Goal: Task Accomplishment & Management: Complete application form

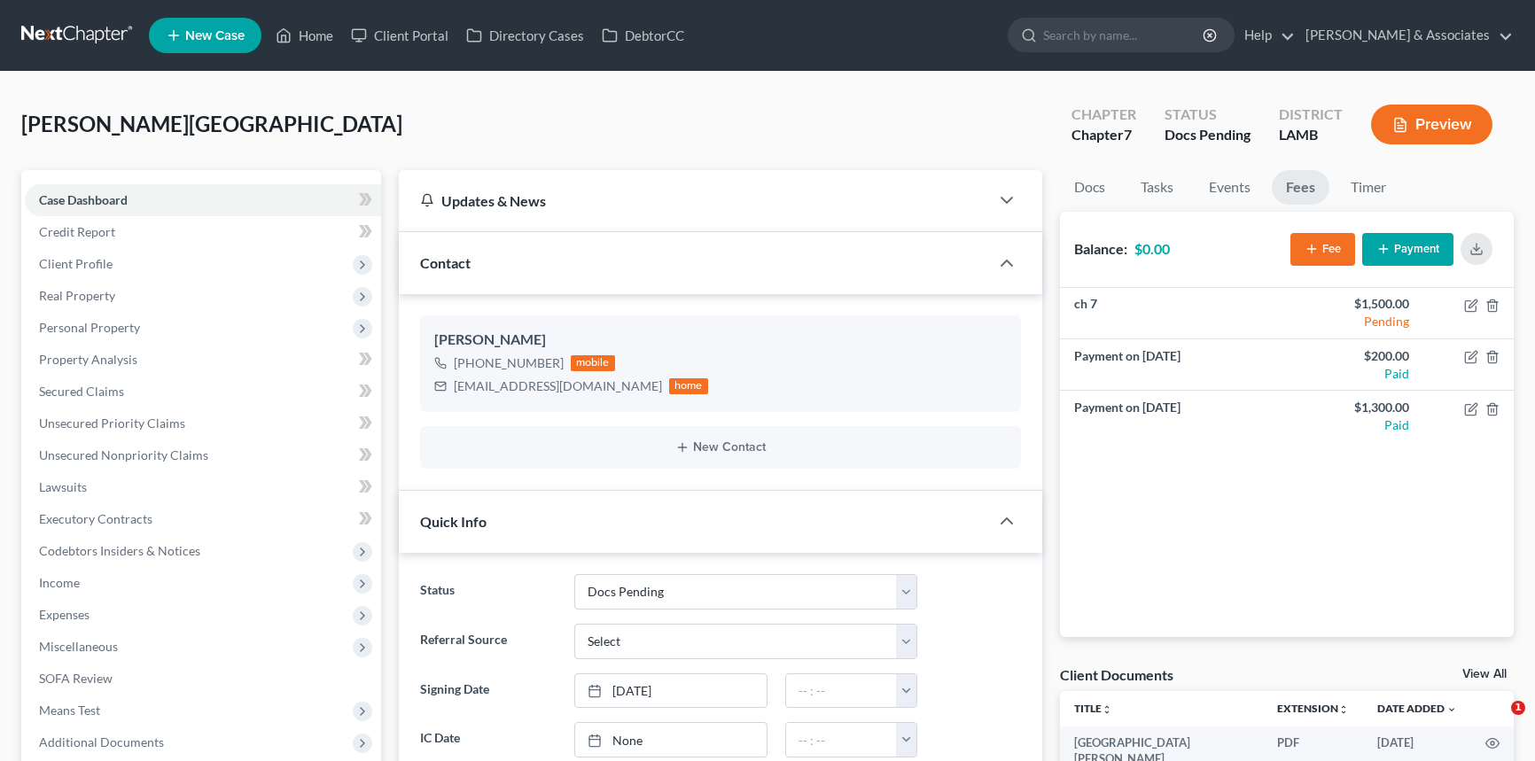
select select "6"
click at [306, 46] on link "Home" at bounding box center [304, 35] width 75 height 32
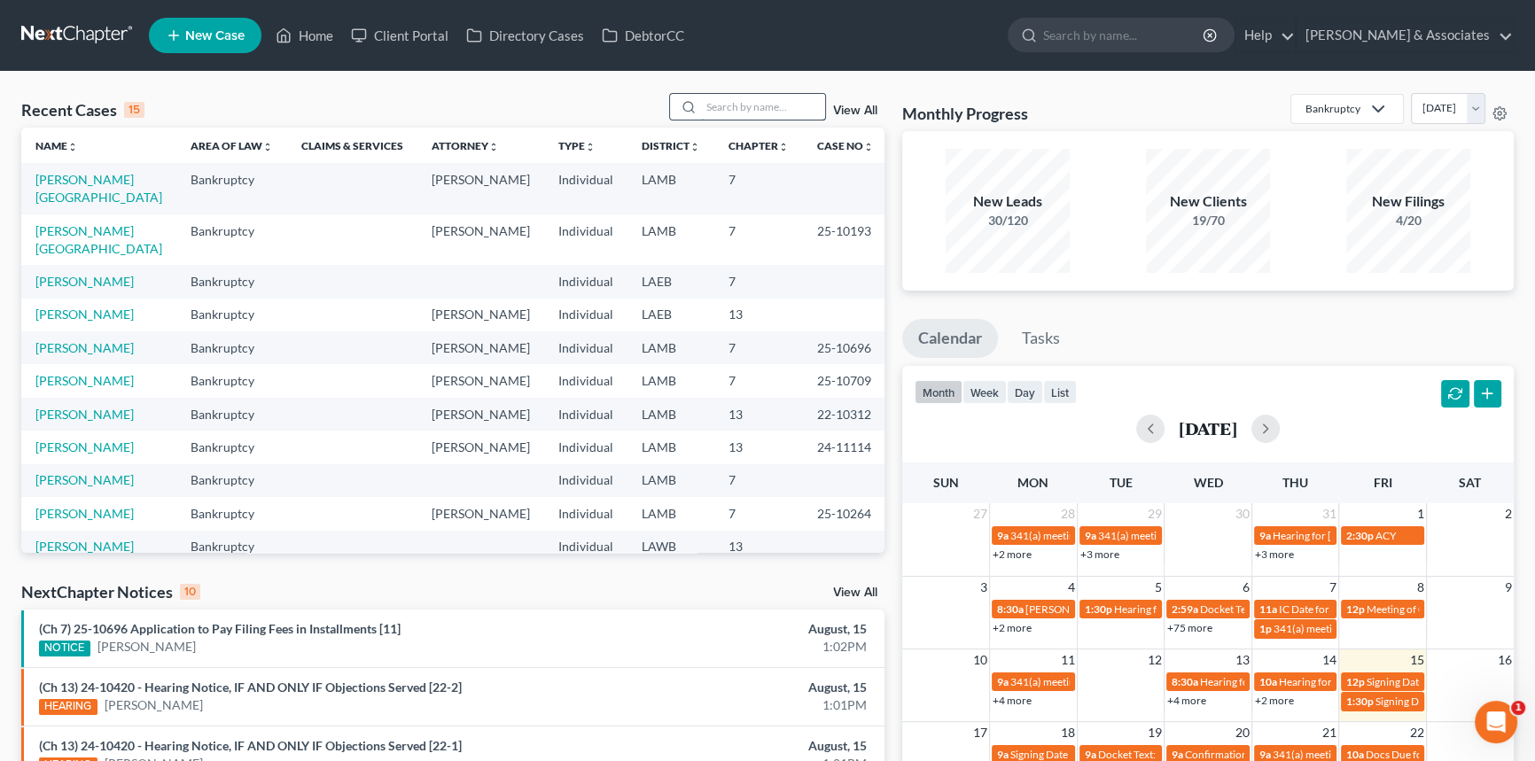
click at [723, 99] on input "search" at bounding box center [763, 107] width 124 height 26
type input "sharlanda"
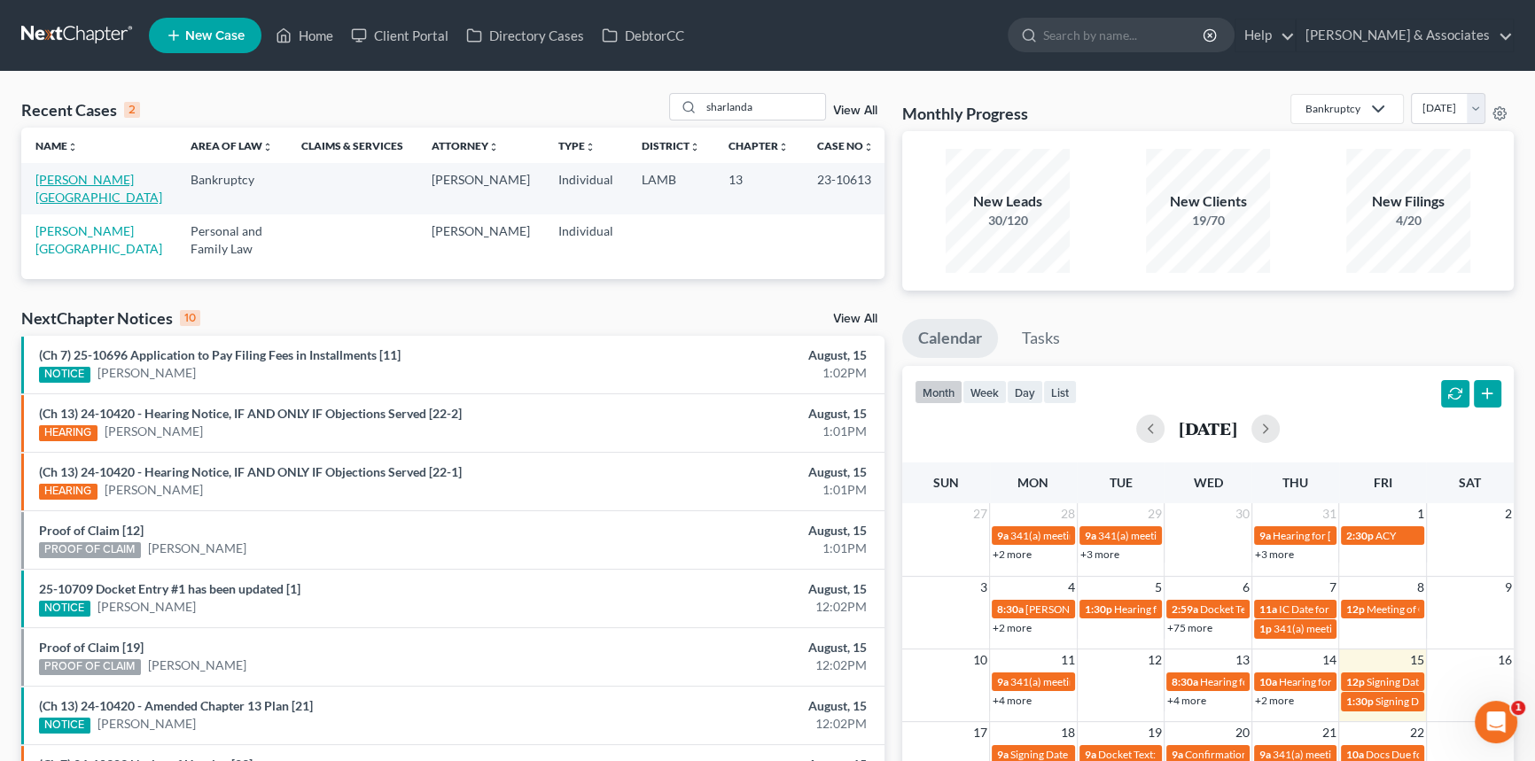
click at [76, 183] on link "Smith-Lazard, Sharlanda" at bounding box center [98, 188] width 127 height 33
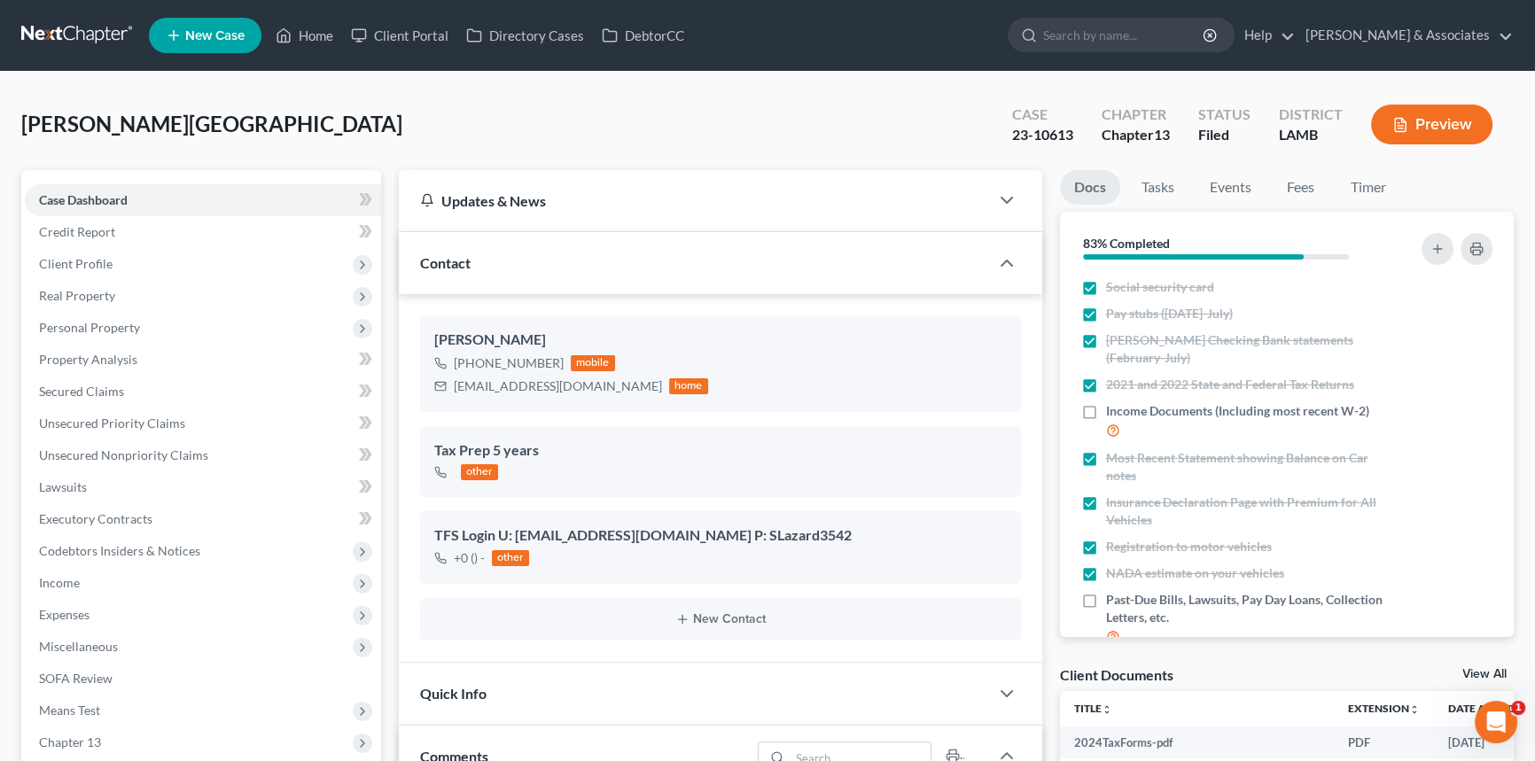
scroll to position [2749, 0]
click at [113, 575] on span "Income" at bounding box center [203, 583] width 356 height 32
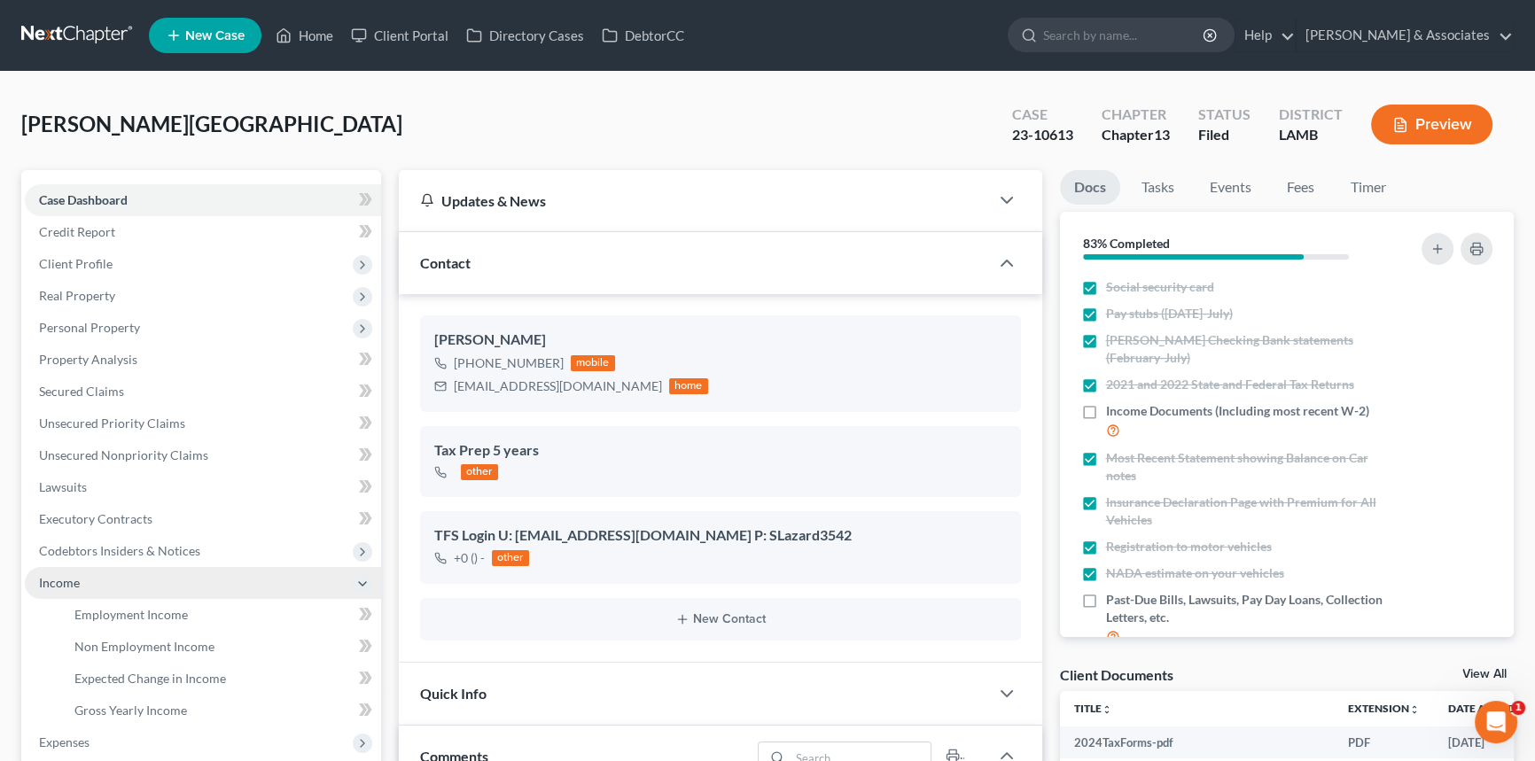
click at [136, 588] on span "Income" at bounding box center [203, 583] width 356 height 32
click at [130, 578] on span "Income" at bounding box center [203, 583] width 356 height 32
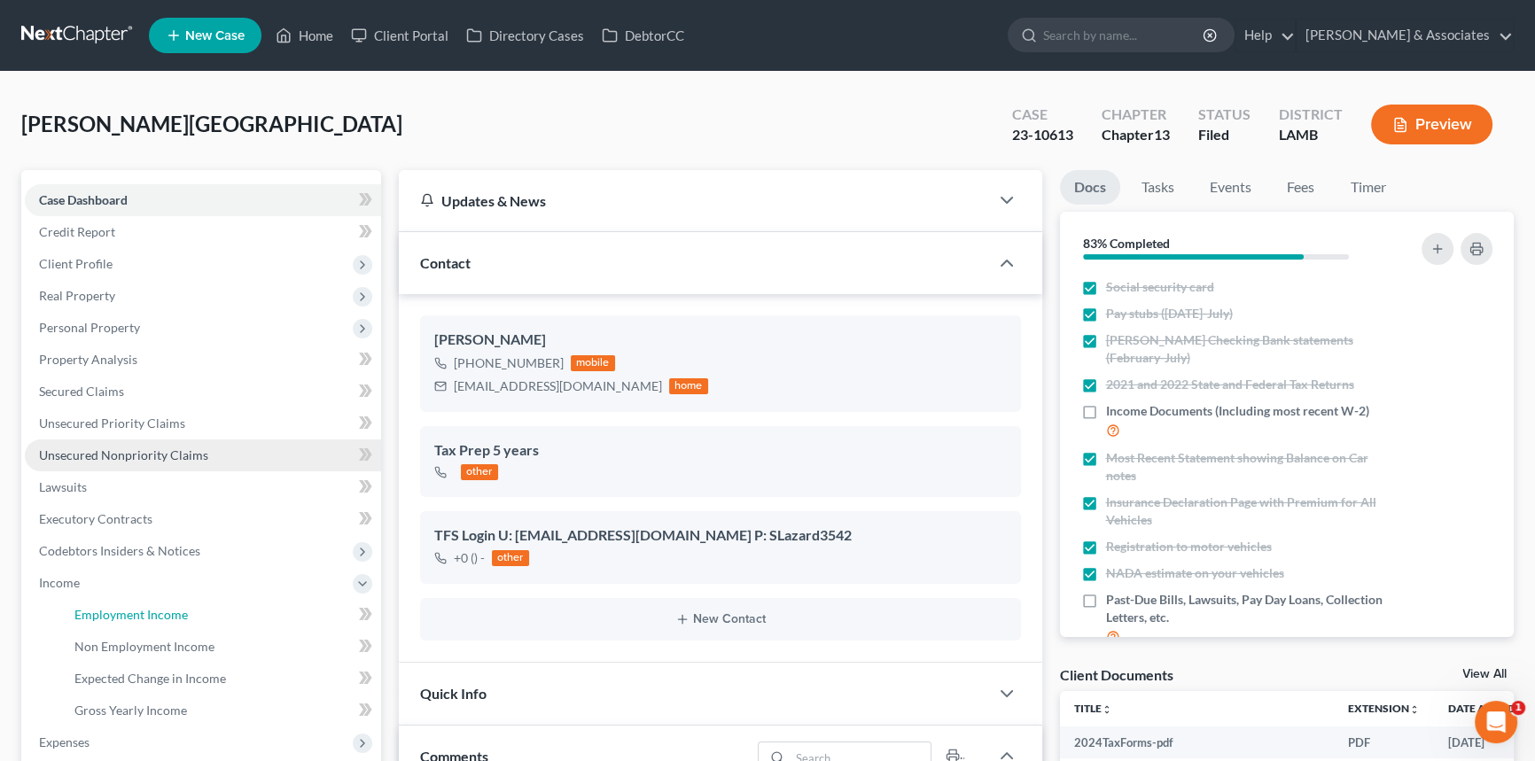
drag, startPoint x: 121, startPoint y: 612, endPoint x: 337, endPoint y: 464, distance: 261.3
click at [121, 612] on span "Employment Income" at bounding box center [130, 614] width 113 height 15
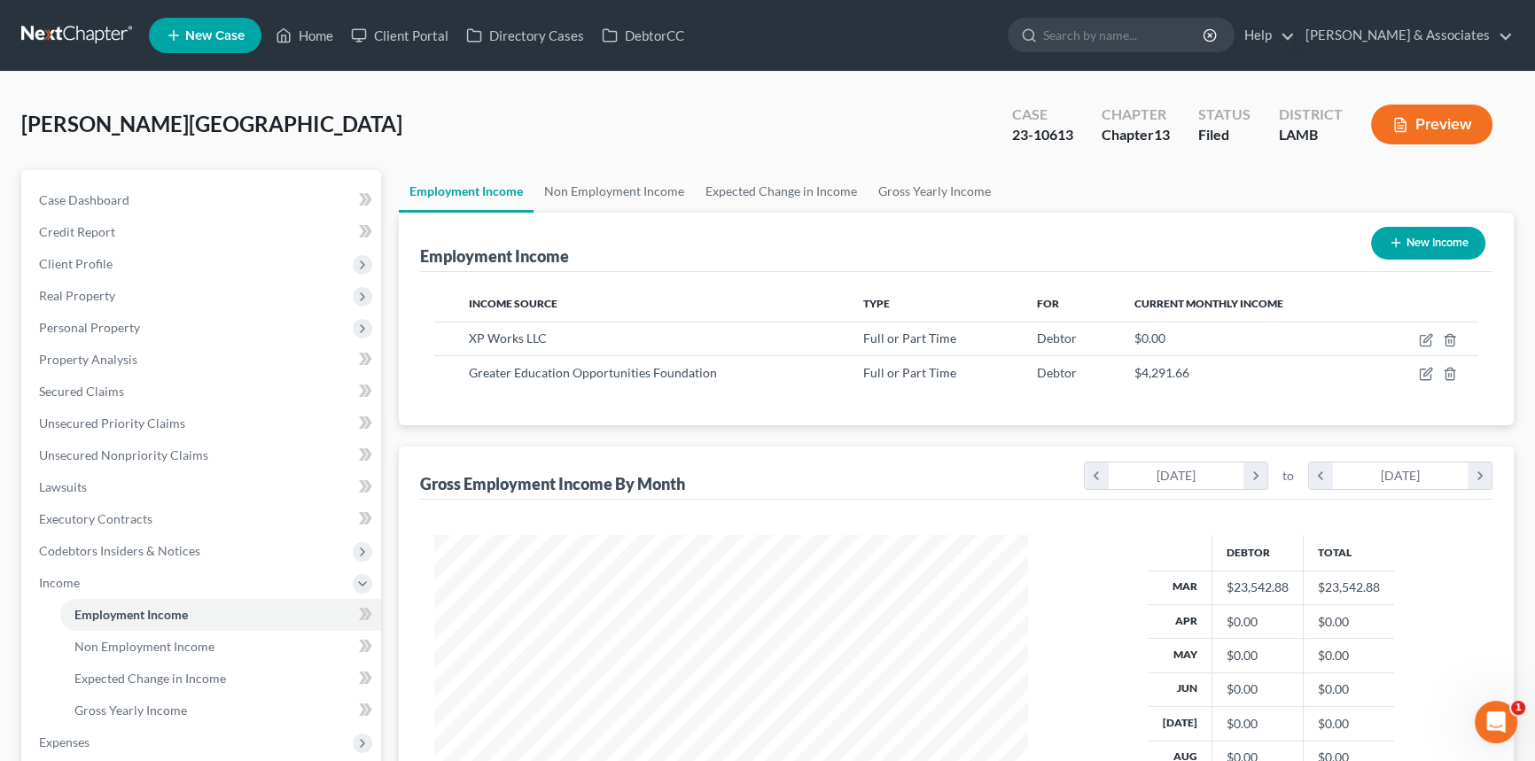
scroll to position [317, 629]
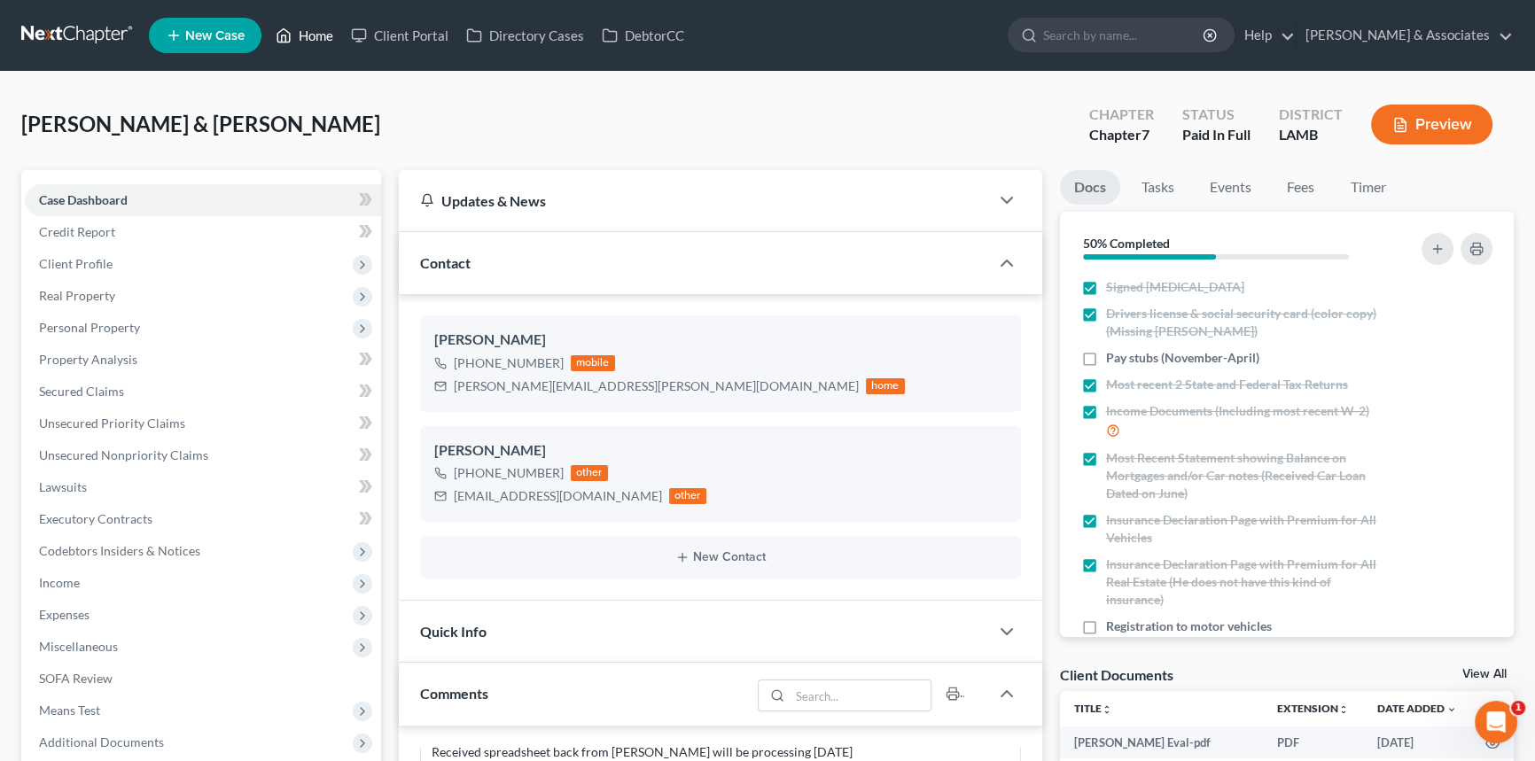
drag, startPoint x: 292, startPoint y: 25, endPoint x: 328, endPoint y: 42, distance: 39.2
click at [292, 25] on icon at bounding box center [284, 35] width 16 height 21
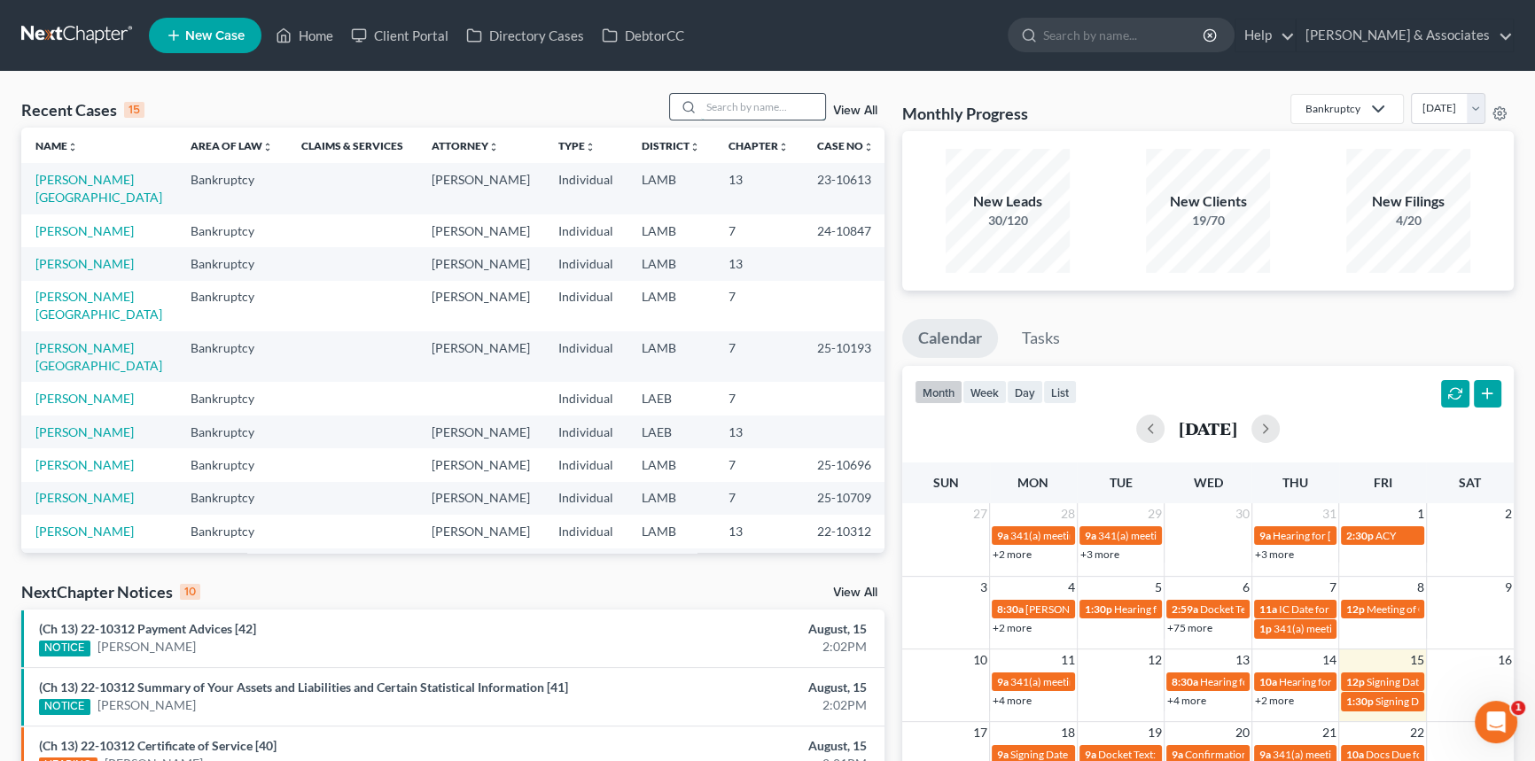
click at [799, 105] on input "search" at bounding box center [763, 107] width 124 height 26
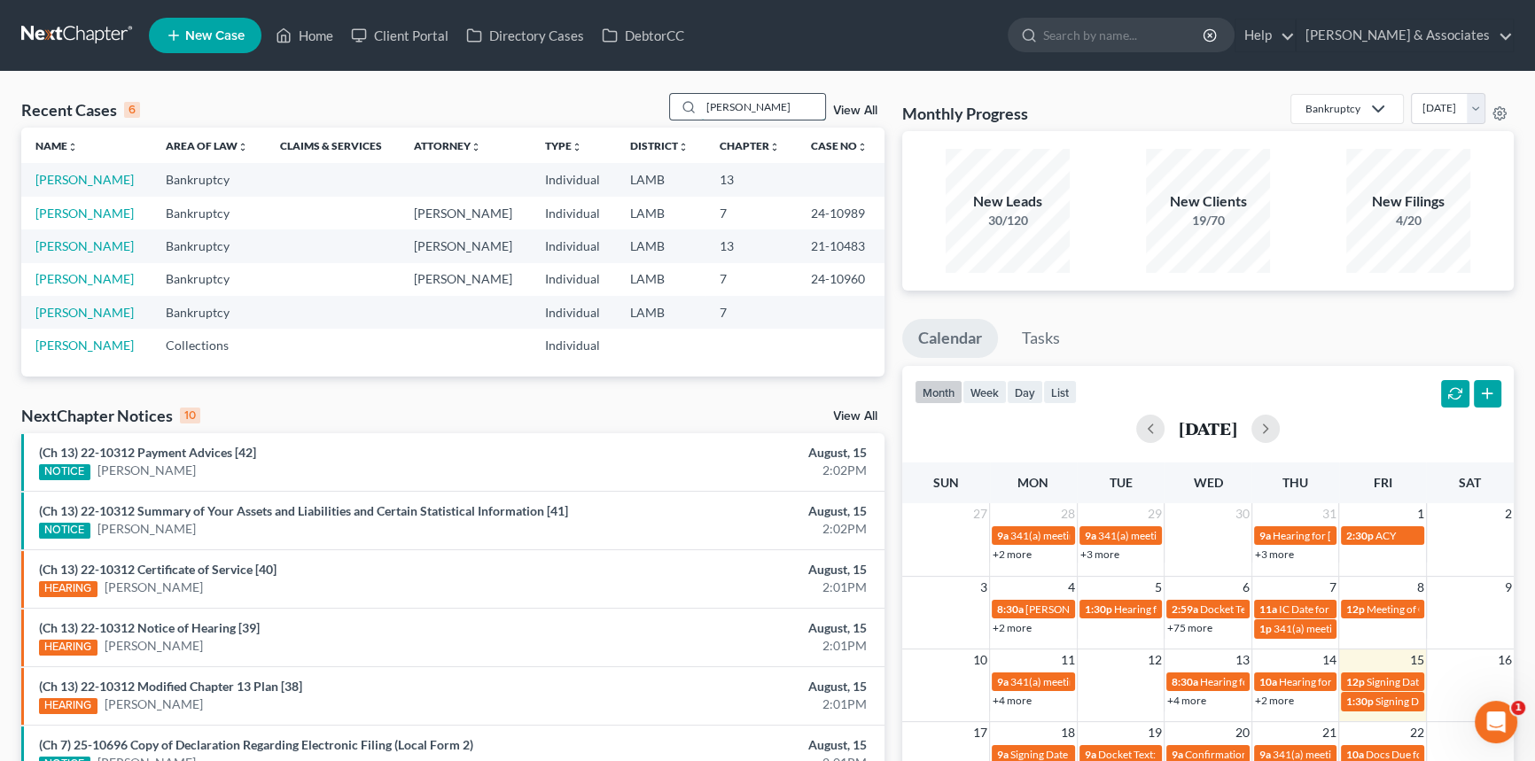
click at [733, 114] on input "cooper" at bounding box center [763, 107] width 124 height 26
type input "barbier"
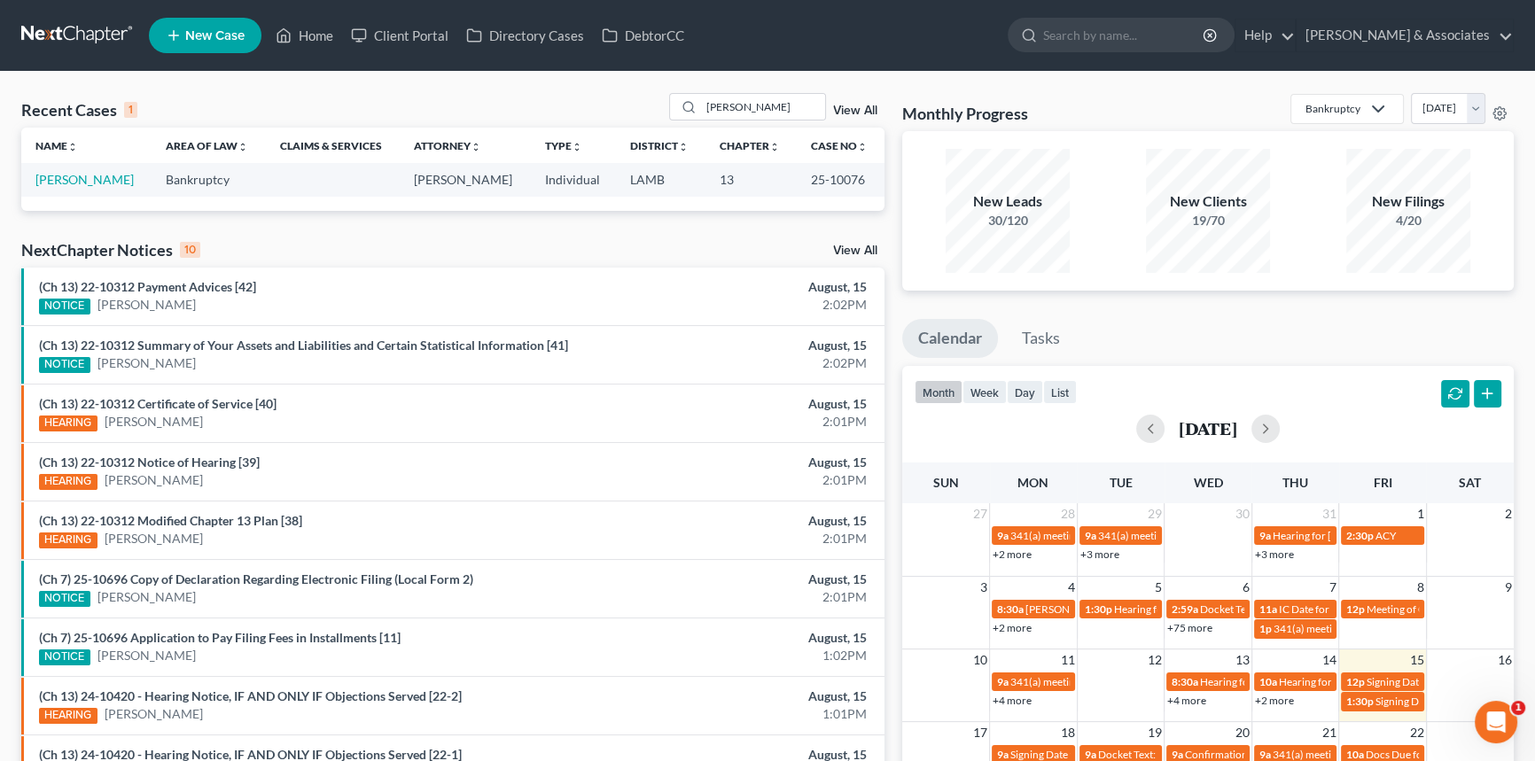
click at [185, 49] on link "New Case" at bounding box center [205, 35] width 113 height 35
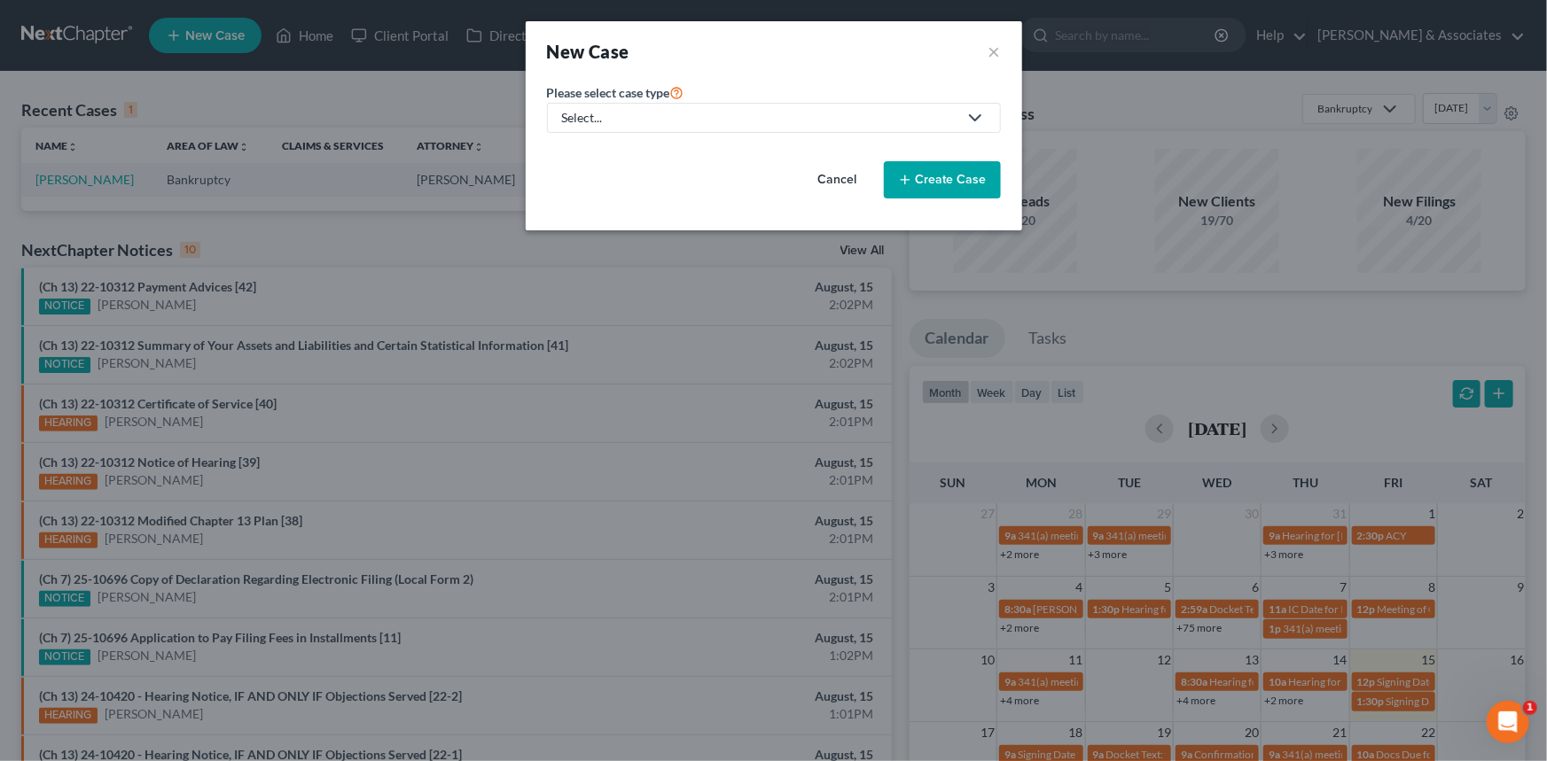
click at [647, 120] on div "Select..." at bounding box center [759, 118] width 395 height 18
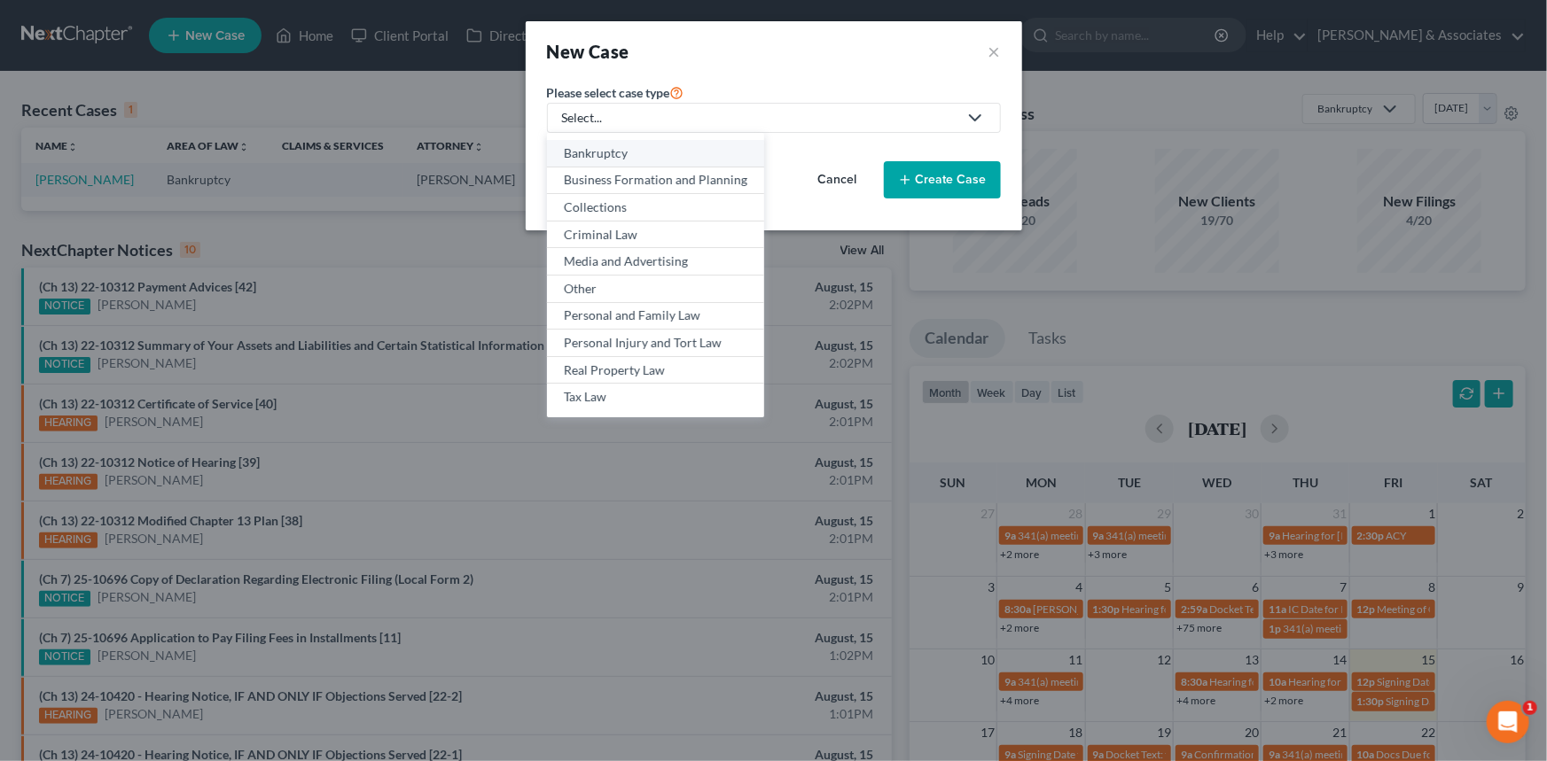
click at [632, 155] on div "Bankruptcy" at bounding box center [655, 153] width 183 height 18
select select "35"
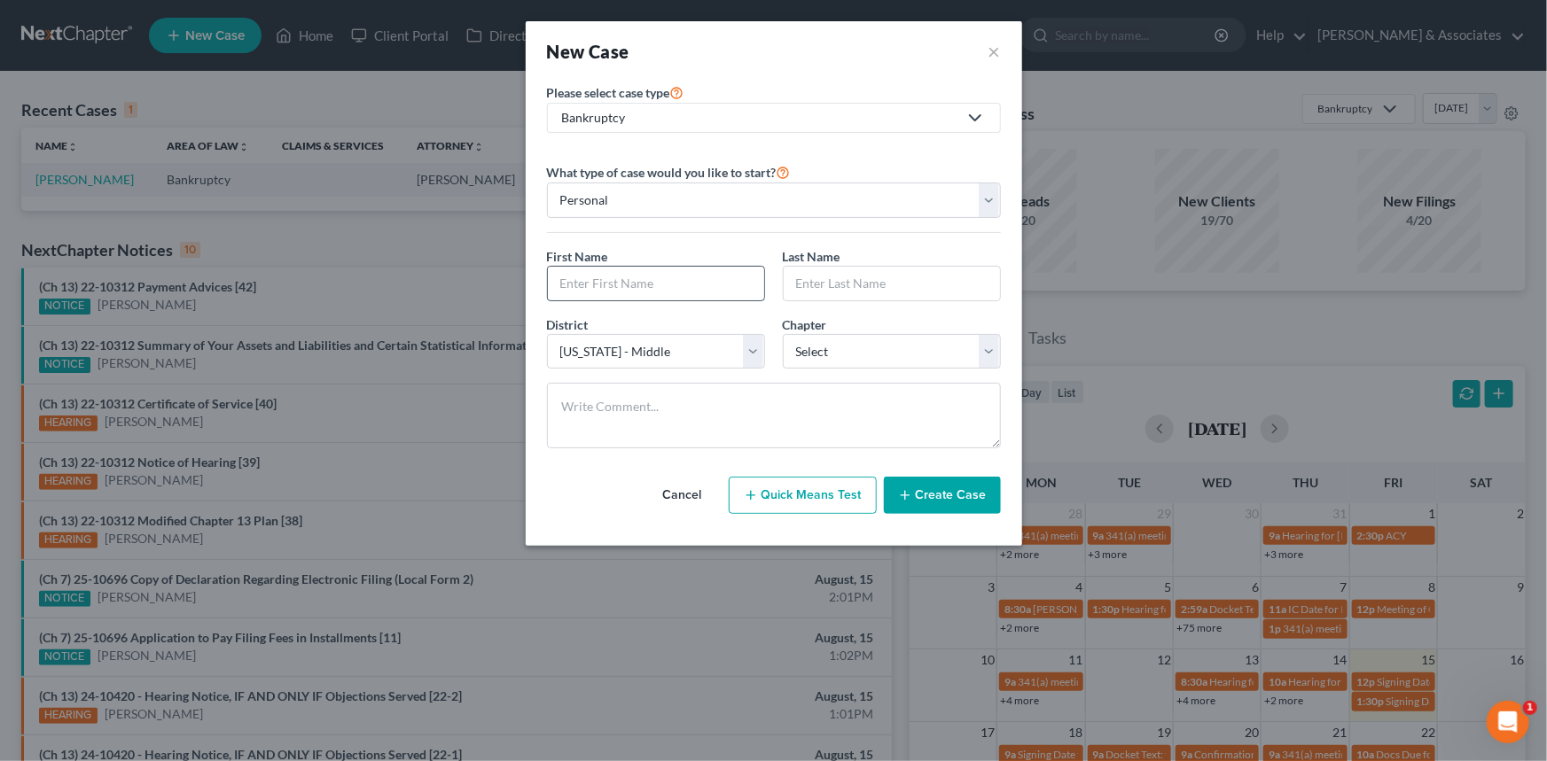
click at [647, 282] on input "text" at bounding box center [656, 284] width 216 height 34
type input "Daryl"
type input "Barbier"
click at [829, 355] on select "Select 7 11 12 13" at bounding box center [892, 351] width 218 height 35
select select "3"
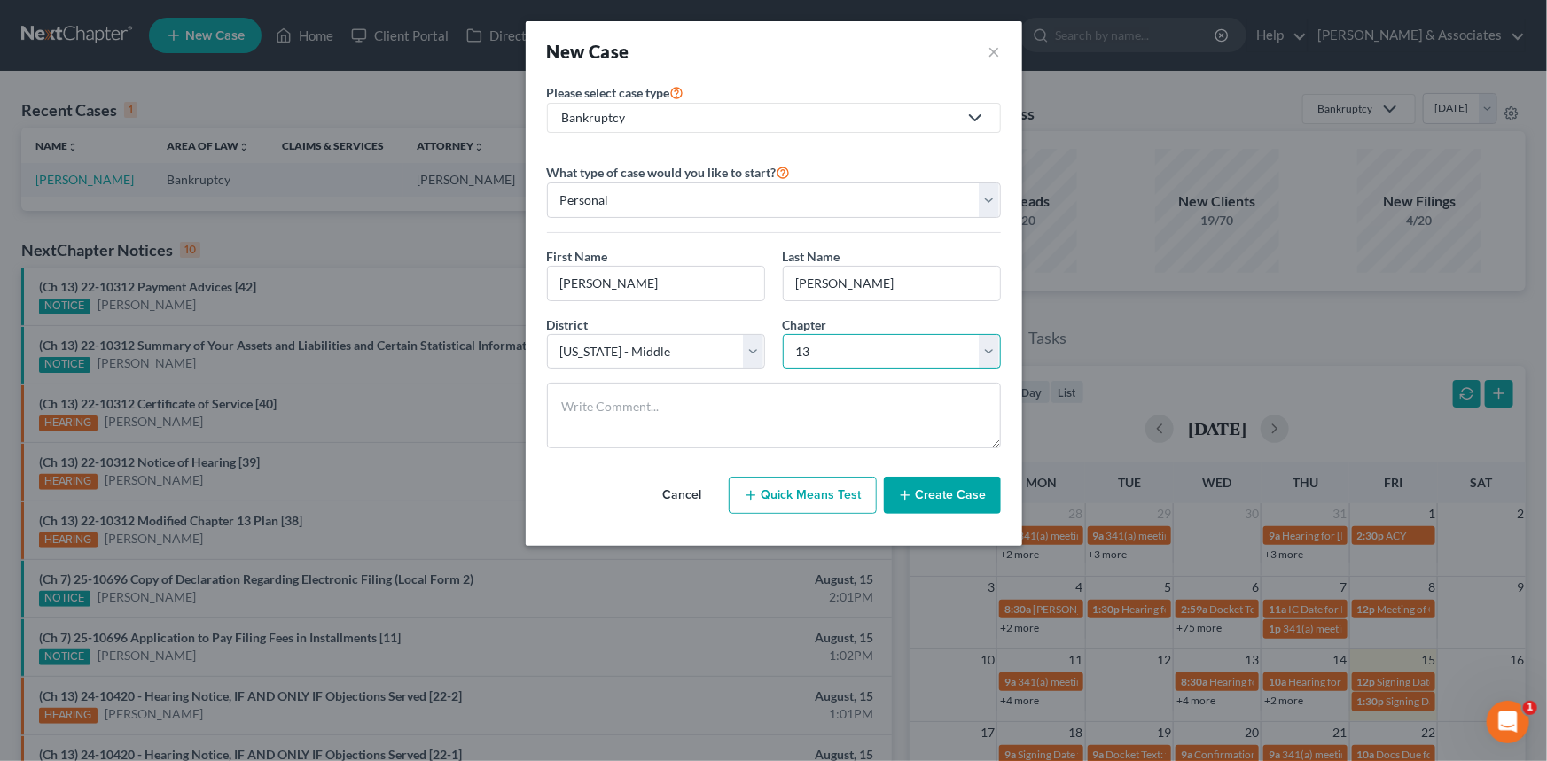
click at [783, 334] on select "Select 7 11 12 13" at bounding box center [892, 351] width 218 height 35
click at [948, 503] on button "Create Case" at bounding box center [942, 495] width 117 height 37
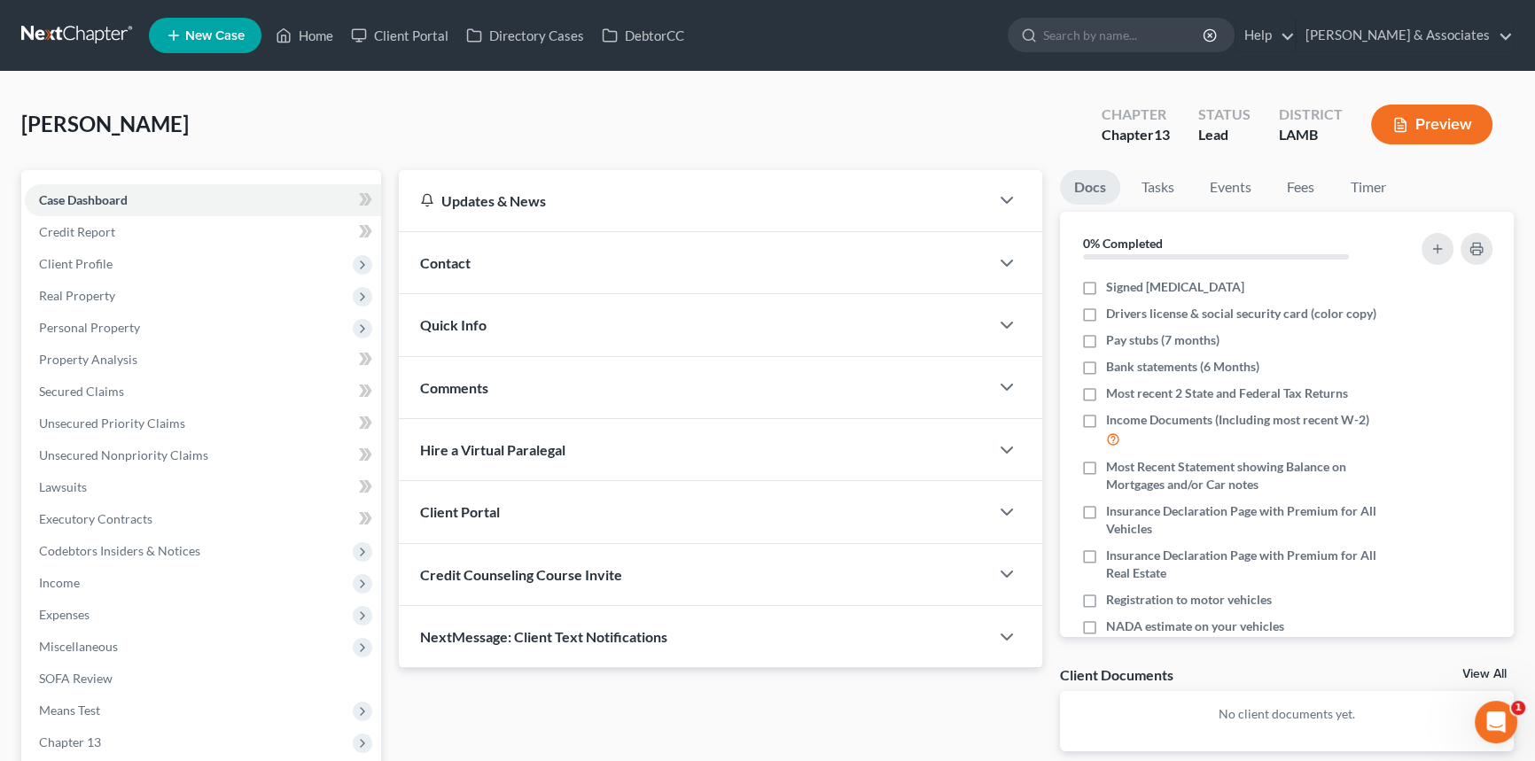
click at [501, 245] on div "Contact" at bounding box center [694, 262] width 590 height 61
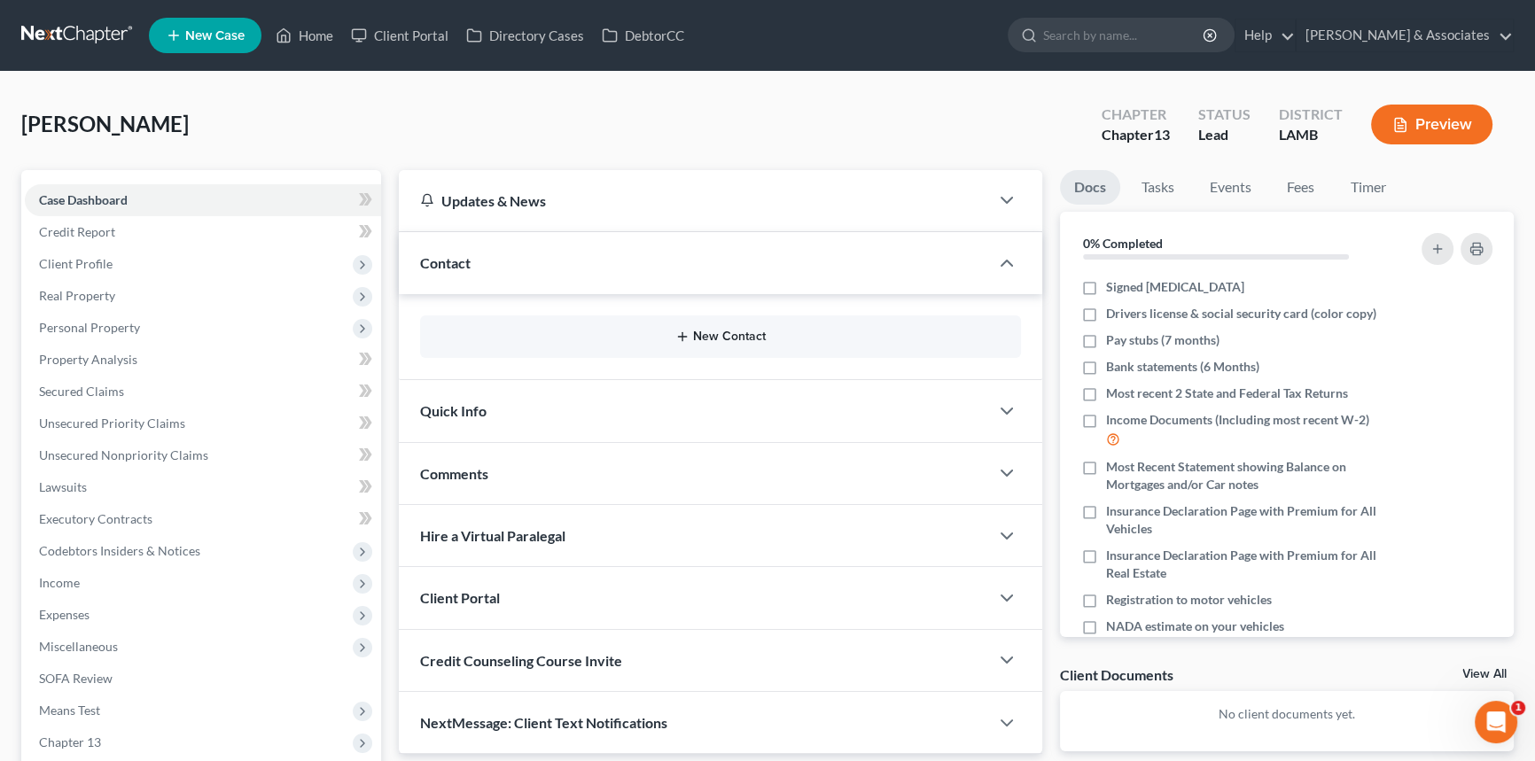
click at [612, 339] on button "New Contact" at bounding box center [720, 337] width 573 height 14
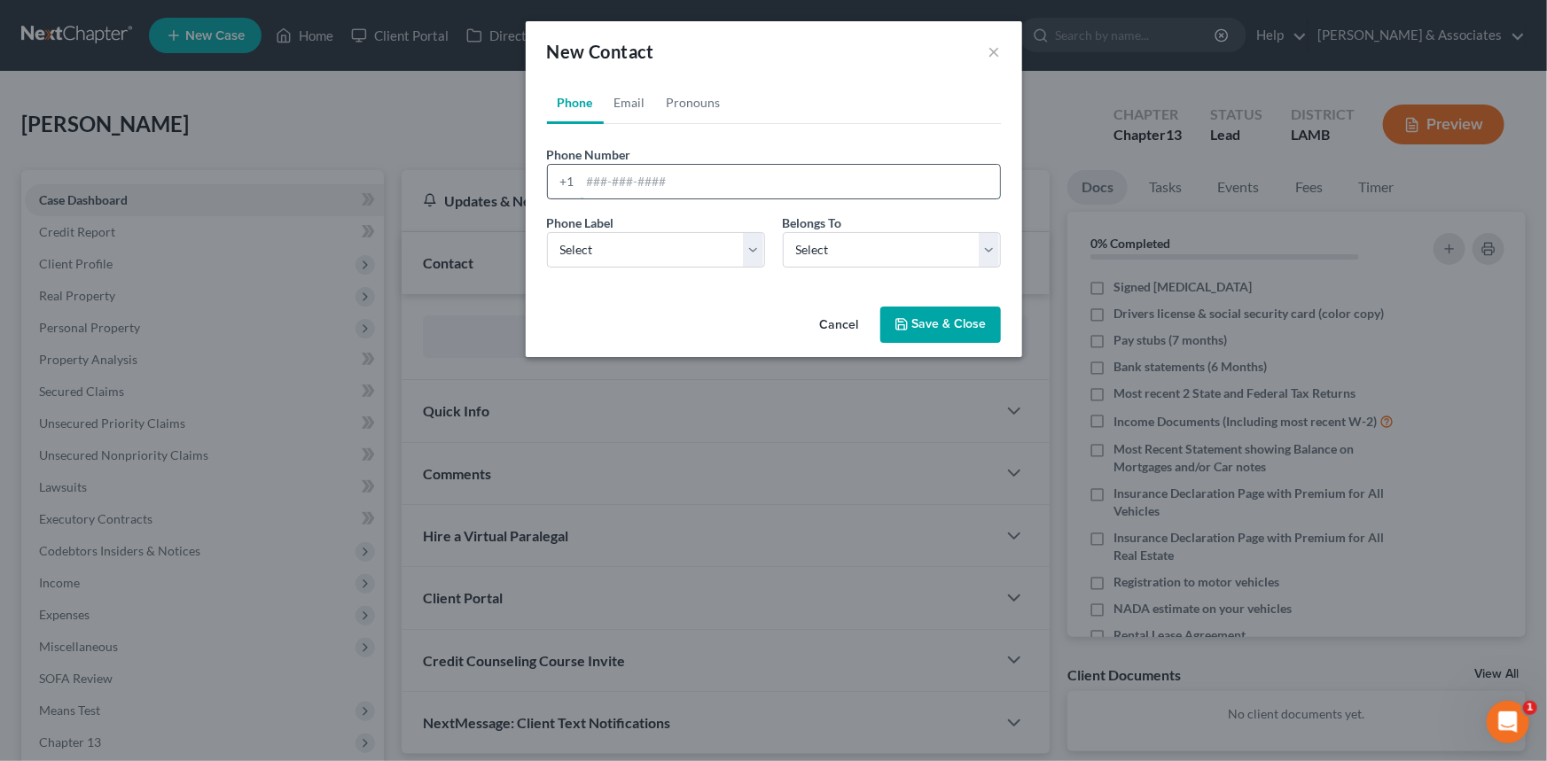
click at [638, 184] on input "tel" at bounding box center [790, 182] width 419 height 34
paste input "[PHONE_NUMBER]"
click at [600, 174] on input "[PHONE_NUMBER]" at bounding box center [790, 182] width 419 height 34
type input "(225) 953-9200"
click at [622, 263] on select "Select Mobile Home Work Other" at bounding box center [656, 249] width 218 height 35
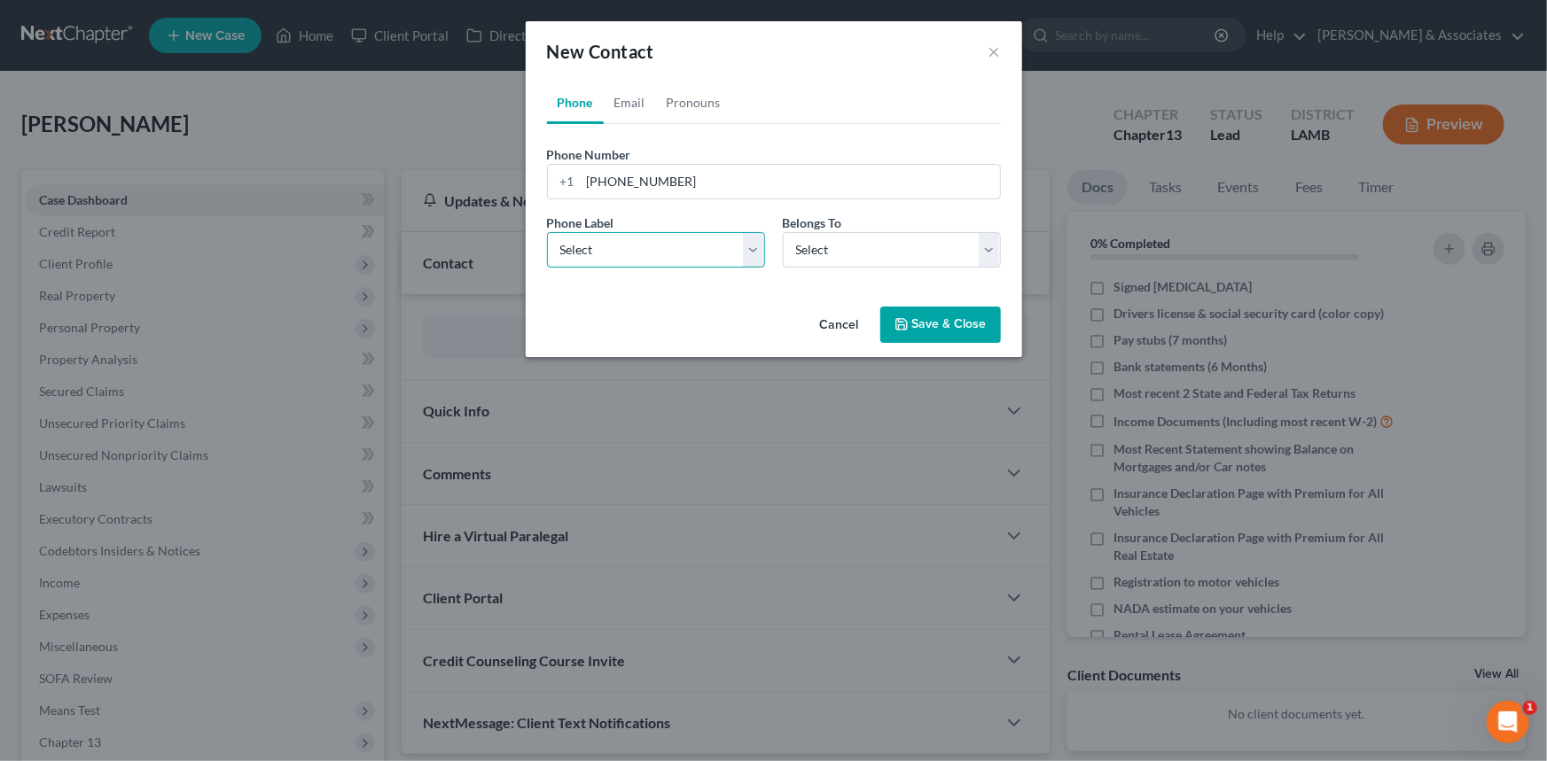
select select "0"
click at [547, 232] on select "Select Mobile Home Work Other" at bounding box center [656, 249] width 218 height 35
click at [832, 253] on select "Select Client Other" at bounding box center [892, 249] width 218 height 35
select select "0"
click at [783, 232] on select "Select Client Other" at bounding box center [892, 249] width 218 height 35
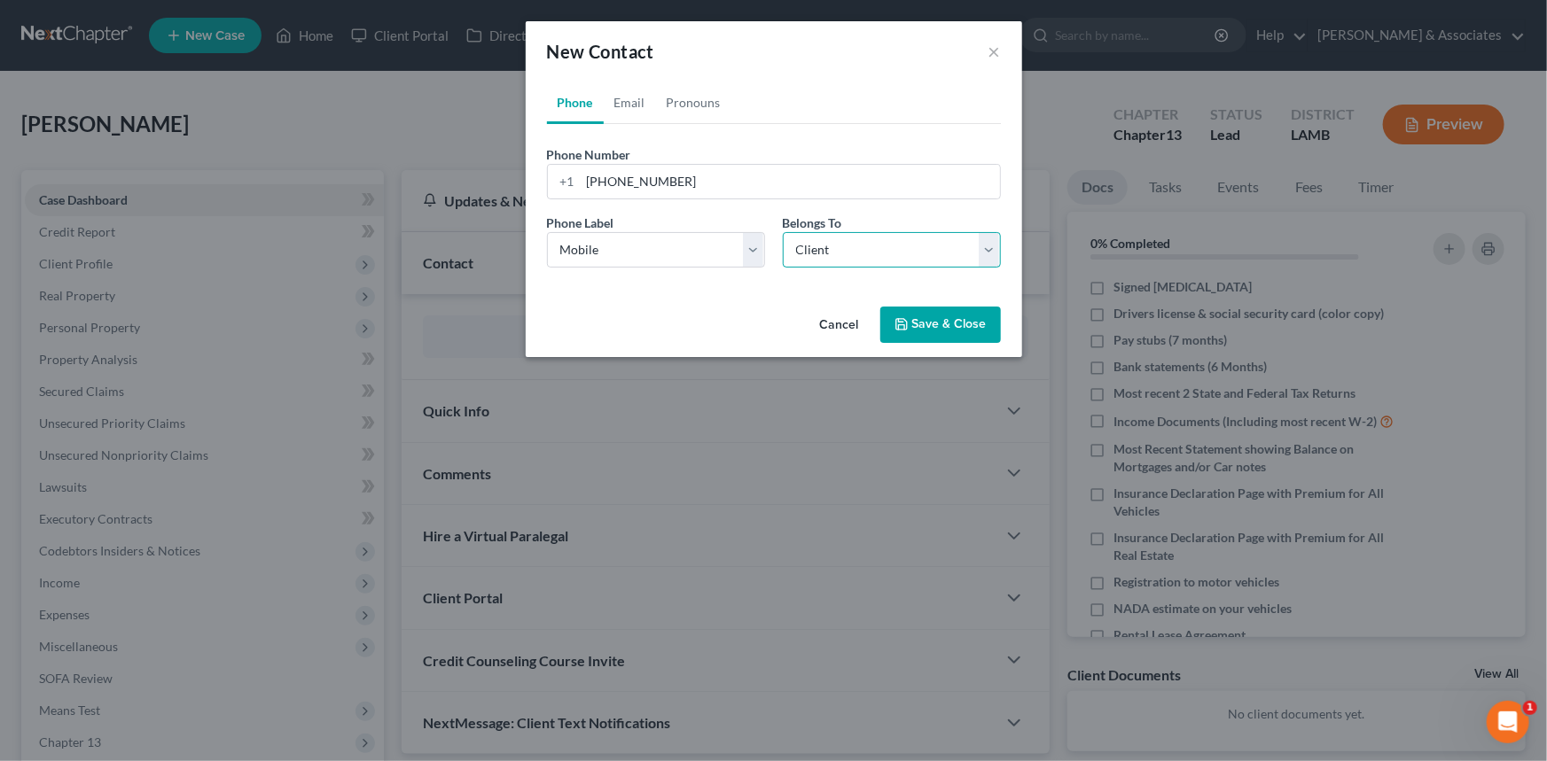
select select "0"
click at [628, 97] on link "Email" at bounding box center [630, 103] width 52 height 43
click at [661, 181] on input "email" at bounding box center [790, 182] width 419 height 34
paste input "[EMAIL_ADDRESS][DOMAIN_NAME]"
type input "[EMAIL_ADDRESS][DOMAIN_NAME]"
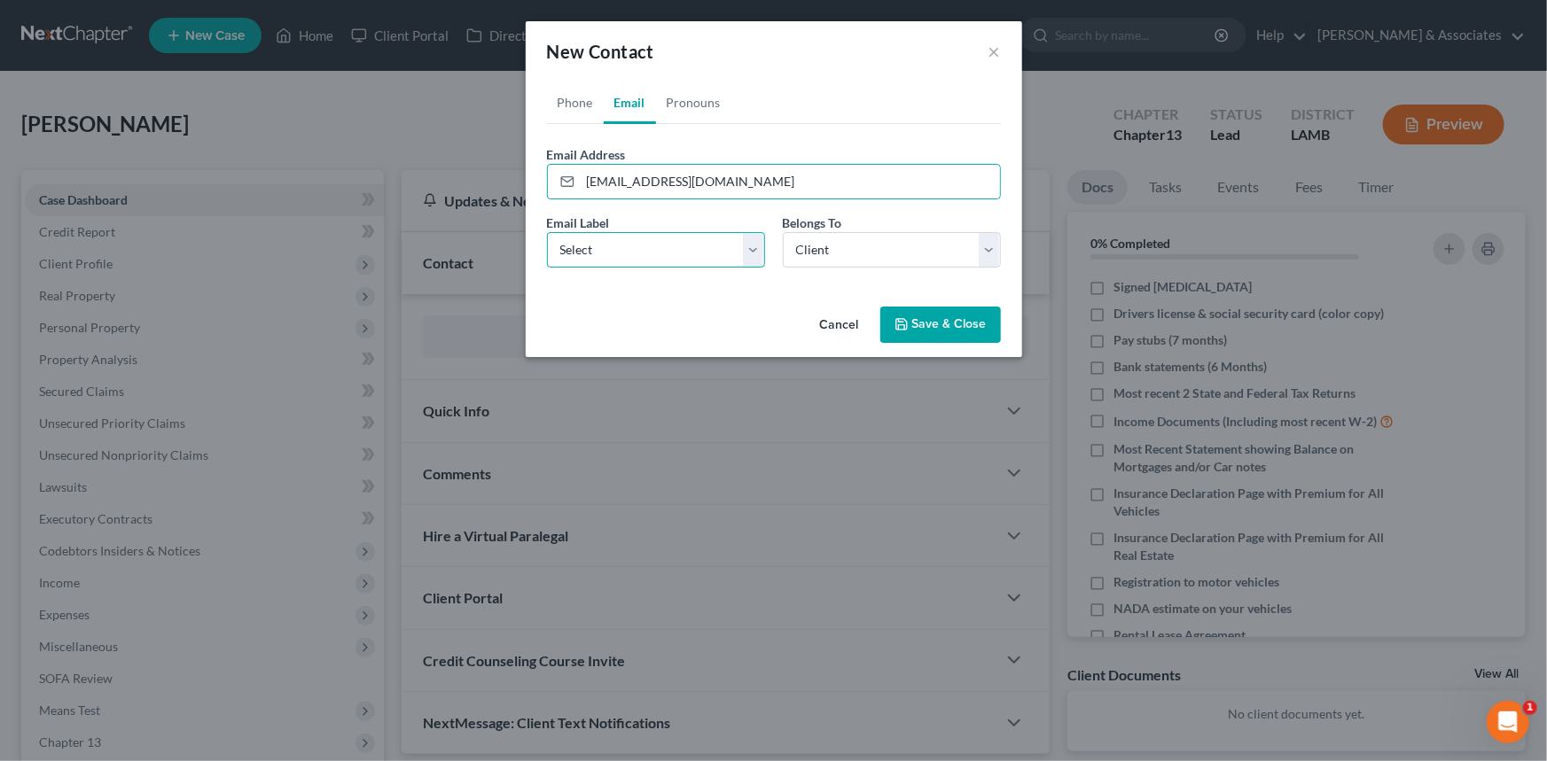
click at [605, 253] on select "Select Home Work Other" at bounding box center [656, 249] width 218 height 35
select select "0"
click at [547, 232] on select "Select Home Work Other" at bounding box center [656, 249] width 218 height 35
click at [952, 325] on button "Save & Close" at bounding box center [940, 325] width 121 height 37
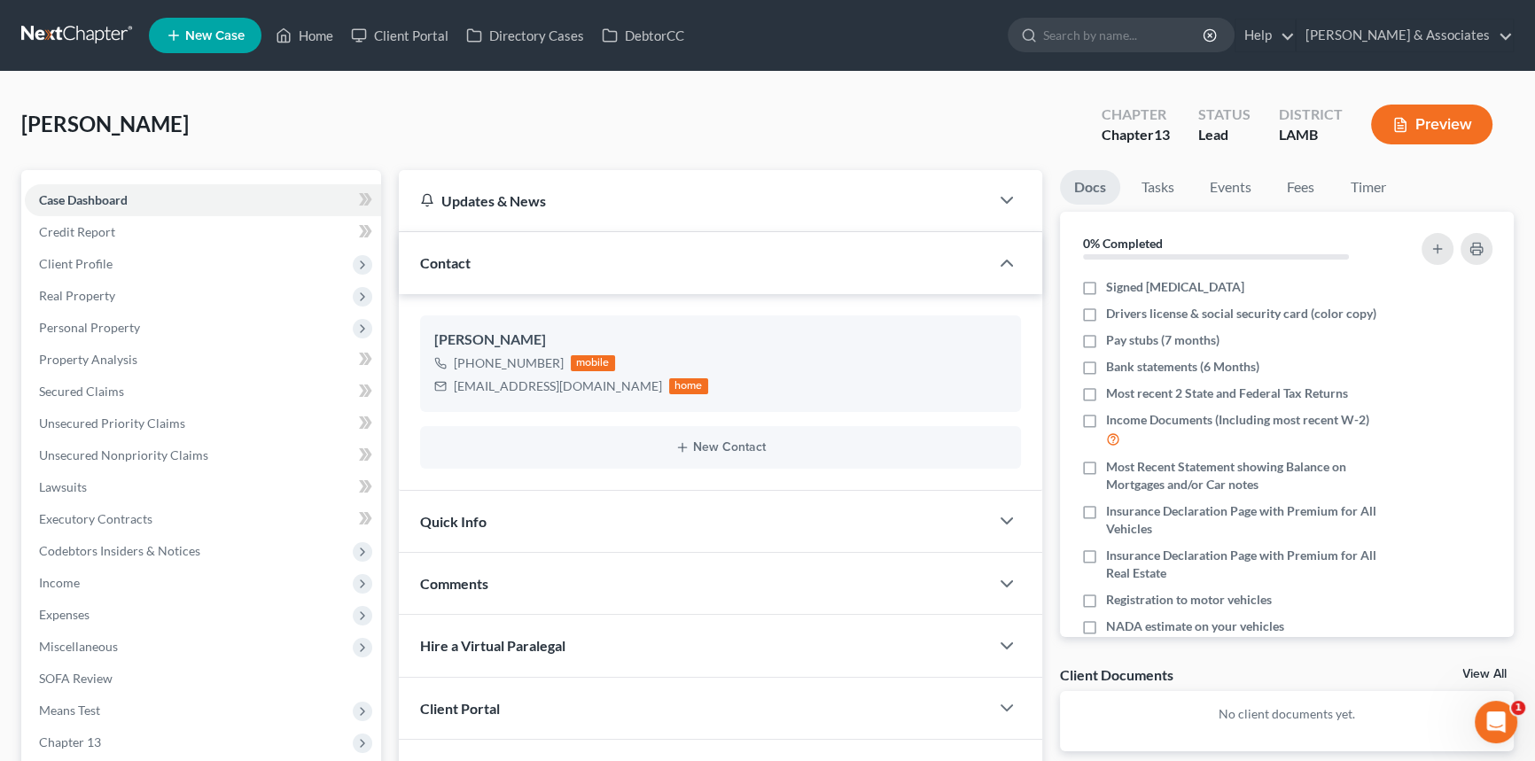
click at [684, 532] on div "Quick Info" at bounding box center [694, 521] width 590 height 61
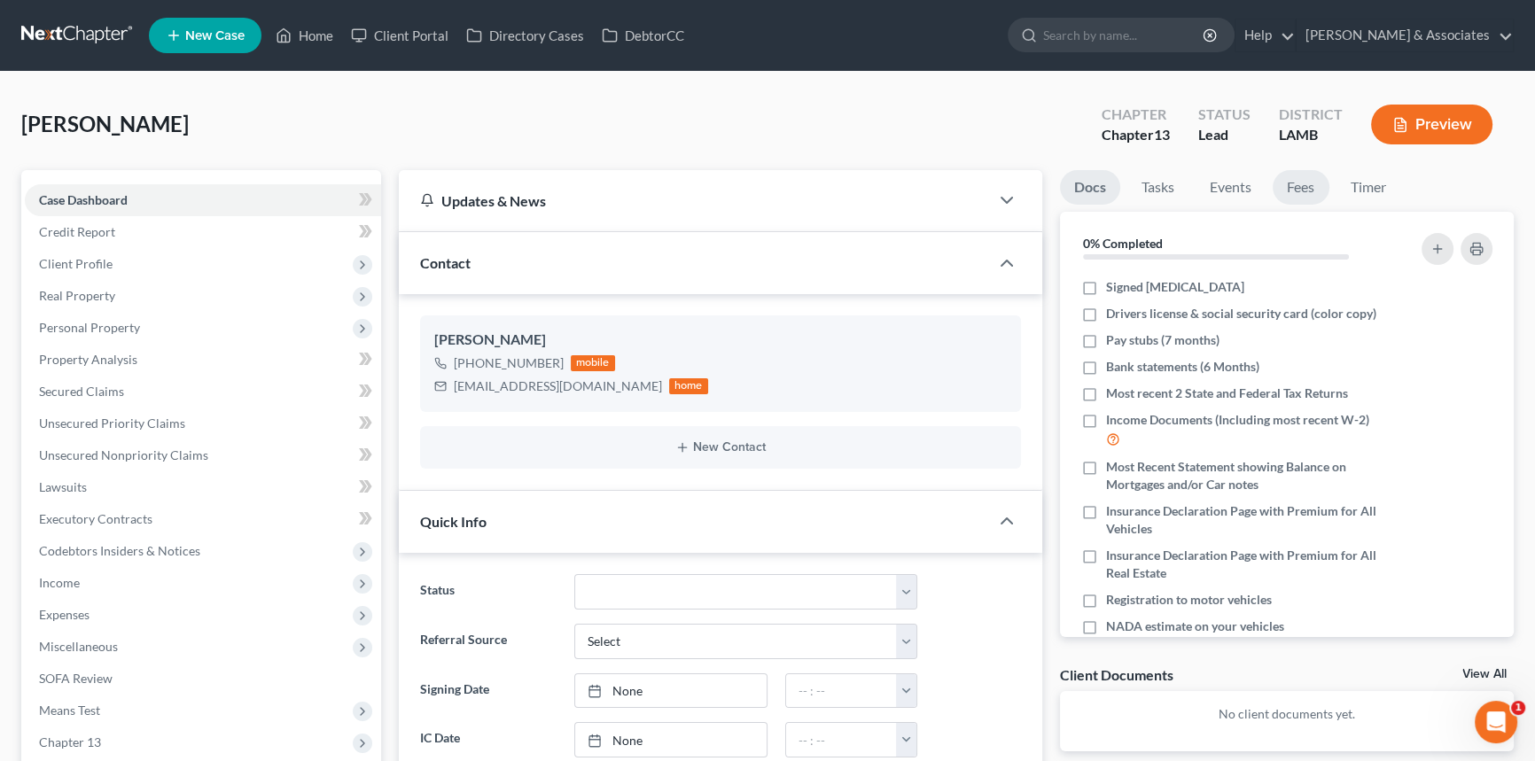
drag, startPoint x: 1310, startPoint y: 169, endPoint x: 1298, endPoint y: 169, distance: 12.4
click at [1311, 170] on link "Fees" at bounding box center [1301, 187] width 57 height 35
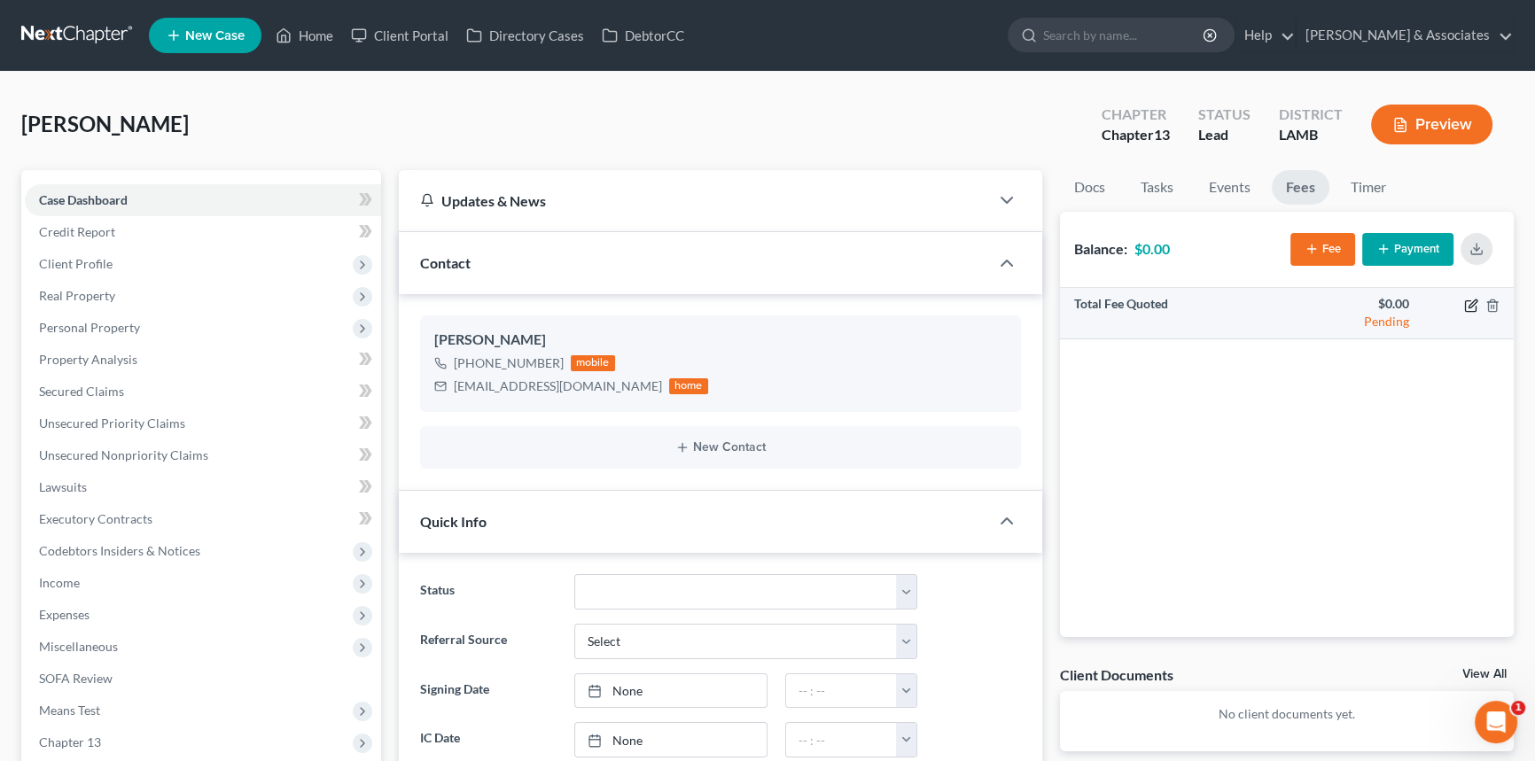
click at [1465, 307] on icon "button" at bounding box center [1470, 305] width 11 height 11
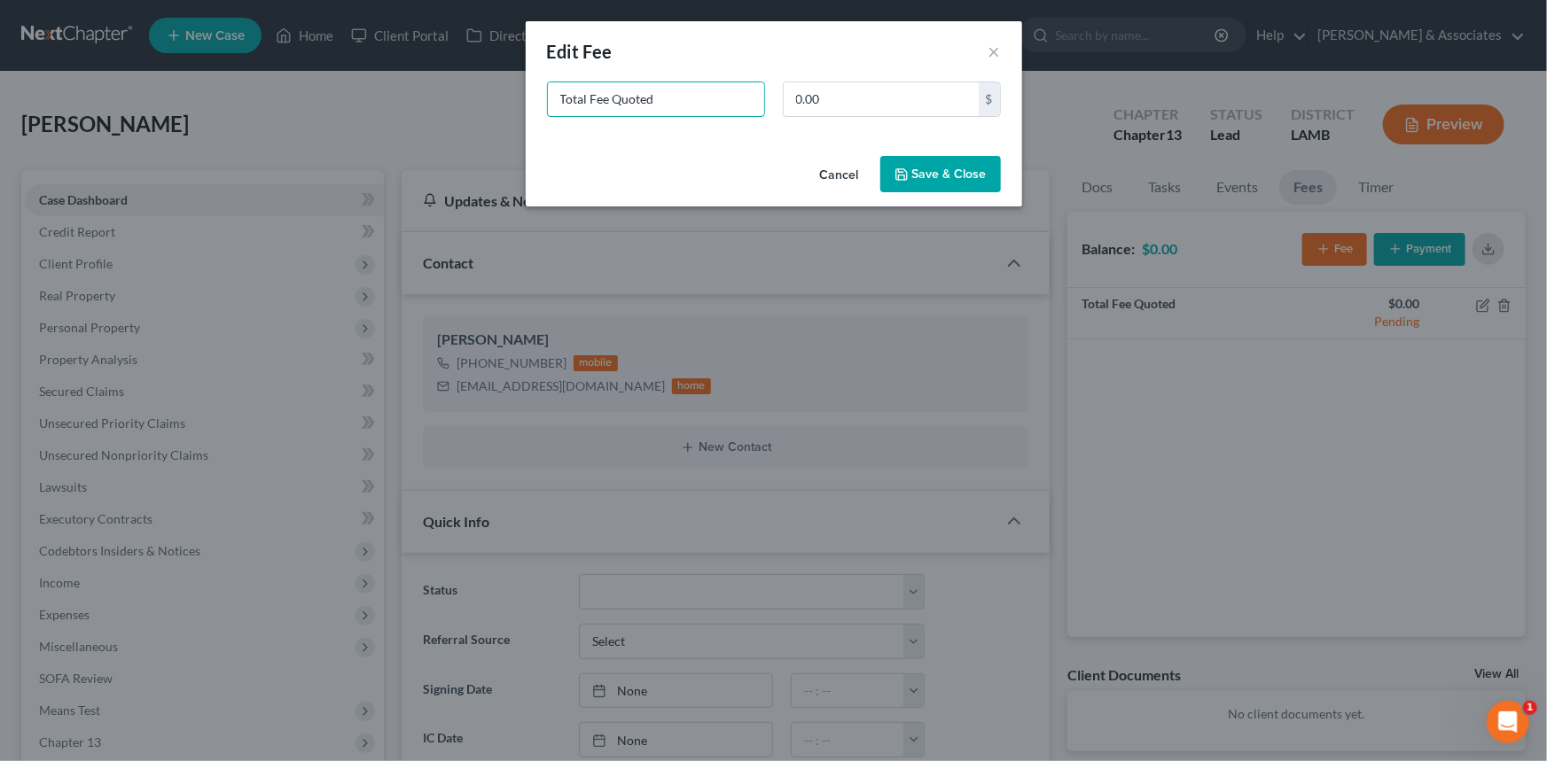
drag, startPoint x: 686, startPoint y: 97, endPoint x: 277, endPoint y: 117, distance: 410.0
click at [292, 121] on div "New Fee Edit Fee × Total Fee Quoted 0.00 $ Cancel Save & Close" at bounding box center [773, 380] width 1547 height 761
type input "Refiling 13"
type input "2,000"
click at [944, 189] on button "Save & Close" at bounding box center [940, 174] width 121 height 37
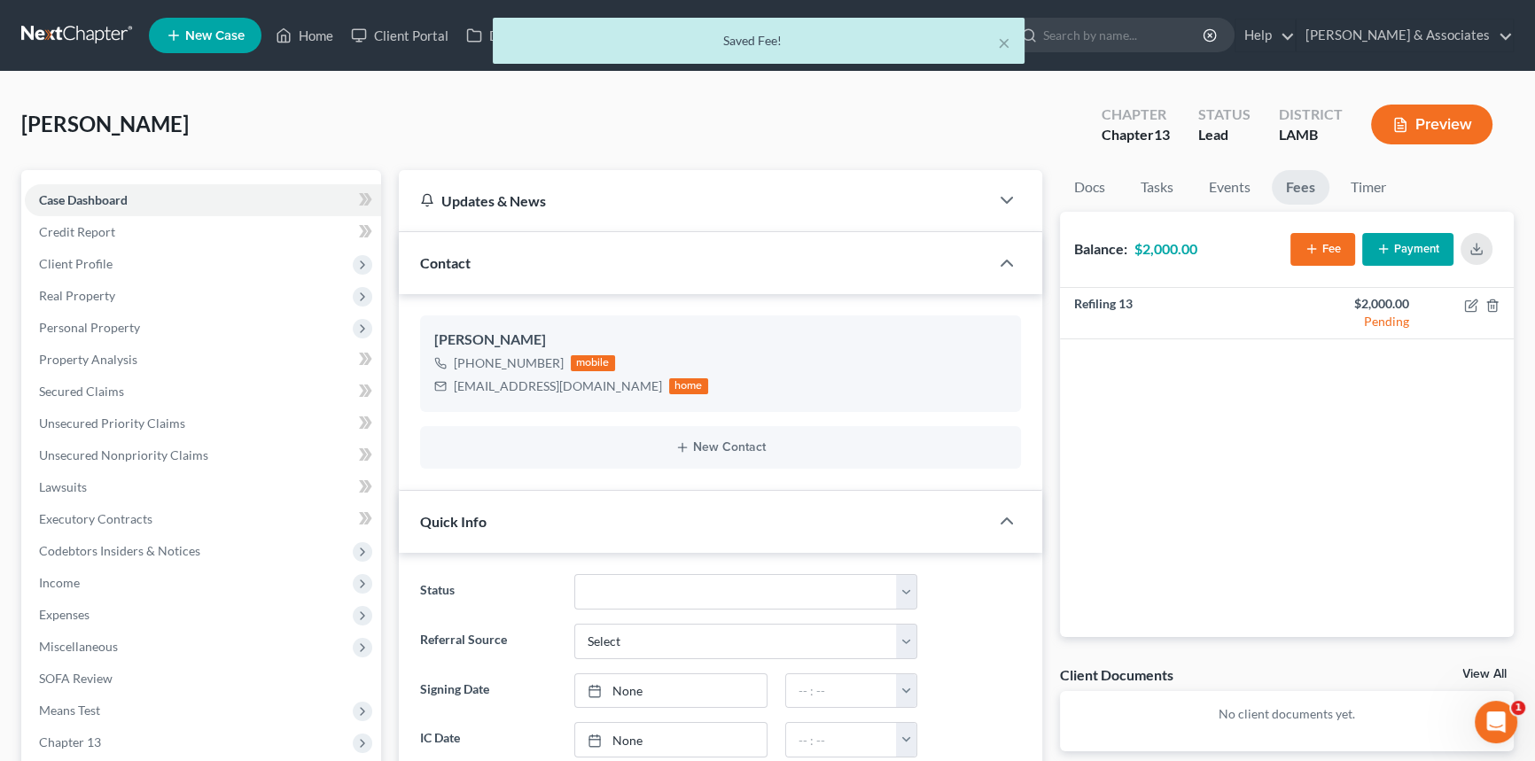
click at [1421, 248] on button "Payment" at bounding box center [1407, 249] width 91 height 33
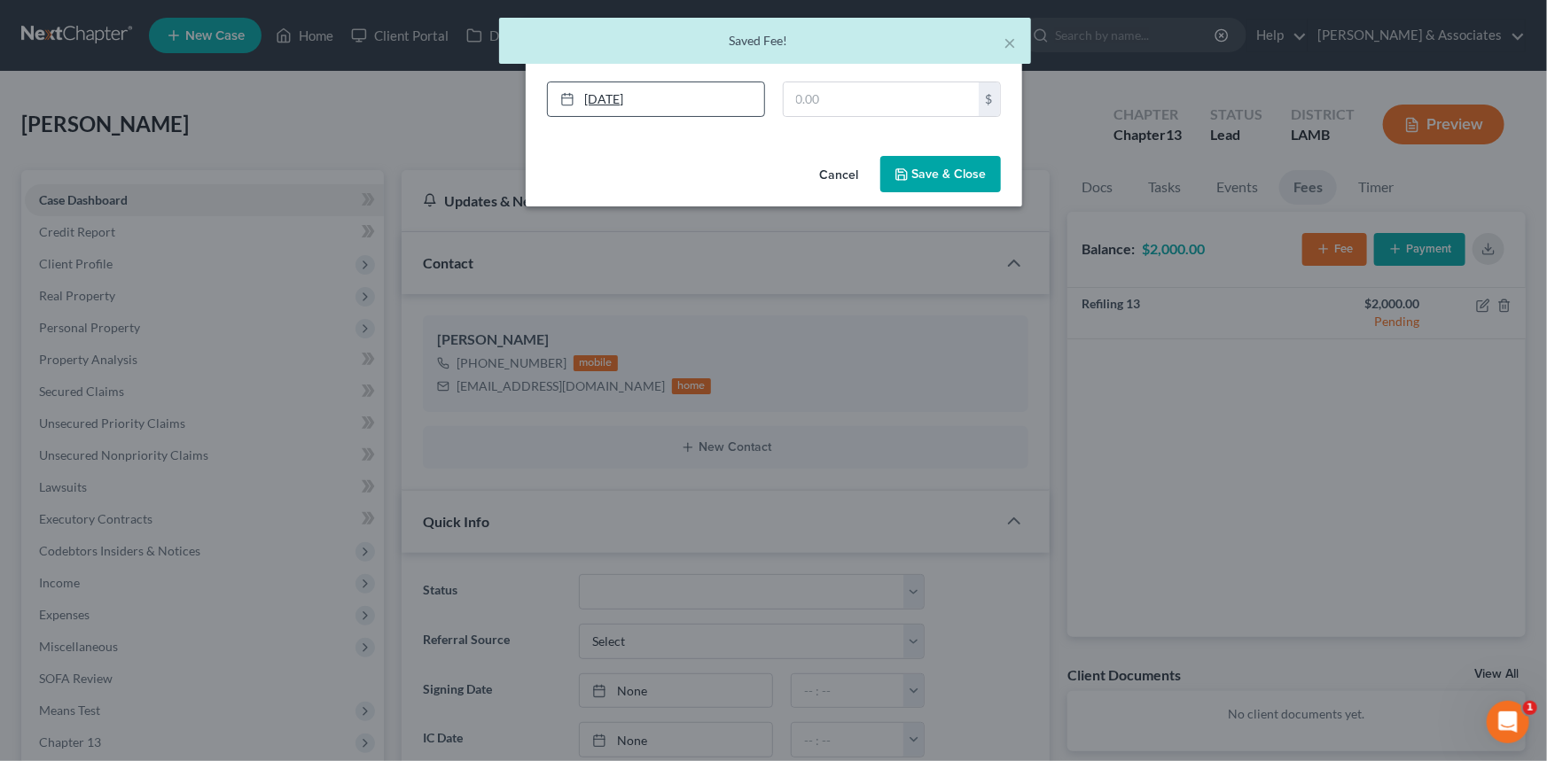
click at [627, 99] on link "[DATE]" at bounding box center [656, 99] width 216 height 34
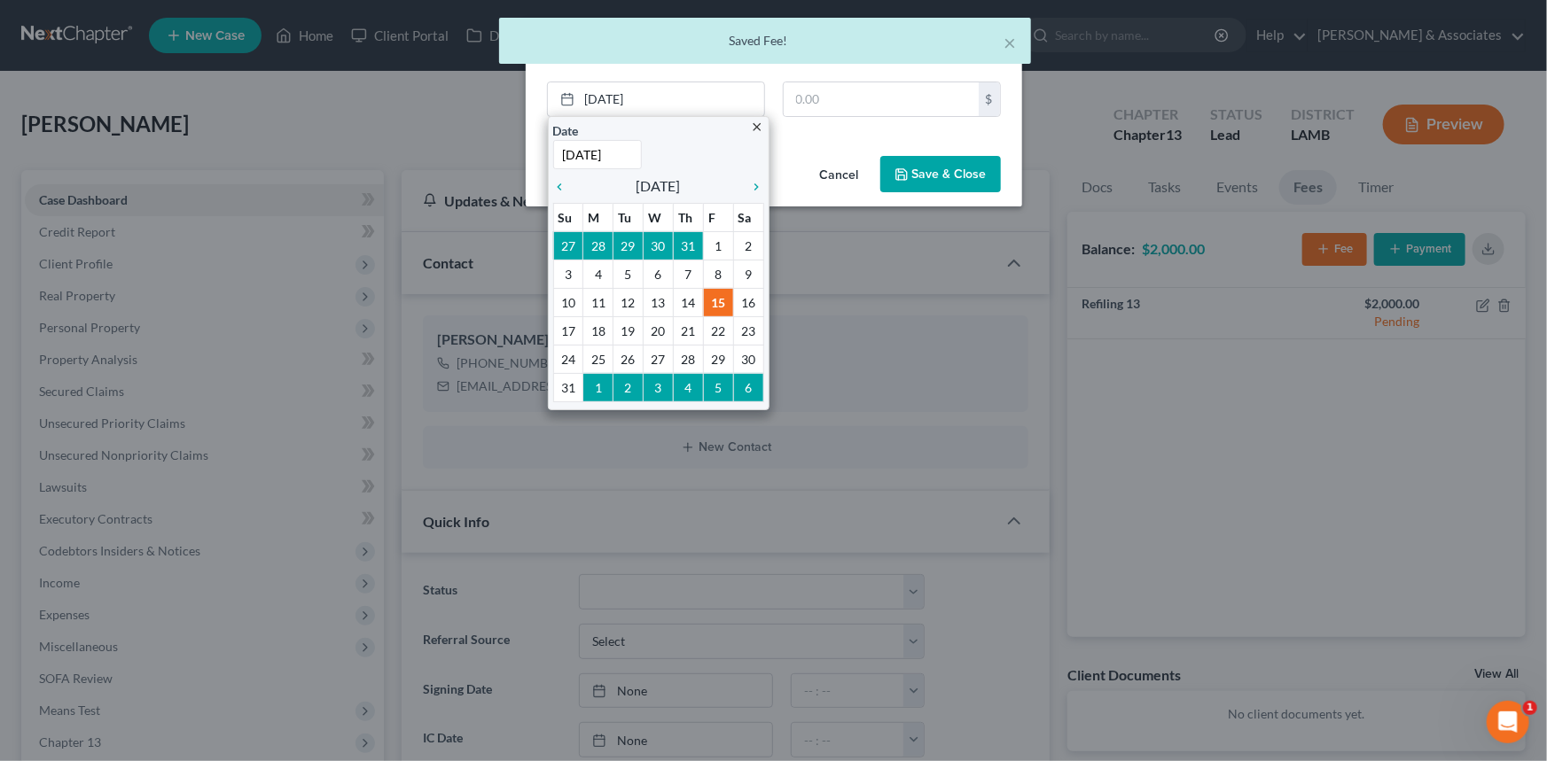
drag, startPoint x: 659, startPoint y: 305, endPoint x: 743, endPoint y: 207, distance: 128.8
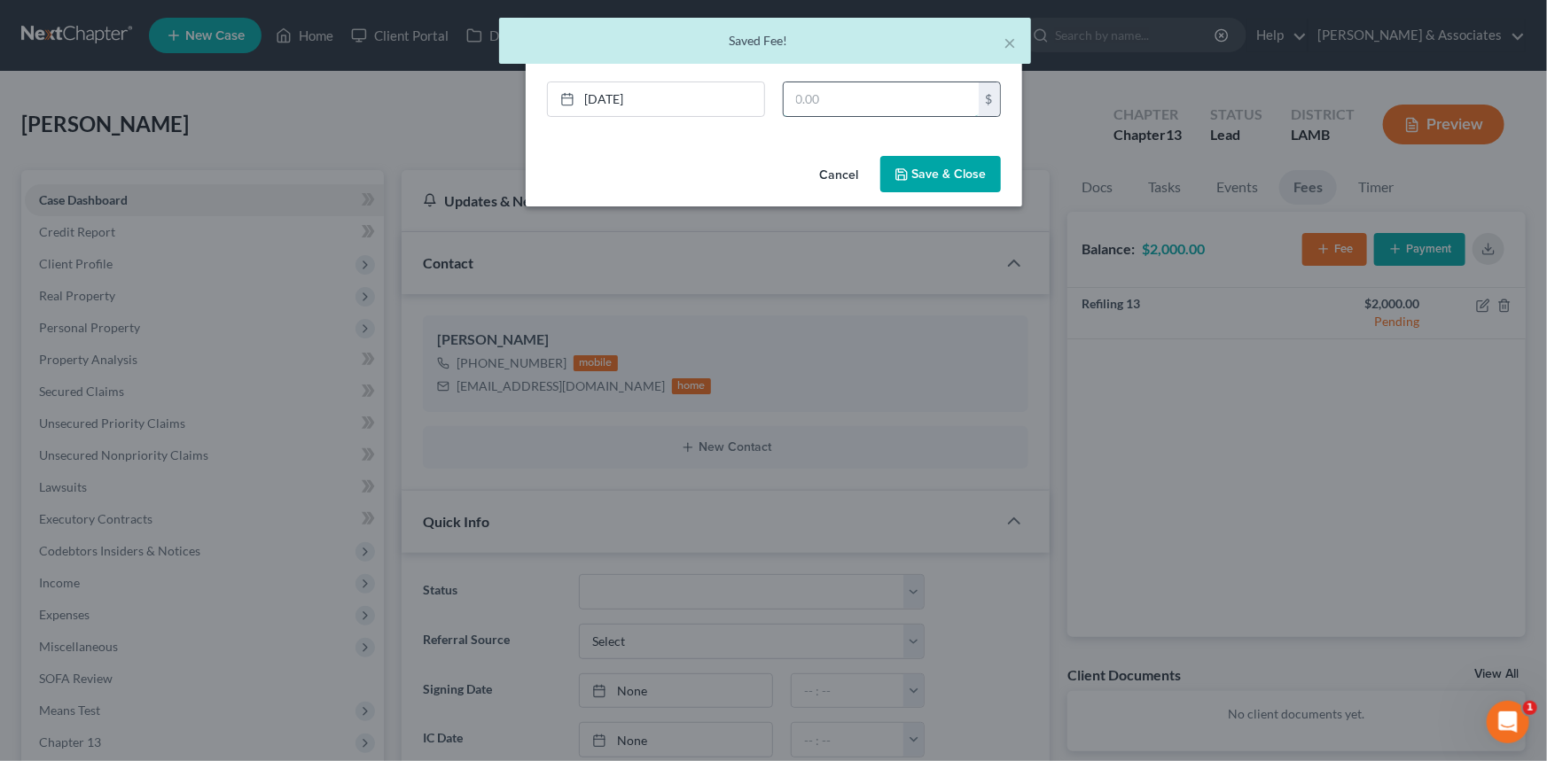
click at [826, 94] on input "text" at bounding box center [880, 99] width 195 height 34
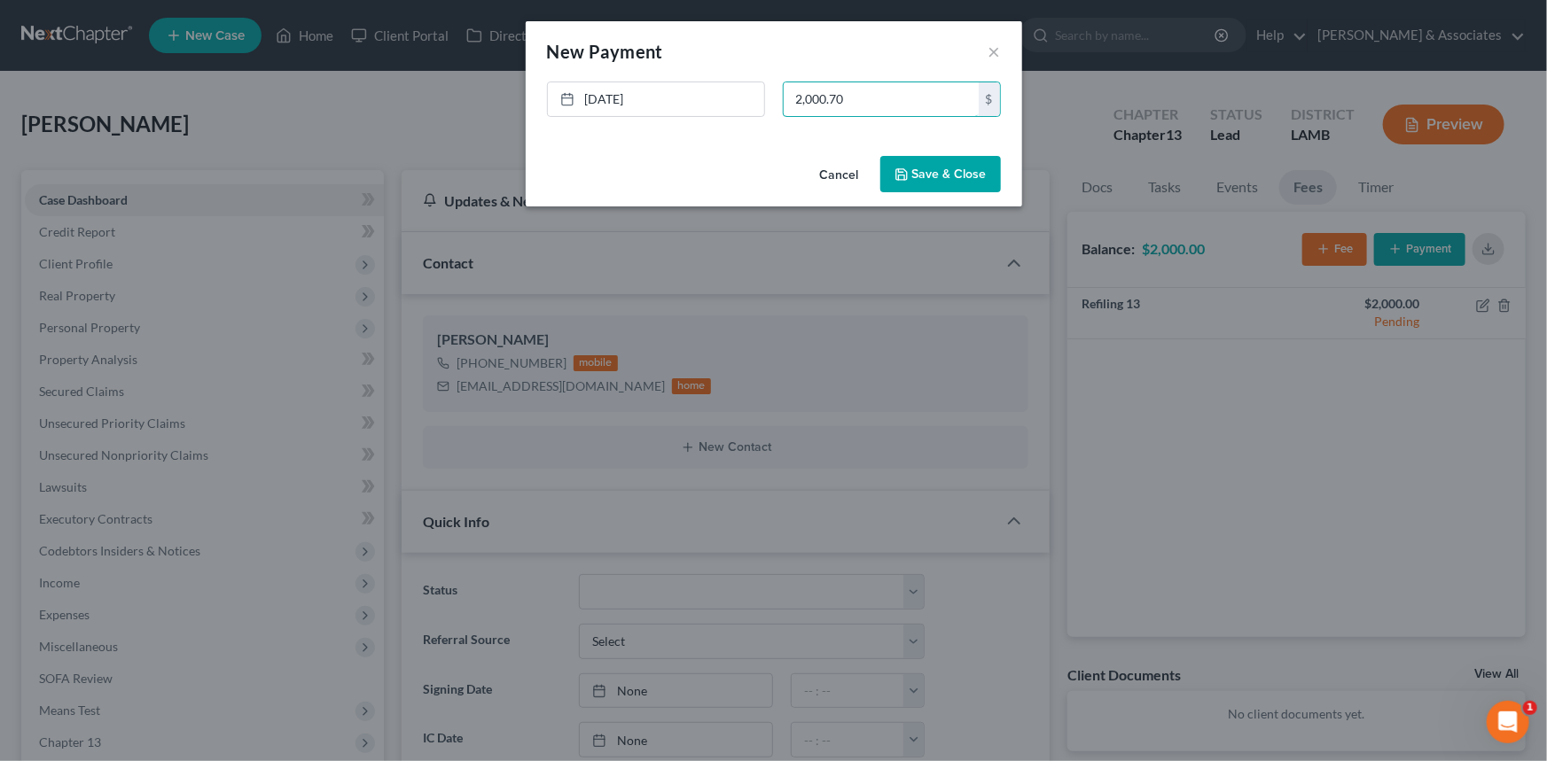
type input "2,000.70"
click at [931, 174] on button "Save & Close" at bounding box center [940, 174] width 121 height 37
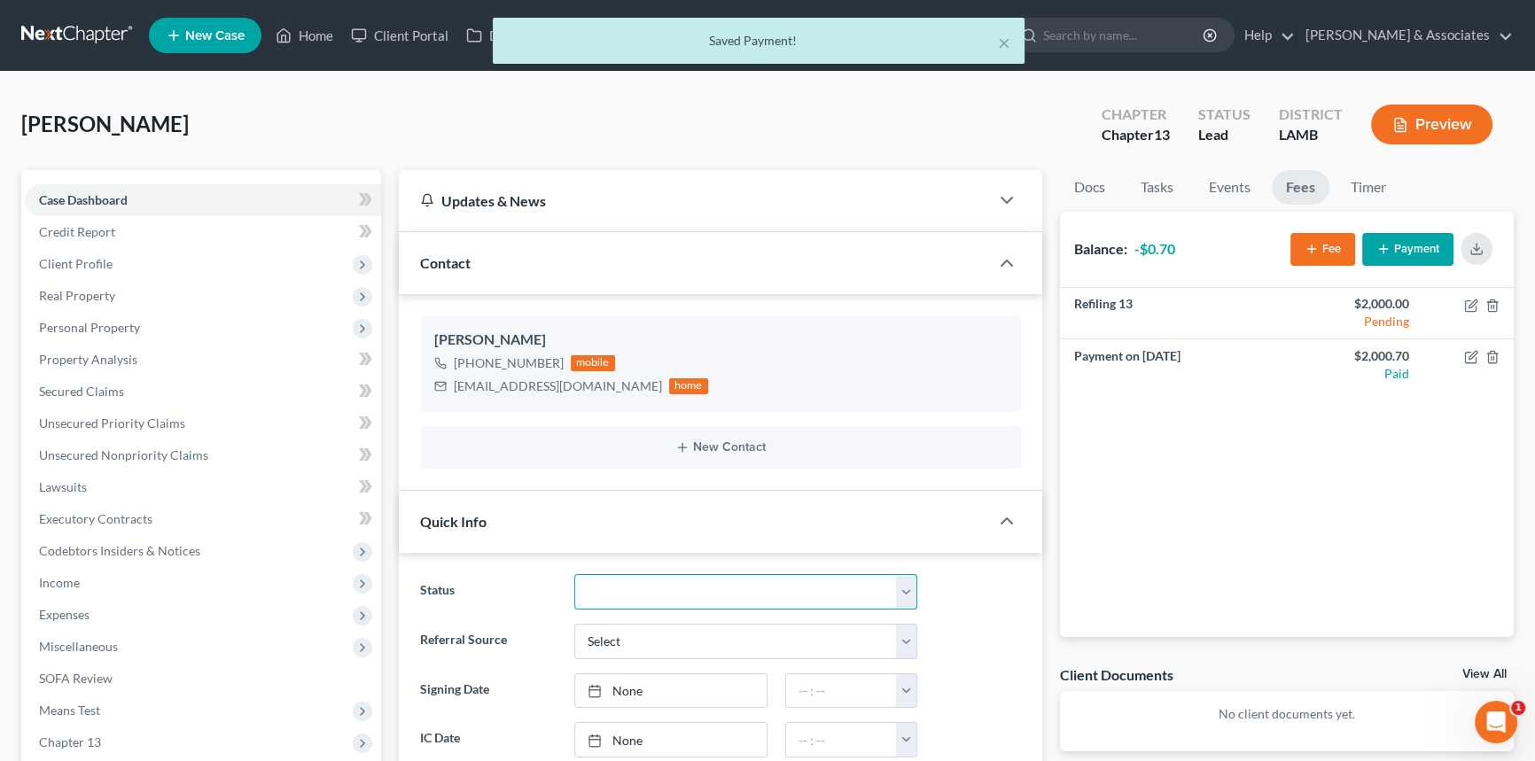
click at [665, 600] on select "Amended Plan Needed Awaiting Income Closed Confirmed Discharged Dismissed Docs …" at bounding box center [745, 591] width 343 height 35
select select "17"
click at [574, 574] on select "Amended Plan Needed Awaiting Income Closed Confirmed Discharged Dismissed Docs …" at bounding box center [745, 591] width 343 height 35
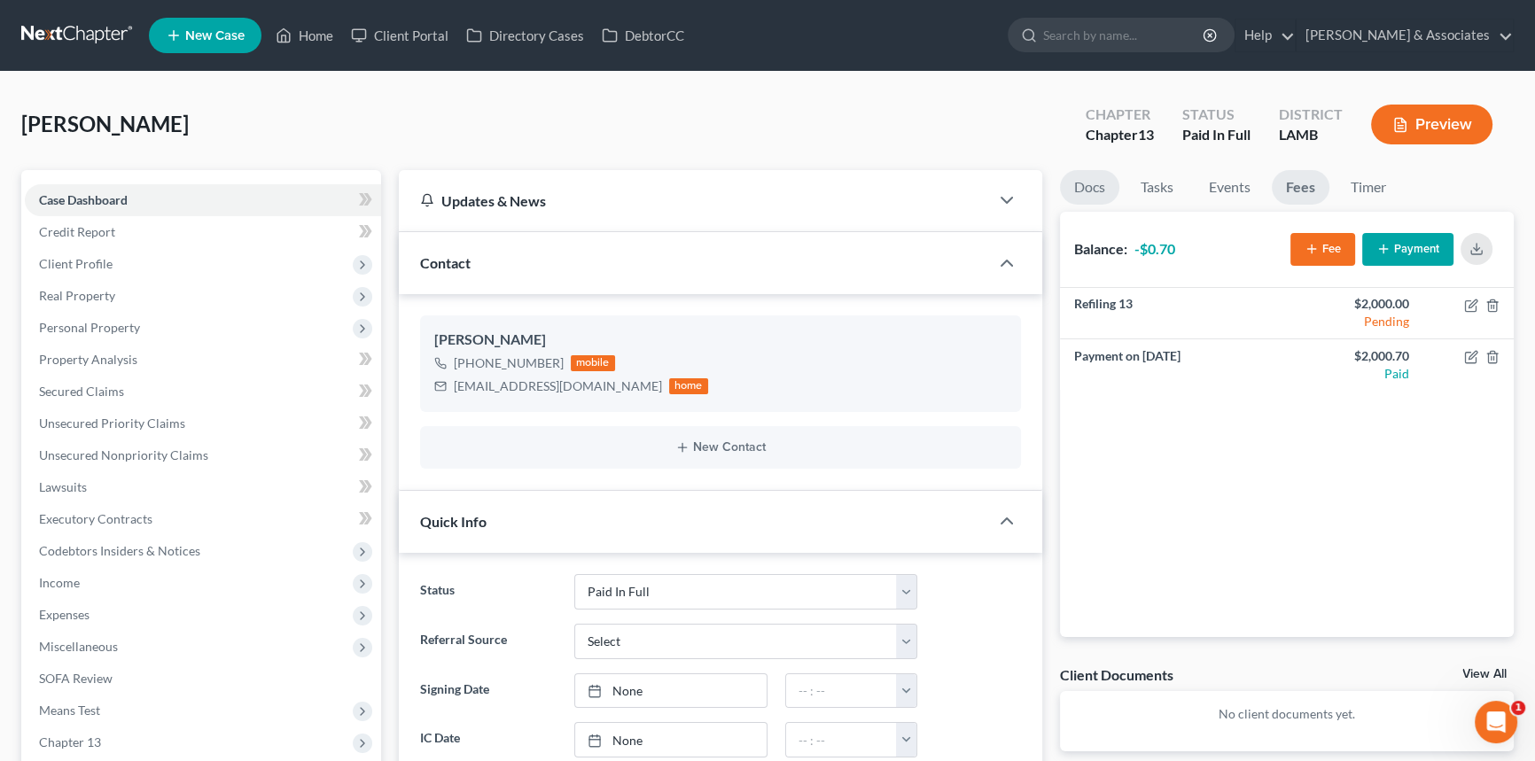
click at [1073, 172] on link "Docs" at bounding box center [1089, 187] width 59 height 35
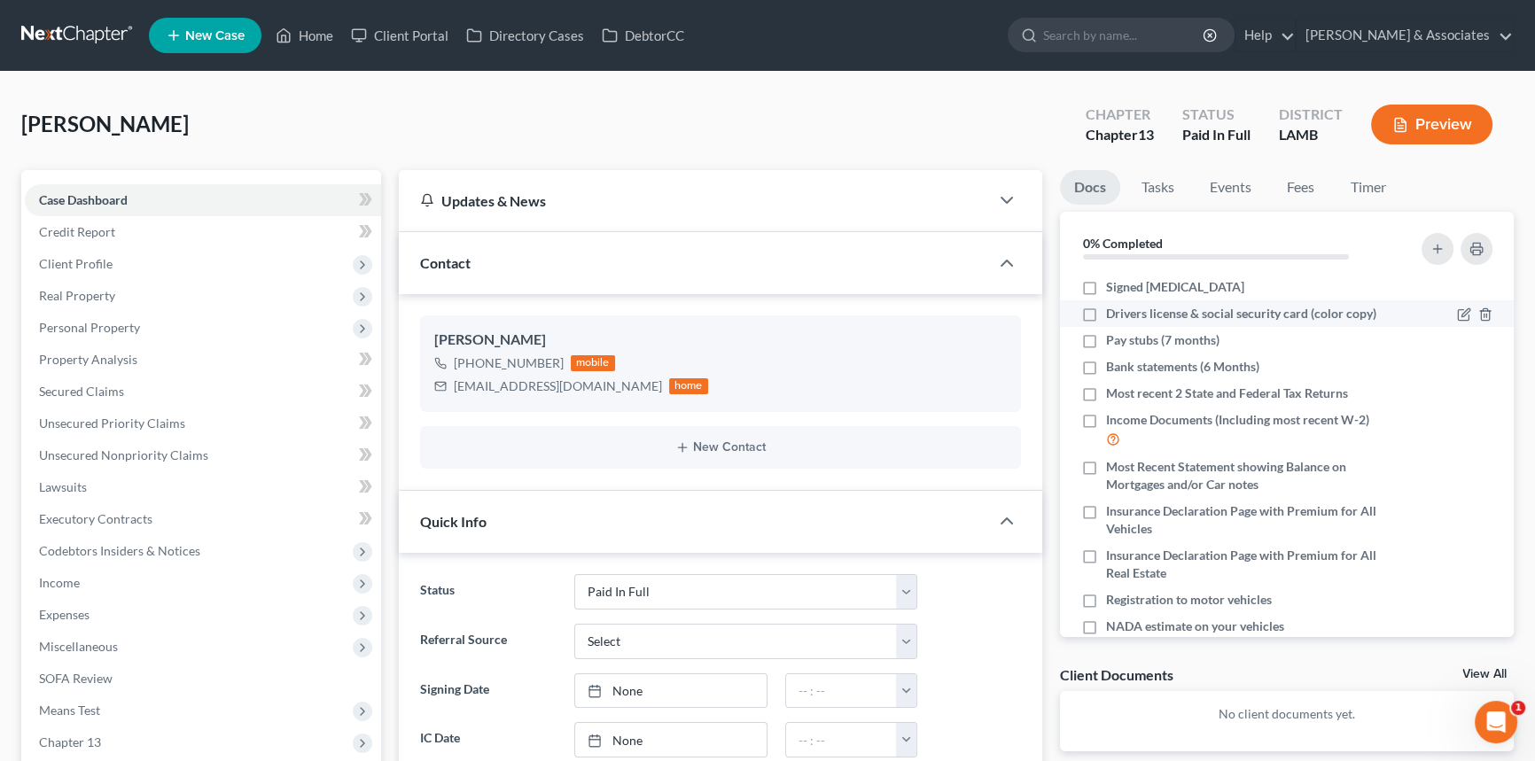
click at [1106, 314] on label "Drivers license & social security card (color copy)" at bounding box center [1241, 314] width 270 height 18
click at [1113, 314] on input "Drivers license & social security card (color copy)" at bounding box center [1119, 311] width 12 height 12
checkbox input "true"
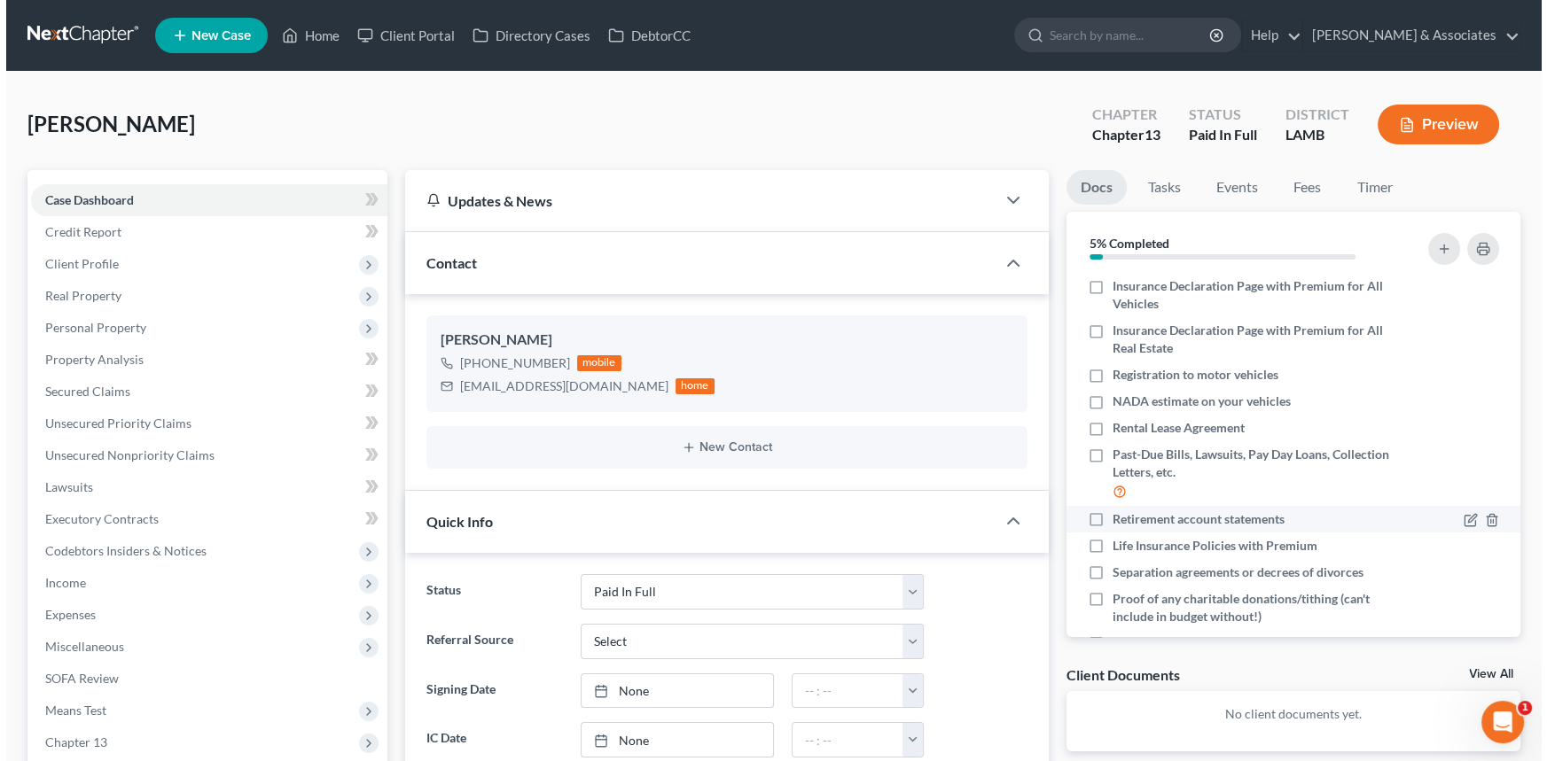
scroll to position [290, 0]
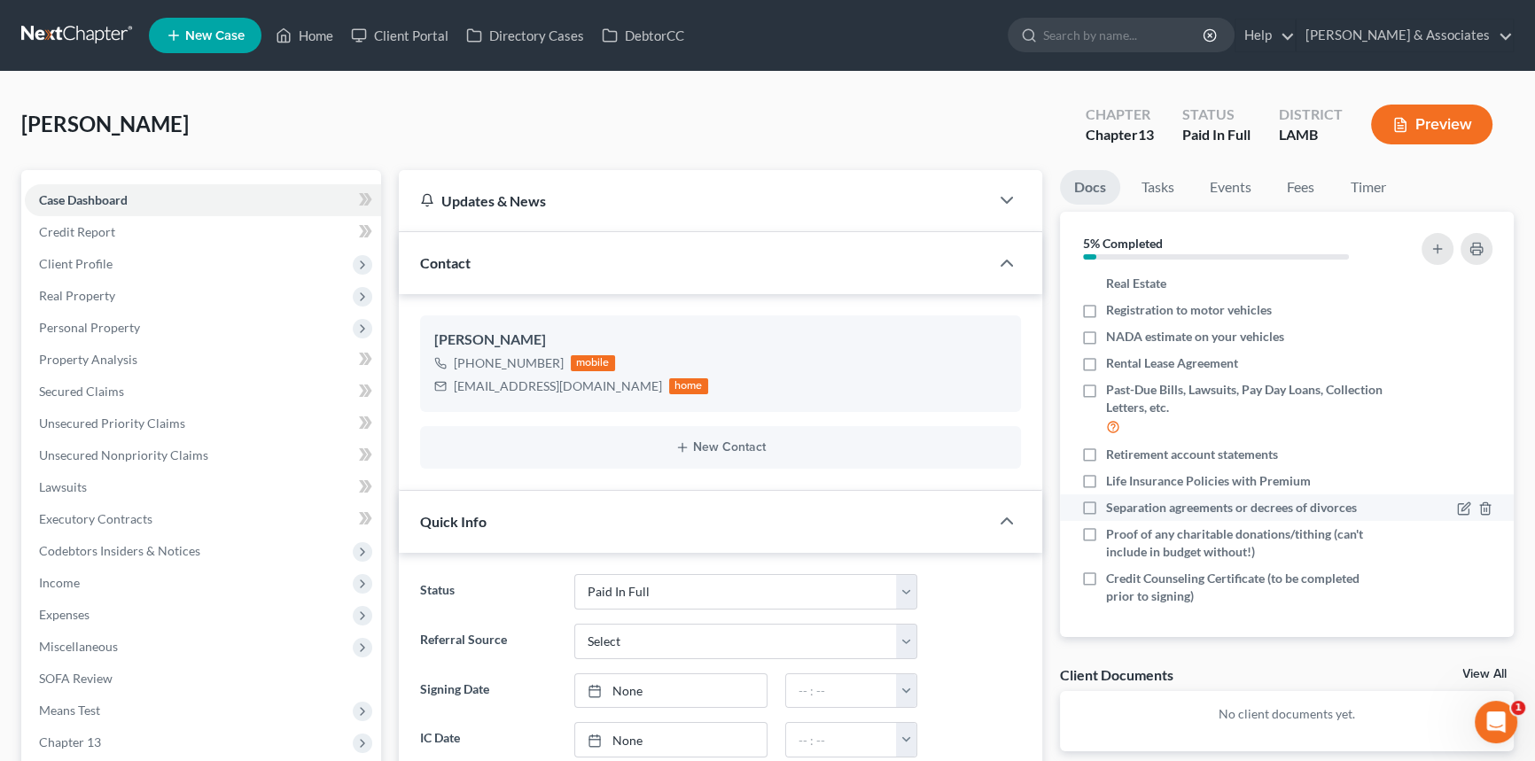
click at [1106, 502] on label "Separation agreements or decrees of divorces" at bounding box center [1231, 508] width 251 height 18
click at [1113, 502] on input "Separation agreements or decrees of divorces" at bounding box center [1119, 505] width 12 height 12
checkbox input "true"
click at [1486, 481] on line "button" at bounding box center [1486, 483] width 0 height 4
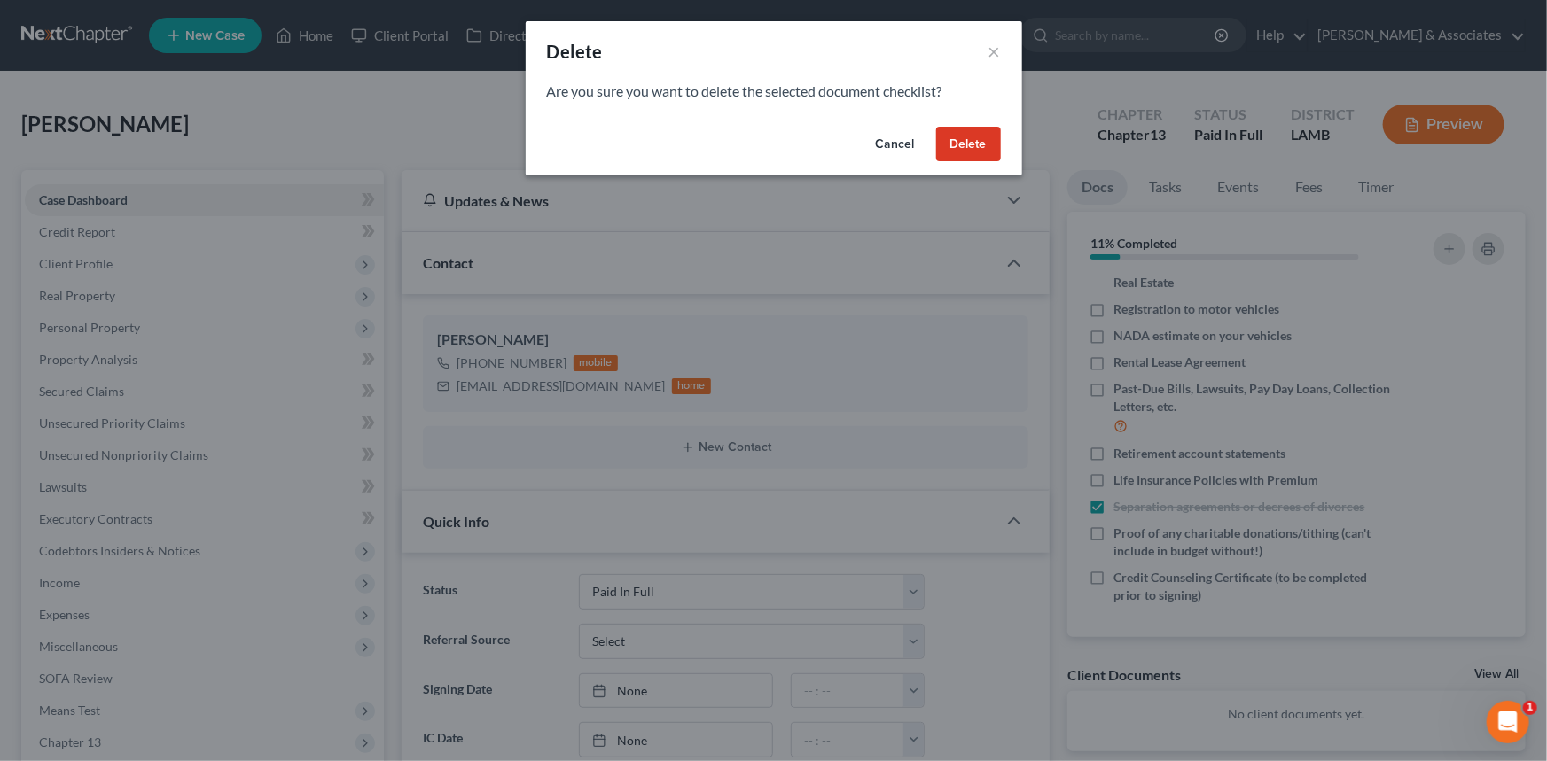
click at [939, 141] on button "Delete" at bounding box center [968, 144] width 65 height 35
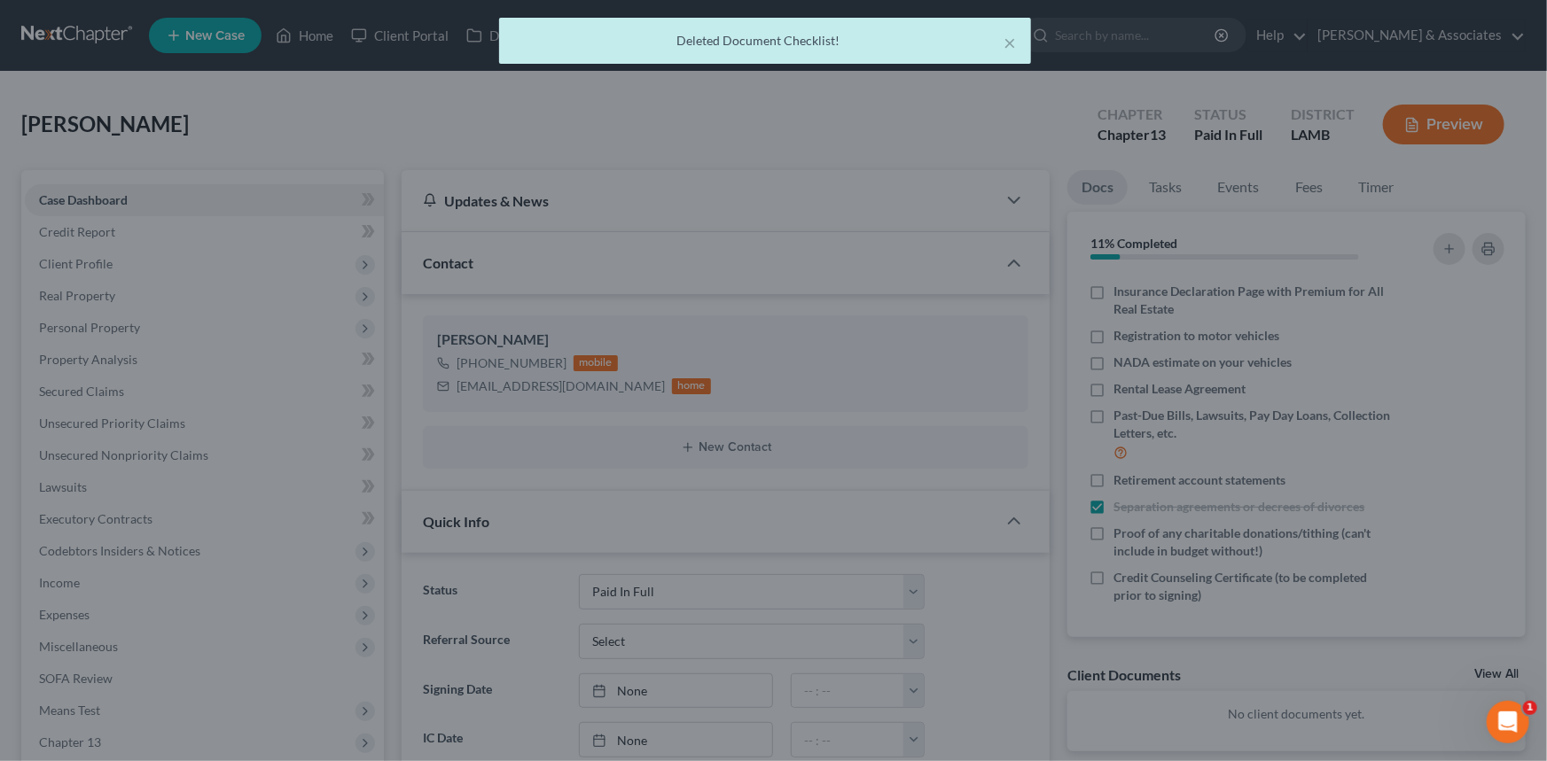
scroll to position [263, 0]
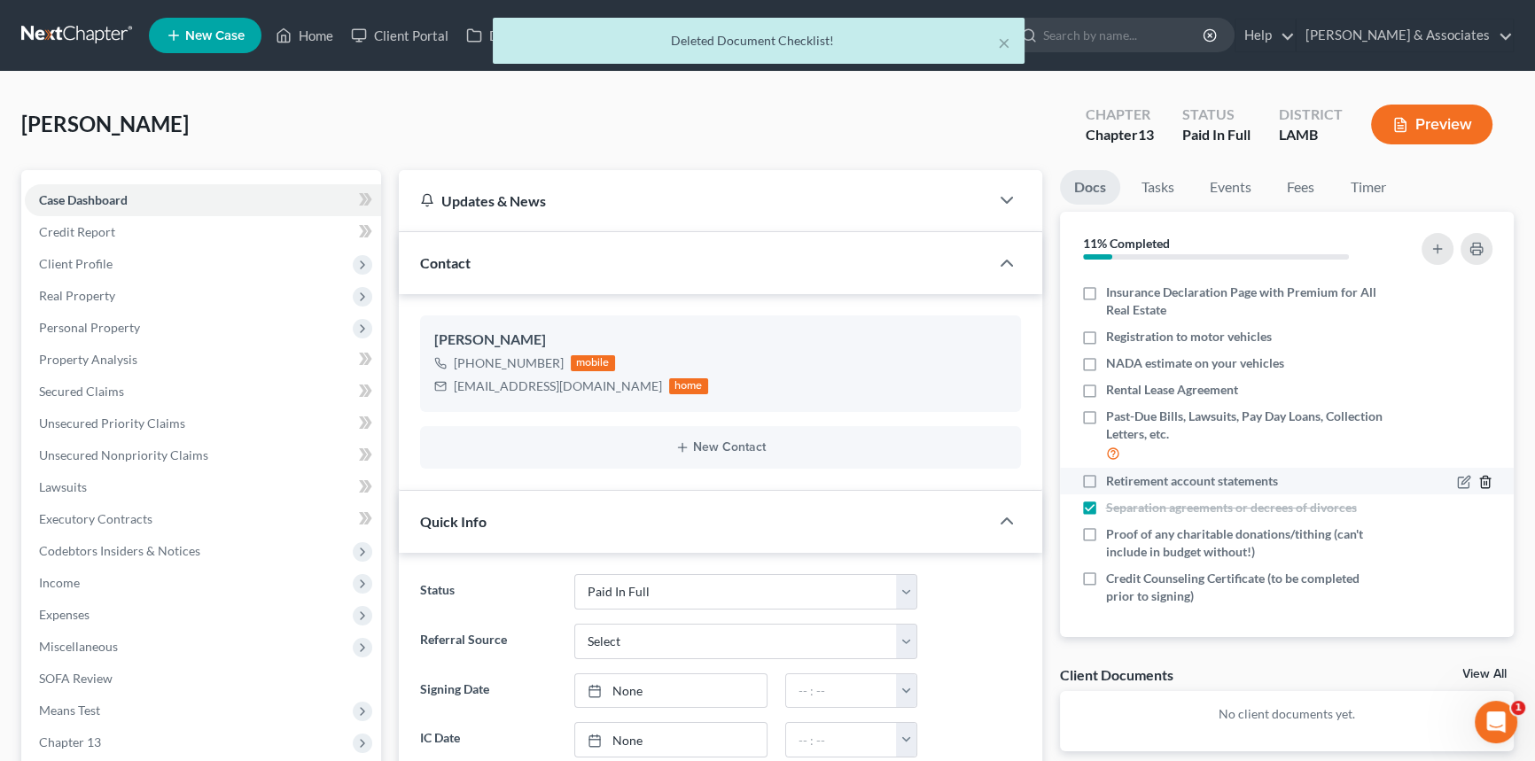
click at [1481, 482] on icon "button" at bounding box center [1485, 482] width 8 height 12
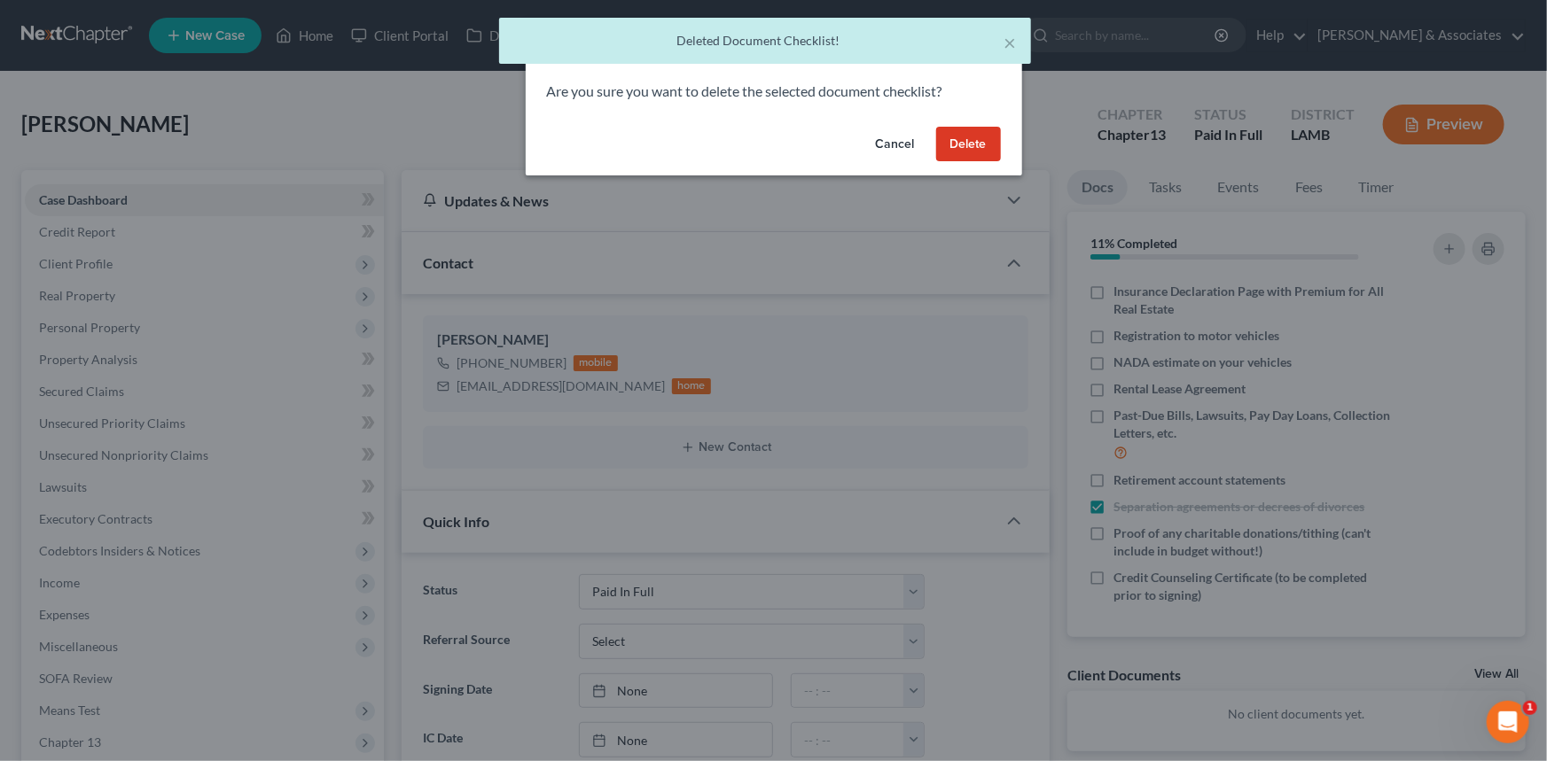
click at [978, 151] on button "Delete" at bounding box center [968, 144] width 65 height 35
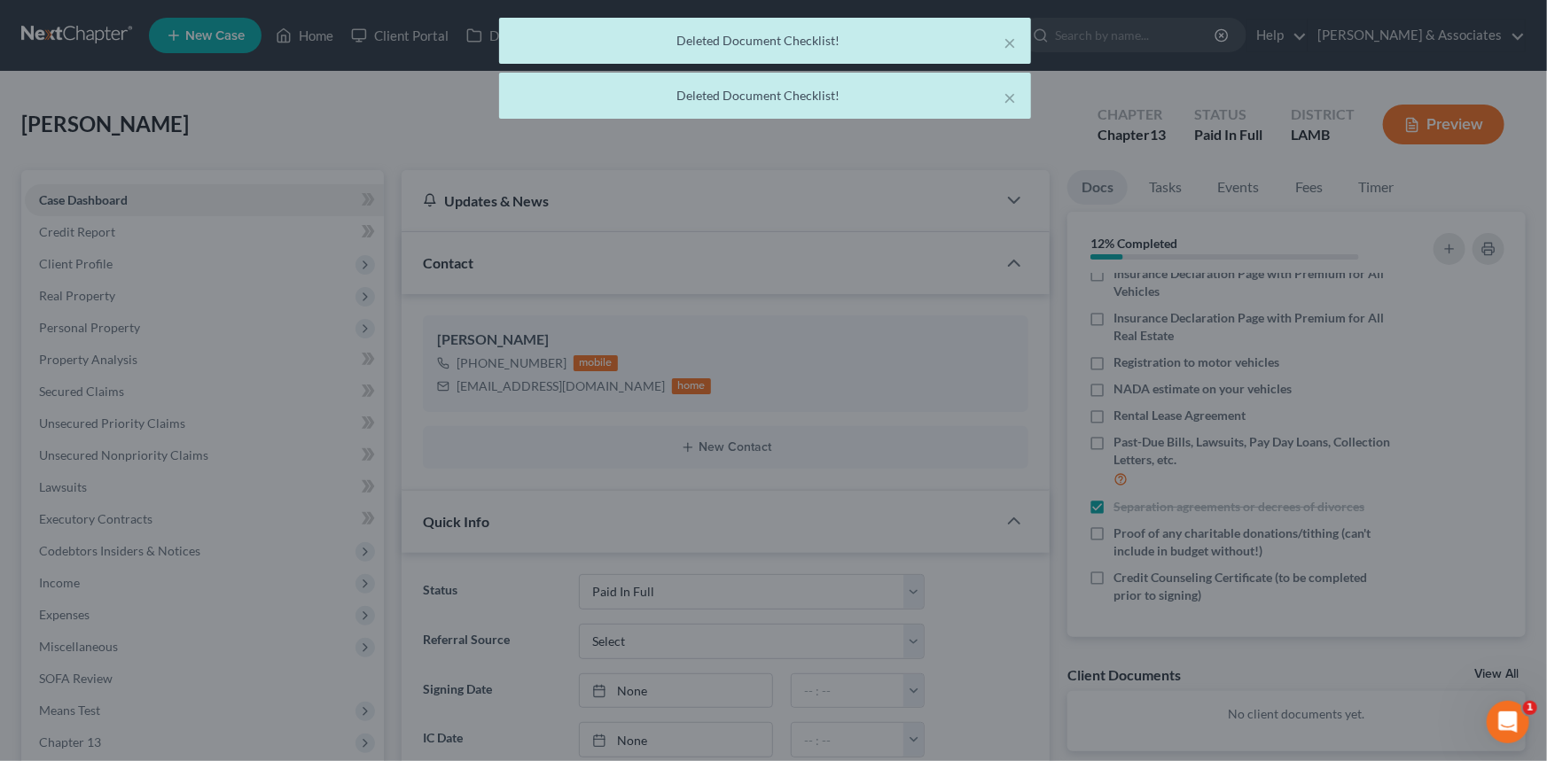
scroll to position [237, 0]
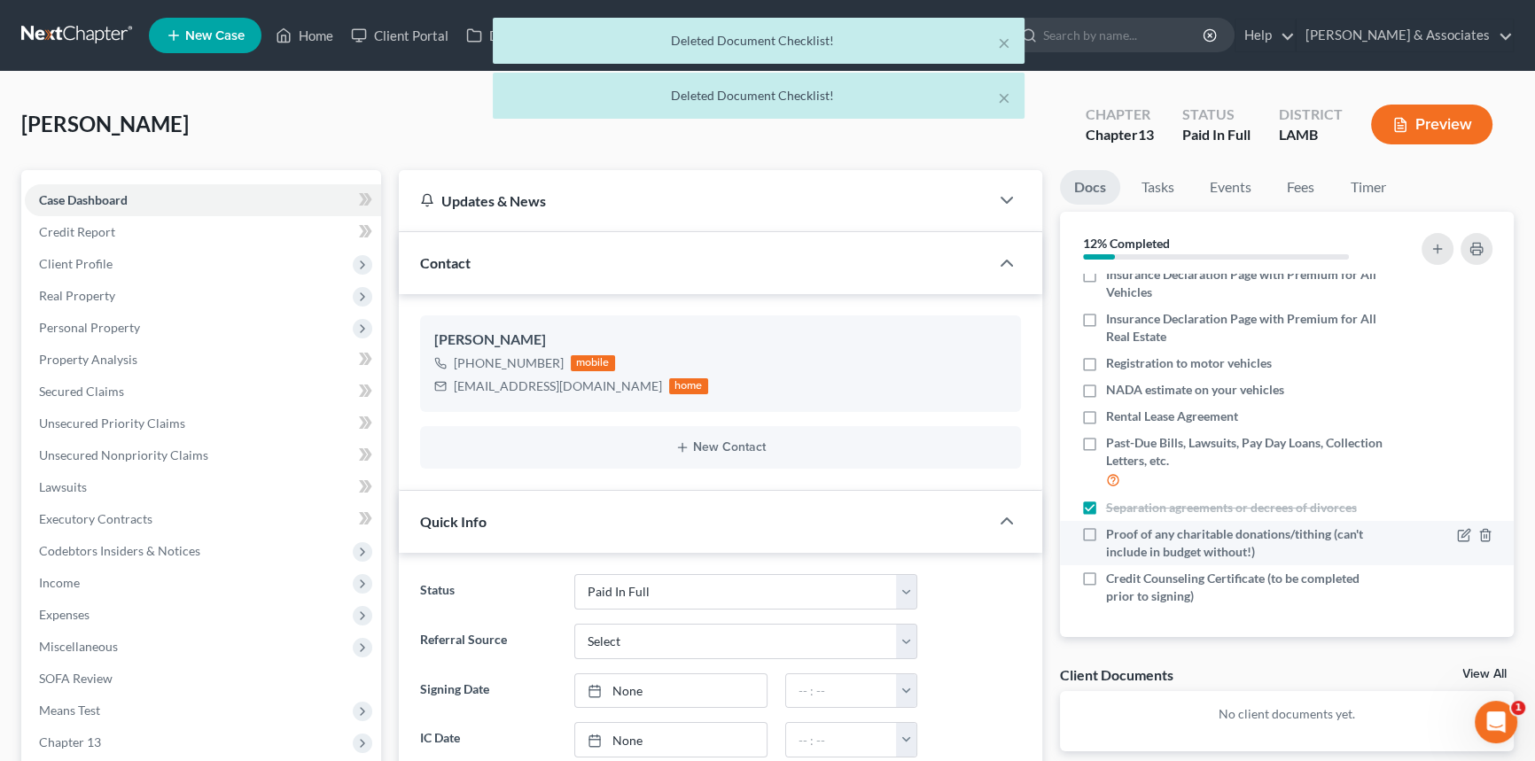
click at [1473, 541] on div at bounding box center [1474, 535] width 35 height 18
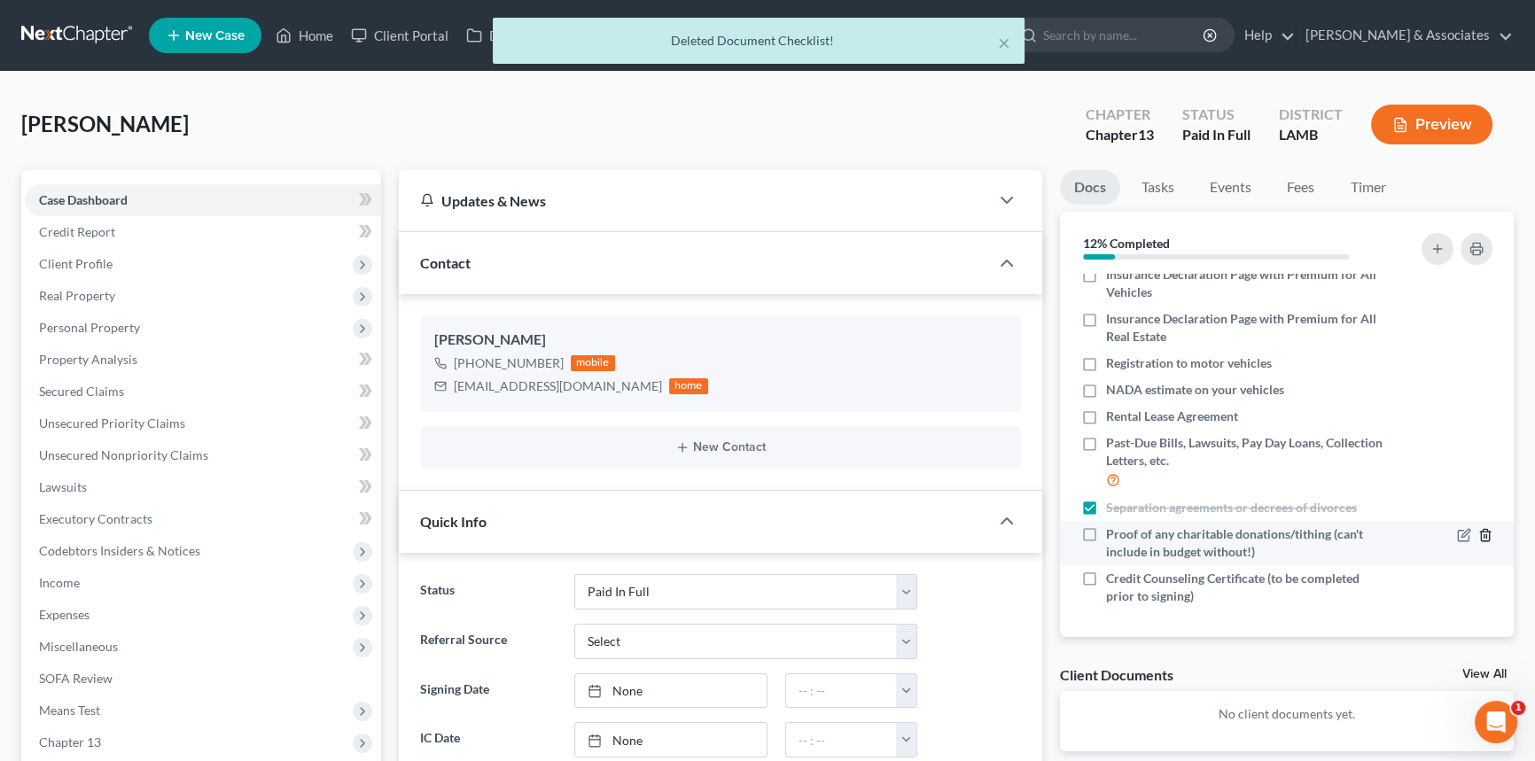
click at [1478, 532] on icon "button" at bounding box center [1485, 535] width 14 height 14
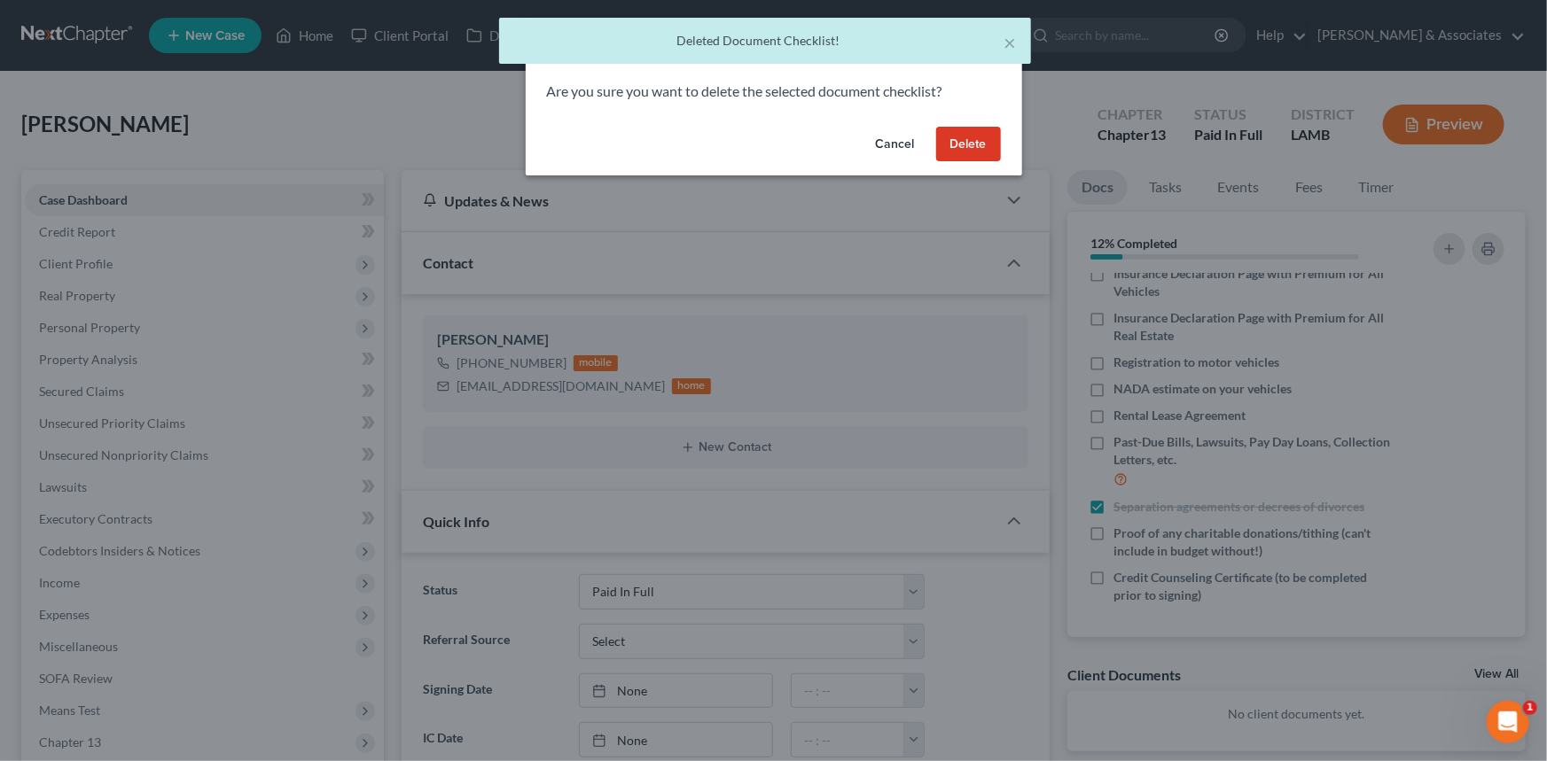
click at [975, 150] on button "Delete" at bounding box center [968, 144] width 65 height 35
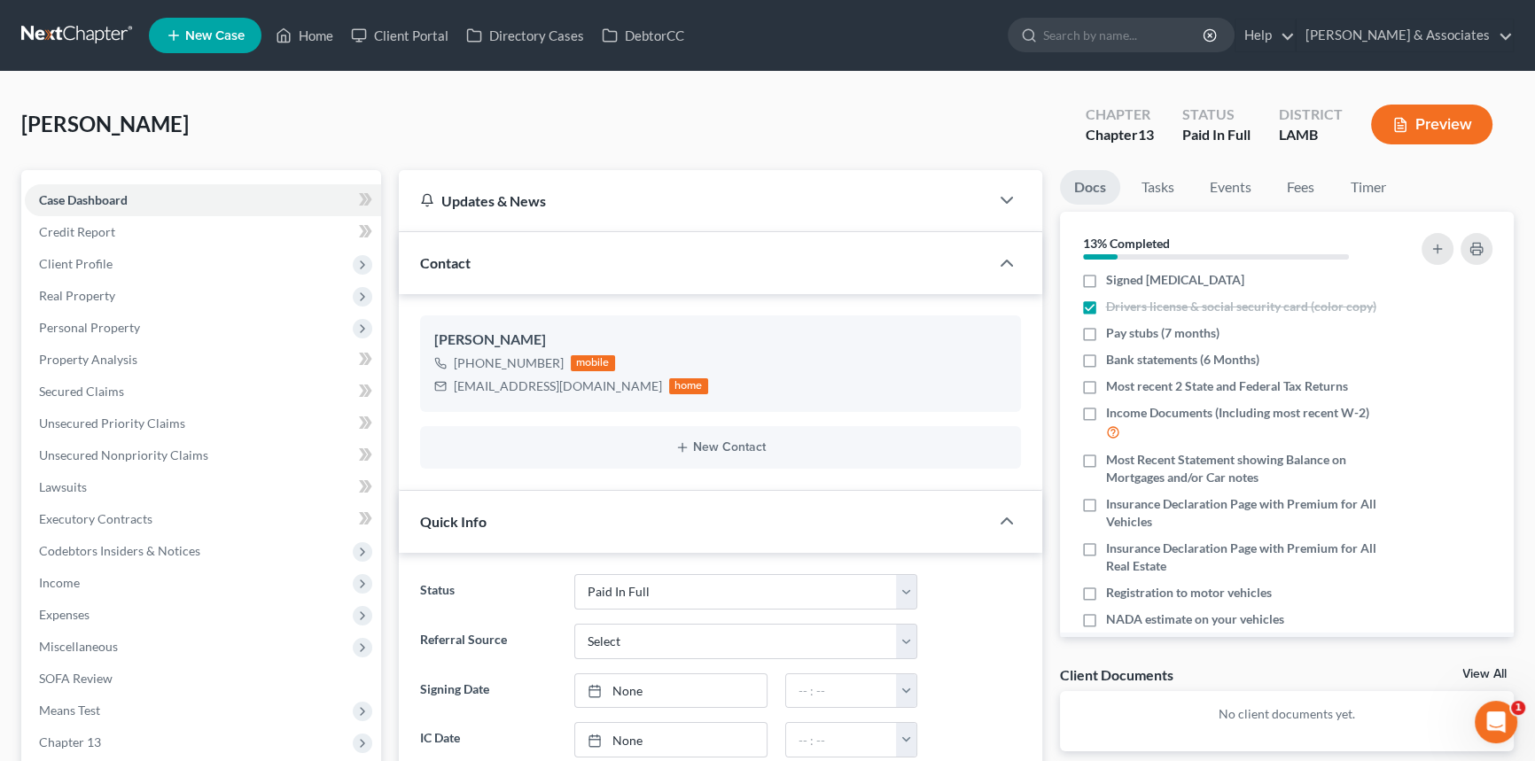
scroll to position [0, 0]
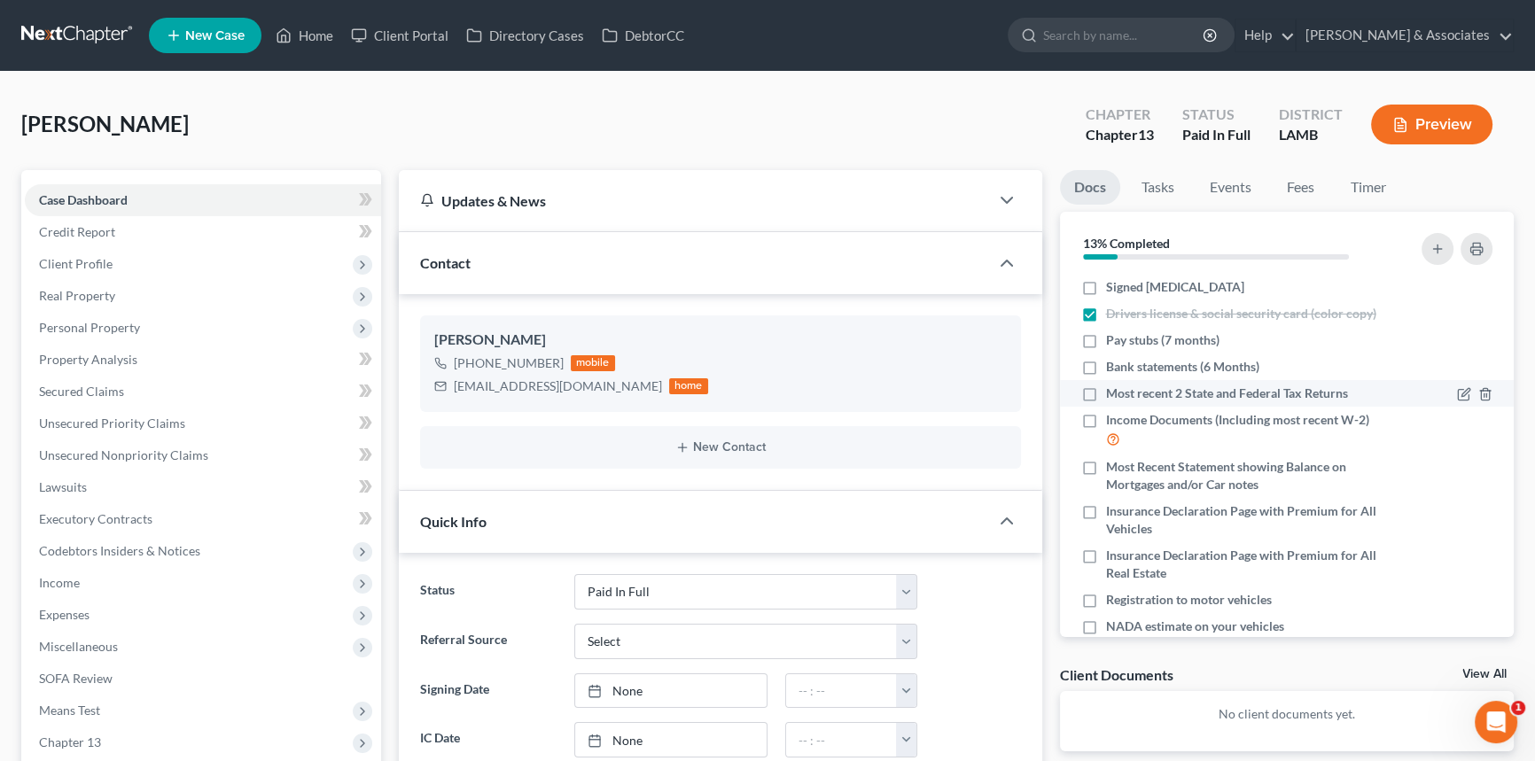
click at [1106, 386] on label "Most recent 2 State and Federal Tax Returns" at bounding box center [1227, 394] width 242 height 18
click at [1113, 386] on input "Most recent 2 State and Federal Tax Returns" at bounding box center [1119, 391] width 12 height 12
checkbox input "true"
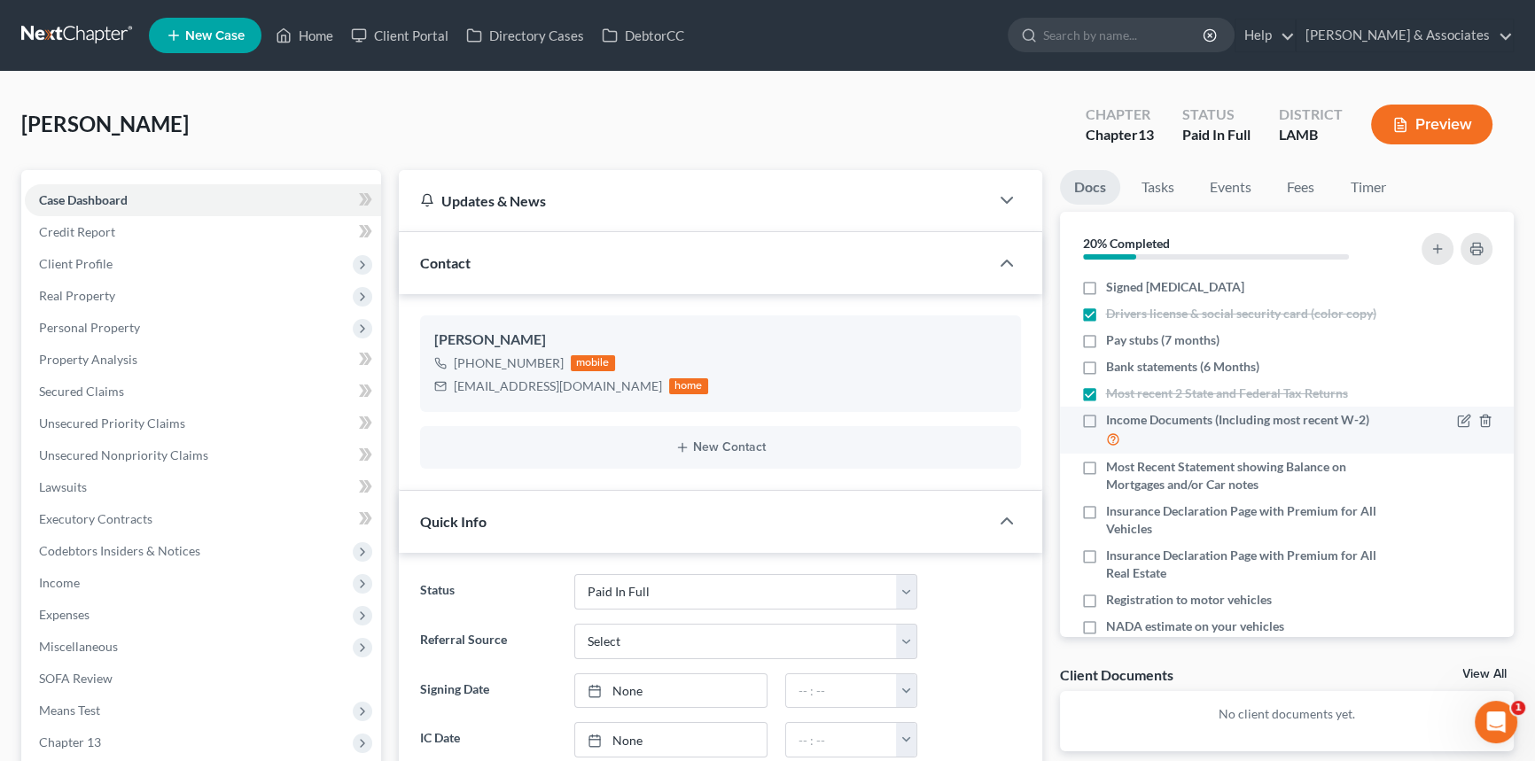
click at [1106, 416] on label "Income Documents (Including most recent W-2)" at bounding box center [1245, 430] width 279 height 38
click at [1113, 416] on input "Income Documents (Including most recent W-2)" at bounding box center [1119, 417] width 12 height 12
checkbox input "true"
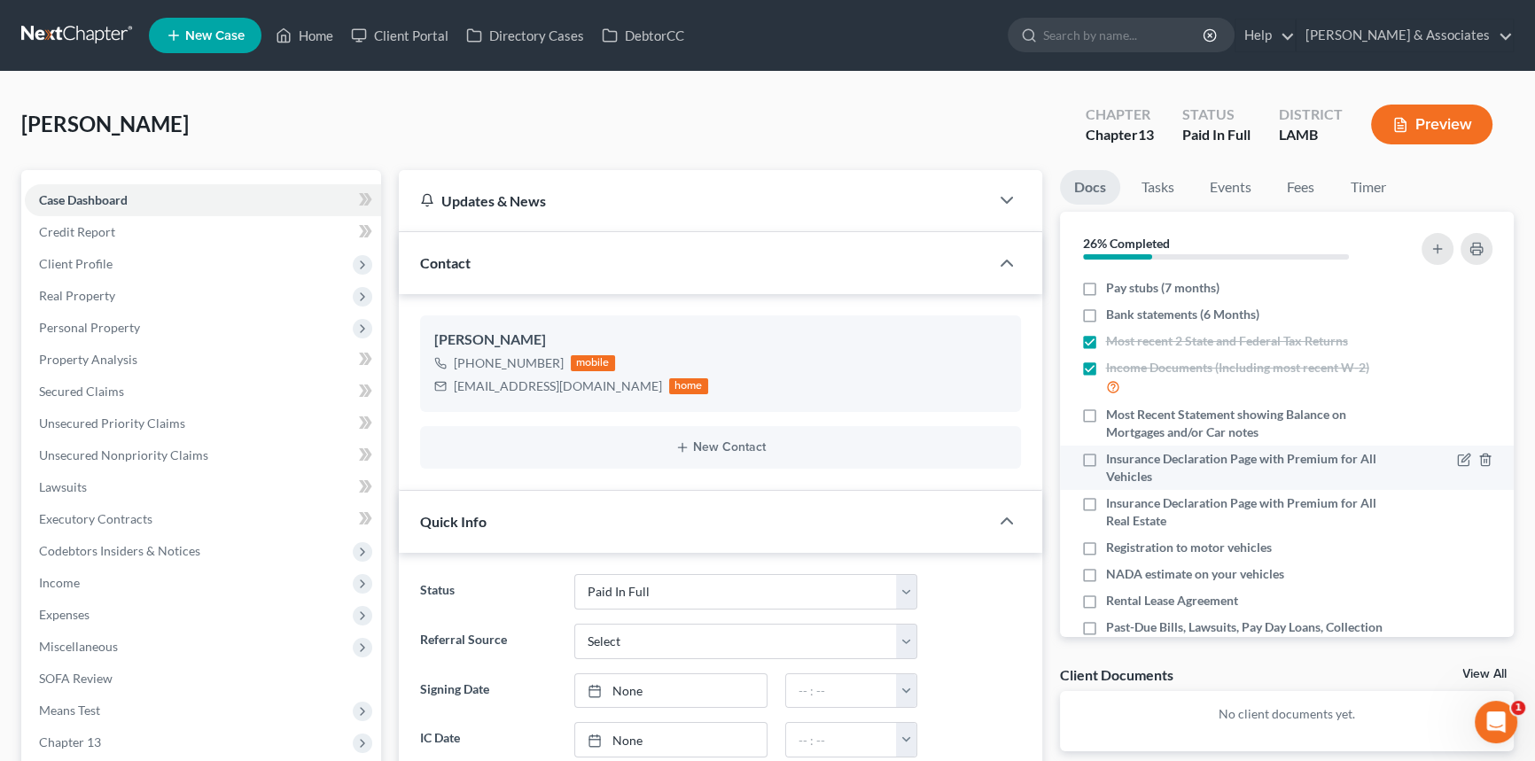
scroll to position [160, 0]
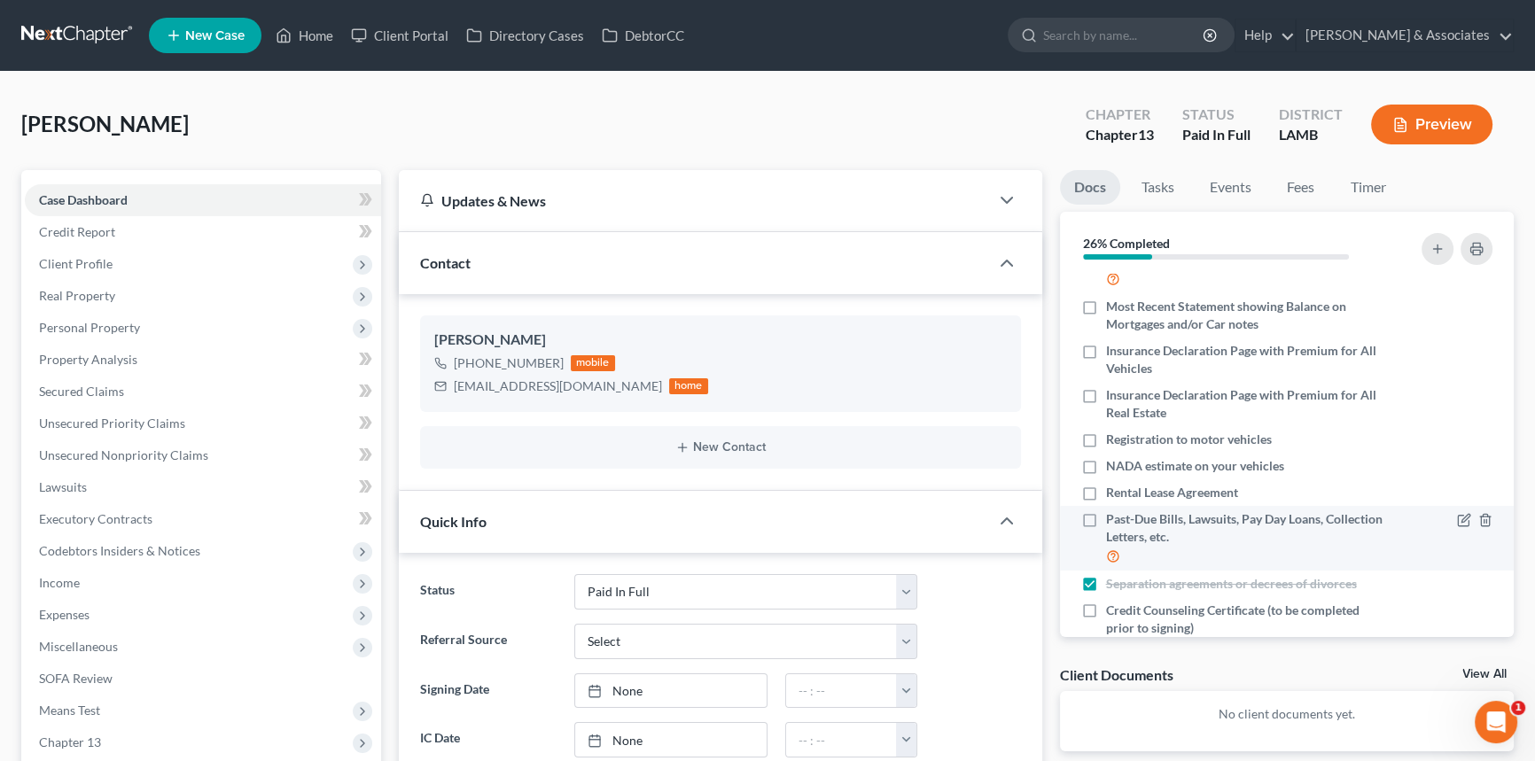
click at [1106, 511] on label "Past-Due Bills, Lawsuits, Pay Day Loans, Collection Letters, etc." at bounding box center [1245, 539] width 279 height 56
click at [1113, 511] on input "Past-Due Bills, Lawsuits, Pay Day Loans, Collection Letters, etc." at bounding box center [1119, 517] width 12 height 12
checkbox input "true"
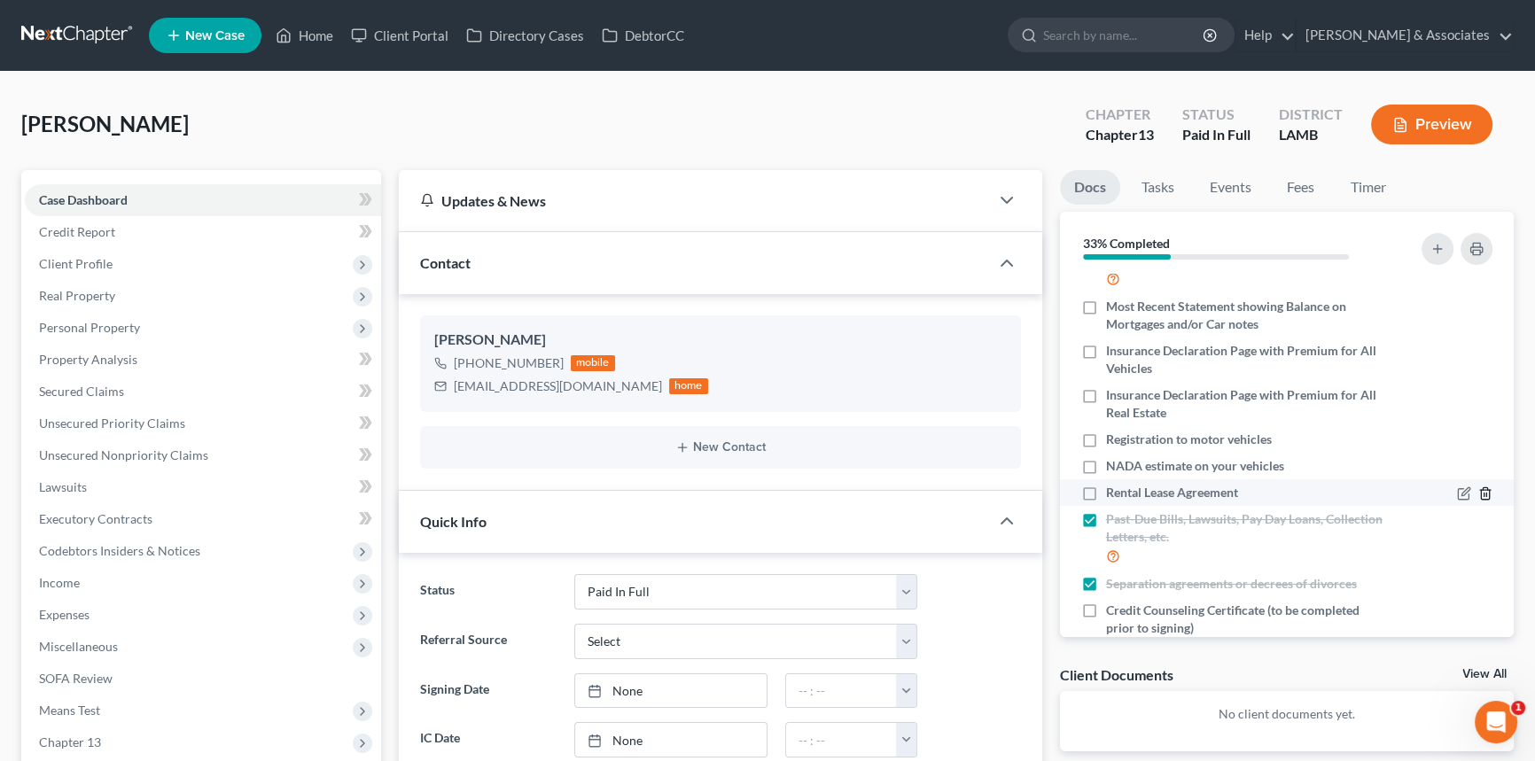
click at [1478, 493] on icon "button" at bounding box center [1485, 494] width 14 height 14
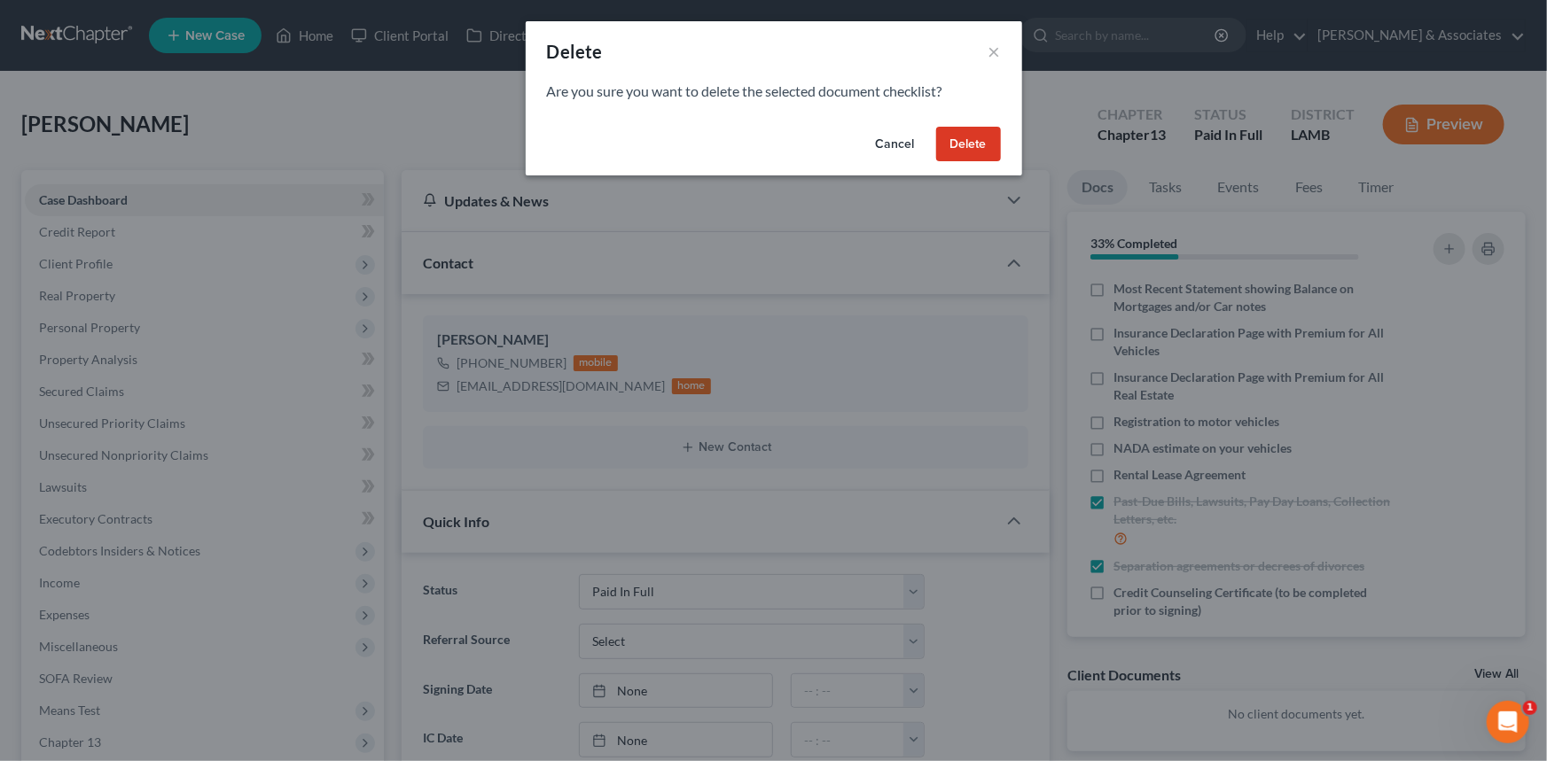
click at [961, 135] on button "Delete" at bounding box center [968, 144] width 65 height 35
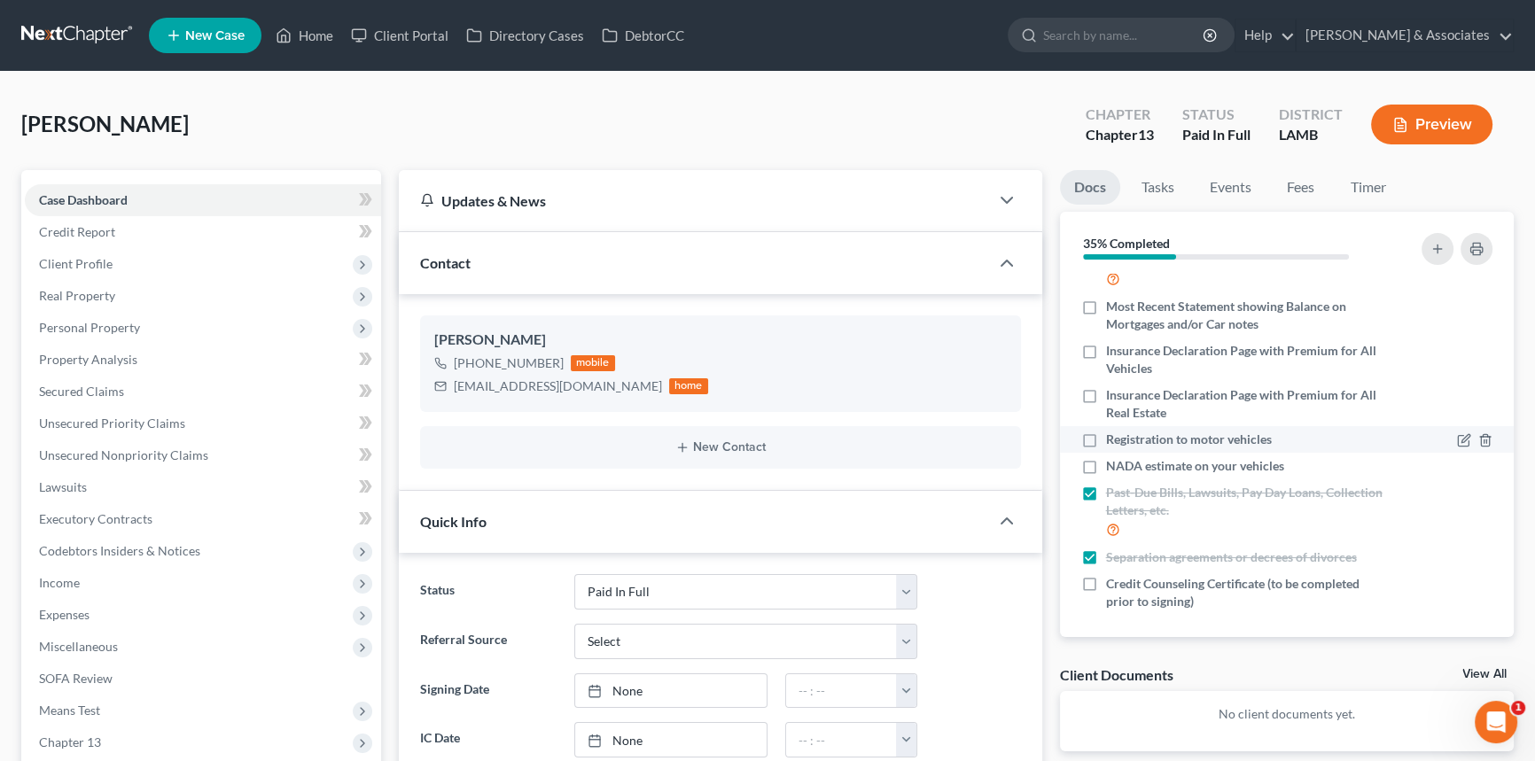
scroll to position [80, 0]
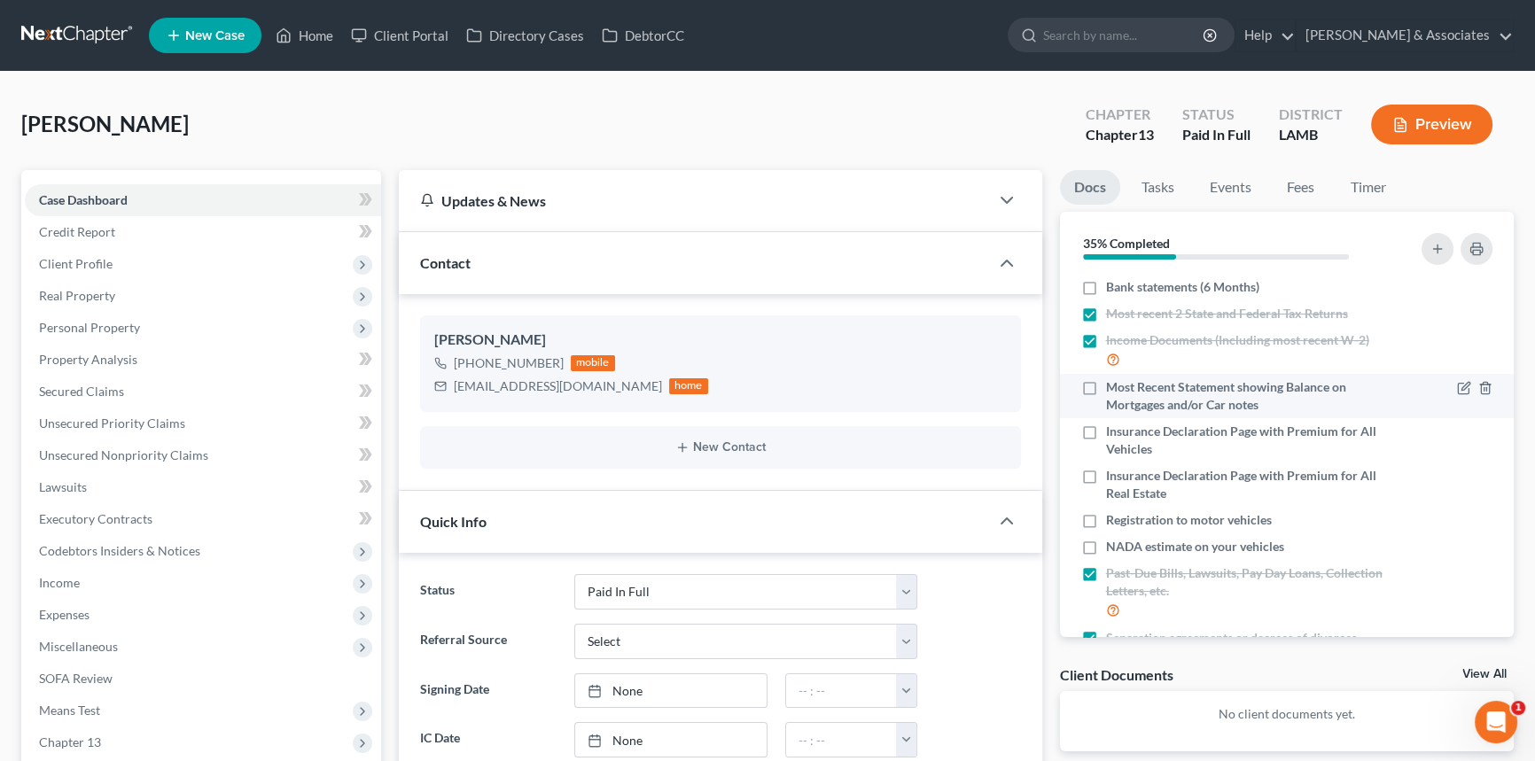
click at [1106, 386] on label "Most Recent Statement showing Balance on Mortgages and/or Car notes" at bounding box center [1245, 395] width 279 height 35
click at [1113, 386] on input "Most Recent Statement showing Balance on Mortgages and/or Car notes" at bounding box center [1119, 384] width 12 height 12
checkbox input "true"
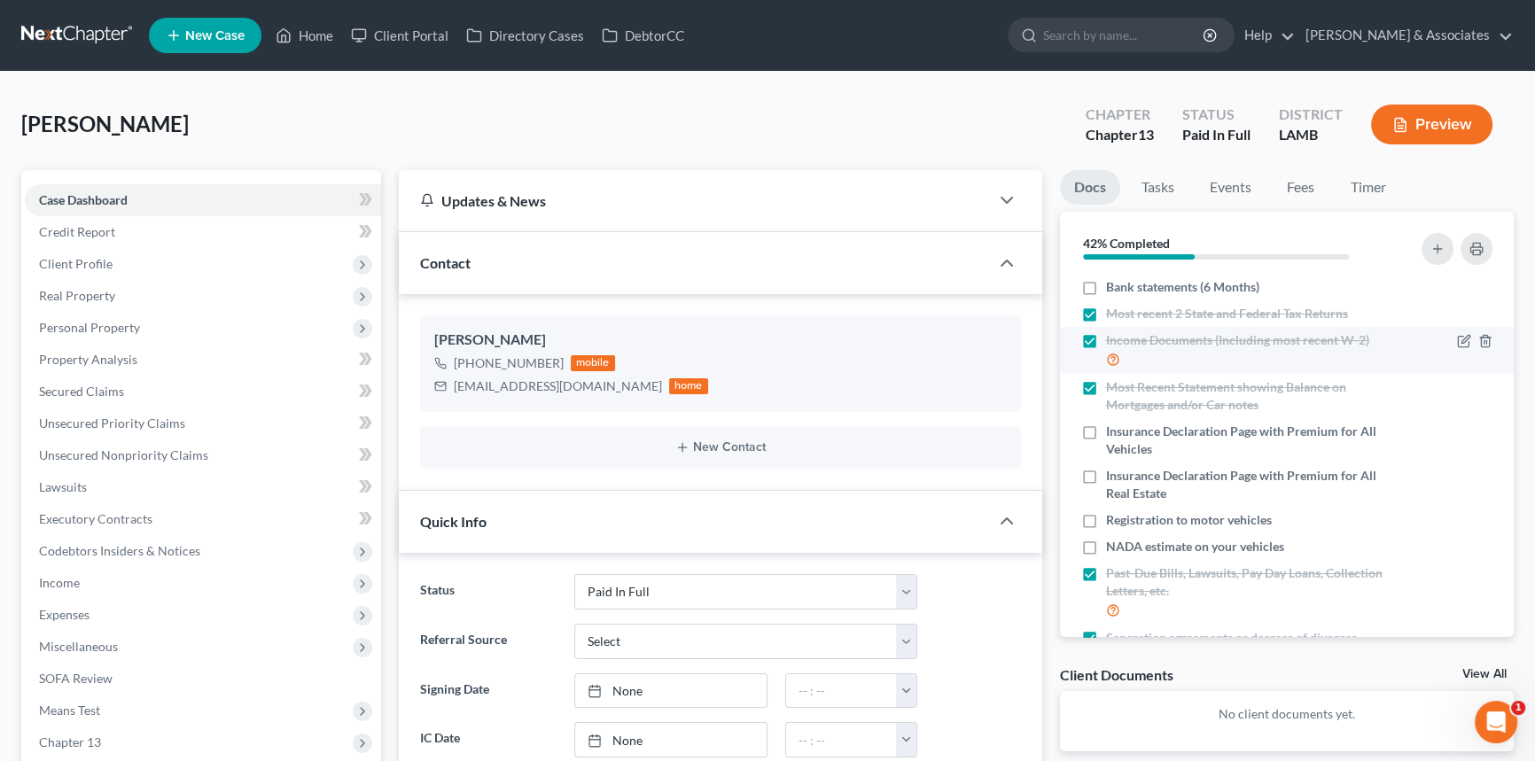
scroll to position [0, 0]
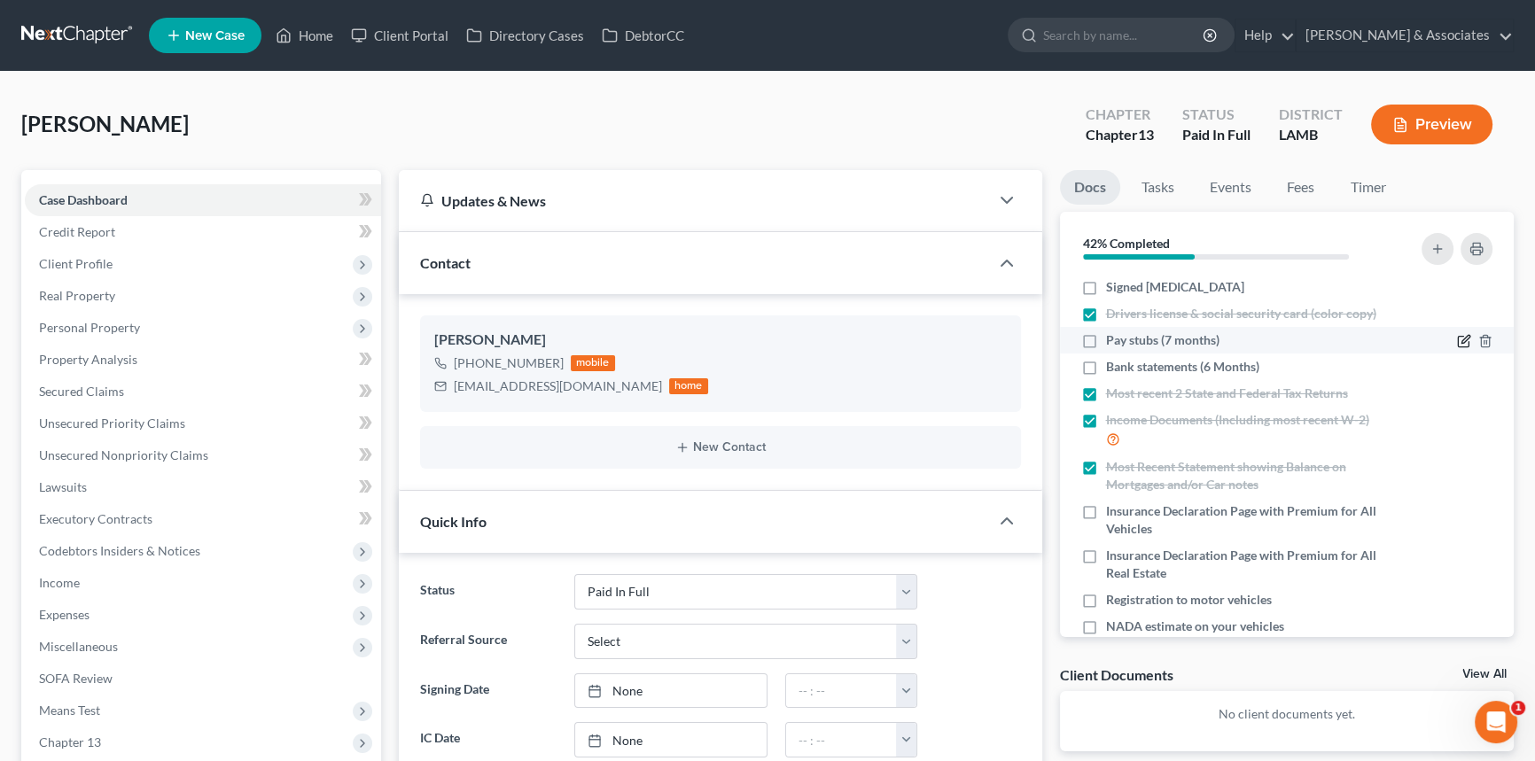
click at [1462, 343] on icon "button" at bounding box center [1466, 340] width 8 height 8
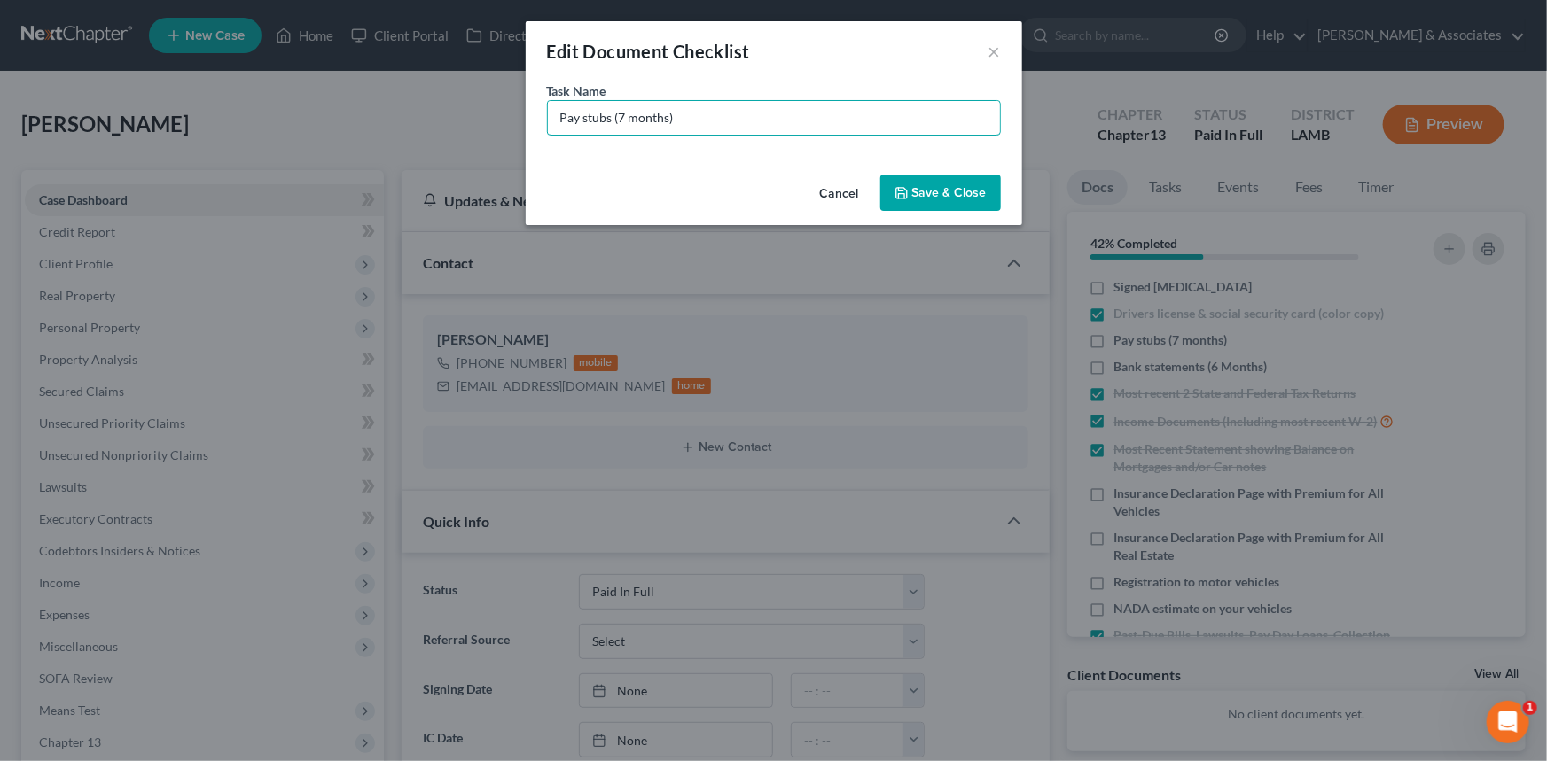
drag, startPoint x: 735, startPoint y: 122, endPoint x: 221, endPoint y: 188, distance: 518.2
click at [221, 188] on div "Edit Document Checklist × Task Name * Pay stubs (7 months) Cancel Save & Close" at bounding box center [773, 380] width 1547 height 761
type input "P + L Statements (Feb - July) MCD KNOWS WHY WE DON'T HAVE MARCH"
click at [923, 188] on button "Save & Close" at bounding box center [940, 193] width 121 height 37
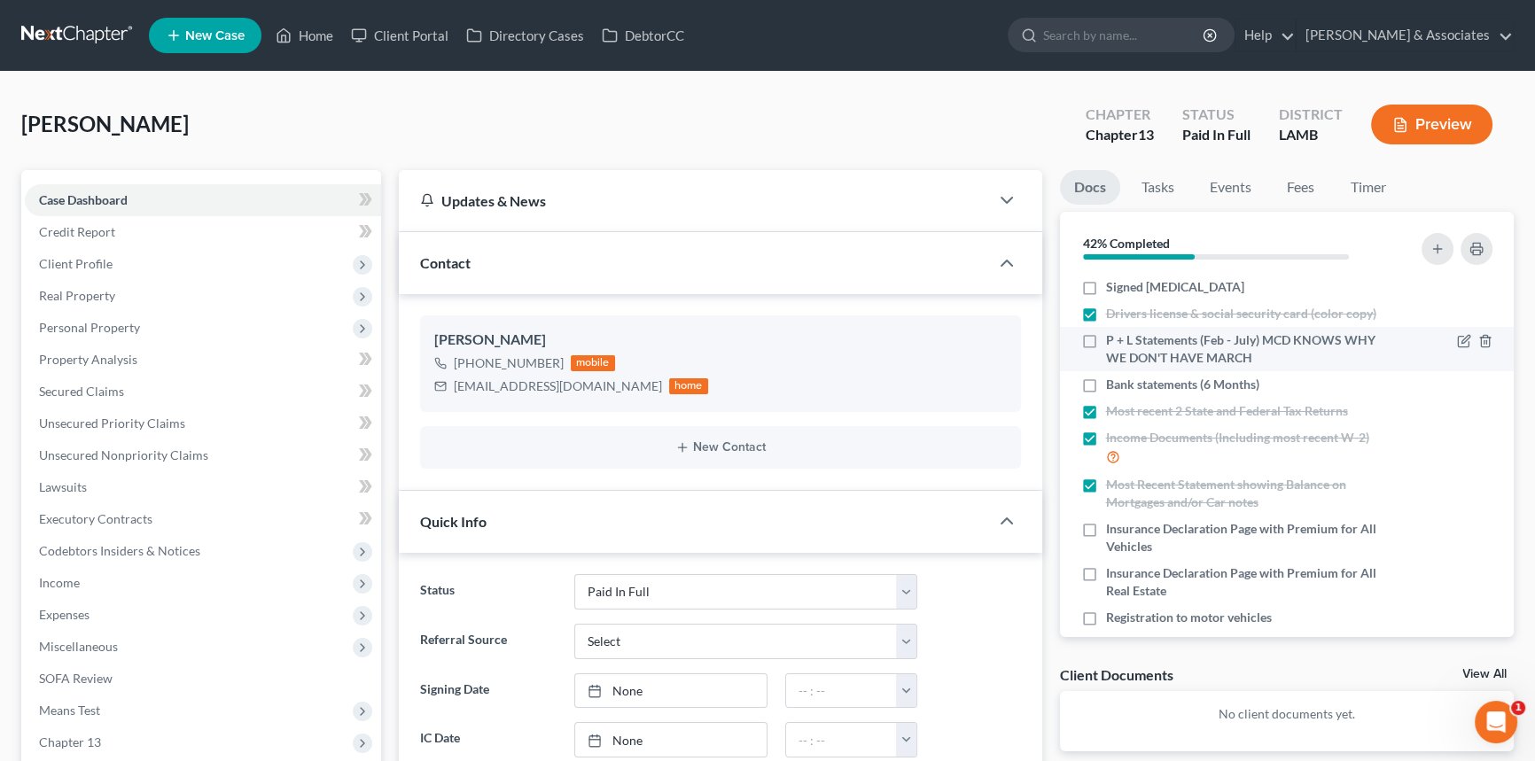
click at [1106, 339] on label "P + L Statements (Feb - July) MCD KNOWS WHY WE DON'T HAVE MARCH" at bounding box center [1245, 348] width 279 height 35
click at [1113, 339] on input "P + L Statements (Feb - July) MCD KNOWS WHY WE DON'T HAVE MARCH" at bounding box center [1119, 337] width 12 height 12
checkbox input "true"
click at [1443, 234] on button "button" at bounding box center [1438, 249] width 32 height 32
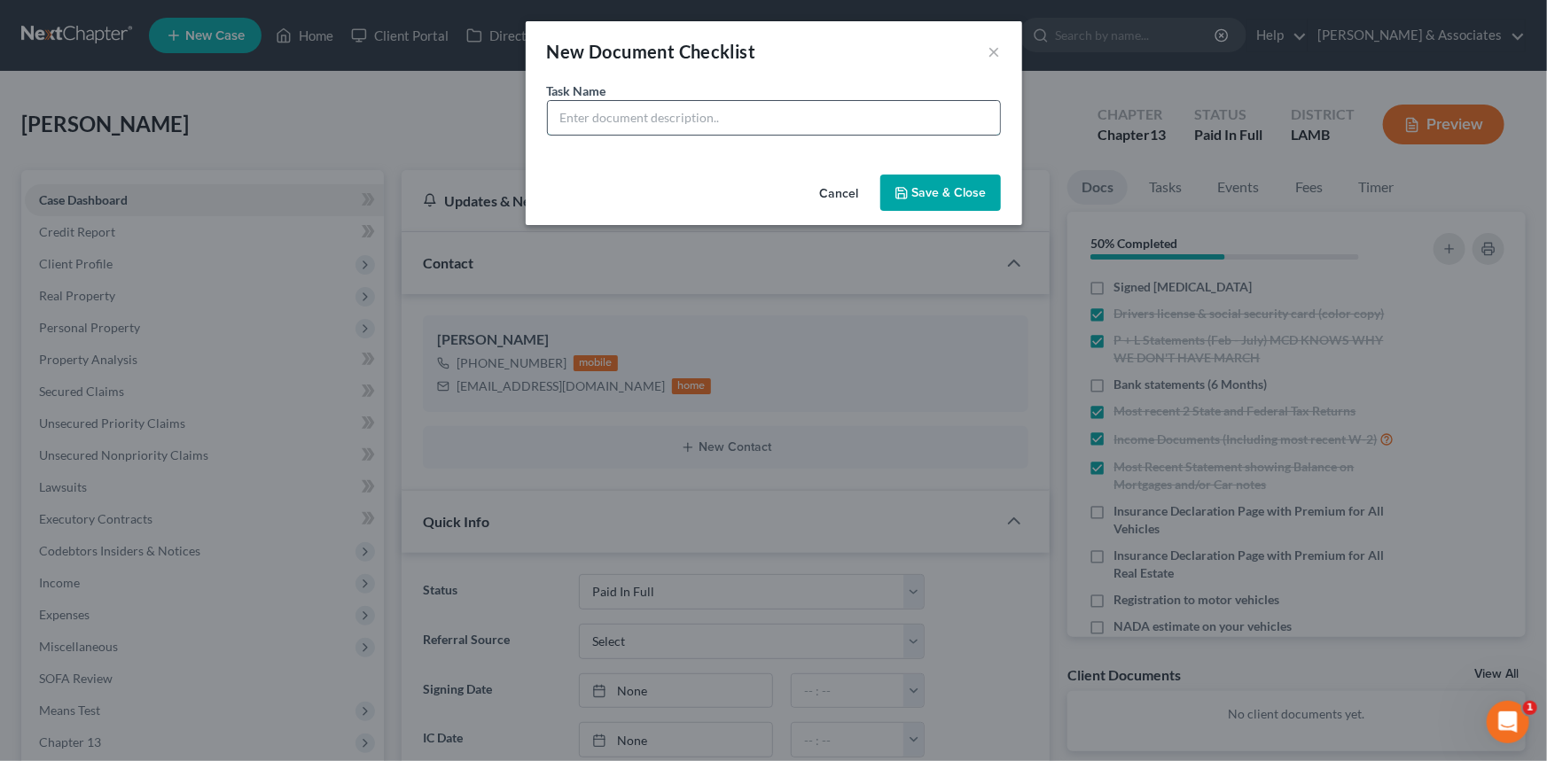
click at [612, 122] on input "text" at bounding box center [774, 118] width 452 height 34
type input "P"
click at [781, 115] on input "Proof of Income B1 Deposits (Feb-Jul" at bounding box center [774, 118] width 452 height 34
type input "Proof of Income B1 Deposits (Feb - Aug. 15th)"
click at [914, 200] on button "Save & Close" at bounding box center [940, 193] width 121 height 37
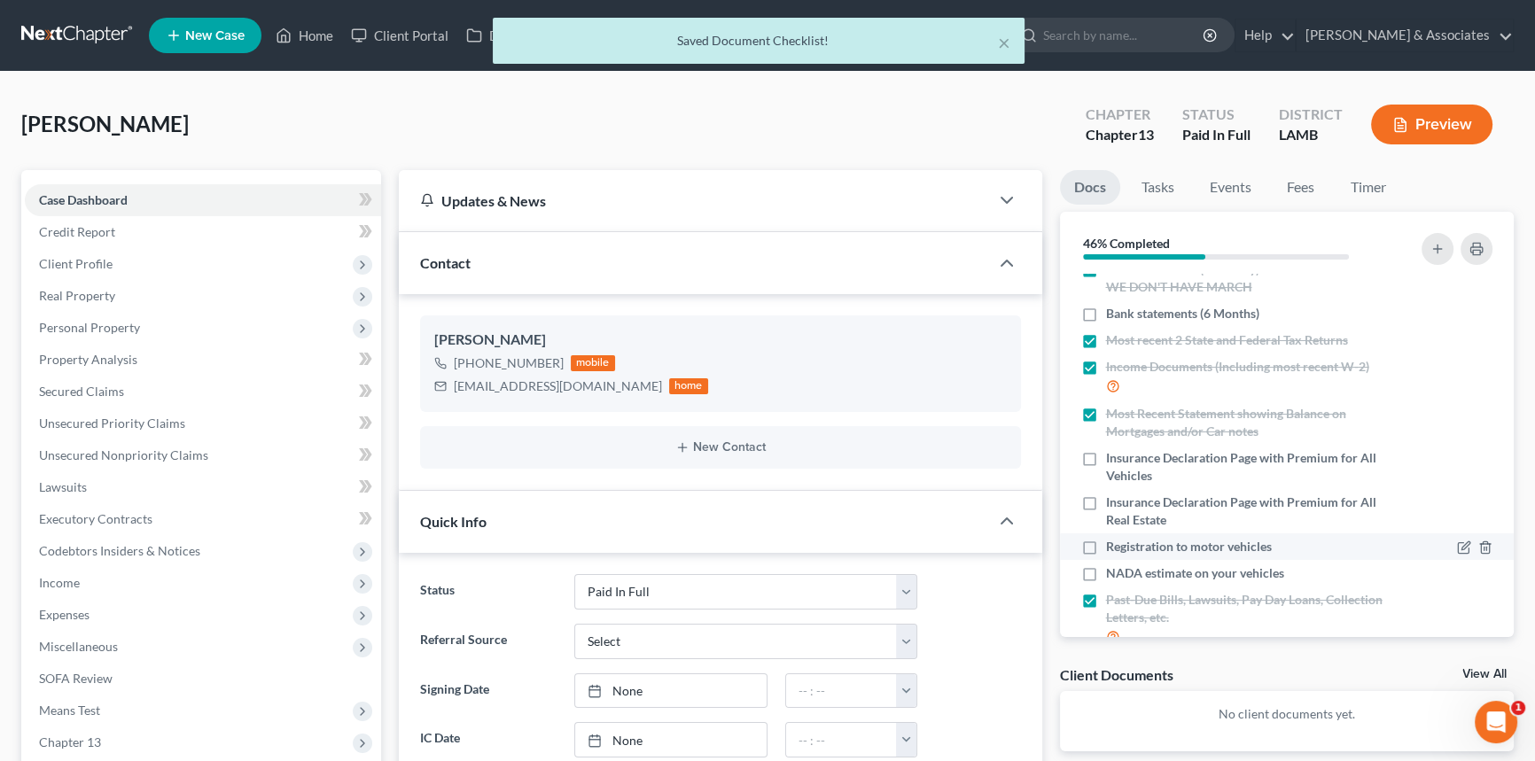
scroll to position [210, 0]
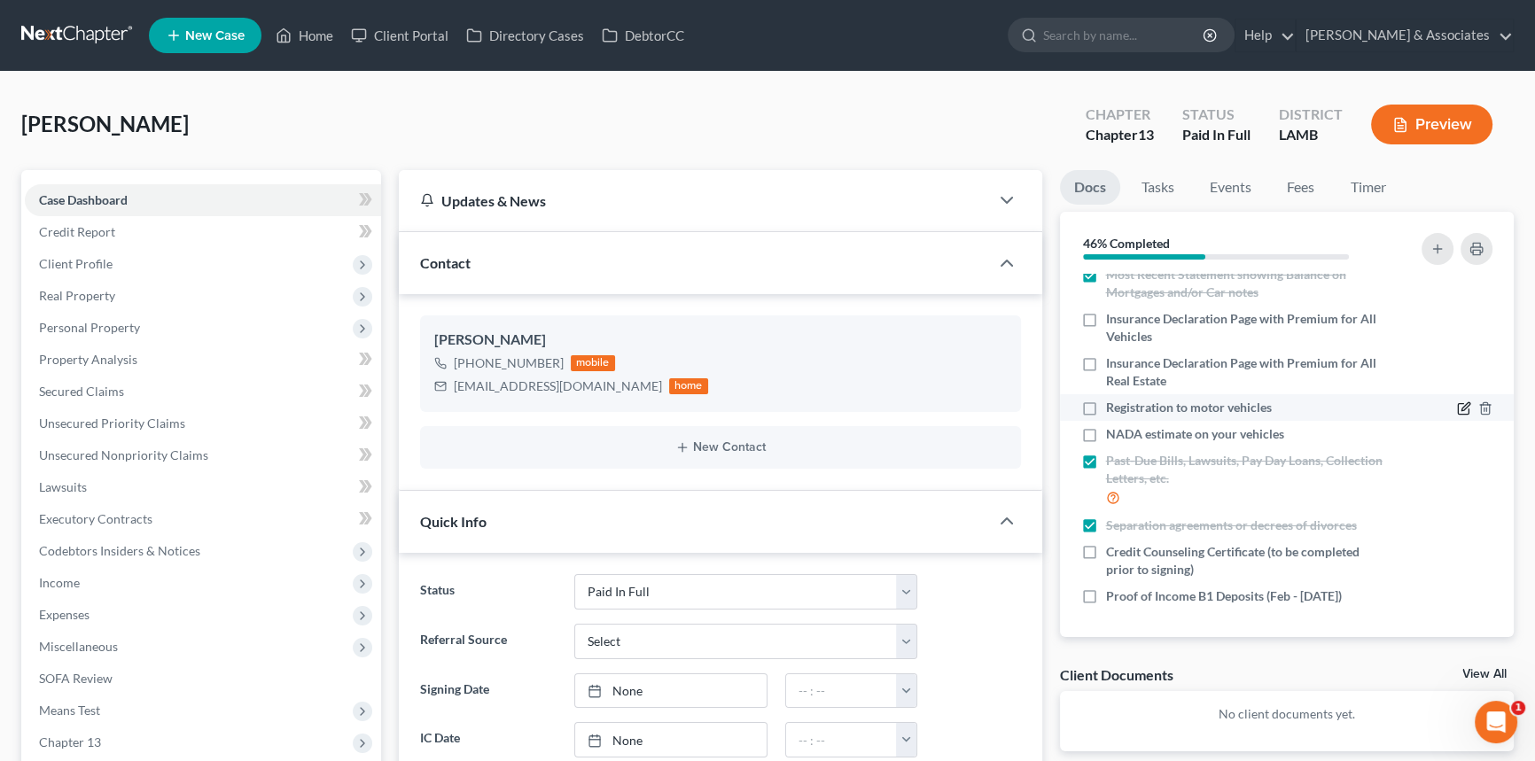
click at [1457, 408] on icon "button" at bounding box center [1464, 408] width 14 height 14
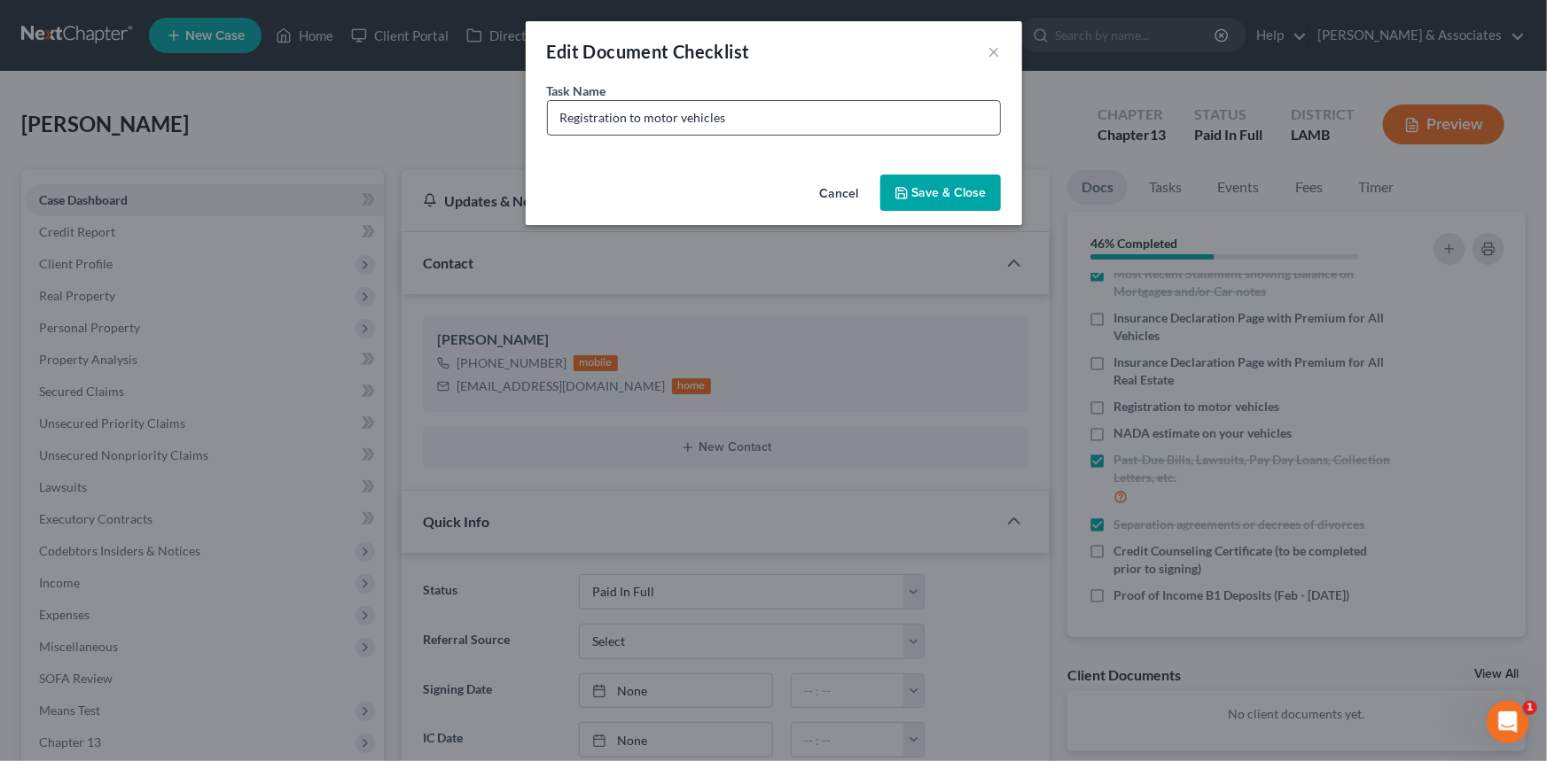
click at [763, 110] on input "Registration to motor vehicles" at bounding box center [774, 118] width 452 height 34
type input "Registration to motor vehicles (ones we have on file are expired)"
click at [958, 187] on button "Save & Close" at bounding box center [940, 193] width 121 height 37
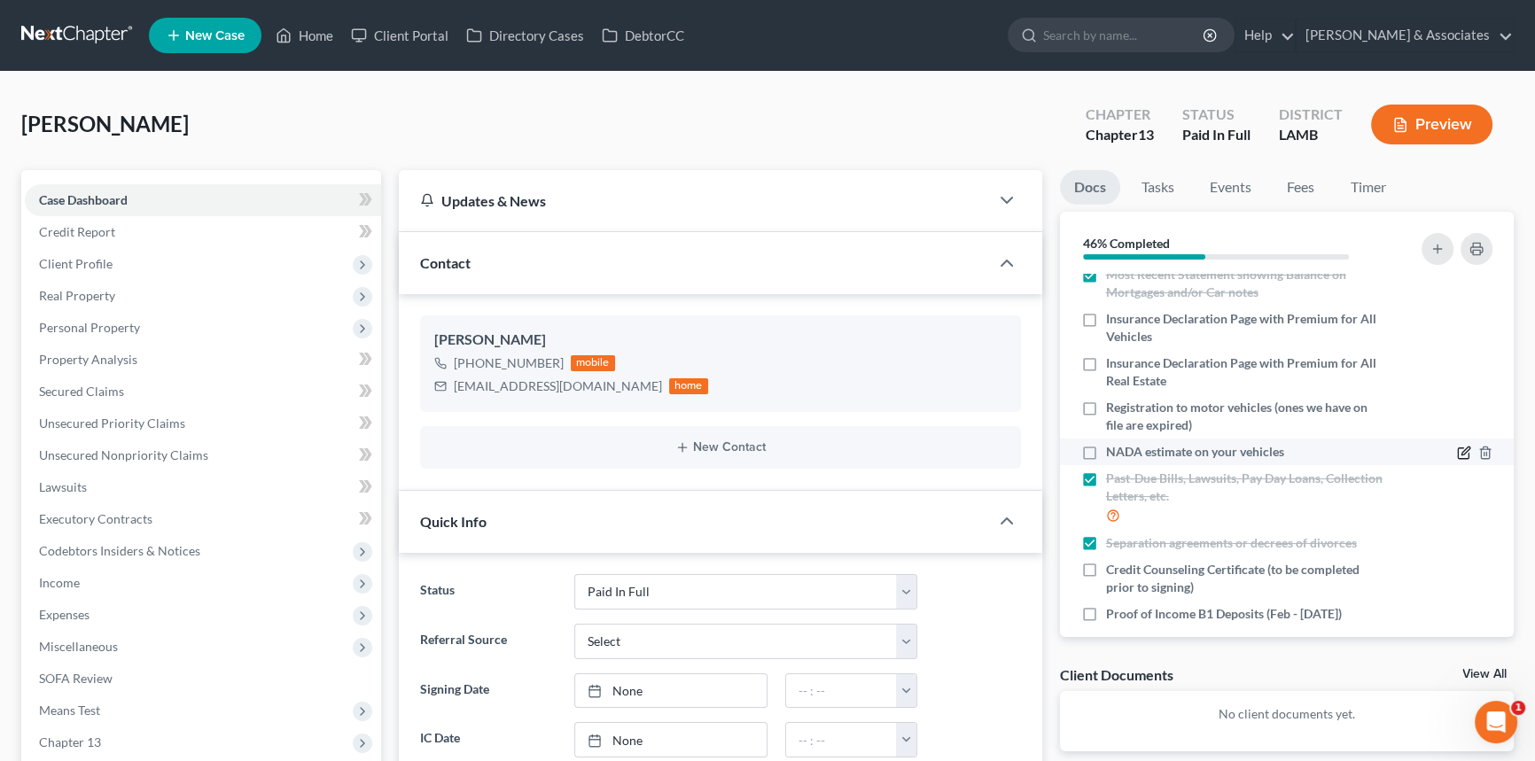
click at [1457, 451] on icon "button" at bounding box center [1464, 453] width 14 height 14
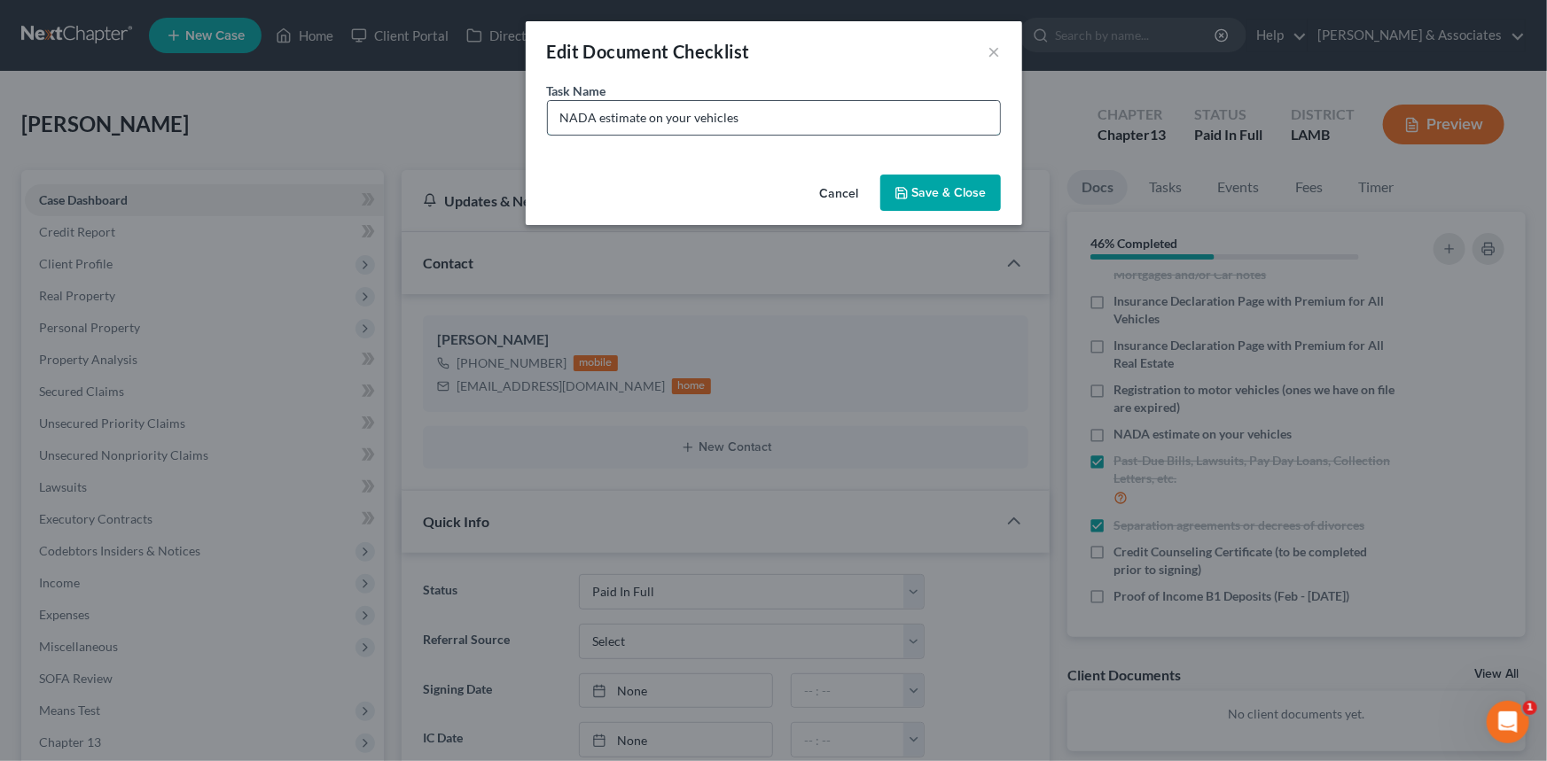
click at [858, 121] on input "NADA estimate on your vehicles" at bounding box center [774, 118] width 452 height 34
type input "NADA estimate on your vehicles (we will pull for you)"
click at [941, 180] on button "Save & Close" at bounding box center [940, 193] width 121 height 37
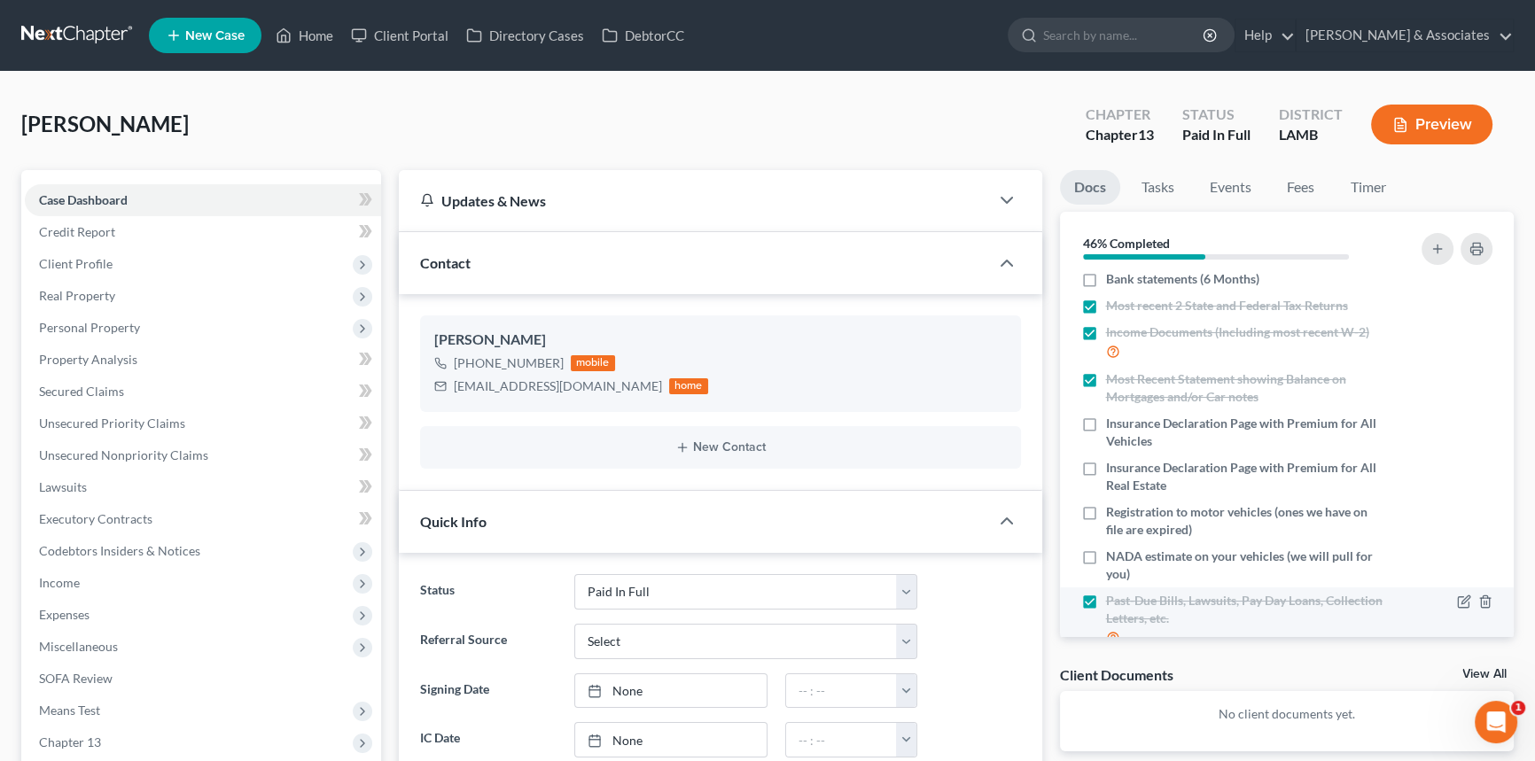
scroll to position [0, 0]
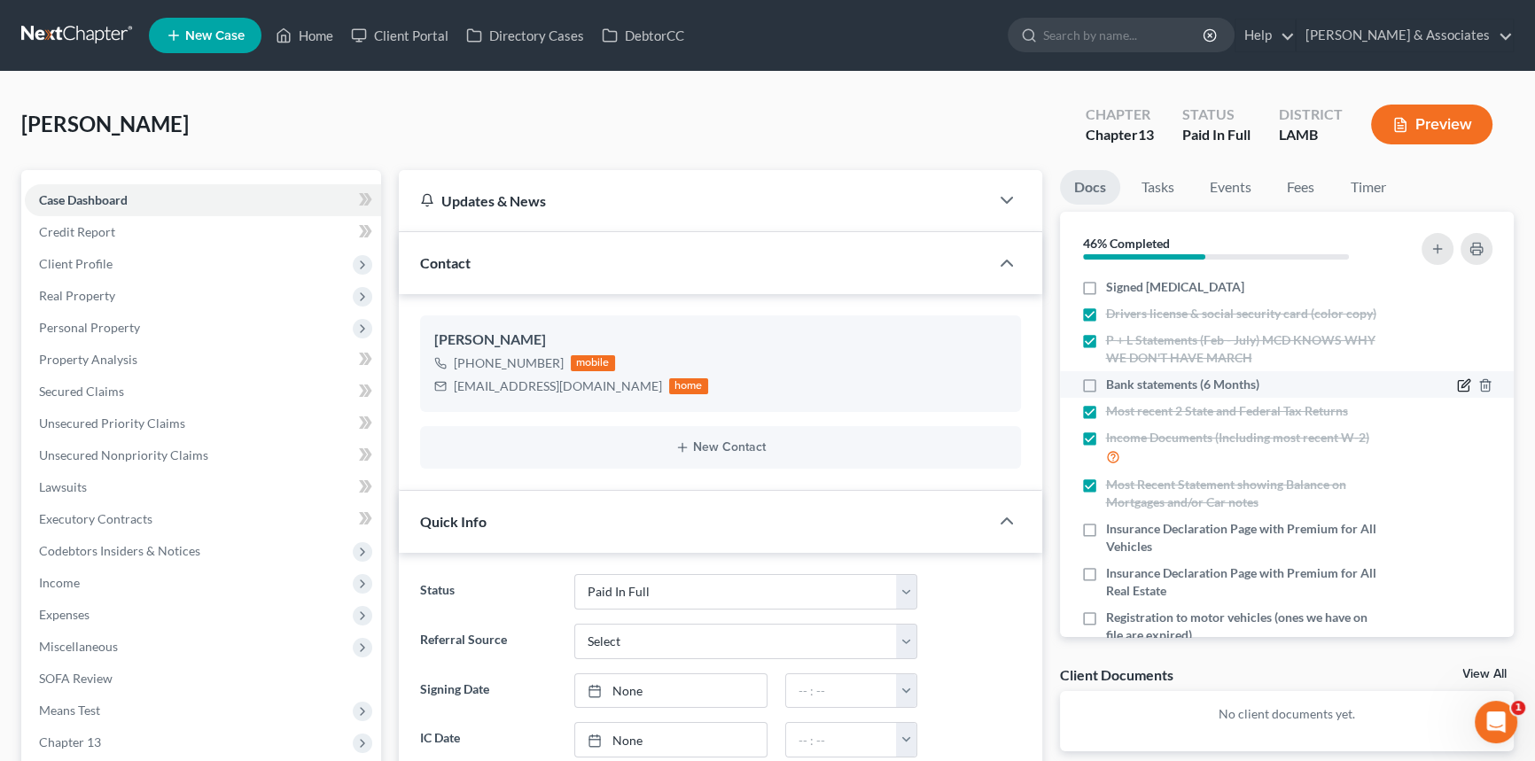
click at [1457, 381] on icon "button" at bounding box center [1464, 385] width 14 height 14
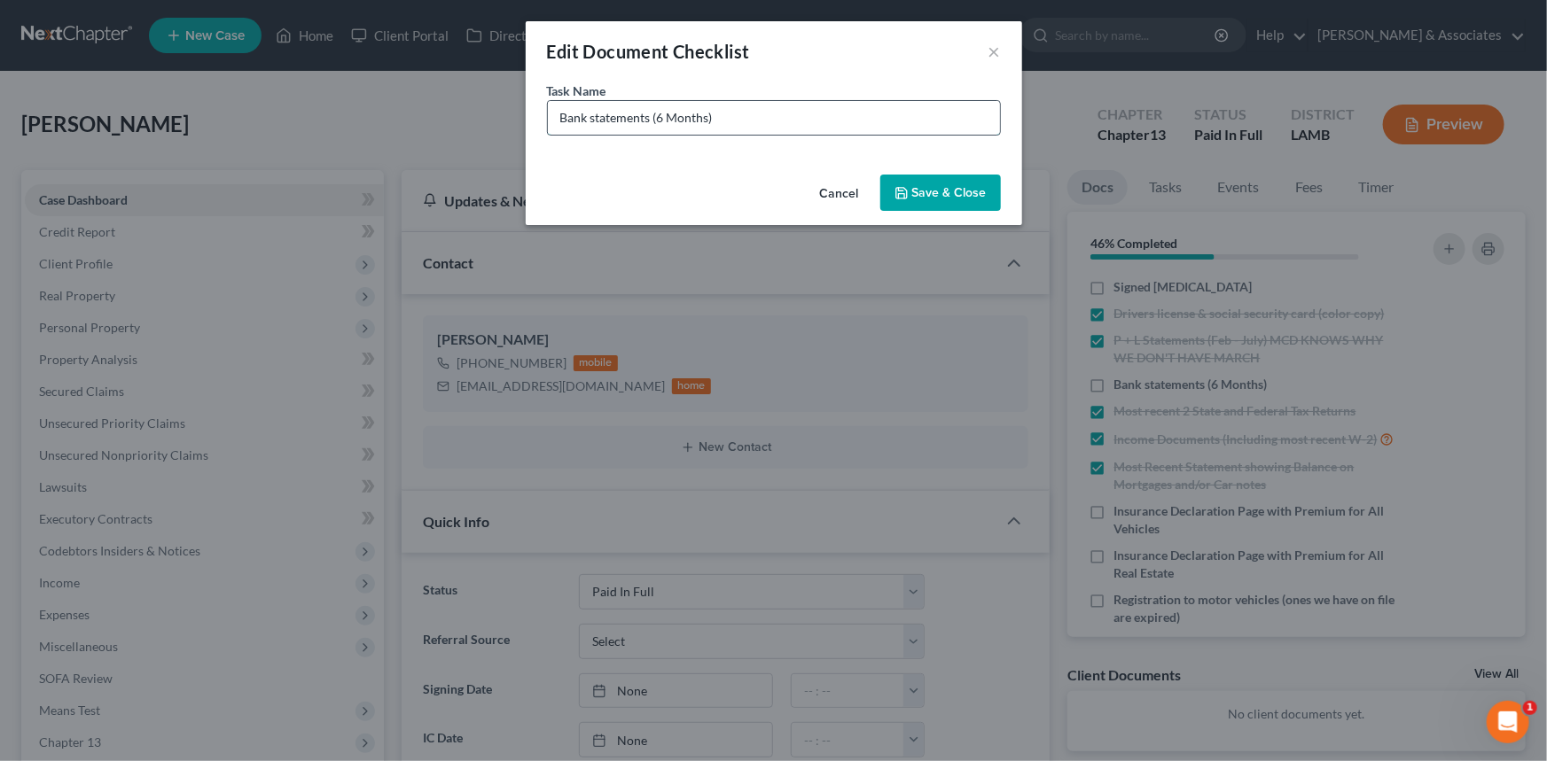
click at [555, 112] on input "Bank statements (6 Months)" at bounding box center [774, 118] width 452 height 34
drag, startPoint x: 846, startPoint y: 116, endPoint x: 727, endPoint y: 129, distance: 120.4
click at [727, 129] on input "Capital One Bank statements (6 Months)" at bounding box center [774, 118] width 452 height 34
type input "Capital One Bank statements (February - July)"
click at [983, 193] on button "Save & Close" at bounding box center [940, 193] width 121 height 37
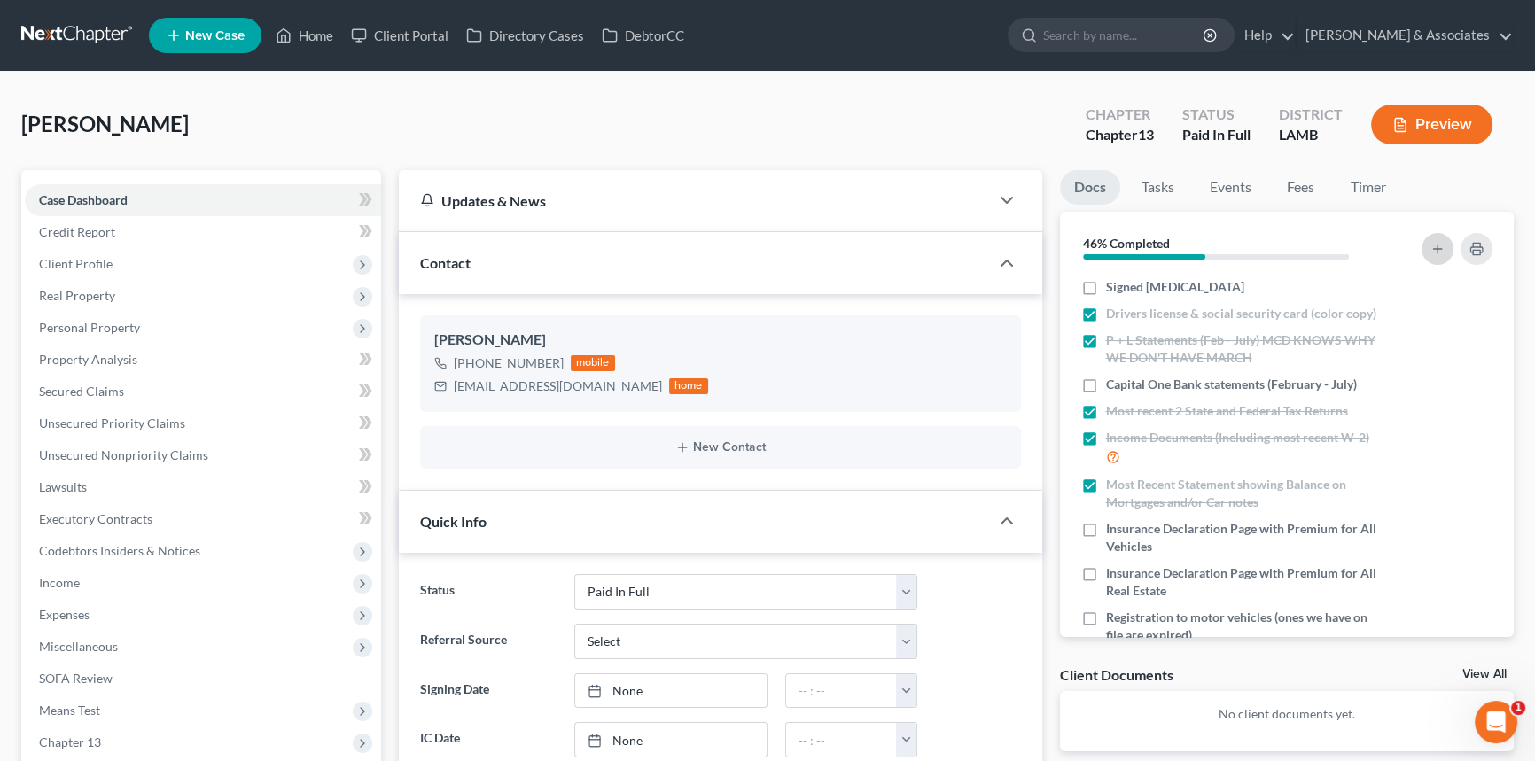
click at [1432, 249] on icon "button" at bounding box center [1437, 249] width 14 height 14
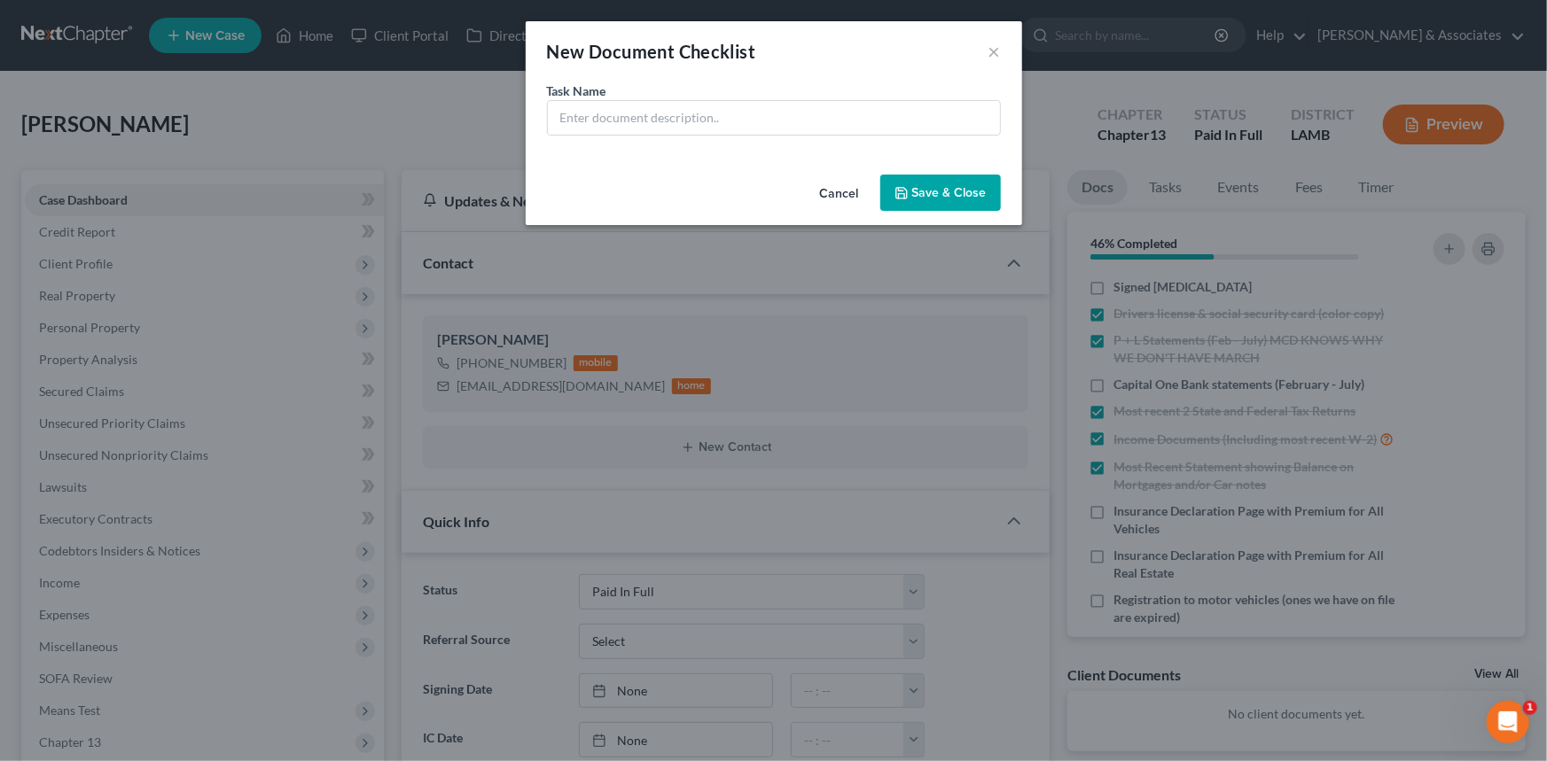
click at [647, 91] on div "Task Name *" at bounding box center [774, 109] width 454 height 54
click at [645, 113] on input "text" at bounding box center [774, 118] width 452 height 34
type input "b"
type input "B1 Bank Statements (February - July)"
click at [993, 191] on button "Save & Close" at bounding box center [940, 193] width 121 height 37
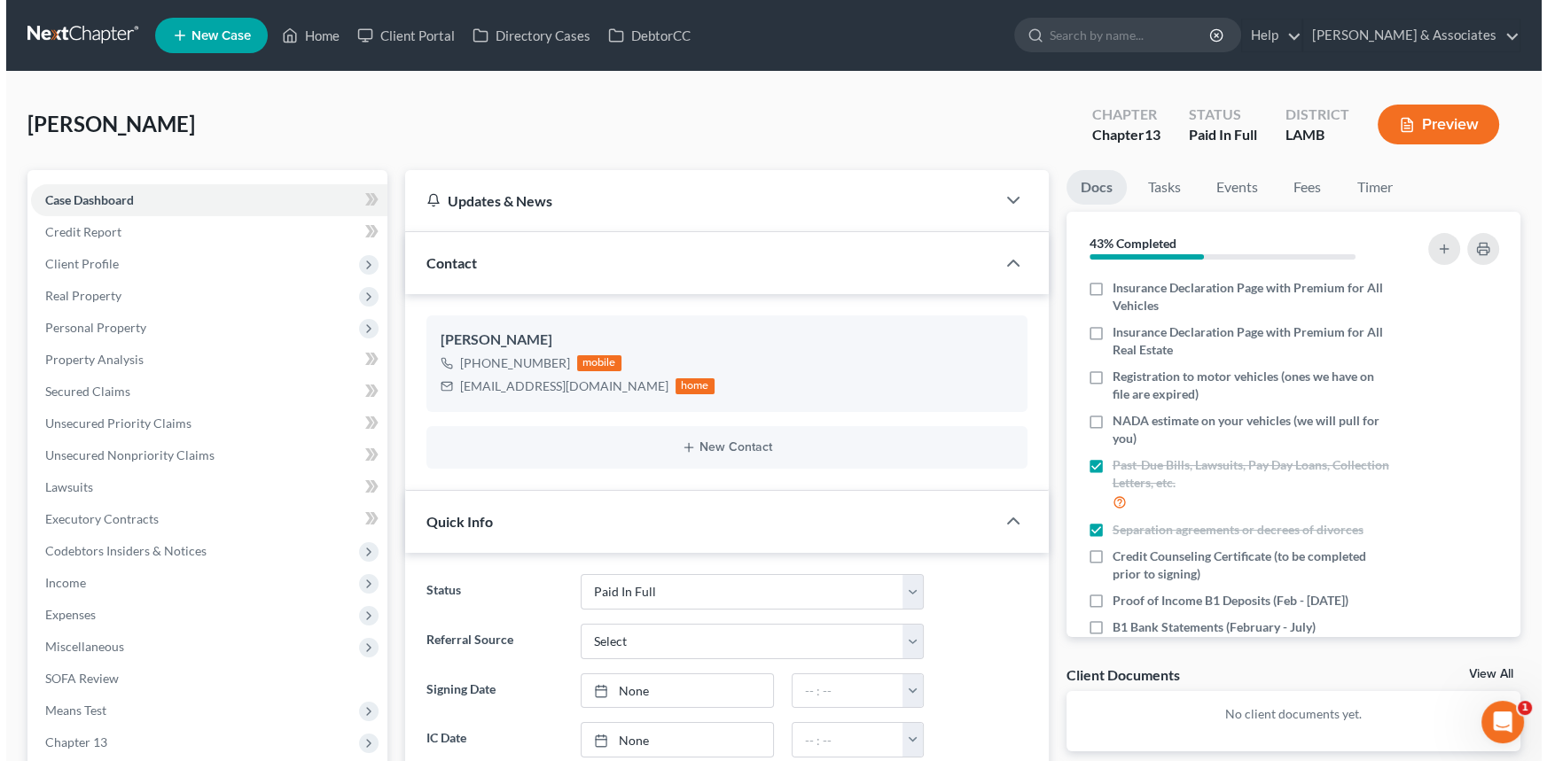
scroll to position [272, 0]
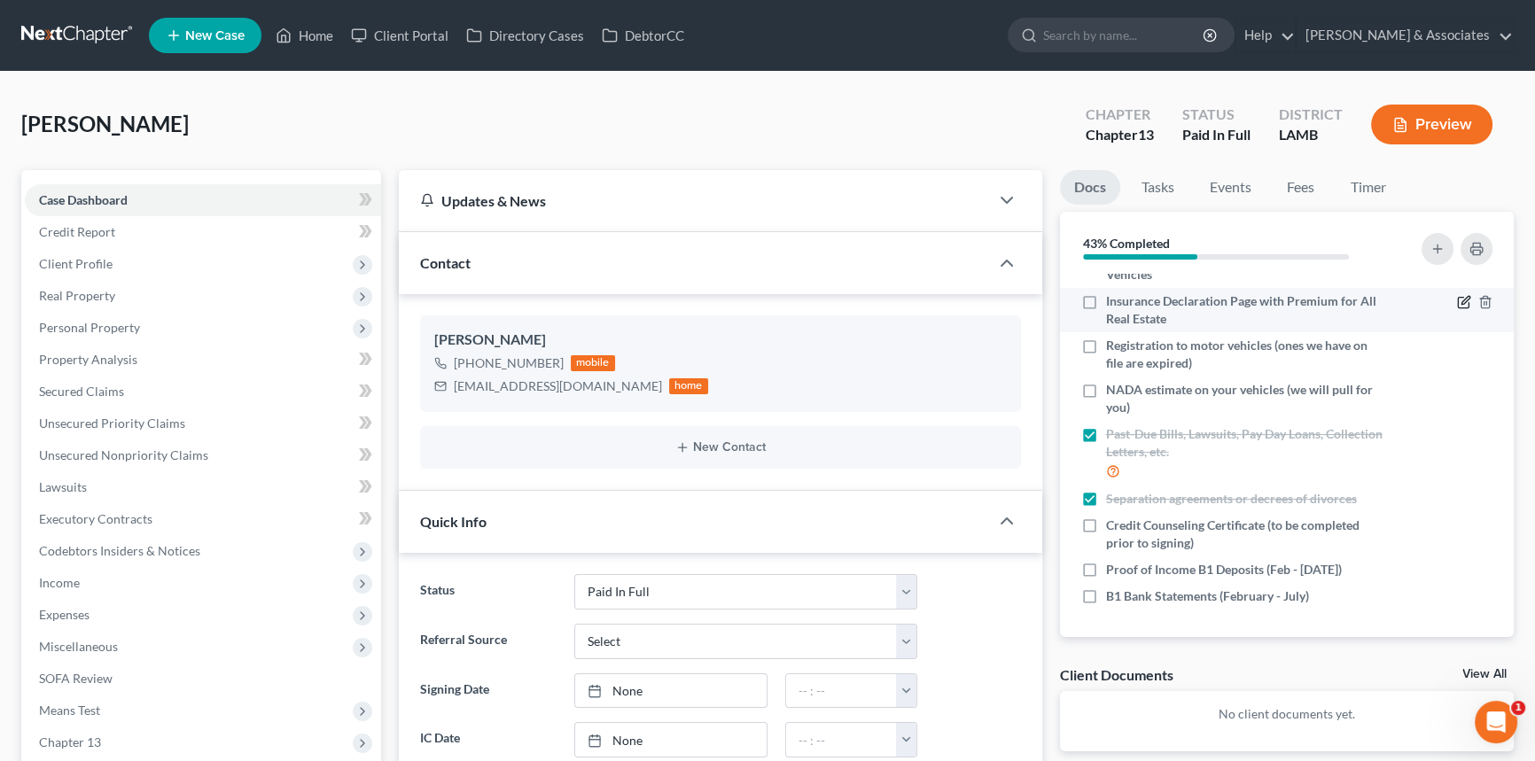
click at [1457, 302] on icon "button" at bounding box center [1464, 302] width 14 height 14
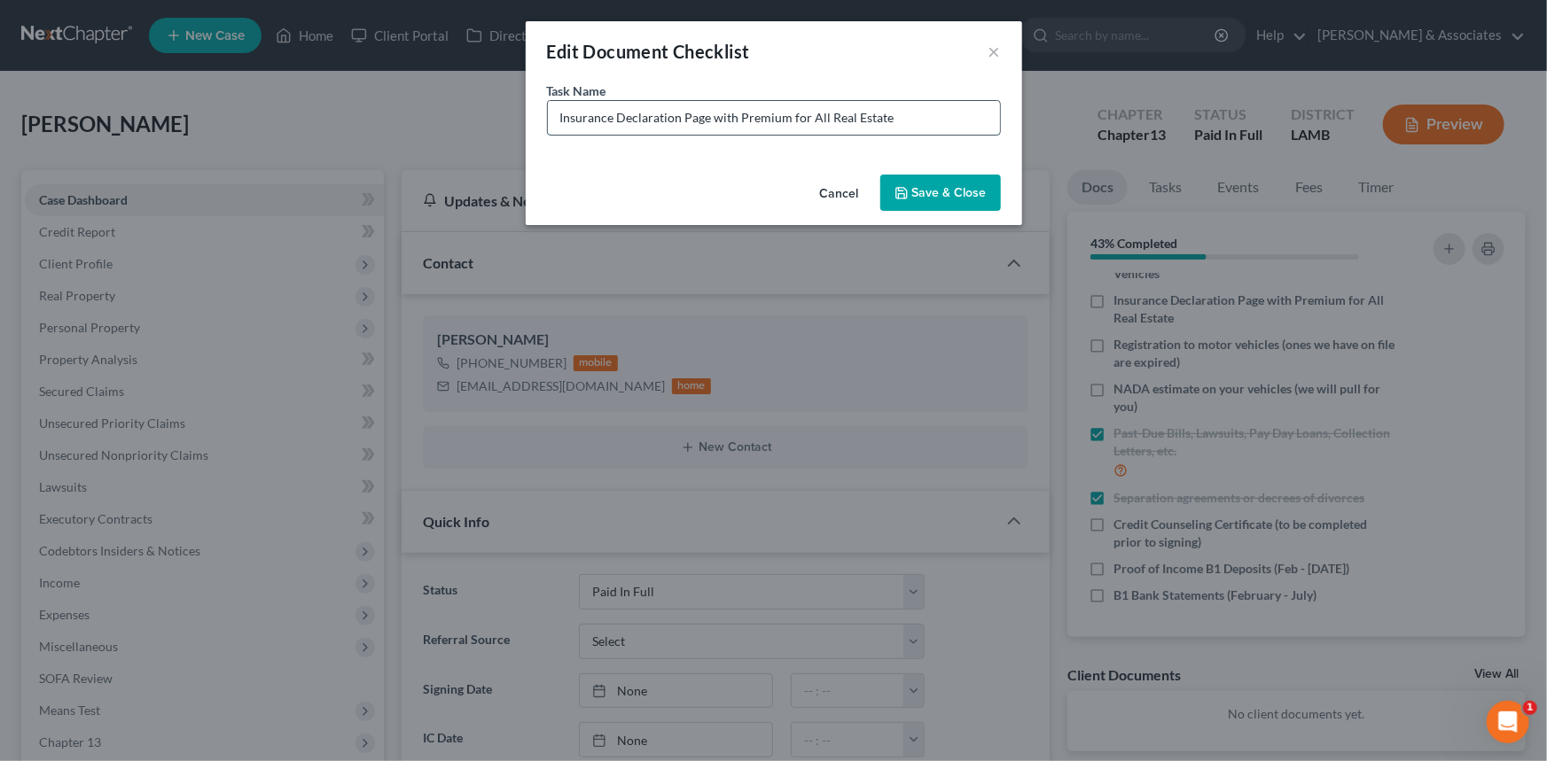
click at [900, 127] on input "Insurance Declaration Page with Premium for All Real Estate" at bounding box center [774, 118] width 452 height 34
type input "Insurance Declaration Page with Premium for All Real Estate (Policies we have o…"
click at [947, 184] on button "Save & Close" at bounding box center [940, 193] width 121 height 37
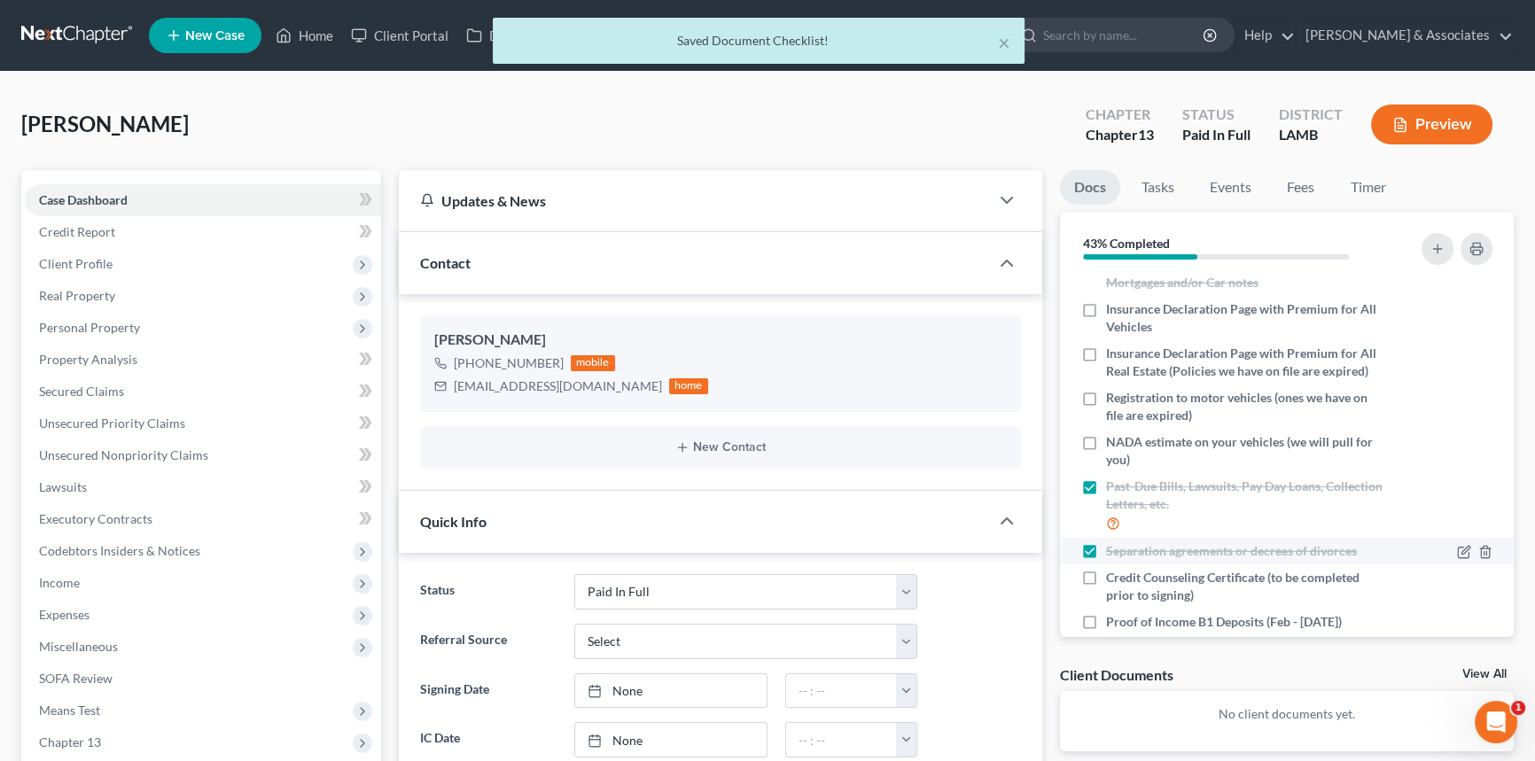
scroll to position [191, 0]
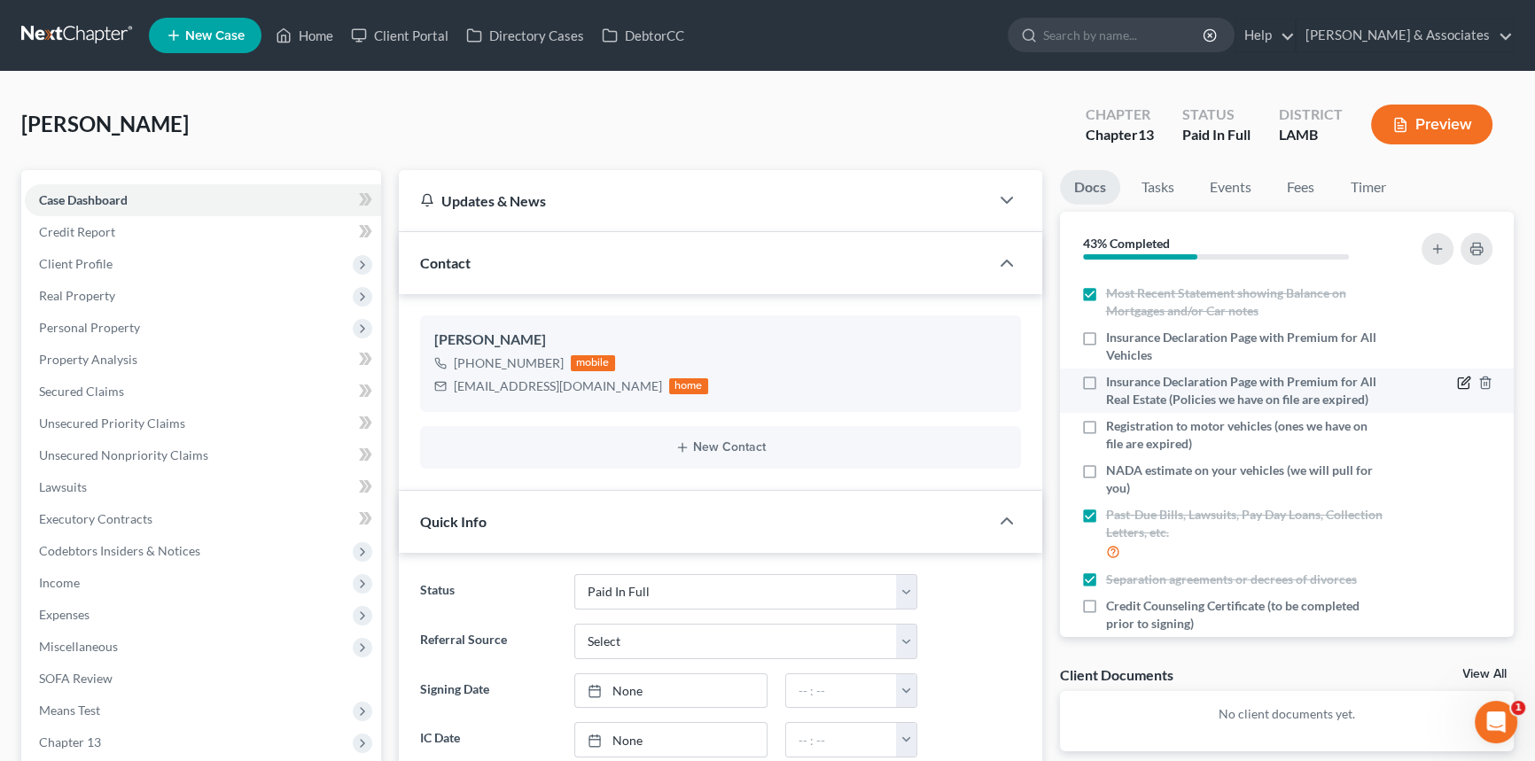
click at [1457, 379] on icon "button" at bounding box center [1464, 383] width 14 height 14
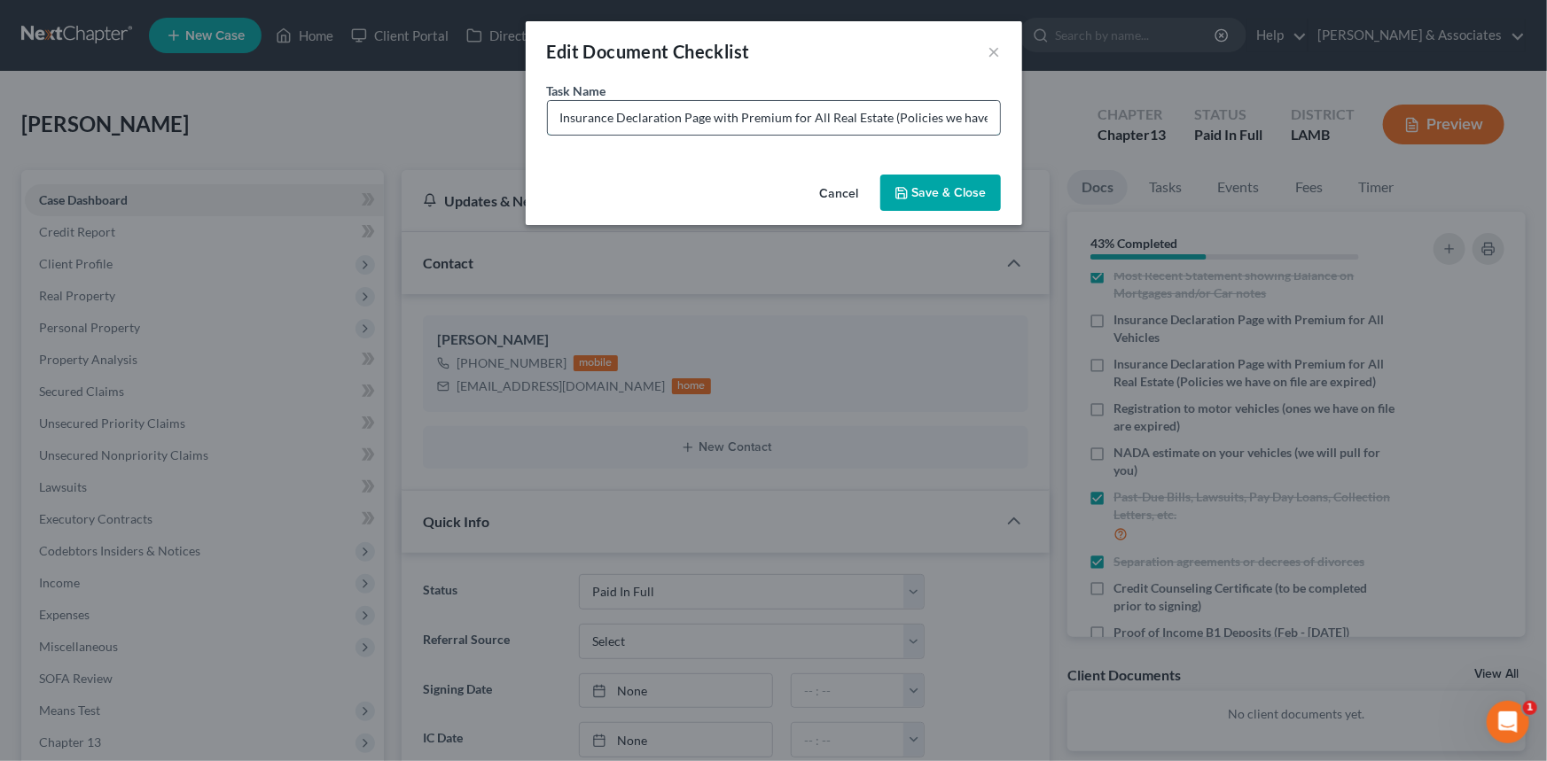
drag, startPoint x: 826, startPoint y: 121, endPoint x: 883, endPoint y: 117, distance: 56.8
click at [883, 117] on input "Insurance Declaration Page with Premium for All Real Estate (Policies we have o…" at bounding box center [774, 118] width 452 height 34
type input "Insurance Declaration Page with Premium for All Vehicles (Policies we have on f…"
click at [913, 192] on button "Save & Close" at bounding box center [940, 193] width 121 height 37
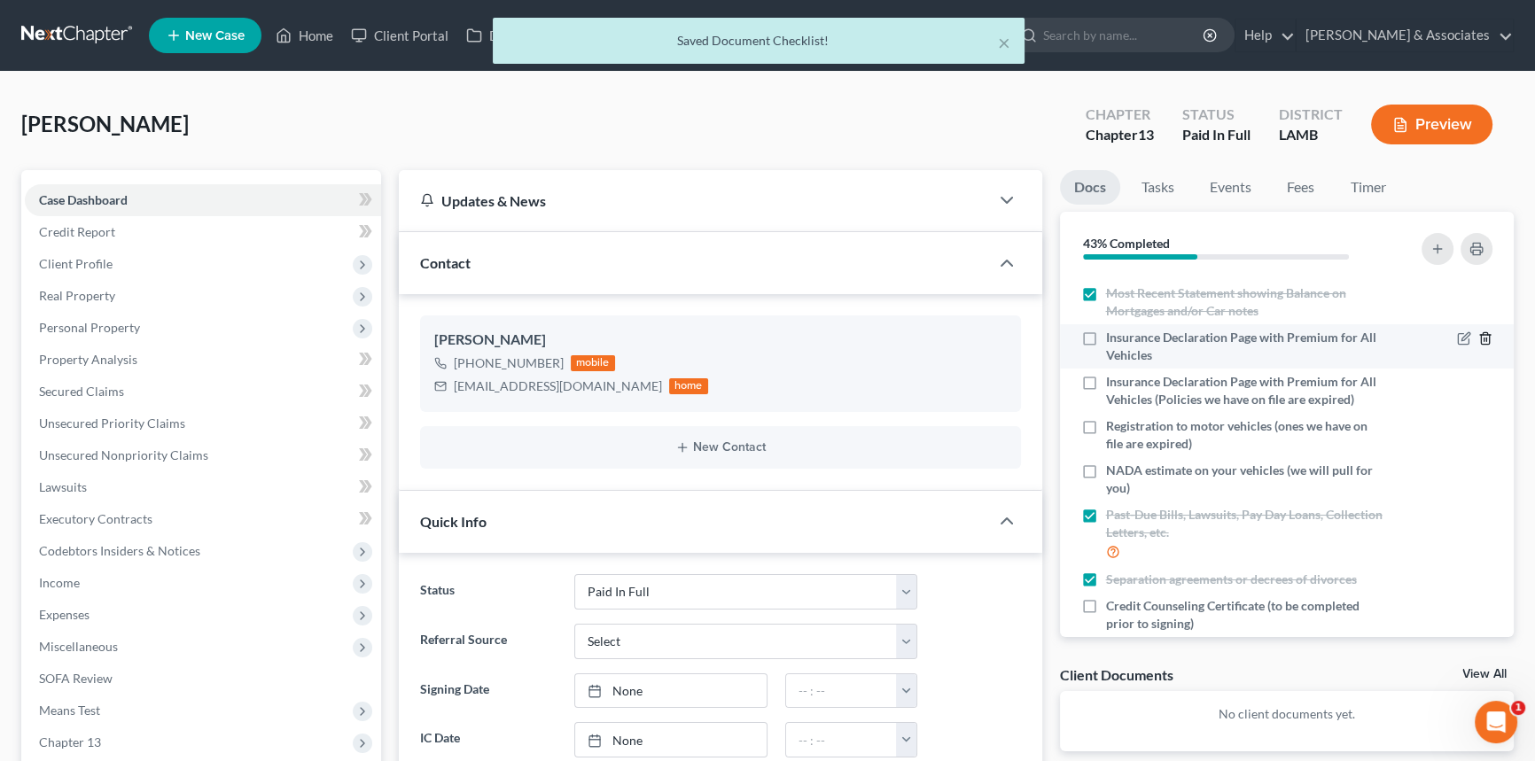
click at [1480, 335] on polyline "button" at bounding box center [1485, 335] width 11 height 0
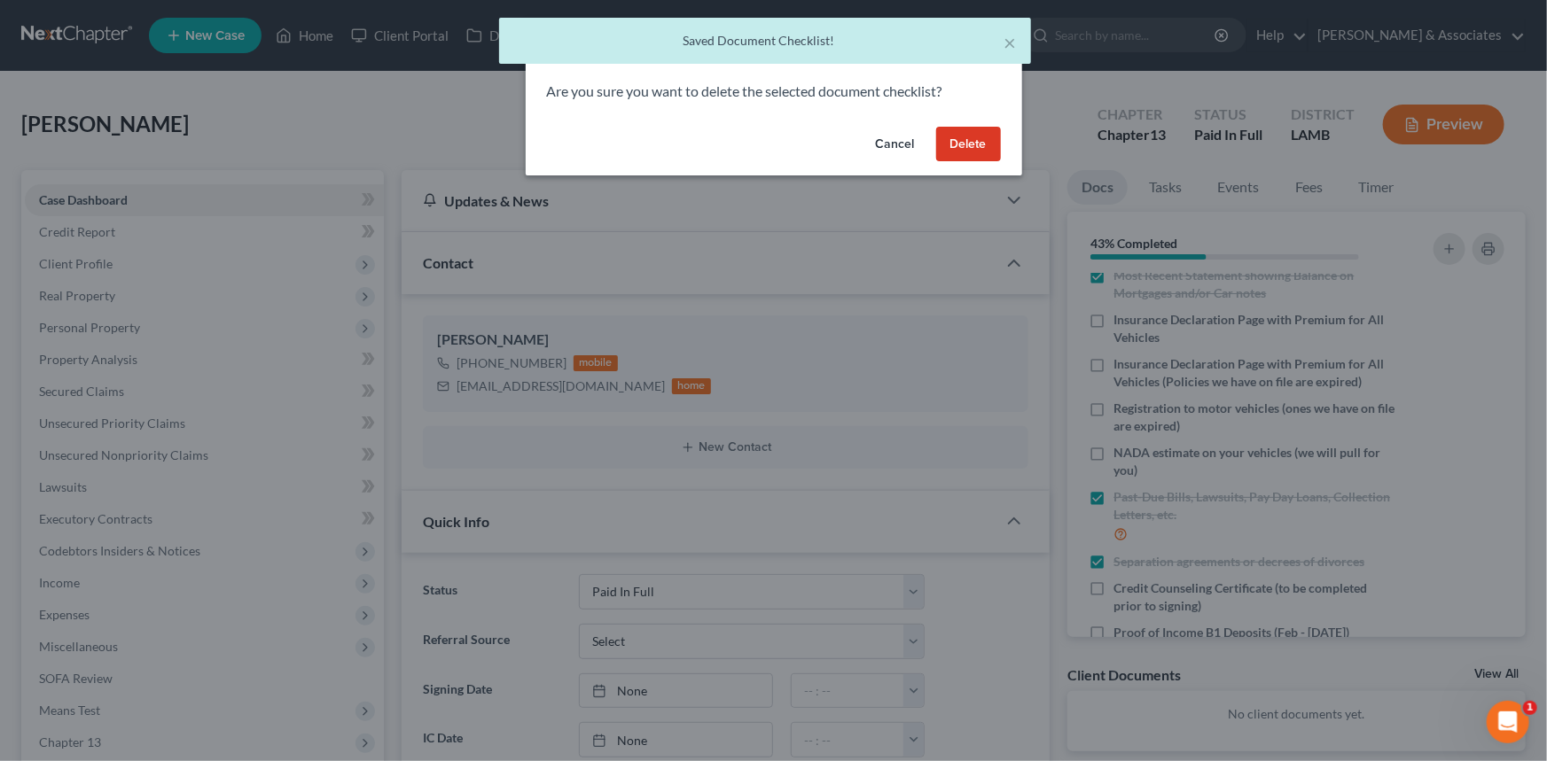
click at [994, 149] on button "Delete" at bounding box center [968, 144] width 65 height 35
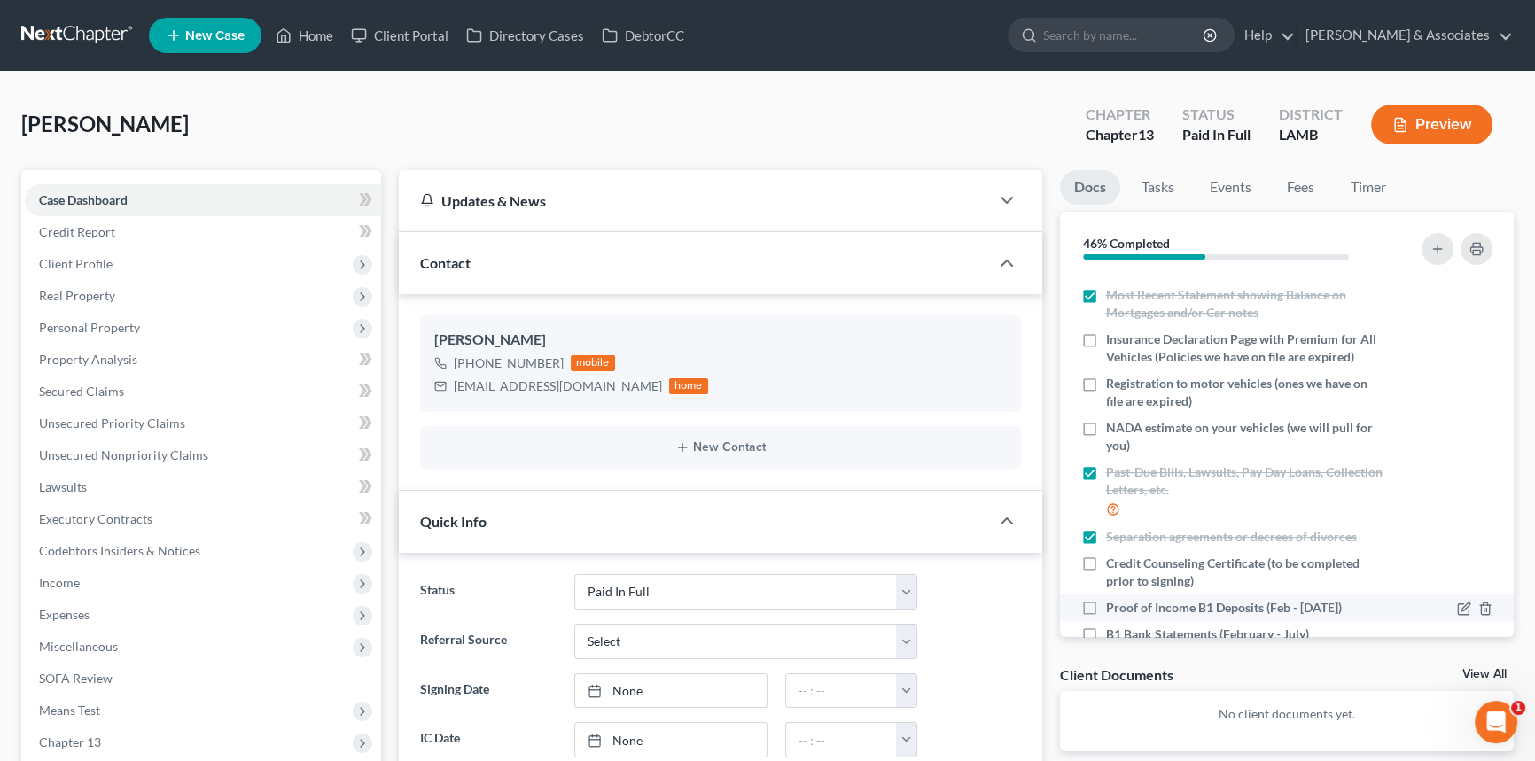
scroll to position [228, 0]
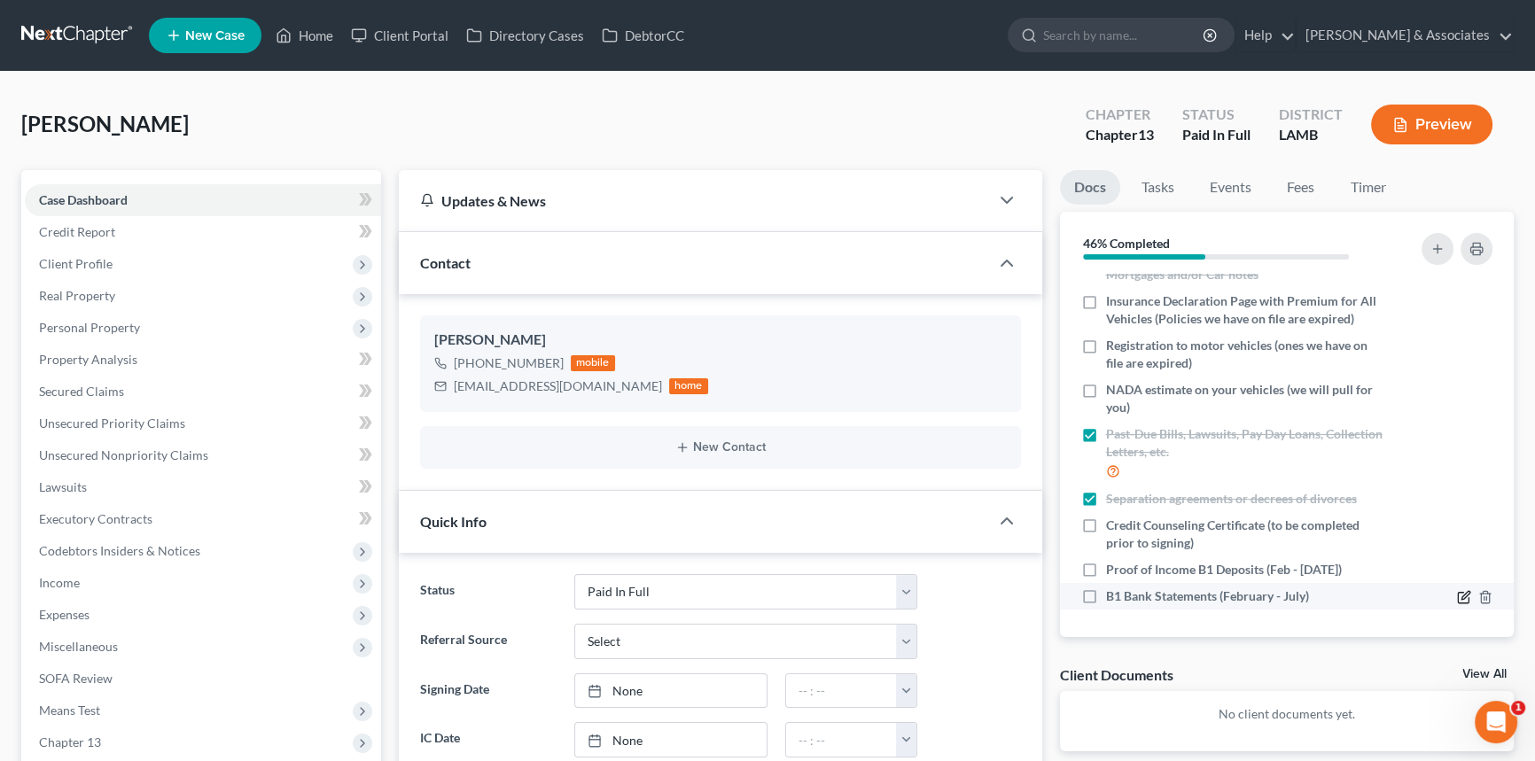
click at [1457, 593] on icon "button" at bounding box center [1464, 597] width 14 height 14
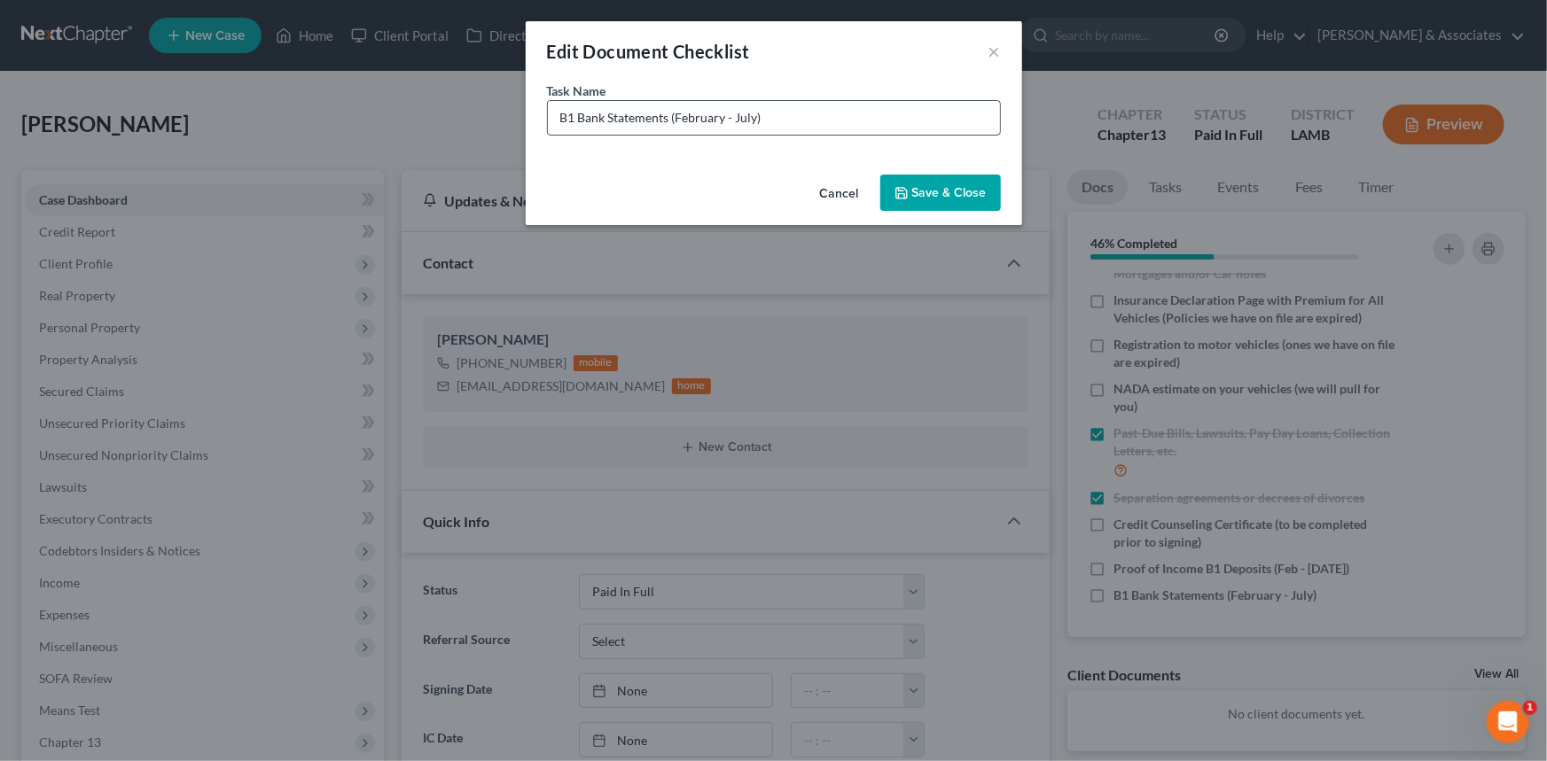
click at [581, 113] on input "B1 Bank Statements (February - July)" at bounding box center [774, 118] width 452 height 34
type input "B1 Business Bank Statements (February - July)"
click at [935, 185] on button "Save & Close" at bounding box center [940, 193] width 121 height 37
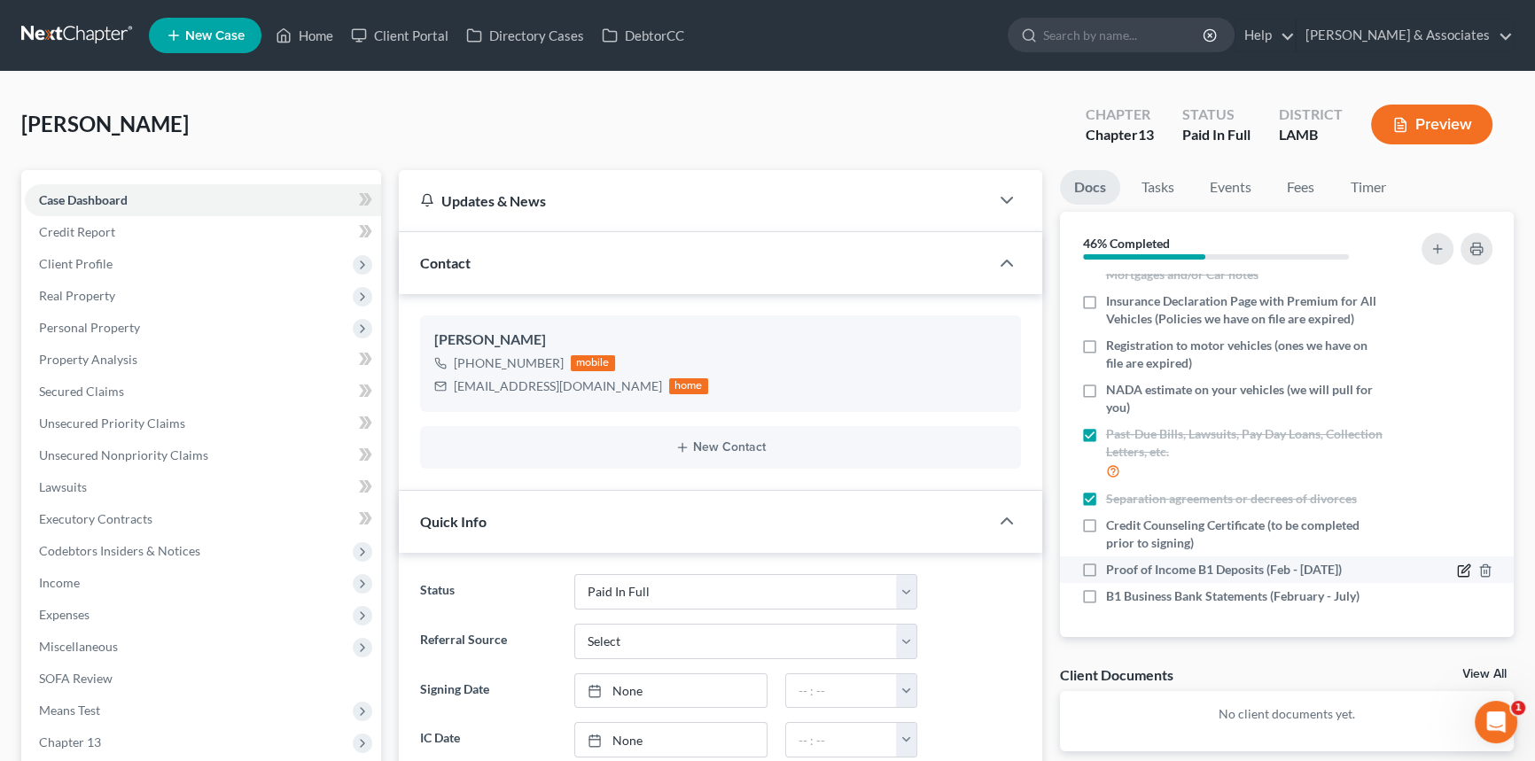
click at [1457, 572] on icon "button" at bounding box center [1464, 571] width 14 height 14
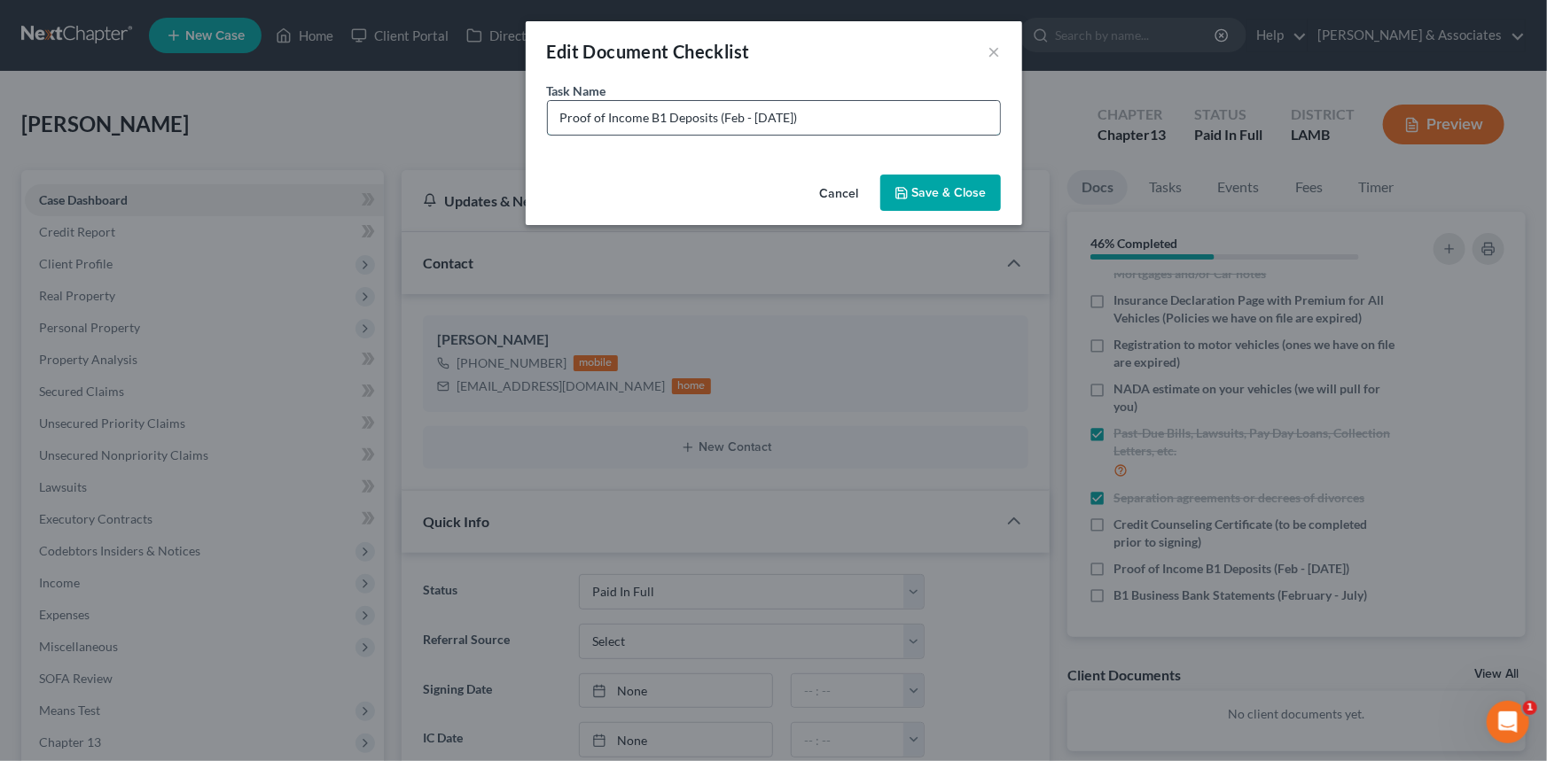
click at [931, 105] on input "Proof of Income B1 Deposits (Feb - Aug. 15th)" at bounding box center [774, 118] width 452 height 34
type input "Proof of Income B1 Deposits (Feb - [DATE]) MISSING [DATE] - CURRENT"
click at [951, 191] on button "Save & Close" at bounding box center [940, 193] width 121 height 37
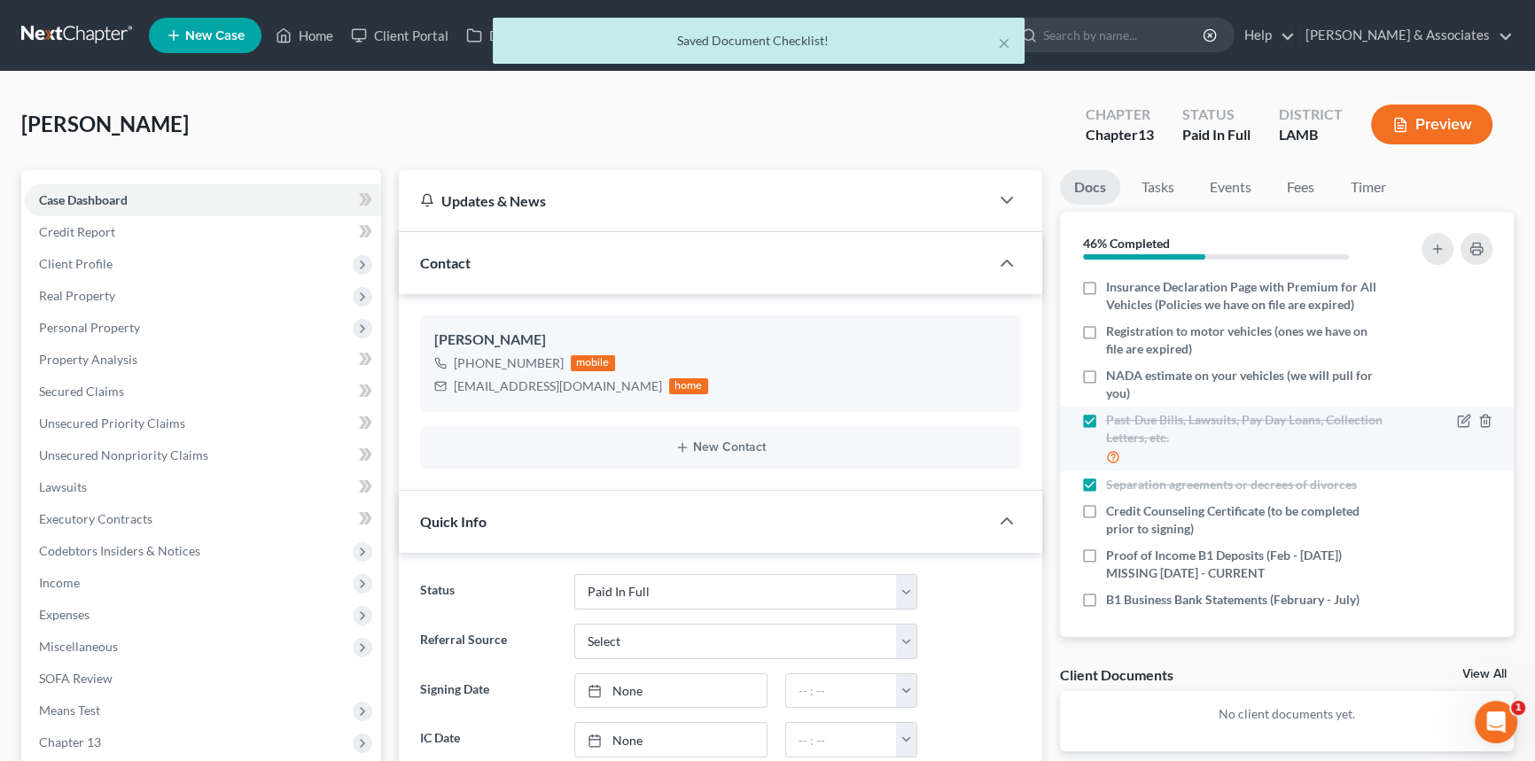
scroll to position [246, 0]
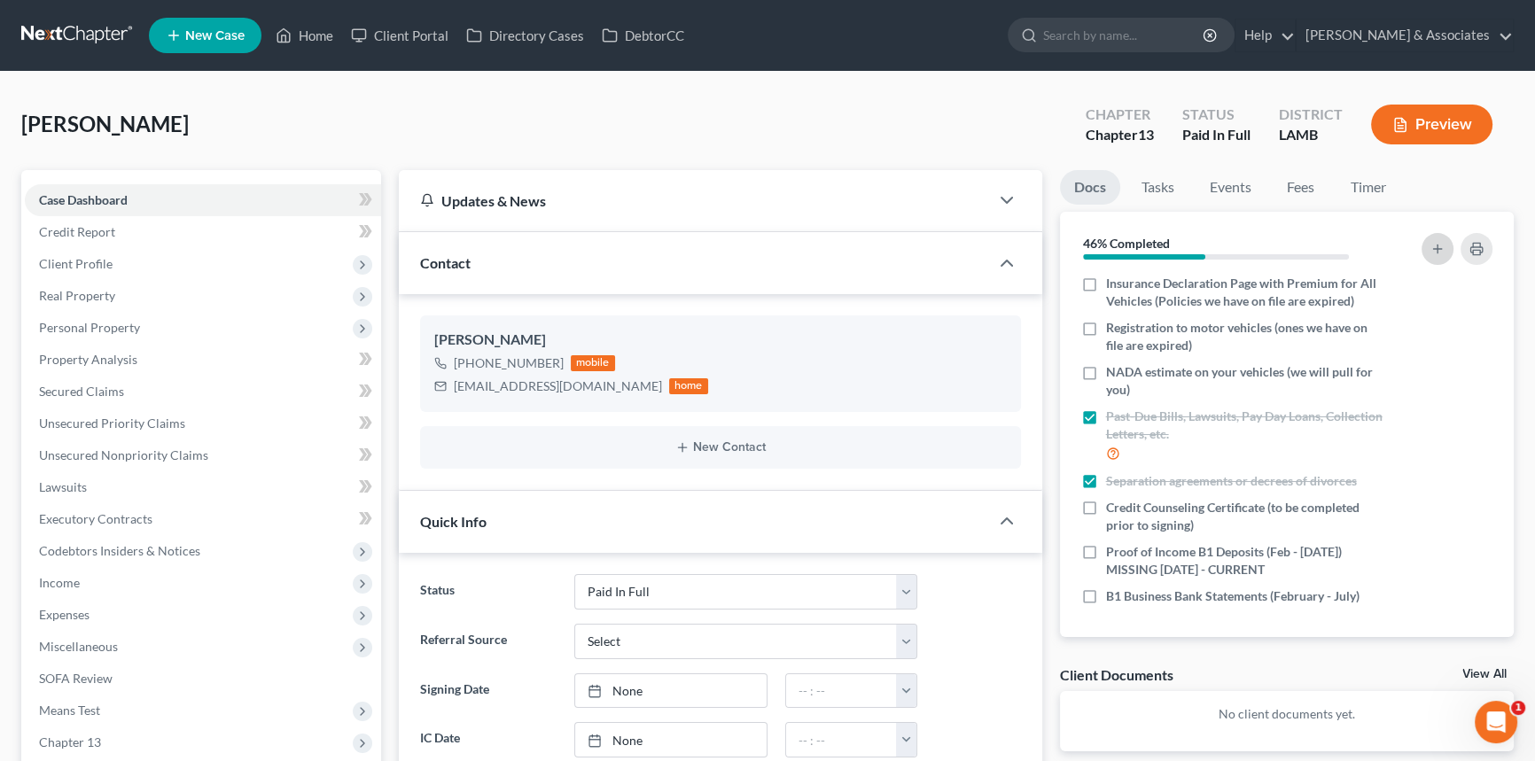
click at [1438, 249] on line "button" at bounding box center [1438, 249] width 0 height 8
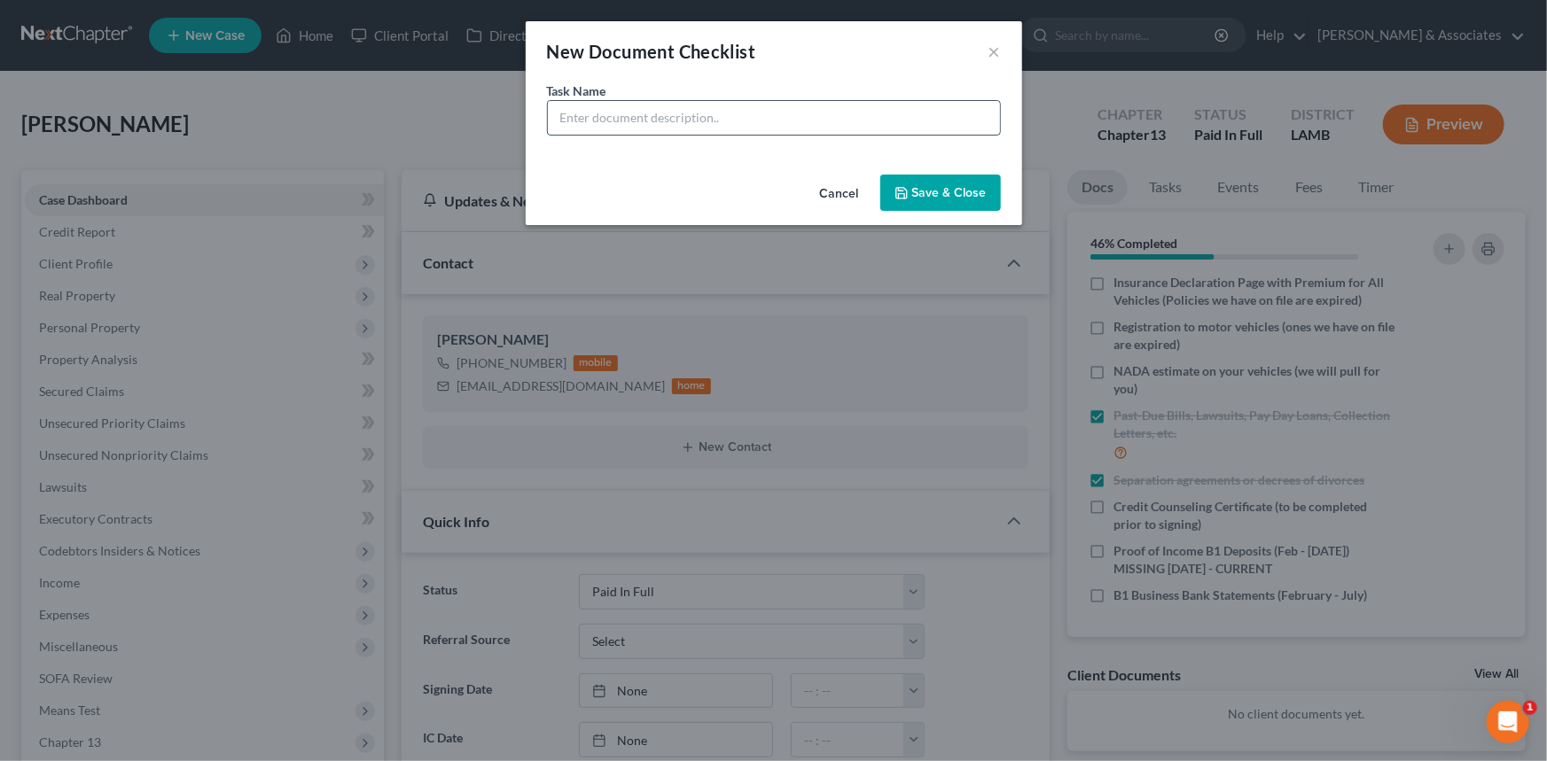
click at [674, 126] on input "text" at bounding box center [774, 118] width 452 height 34
type input "Venmo Bank statements (February - July)"
click at [931, 179] on button "Save & Close" at bounding box center [940, 193] width 121 height 37
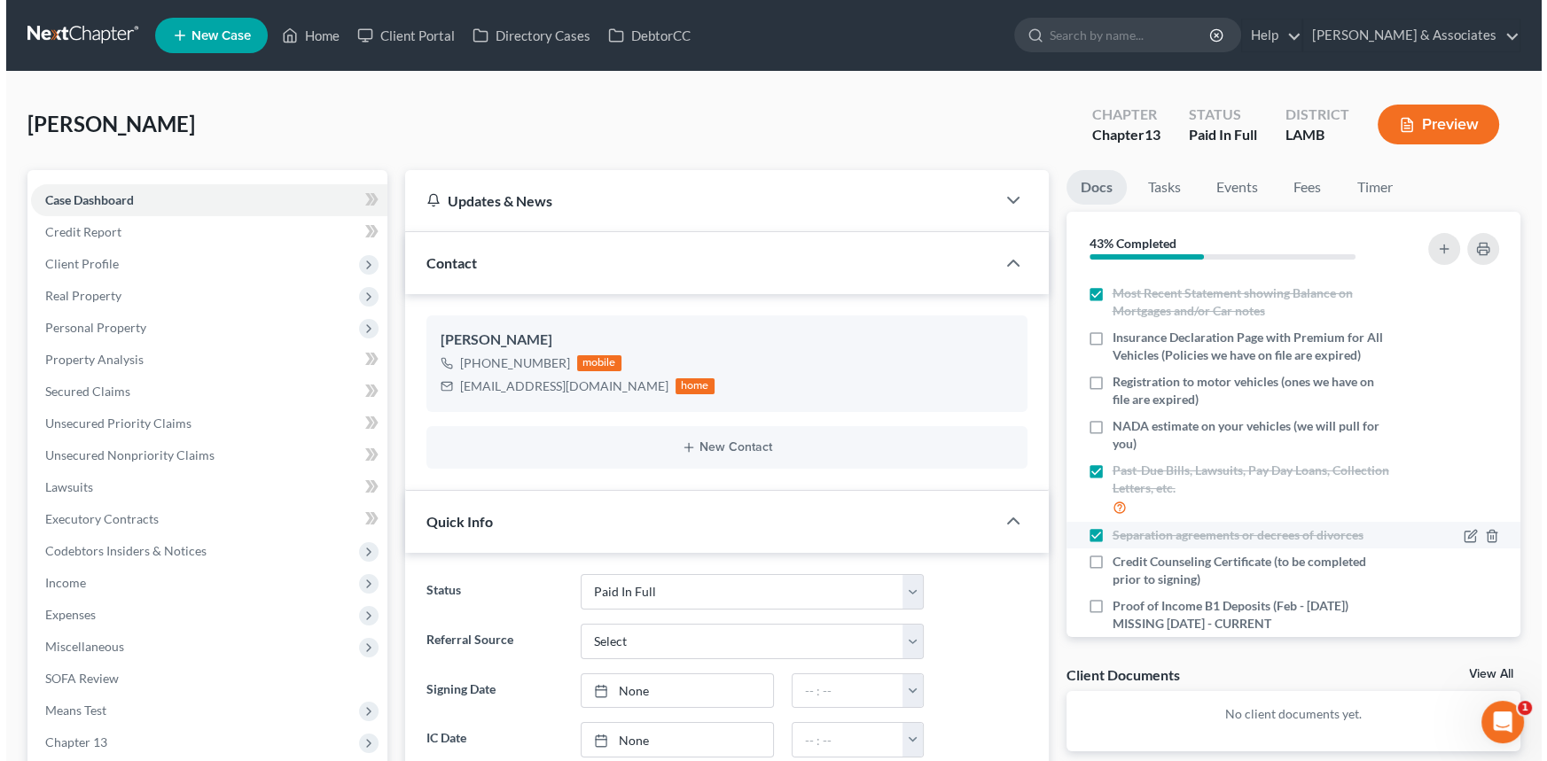
scroll to position [191, 0]
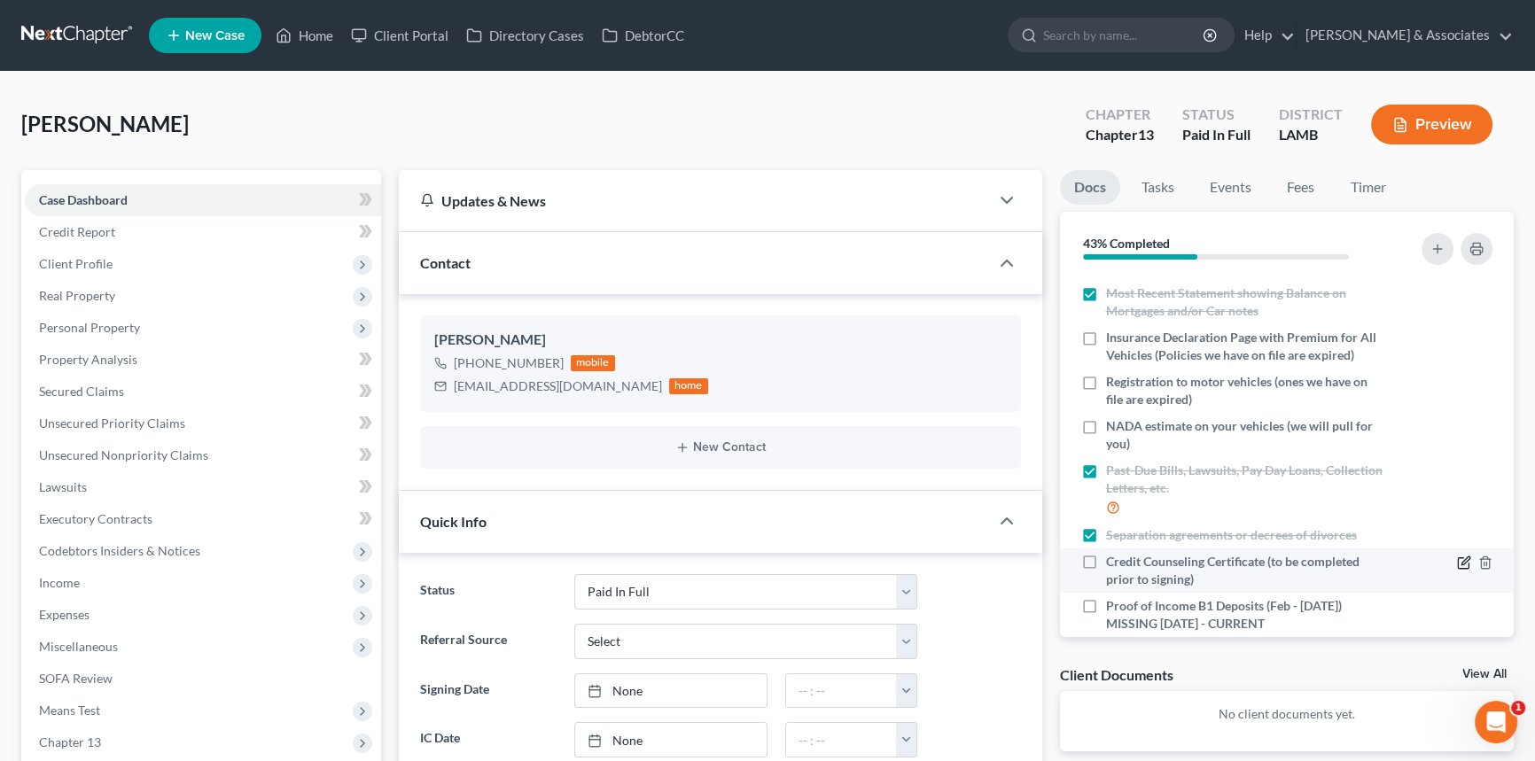
click at [1457, 556] on icon "button" at bounding box center [1464, 563] width 14 height 14
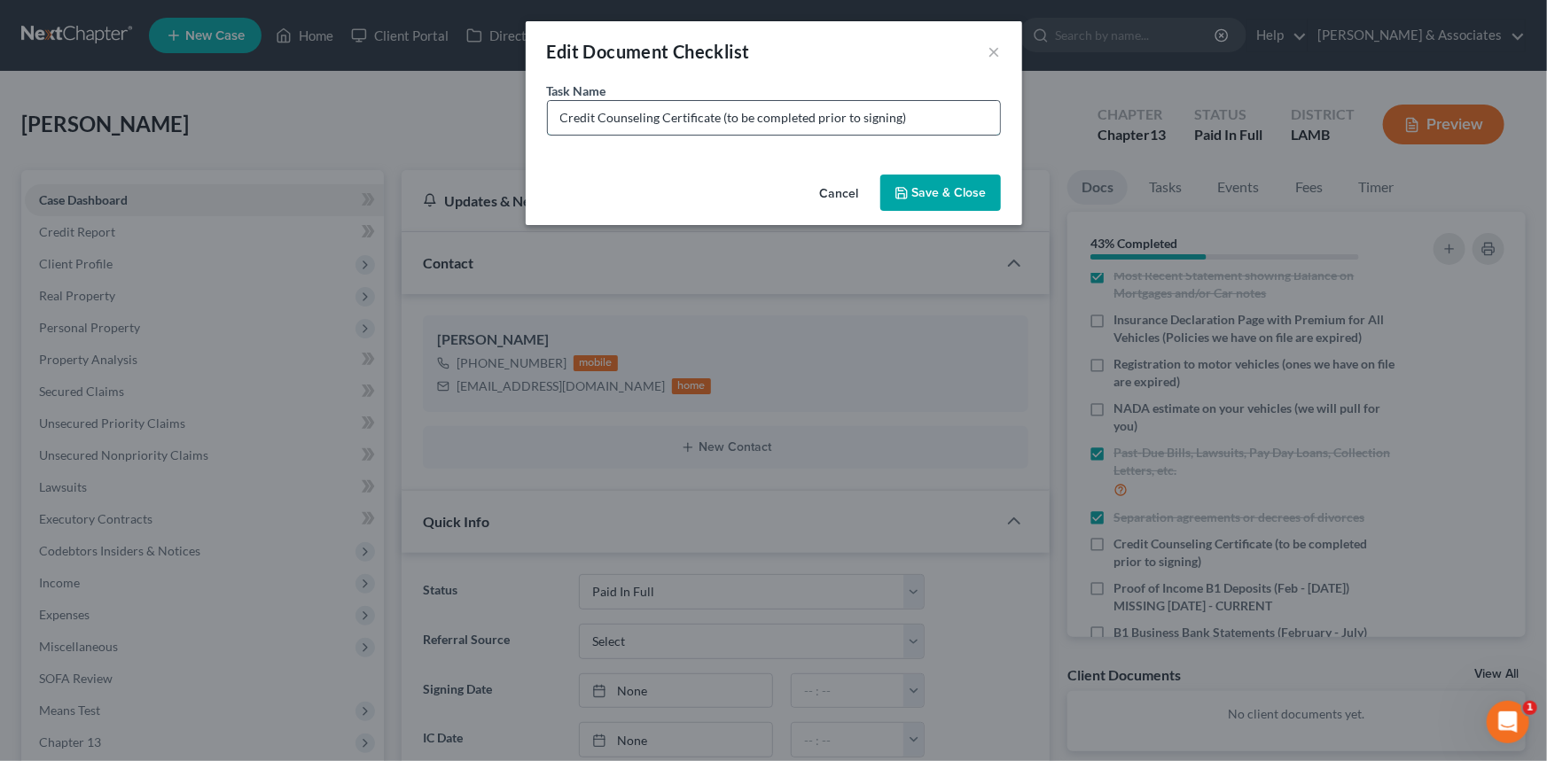
click at [927, 105] on input "Credit Counseling Certificate (to be completed prior to signing)" at bounding box center [774, 118] width 452 height 34
type input "Credit Counseling Certificate (to be completed prior to signing) OLD CCC HAS EX…"
drag, startPoint x: 930, startPoint y: 211, endPoint x: 942, endPoint y: 202, distance: 15.2
click at [931, 212] on div "Cancel Save & Close" at bounding box center [774, 197] width 496 height 58
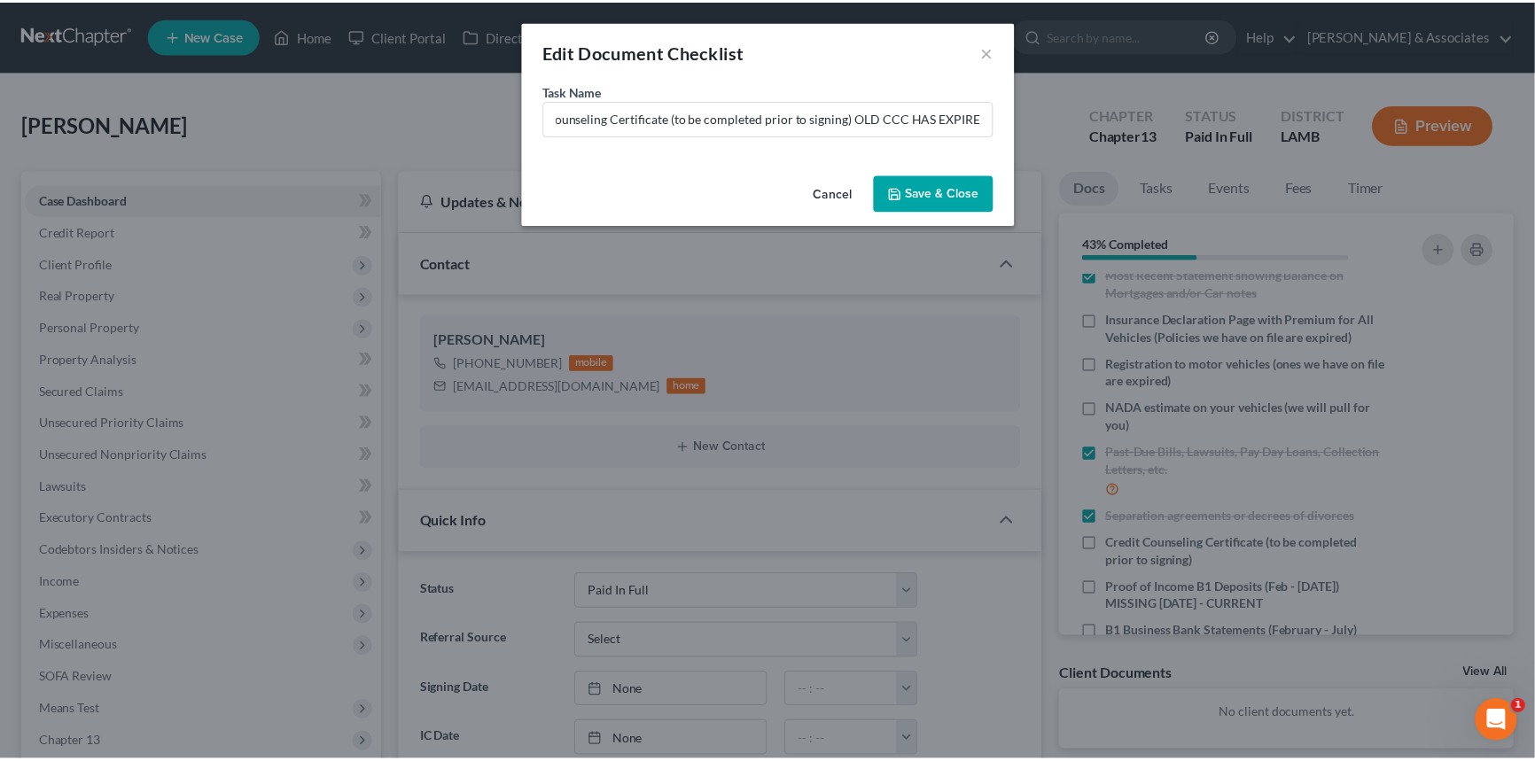
scroll to position [0, 0]
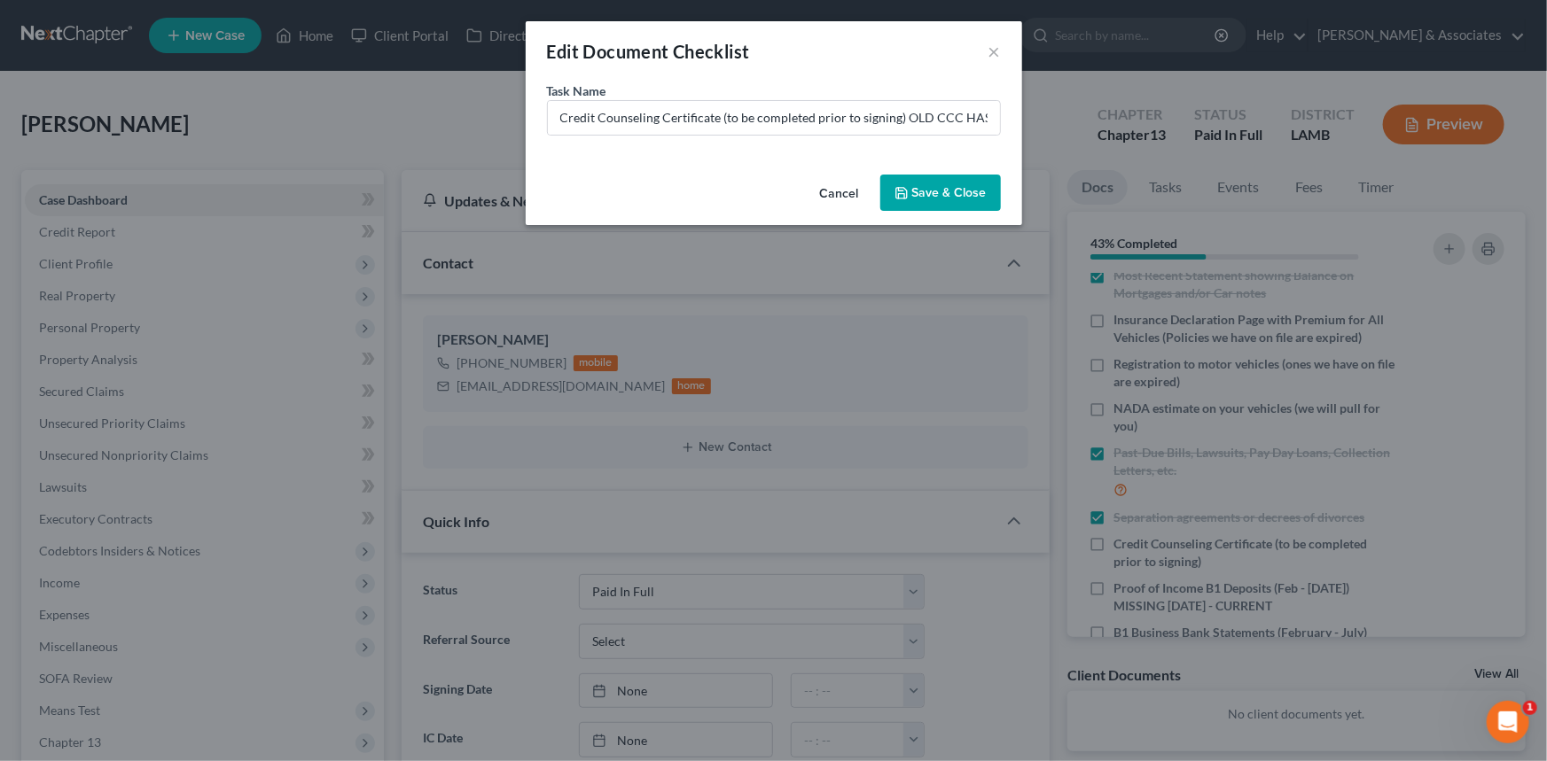
click at [944, 198] on button "Save & Close" at bounding box center [940, 193] width 121 height 37
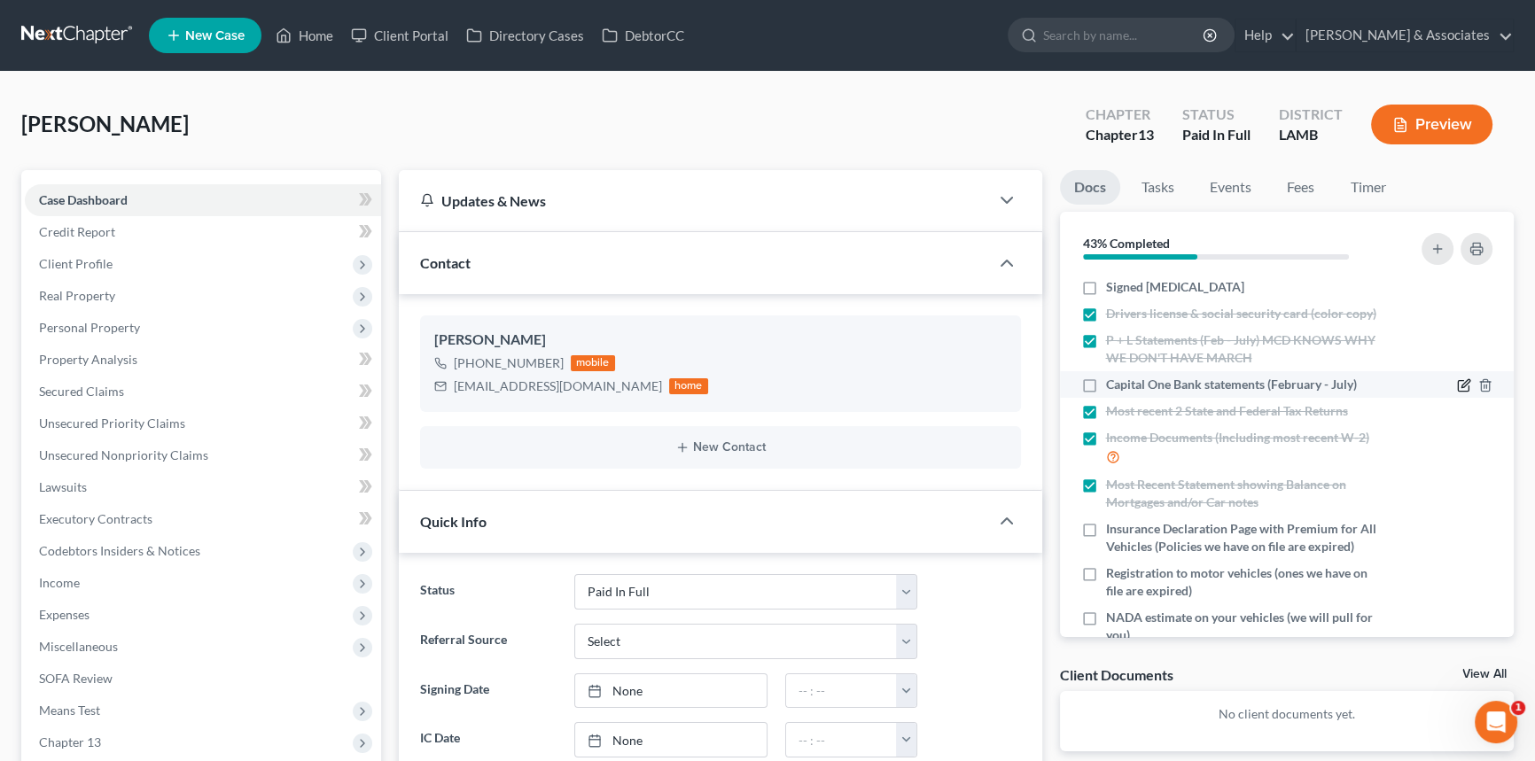
click at [1462, 381] on icon "button" at bounding box center [1466, 384] width 8 height 8
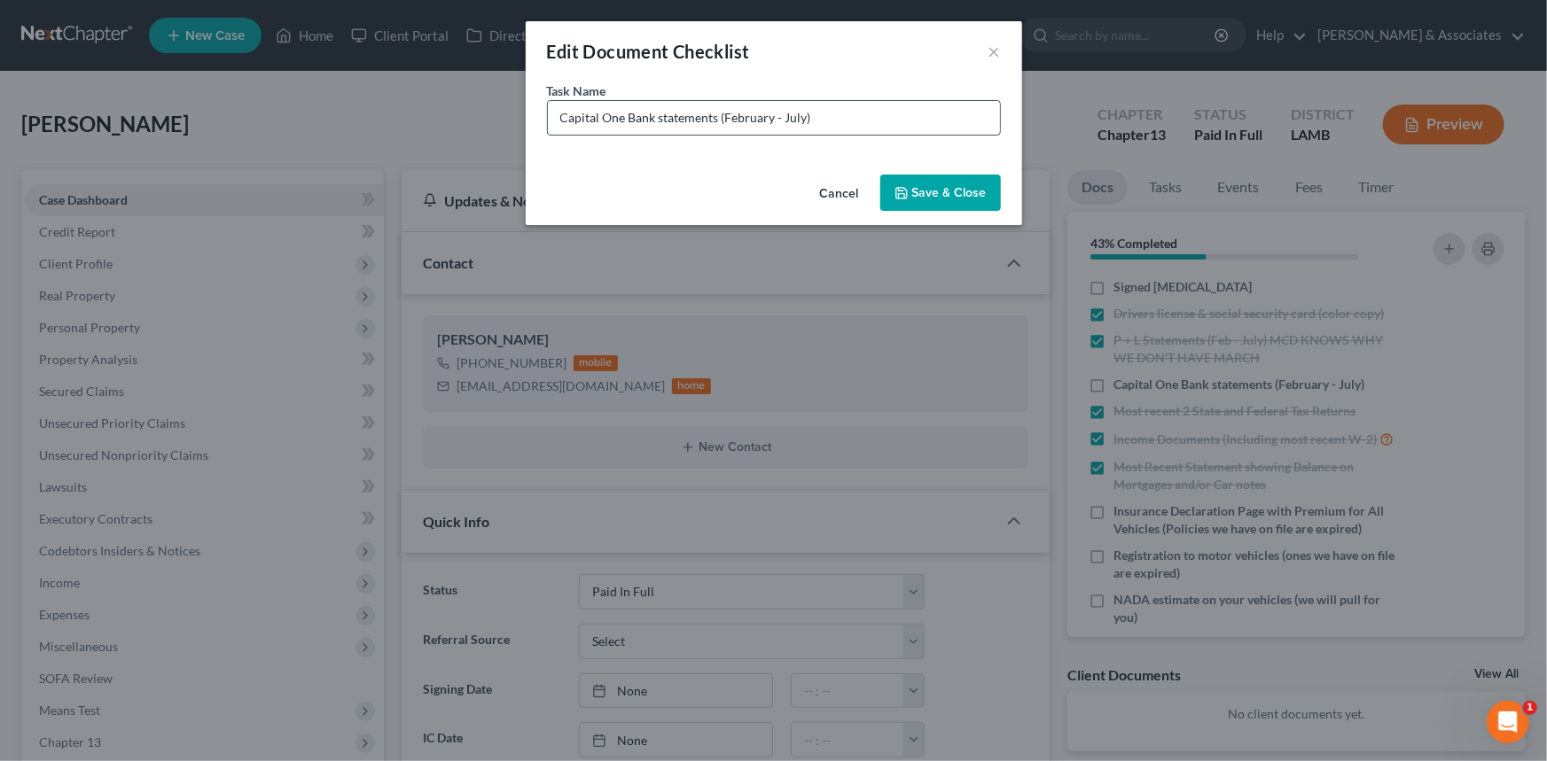
click at [869, 109] on input "Capital One Bank statements (February - July)" at bounding box center [774, 118] width 452 height 34
type input "Capital One Bank statements (February - July) MISSING FEBRUARY - MAY"
click at [931, 190] on button "Save & Close" at bounding box center [940, 193] width 121 height 37
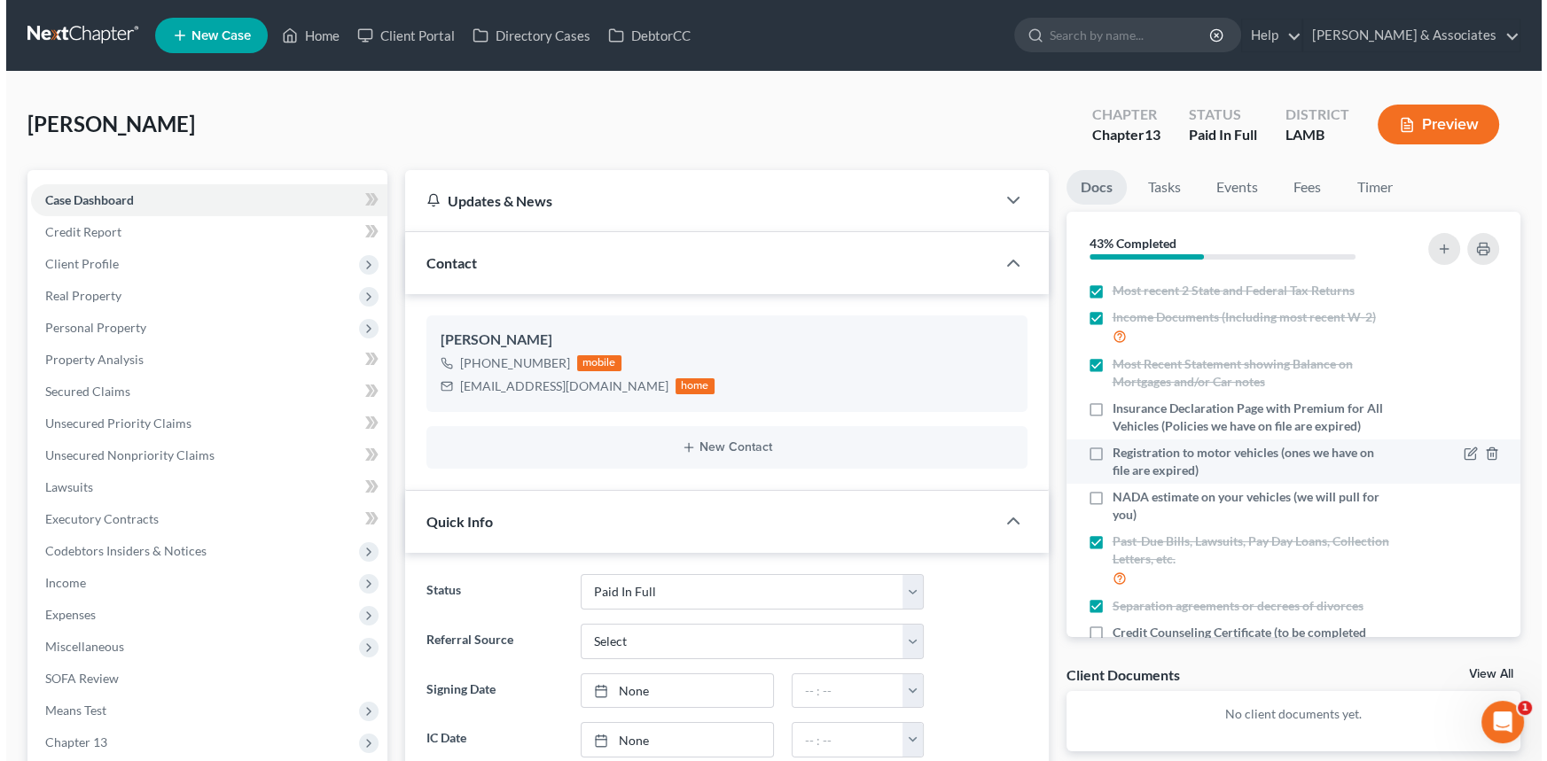
scroll to position [290, 0]
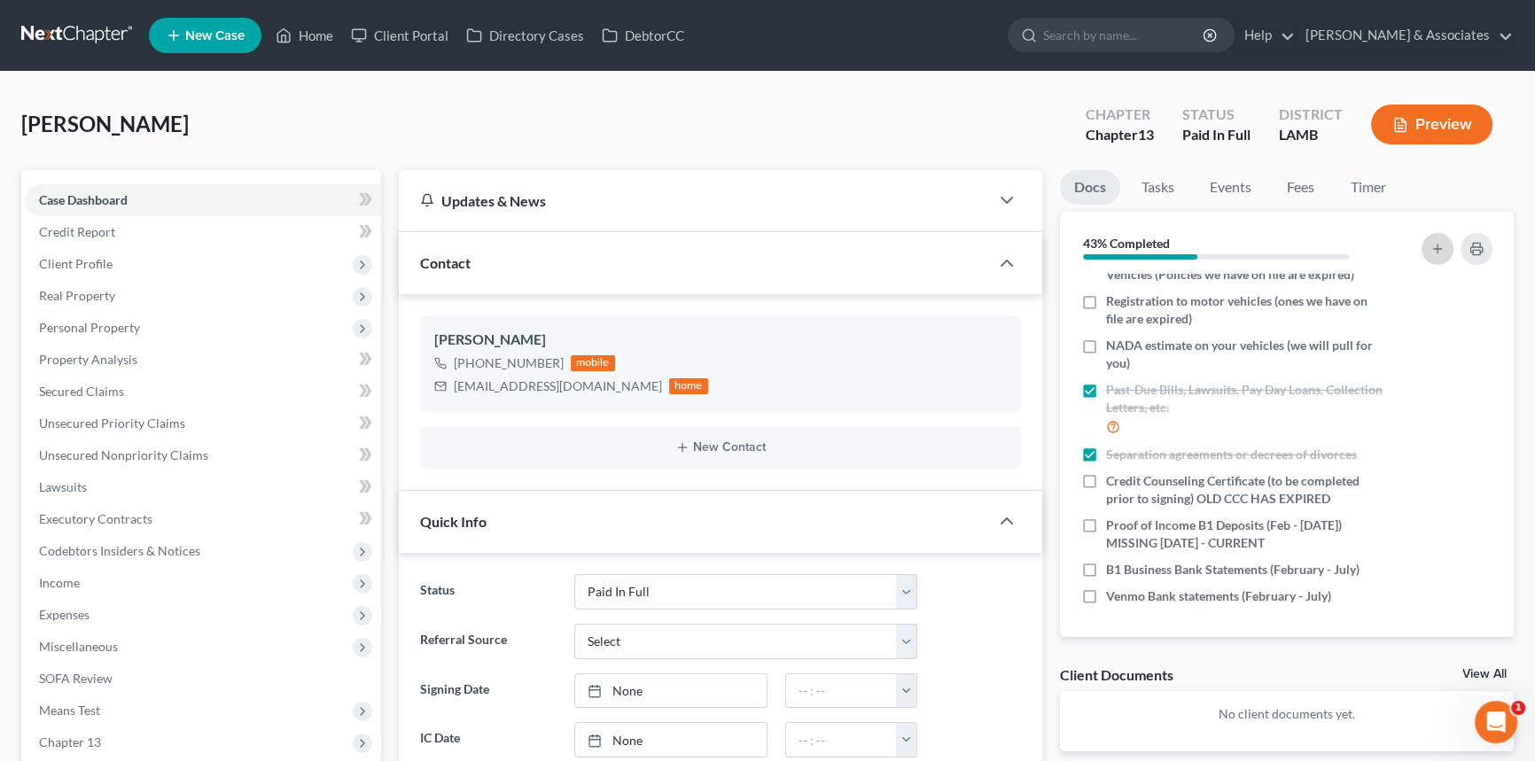
click at [1438, 246] on icon "button" at bounding box center [1437, 249] width 14 height 14
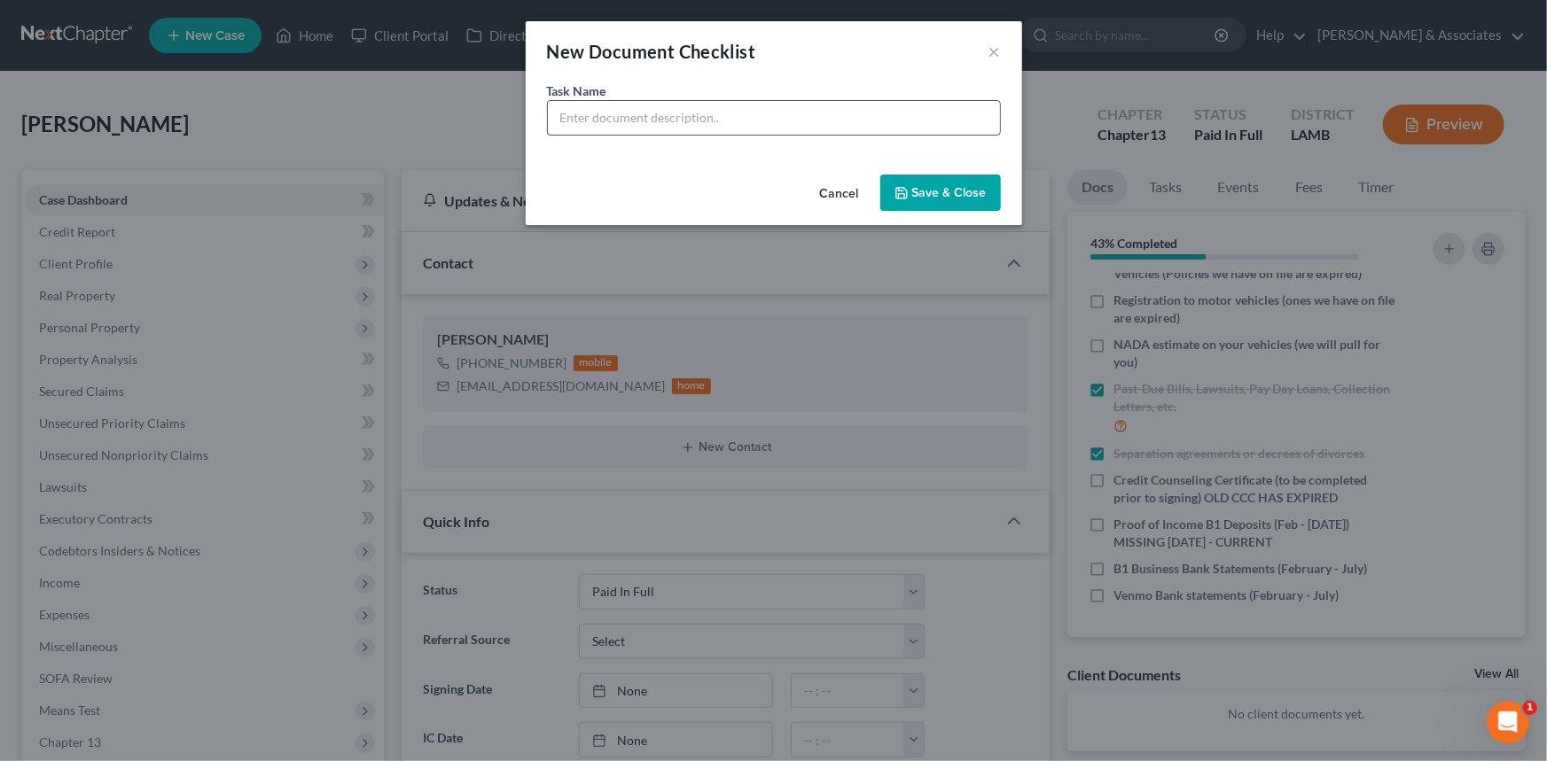
click at [758, 121] on input "text" at bounding box center [774, 118] width 452 height 34
click at [775, 111] on input "Neighbors Bank statements (February - Time the Account was Closed)" at bounding box center [774, 118] width 452 height 34
click at [975, 110] on input "Neighbors Bank statements (February - Time the Account was Closed)" at bounding box center [774, 118] width 452 height 34
type input "Neighbors Bank statements (February - Time the Account was Closed) We have Febr…"
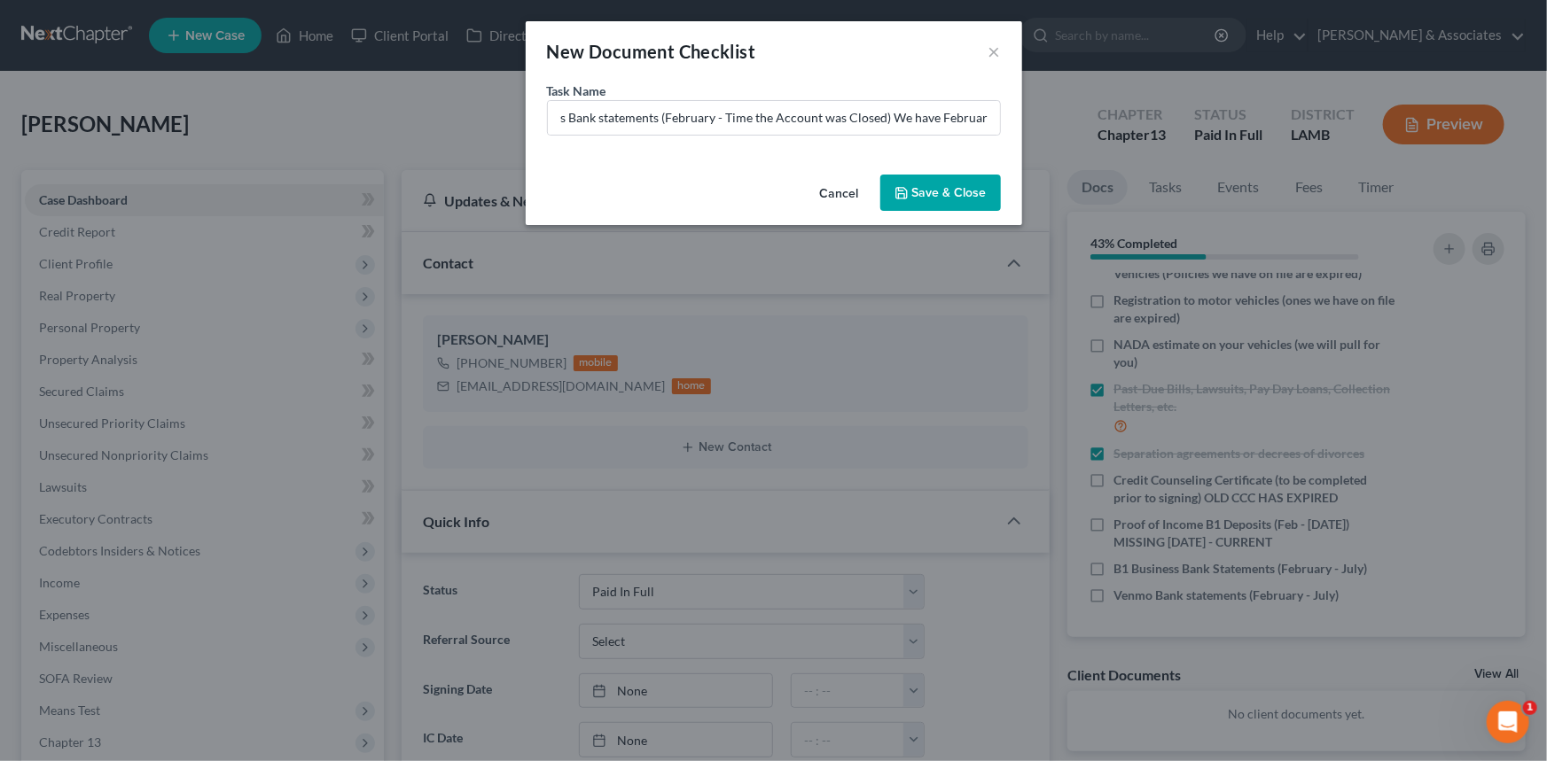
click at [953, 197] on button "Save & Close" at bounding box center [940, 193] width 121 height 37
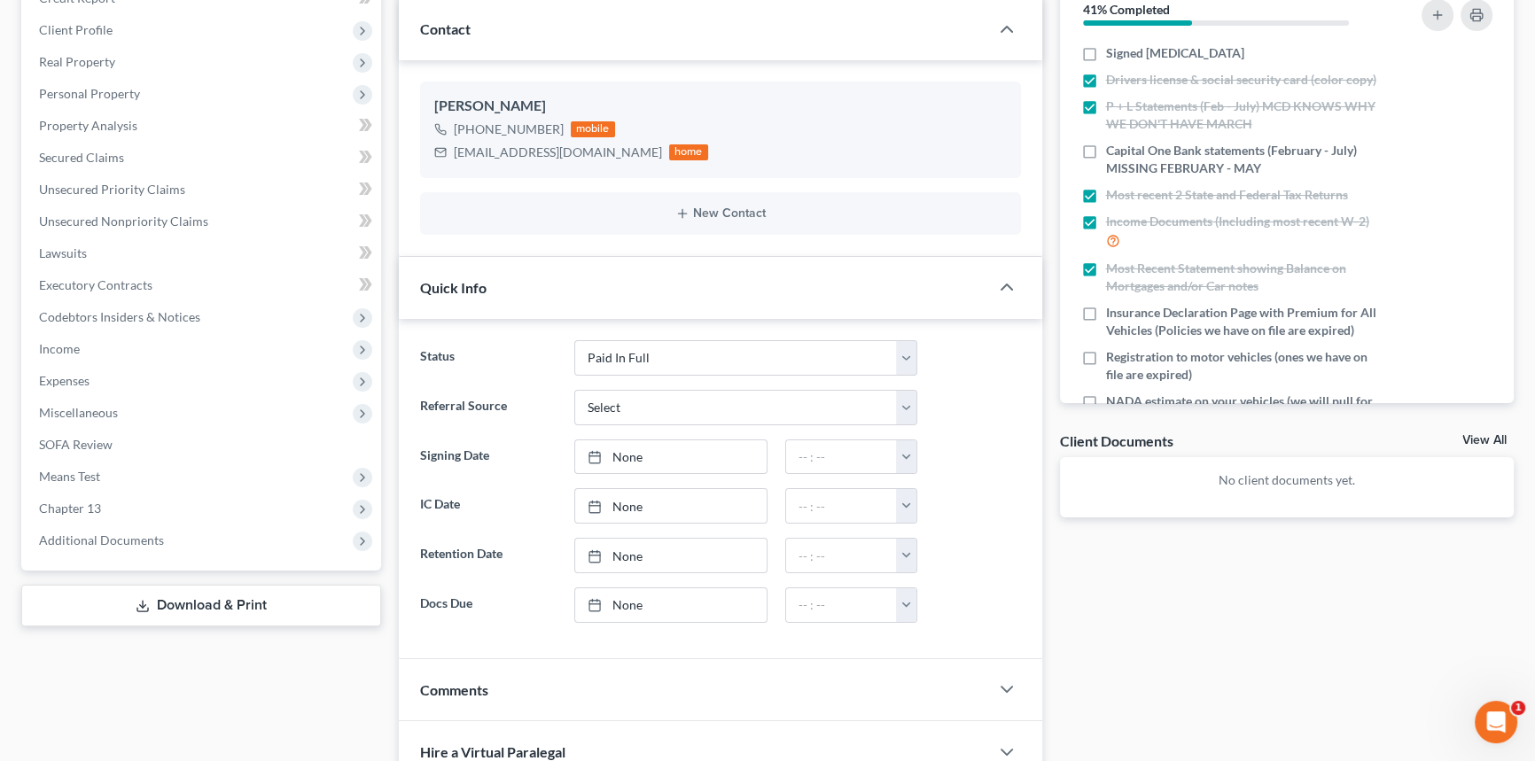
scroll to position [105, 0]
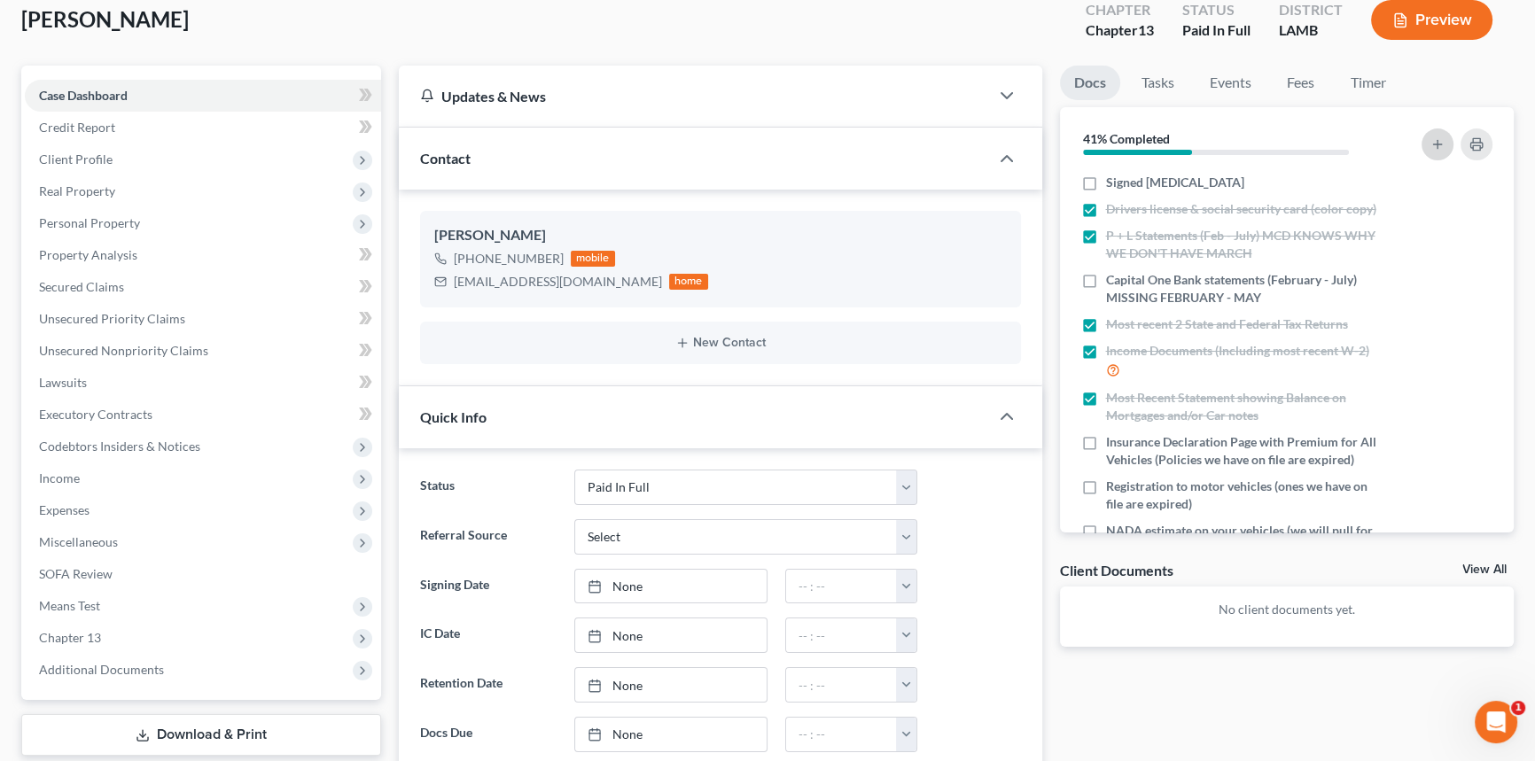
click at [1436, 138] on icon "button" at bounding box center [1437, 144] width 14 height 14
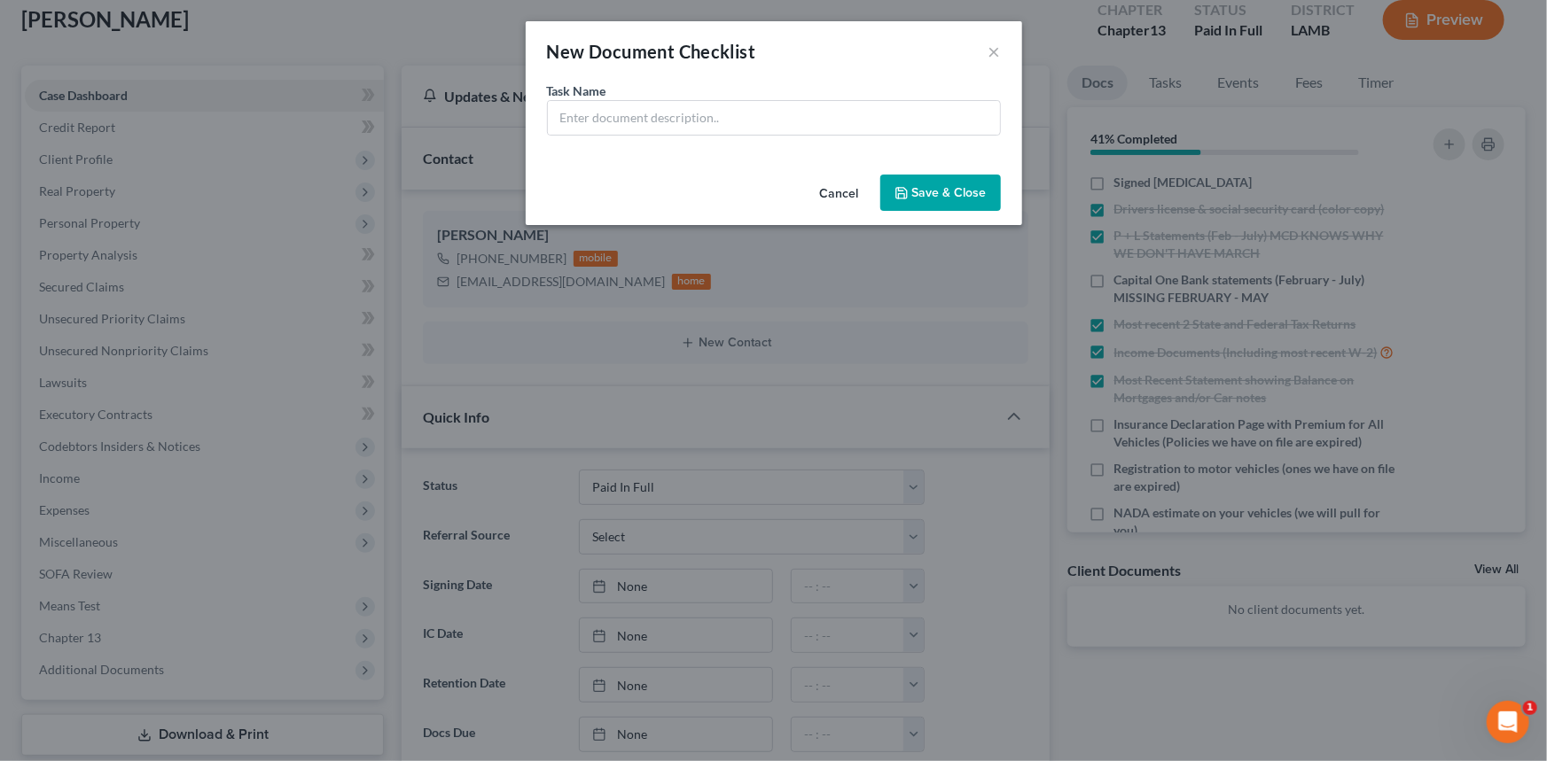
click at [761, 94] on div "Task Name *" at bounding box center [774, 109] width 454 height 54
click at [839, 128] on input "text" at bounding box center [774, 118] width 452 height 34
type input "Pelican Bank Statements (February - July)"
click at [932, 172] on div "Cancel Save & Close" at bounding box center [774, 197] width 496 height 58
click at [932, 189] on button "Save & Close" at bounding box center [940, 193] width 121 height 37
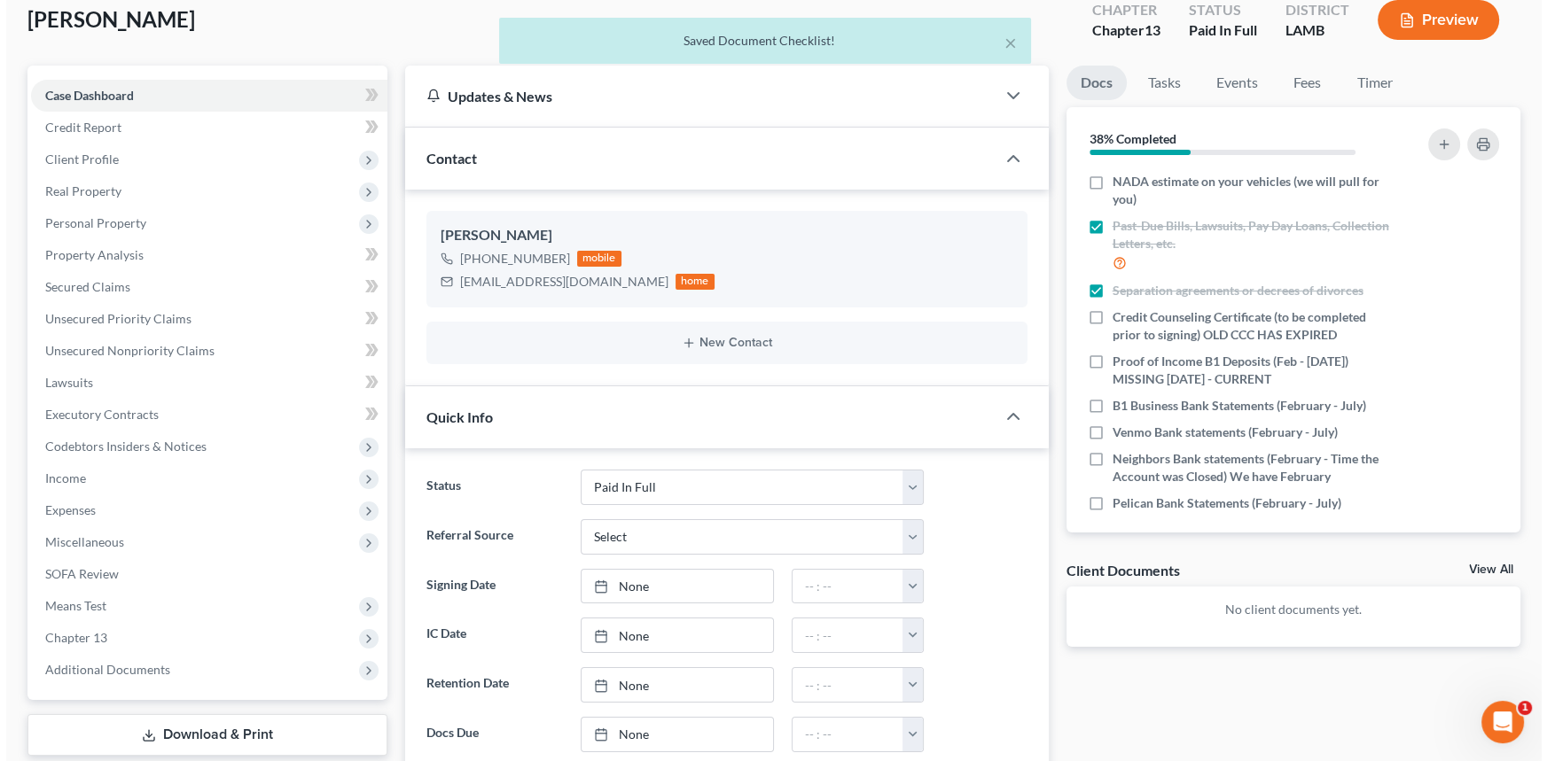
scroll to position [361, 0]
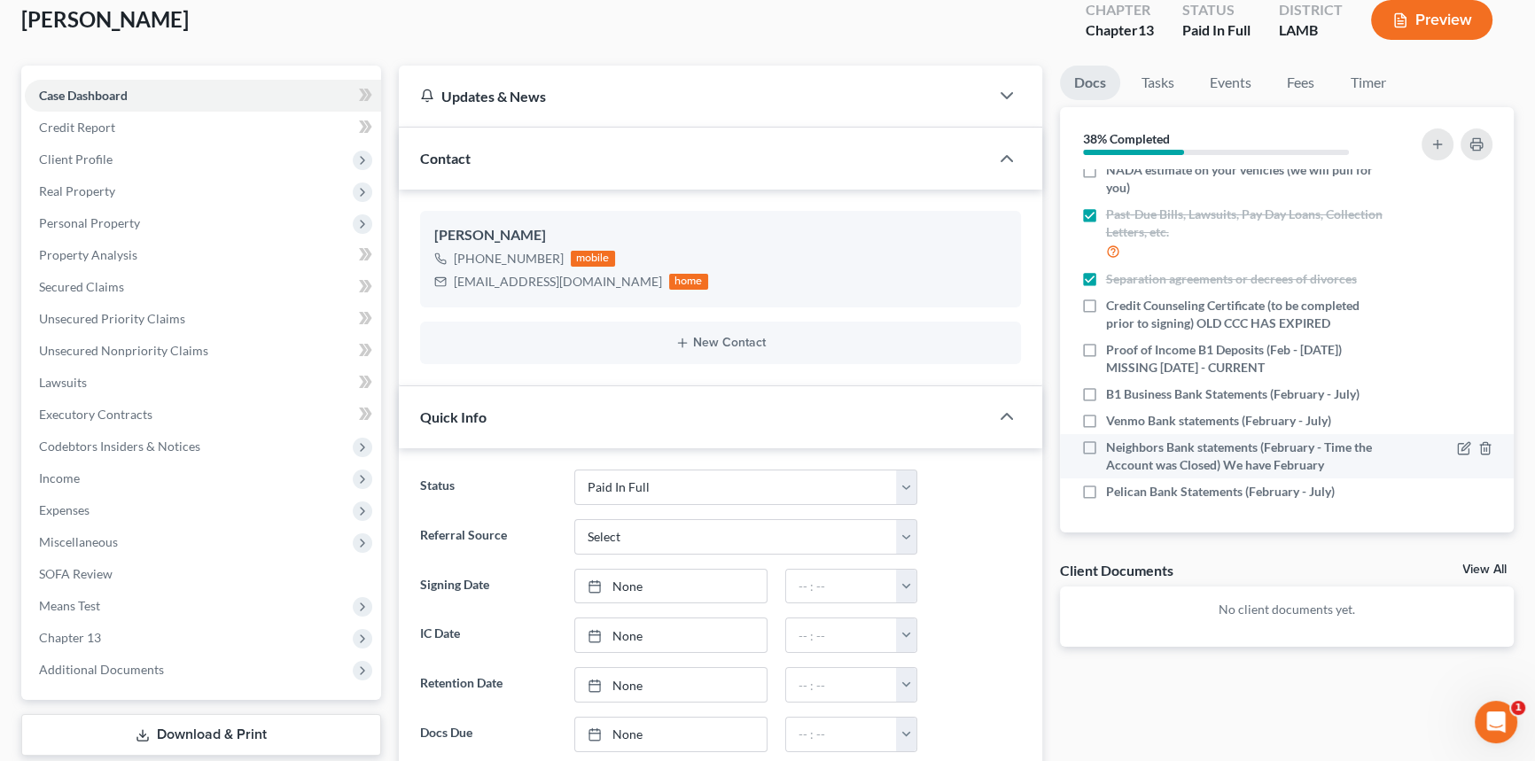
click at [1106, 448] on label "Neighbors Bank statements (February - Time the Account was Closed) We have Febr…" at bounding box center [1245, 456] width 279 height 35
click at [1113, 448] on input "Neighbors Bank statements (February - Time the Account was Closed) We have Febr…" at bounding box center [1119, 445] width 12 height 12
checkbox input "true"
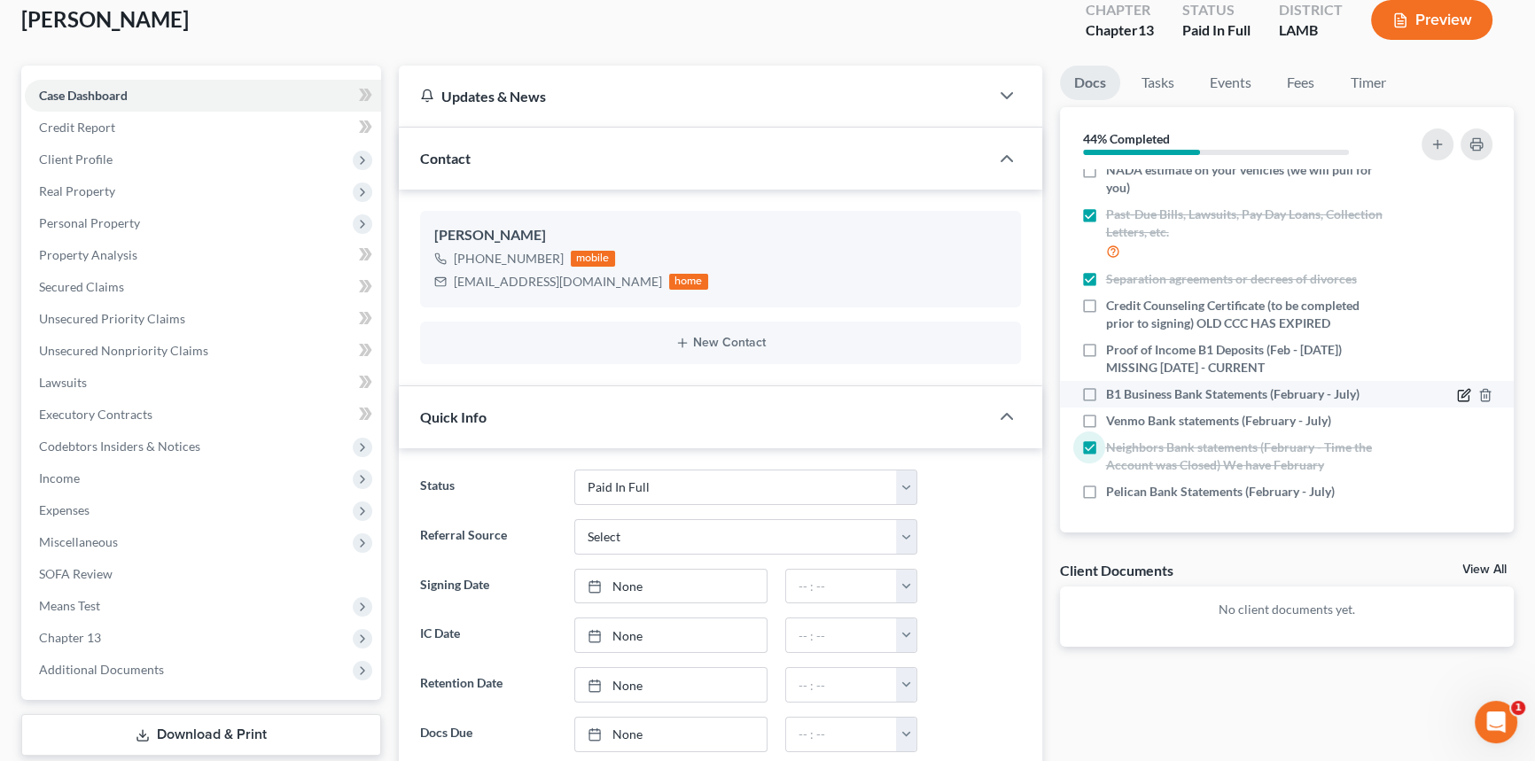
click at [1458, 393] on icon "button" at bounding box center [1463, 396] width 11 height 11
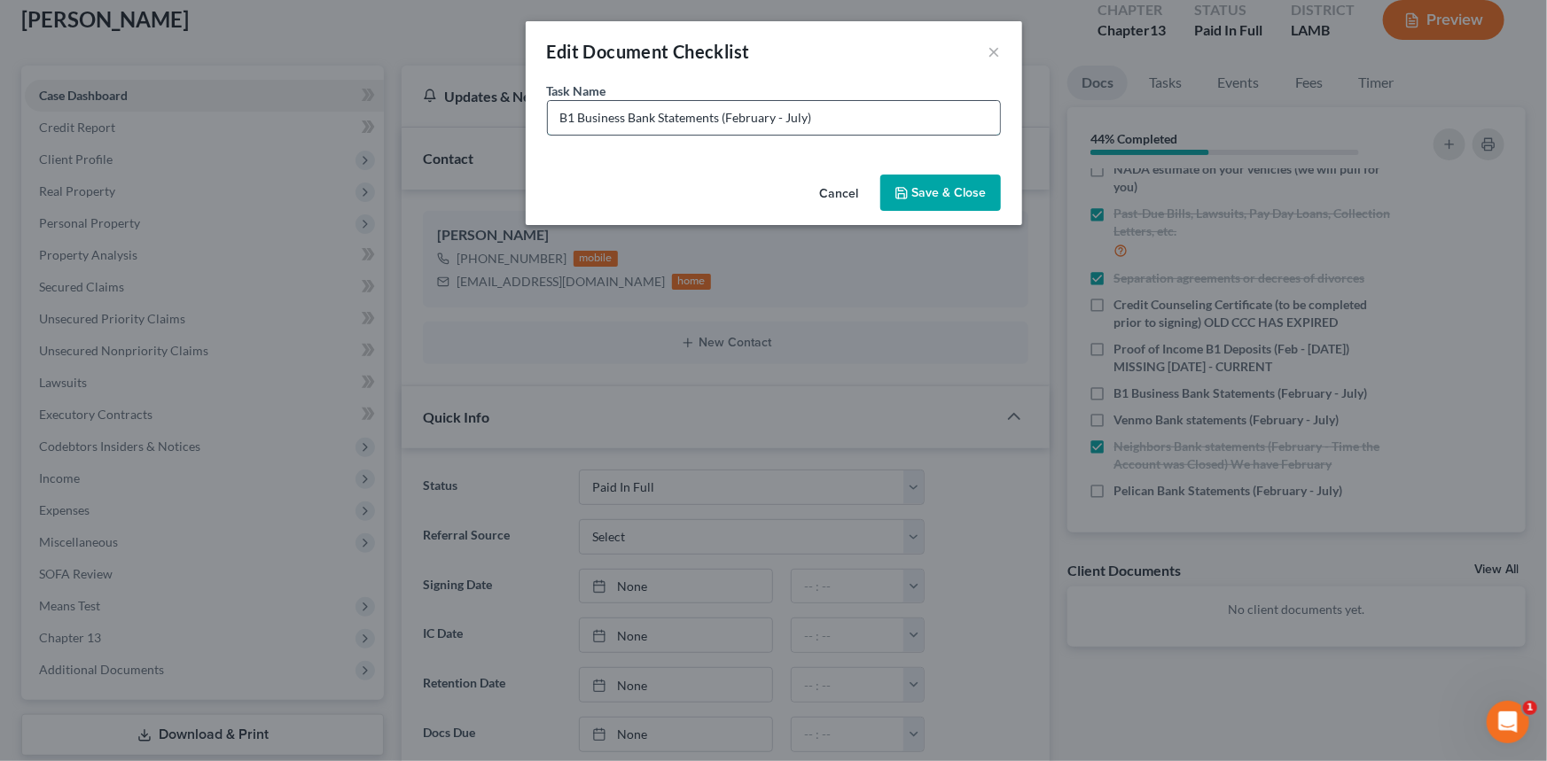
click at [926, 121] on input "B1 Business Bank Statements (February - July)" at bounding box center [774, 118] width 452 height 34
type input "B1 Business Bank Statements (February - July) MISSING FEBRUARY - [DATE]"
click at [907, 190] on icon "button" at bounding box center [901, 193] width 11 height 11
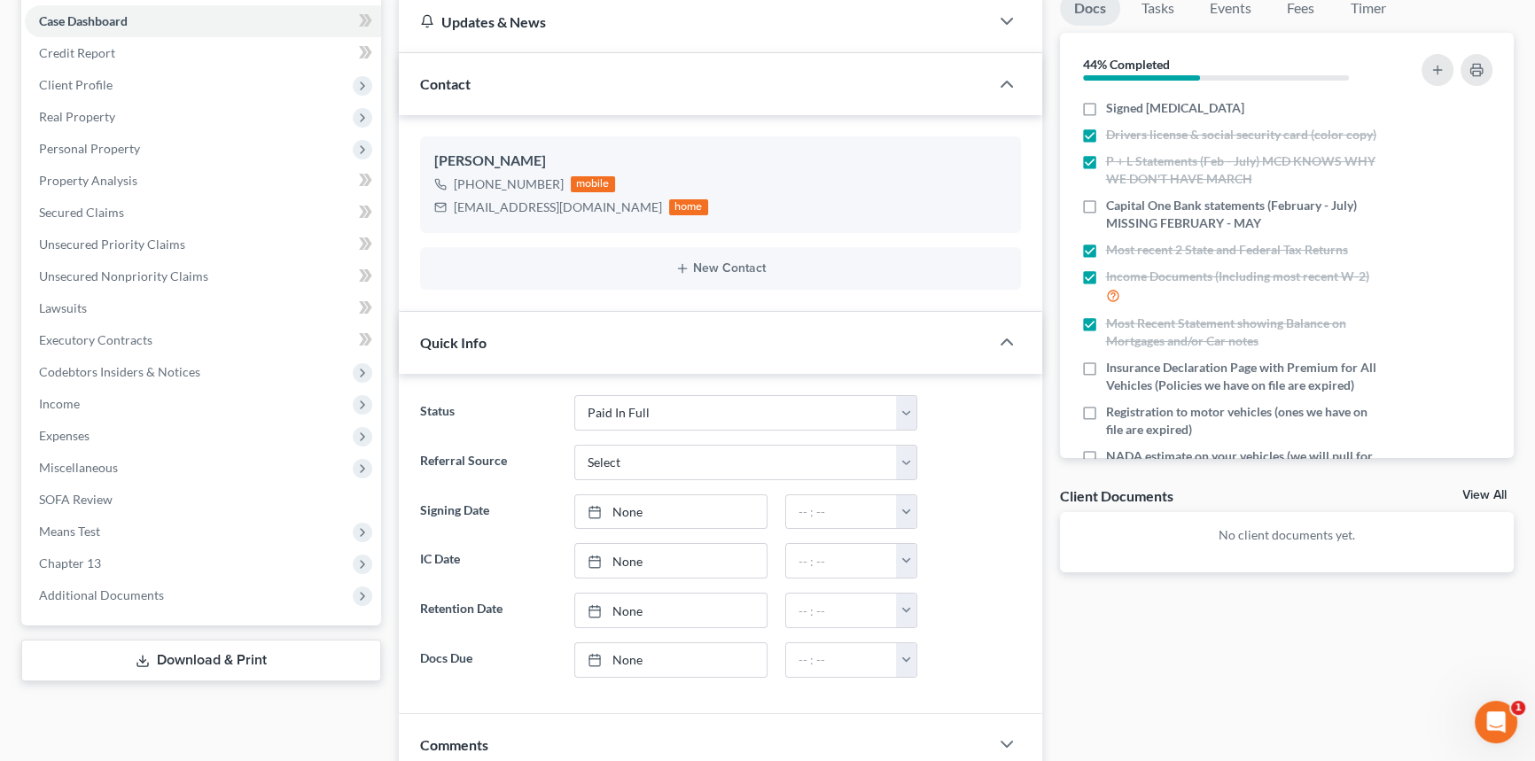
scroll to position [0, 0]
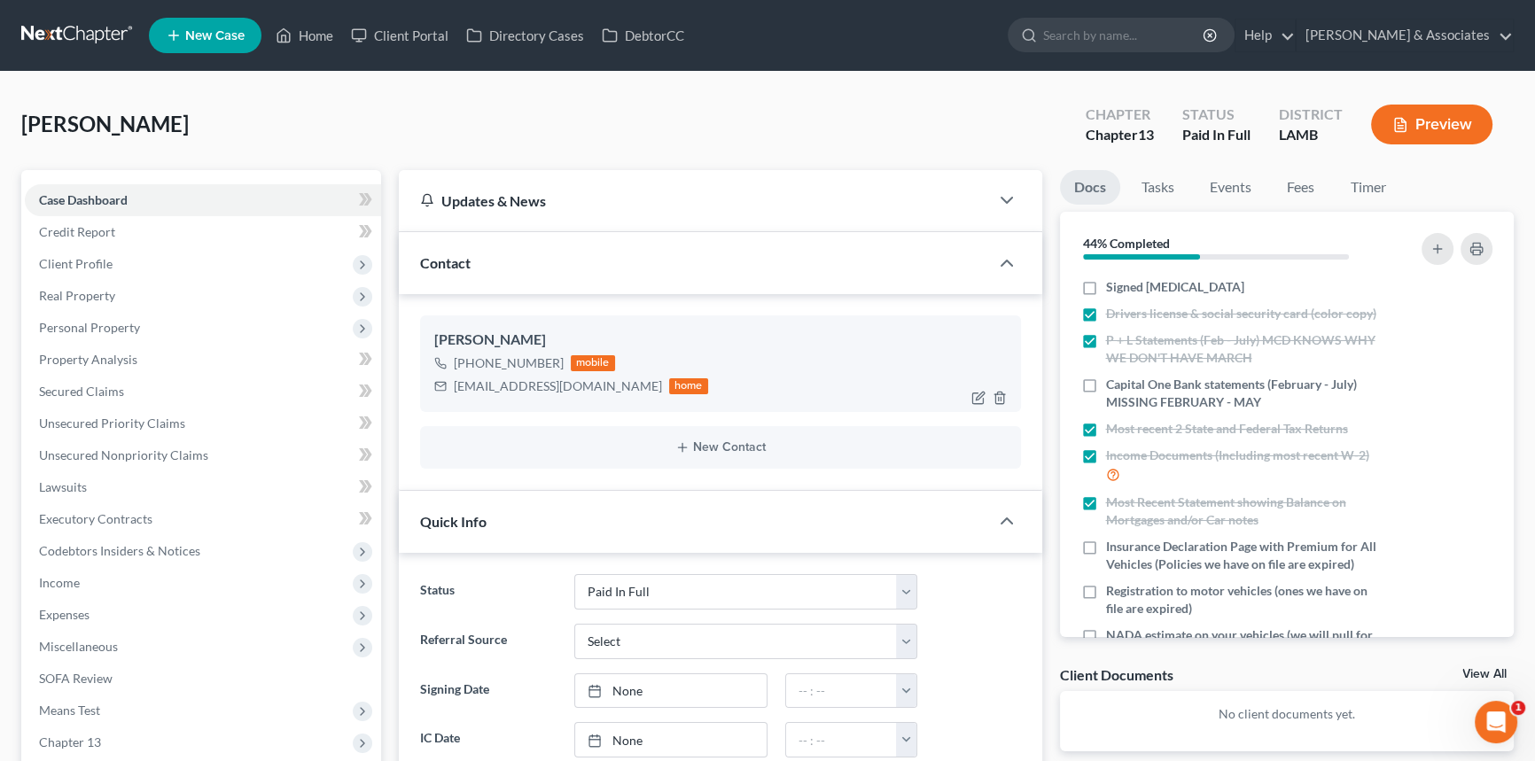
click at [490, 386] on div "[EMAIL_ADDRESS][DOMAIN_NAME]" at bounding box center [558, 387] width 208 height 18
click at [491, 386] on div "[EMAIL_ADDRESS][DOMAIN_NAME]" at bounding box center [558, 387] width 208 height 18
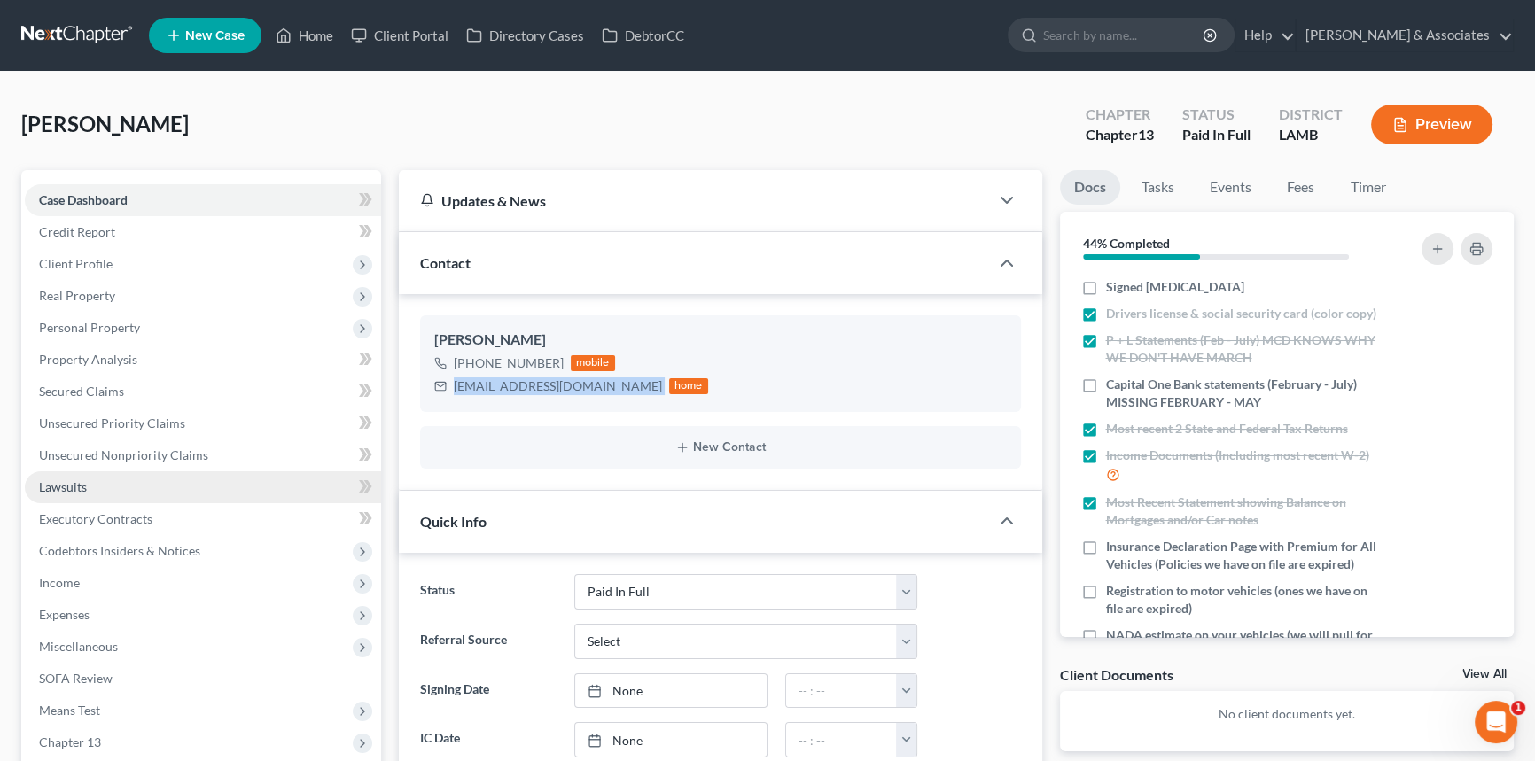
copy div "[EMAIL_ADDRESS][DOMAIN_NAME]"
click at [1312, 187] on link "Fees" at bounding box center [1301, 187] width 57 height 35
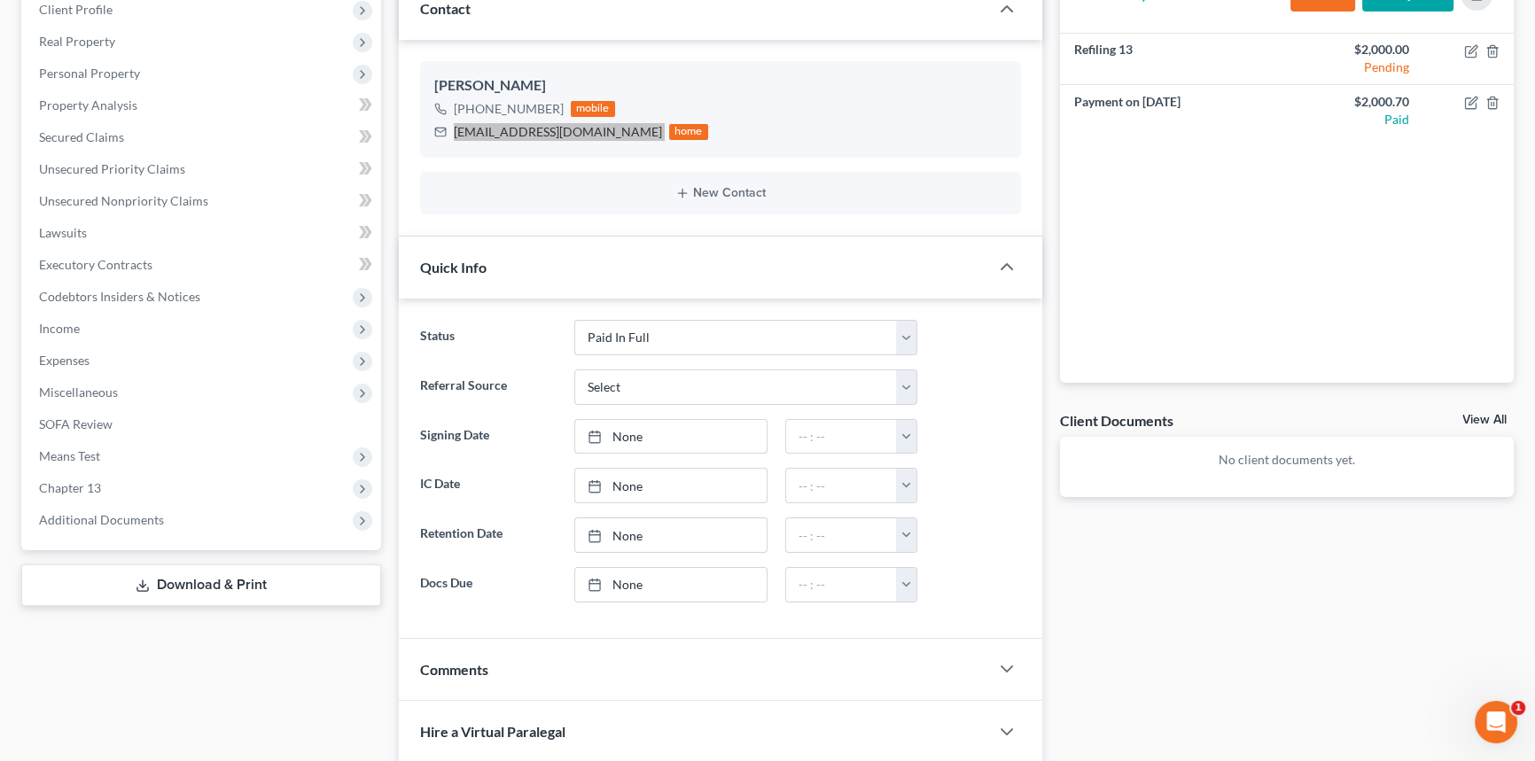
scroll to position [507, 0]
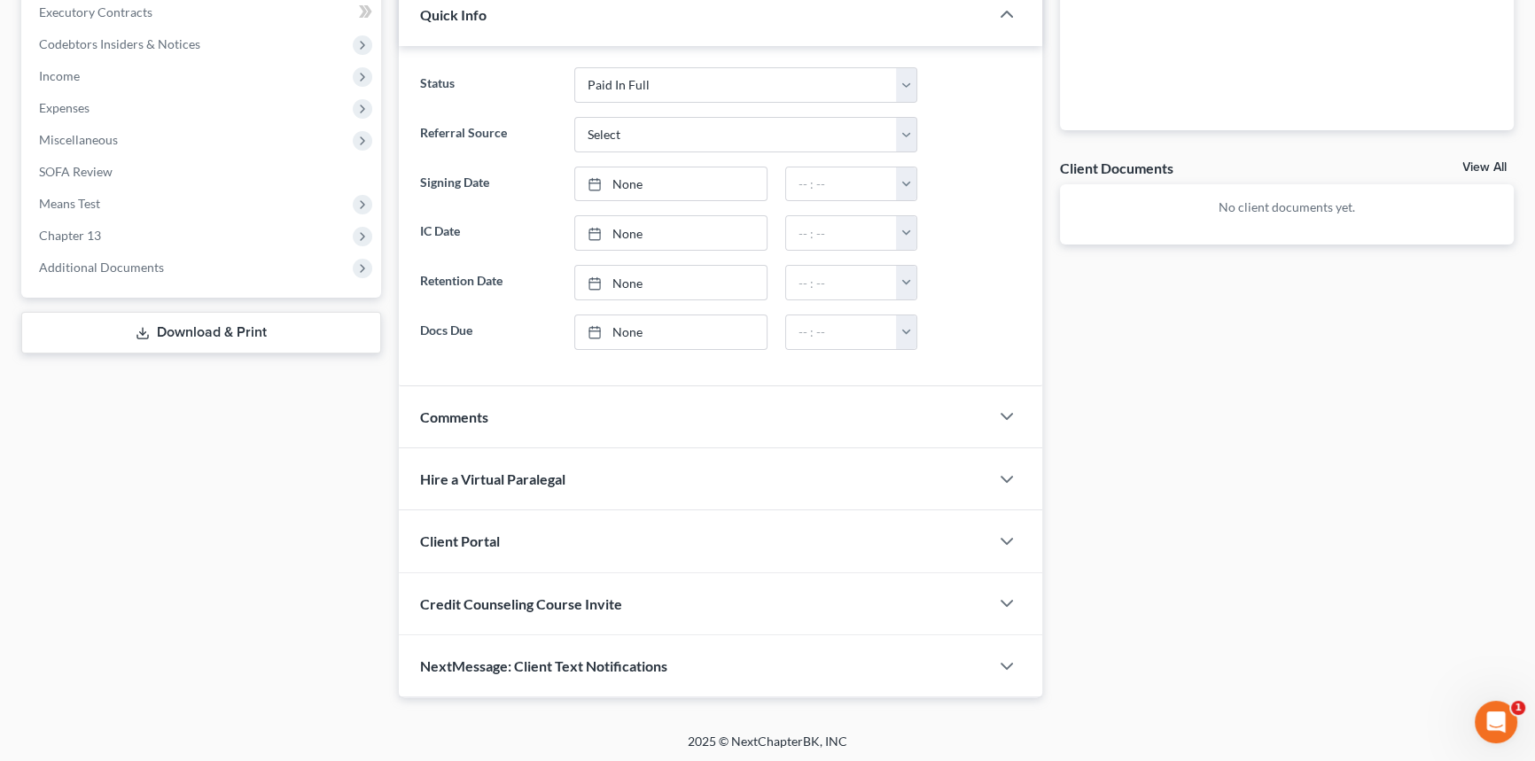
click at [542, 424] on div "Comments" at bounding box center [694, 416] width 590 height 61
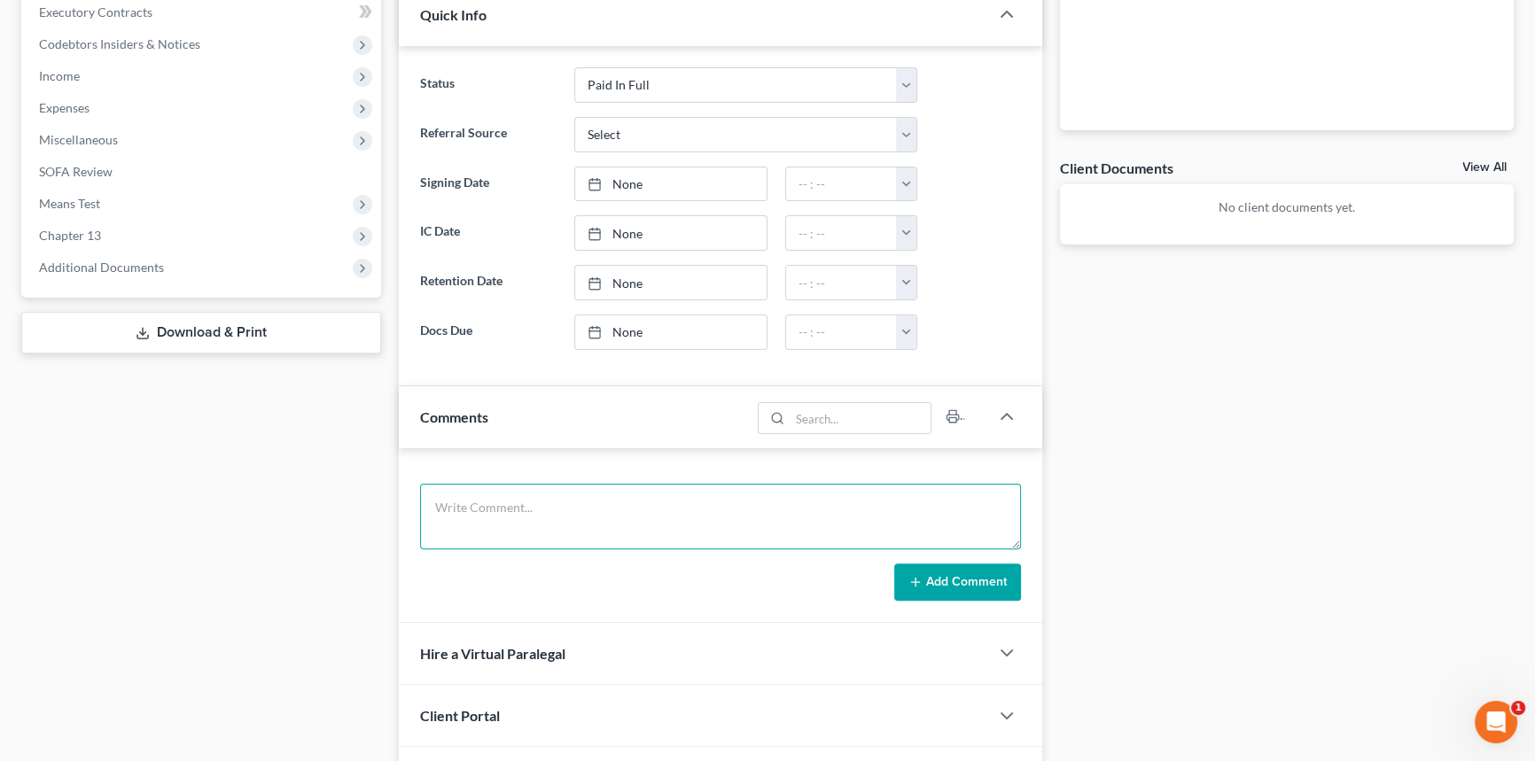
click at [512, 498] on textarea at bounding box center [720, 517] width 601 height 66
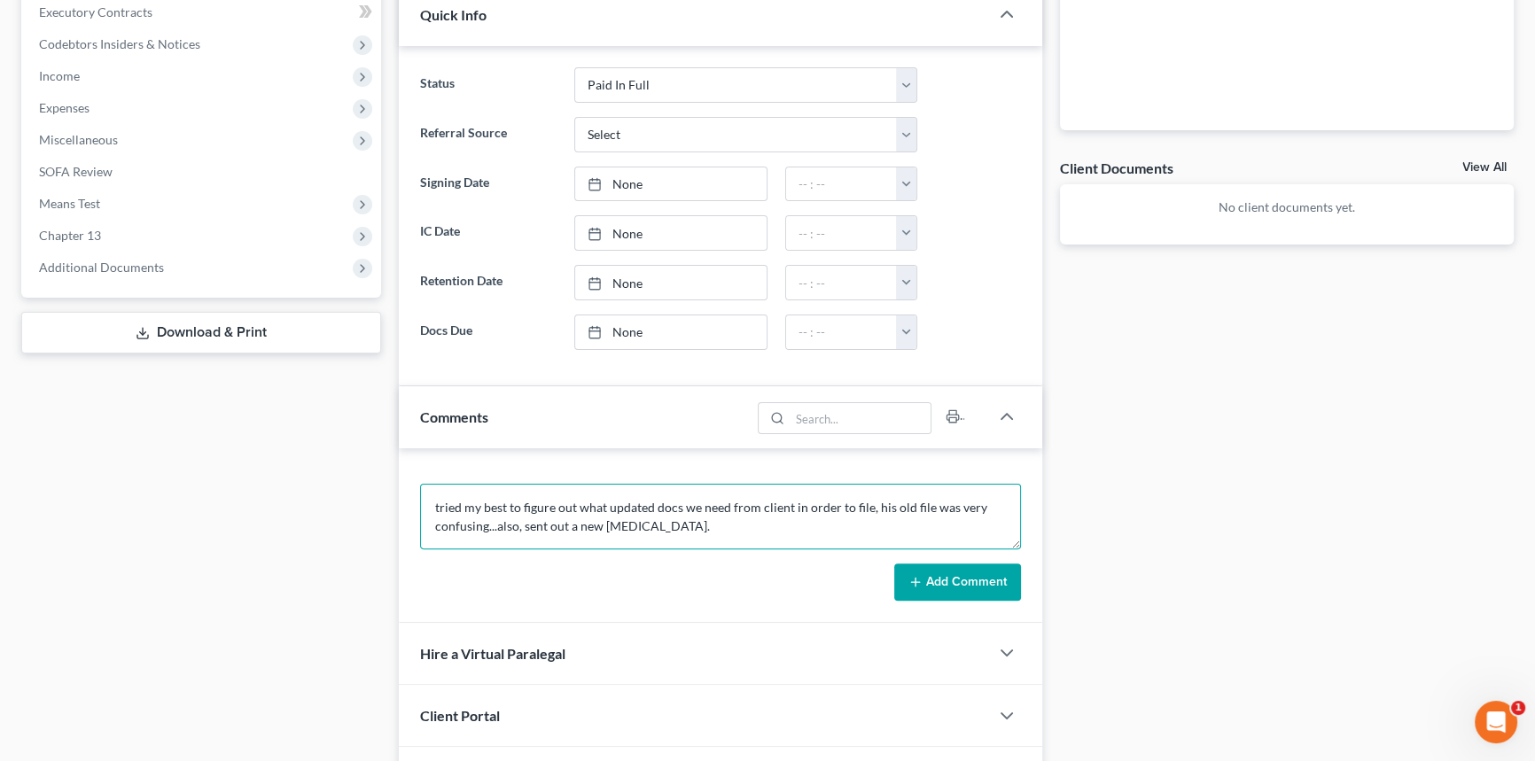
type textarea "tried my best to figure out what updated docs we need from client in order to f…"
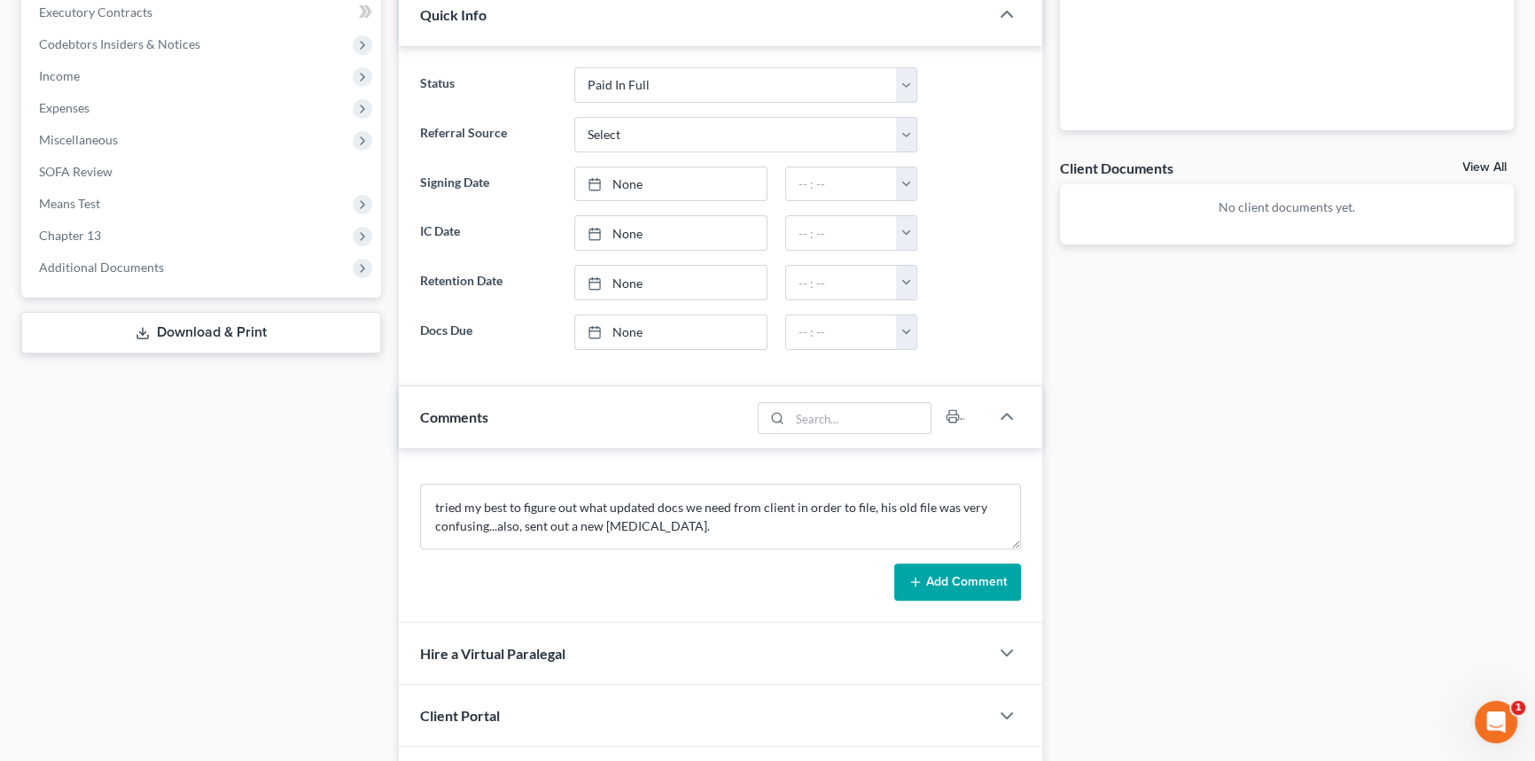
click at [946, 553] on form "tried my best to figure out what updated docs we need from client in order to f…" at bounding box center [720, 542] width 601 height 117
click at [947, 574] on button "Add Comment" at bounding box center [957, 582] width 127 height 37
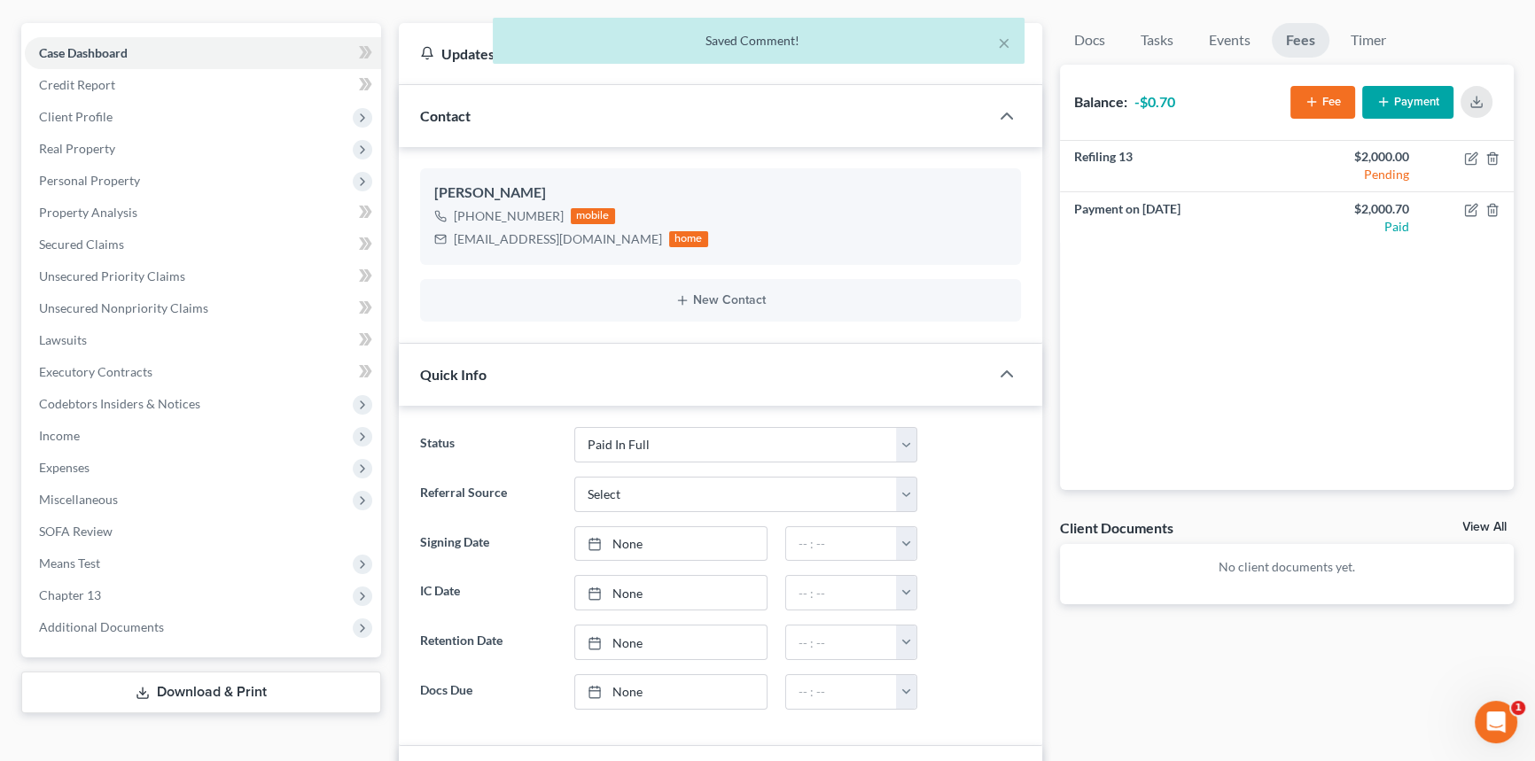
scroll to position [0, 0]
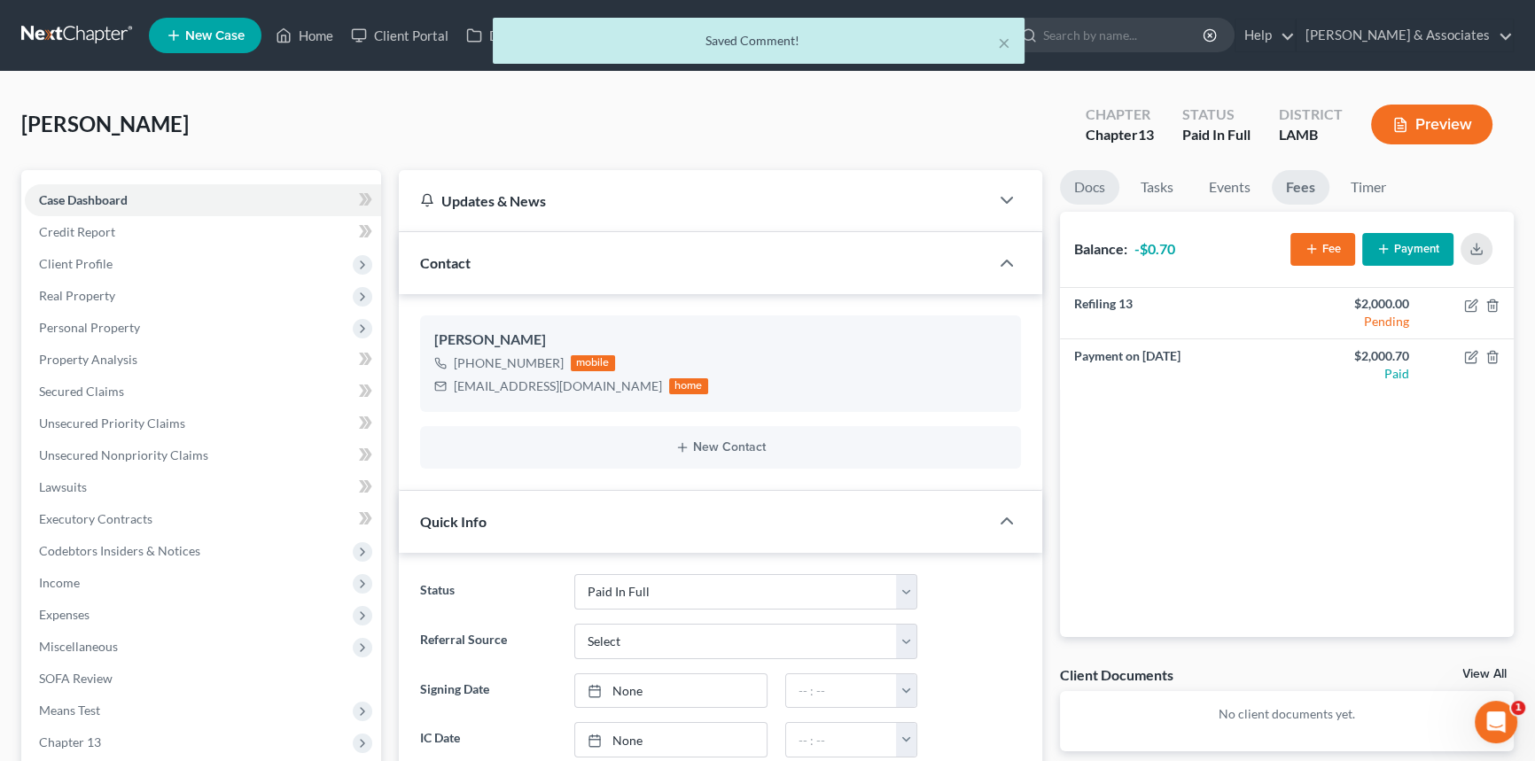
click at [1098, 181] on link "Docs" at bounding box center [1089, 187] width 59 height 35
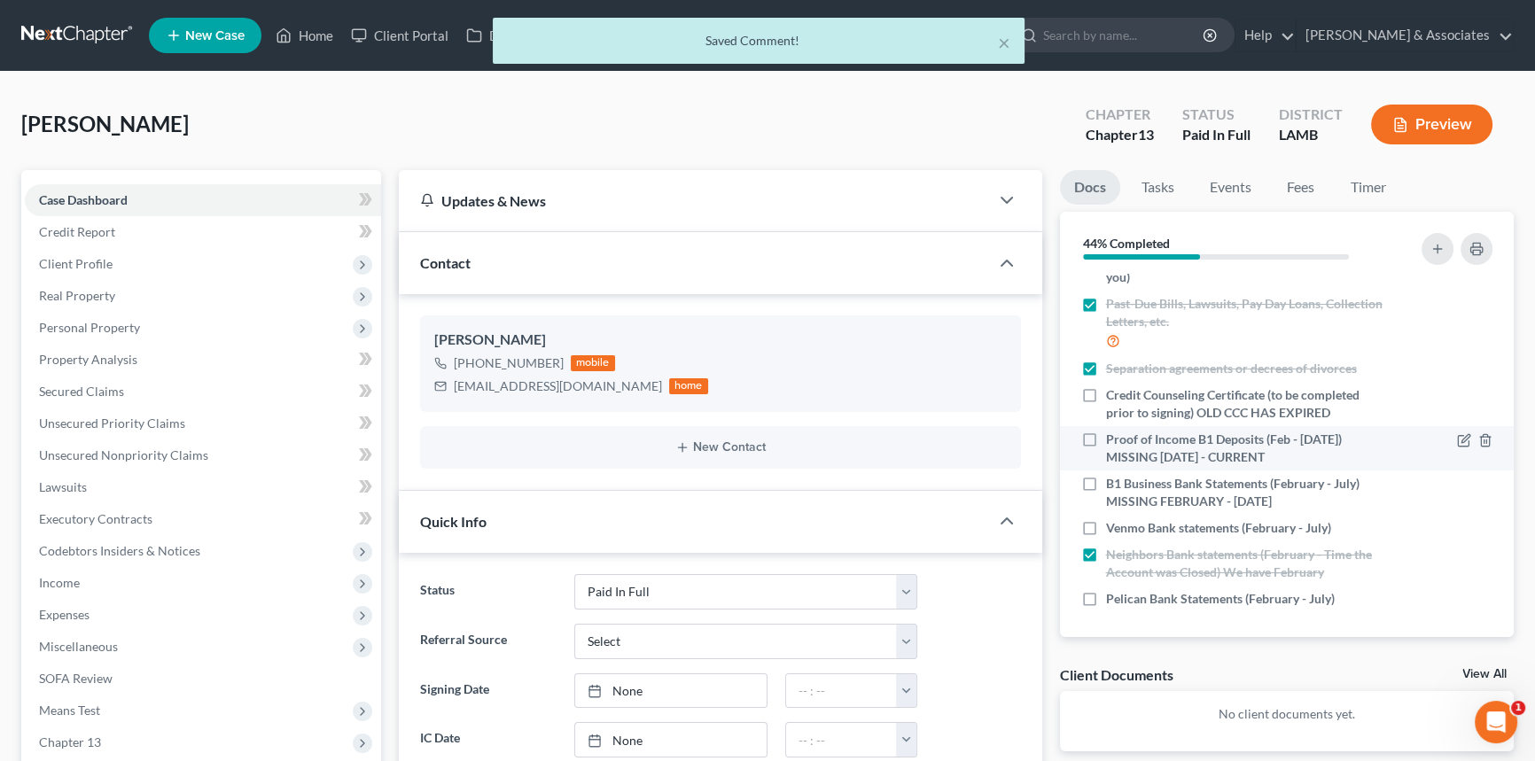
scroll to position [378, 0]
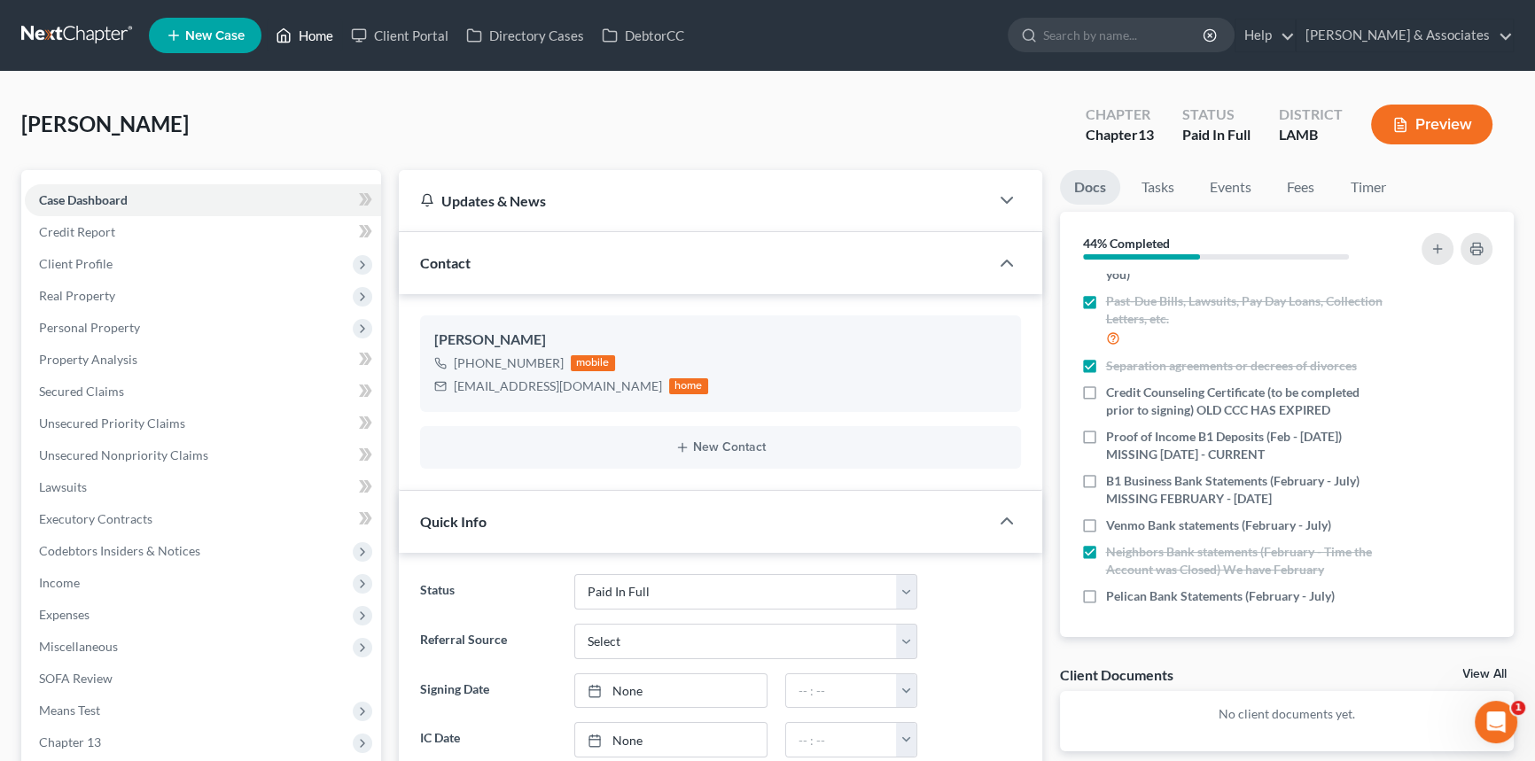
click at [297, 45] on link "Home" at bounding box center [304, 35] width 75 height 32
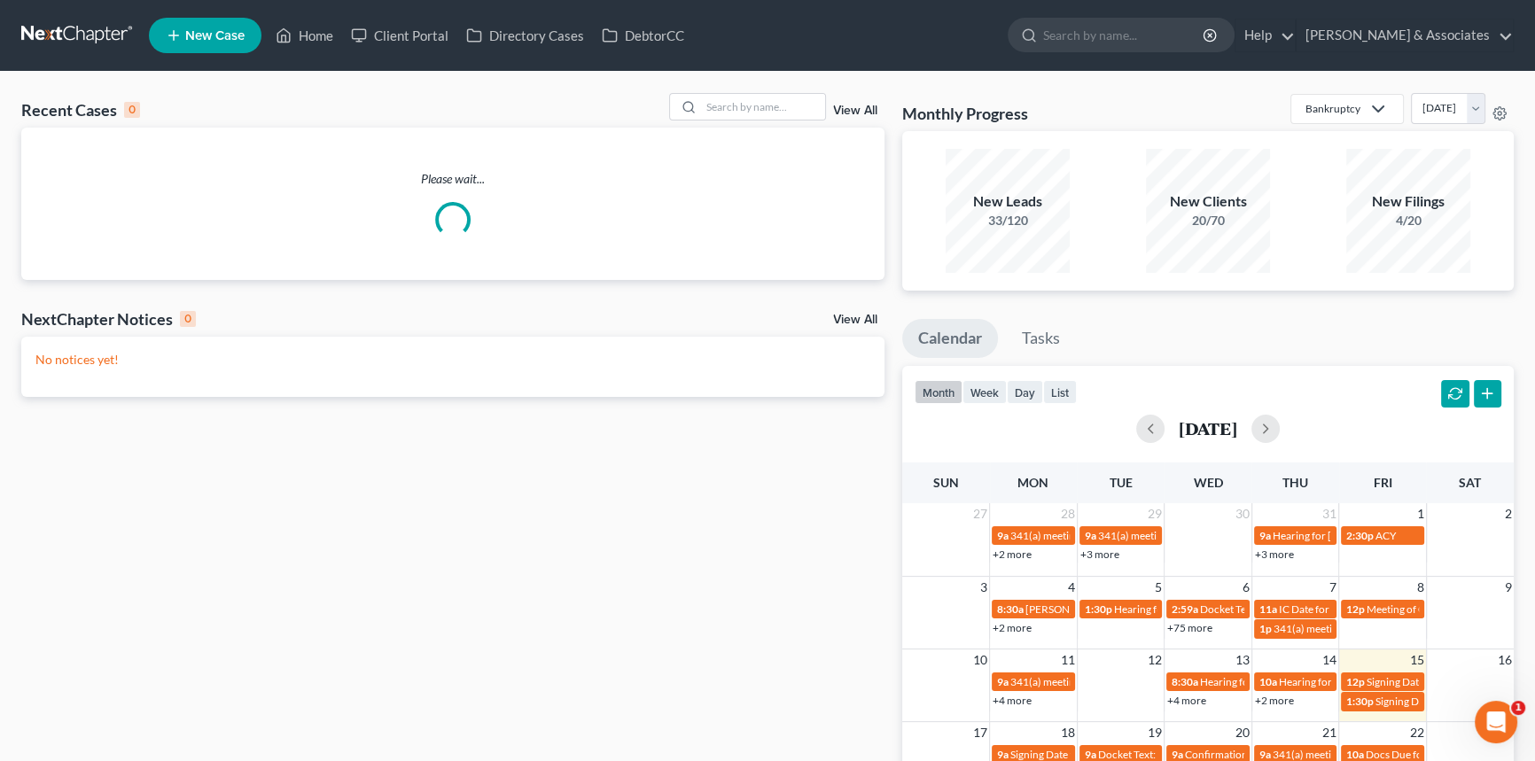
click at [713, 121] on div "Recent Cases 0 View All" at bounding box center [452, 110] width 863 height 35
click at [729, 101] on input "search" at bounding box center [763, 107] width 124 height 26
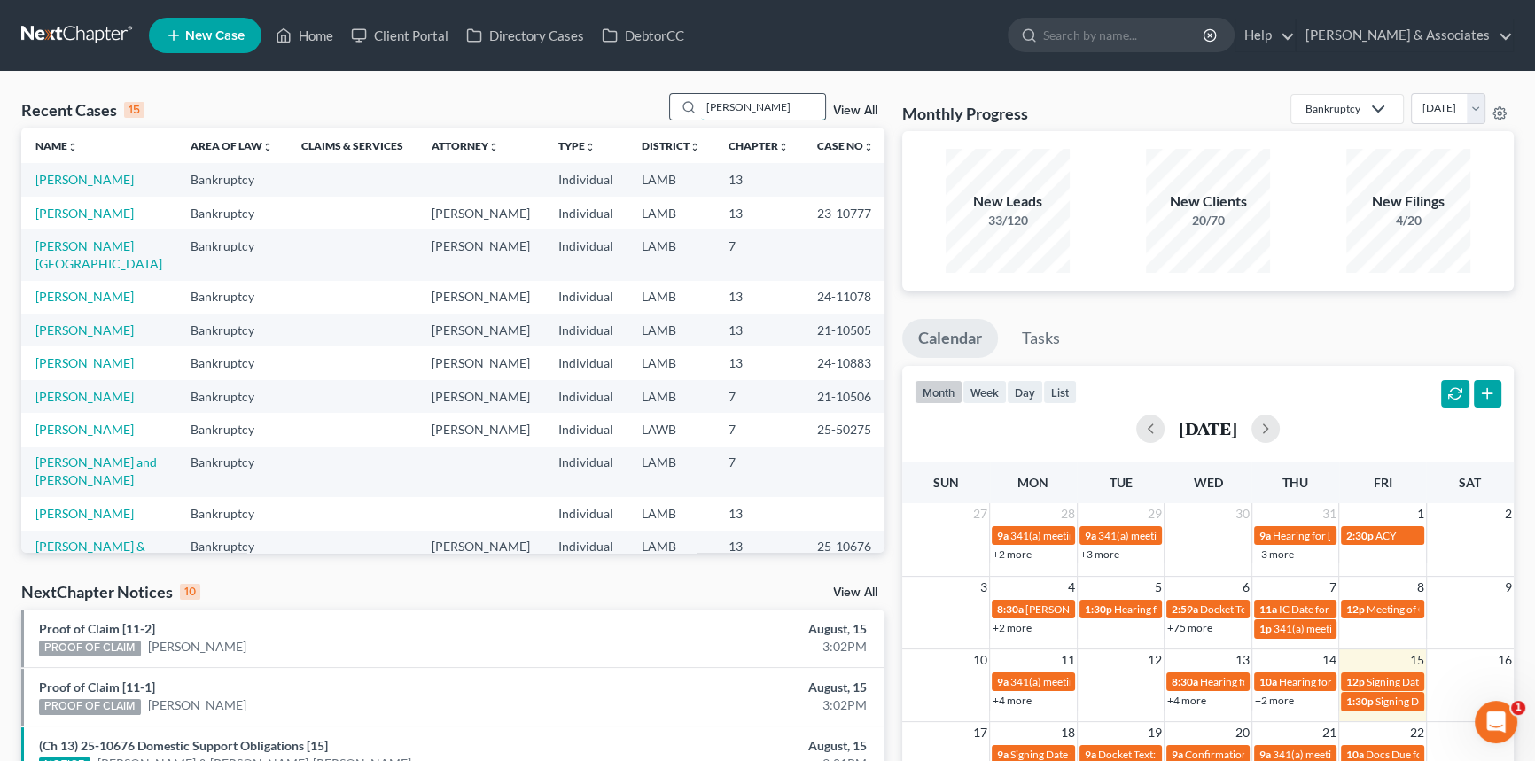
type input "perkins"
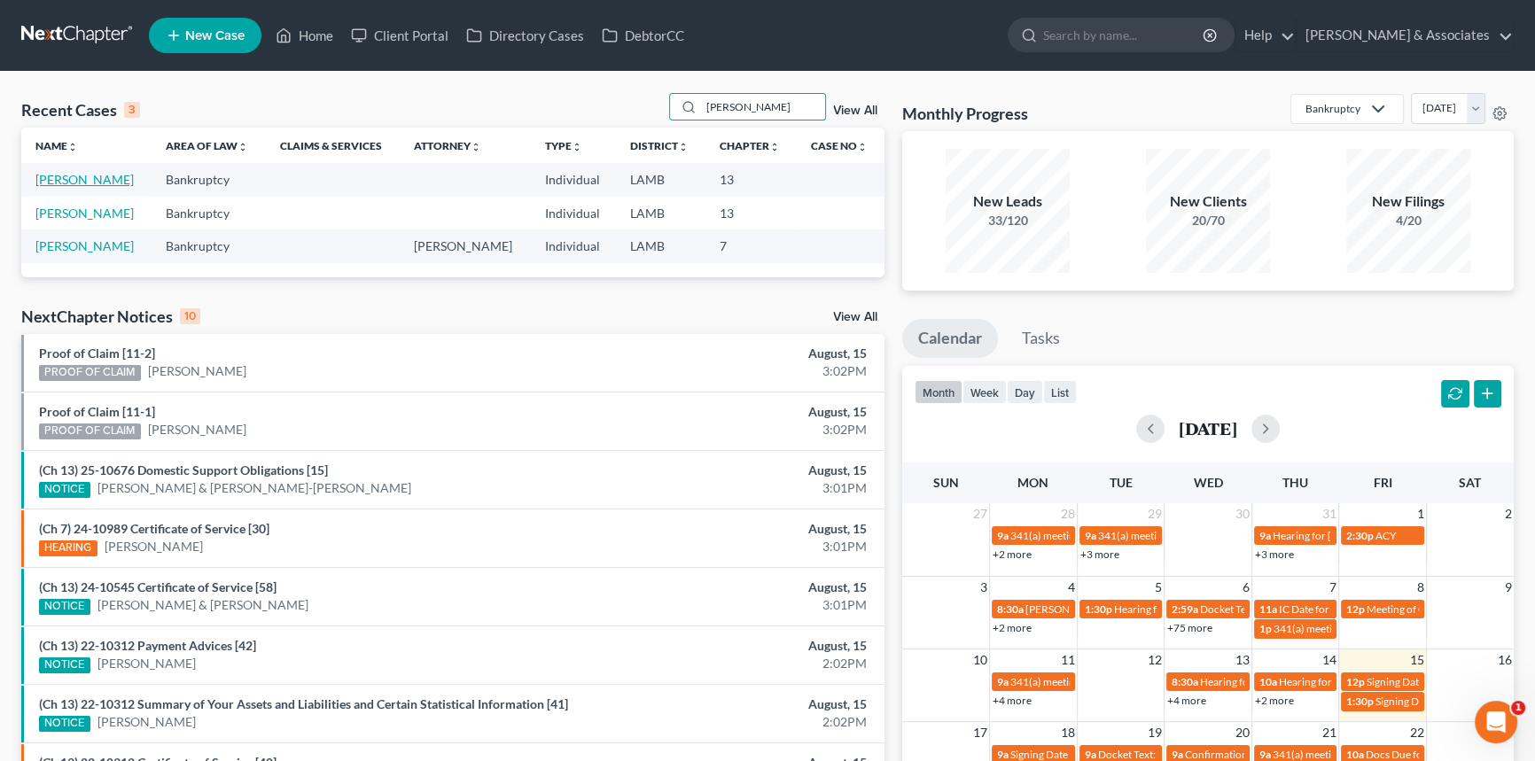
click at [90, 185] on link "[PERSON_NAME]" at bounding box center [84, 179] width 98 height 15
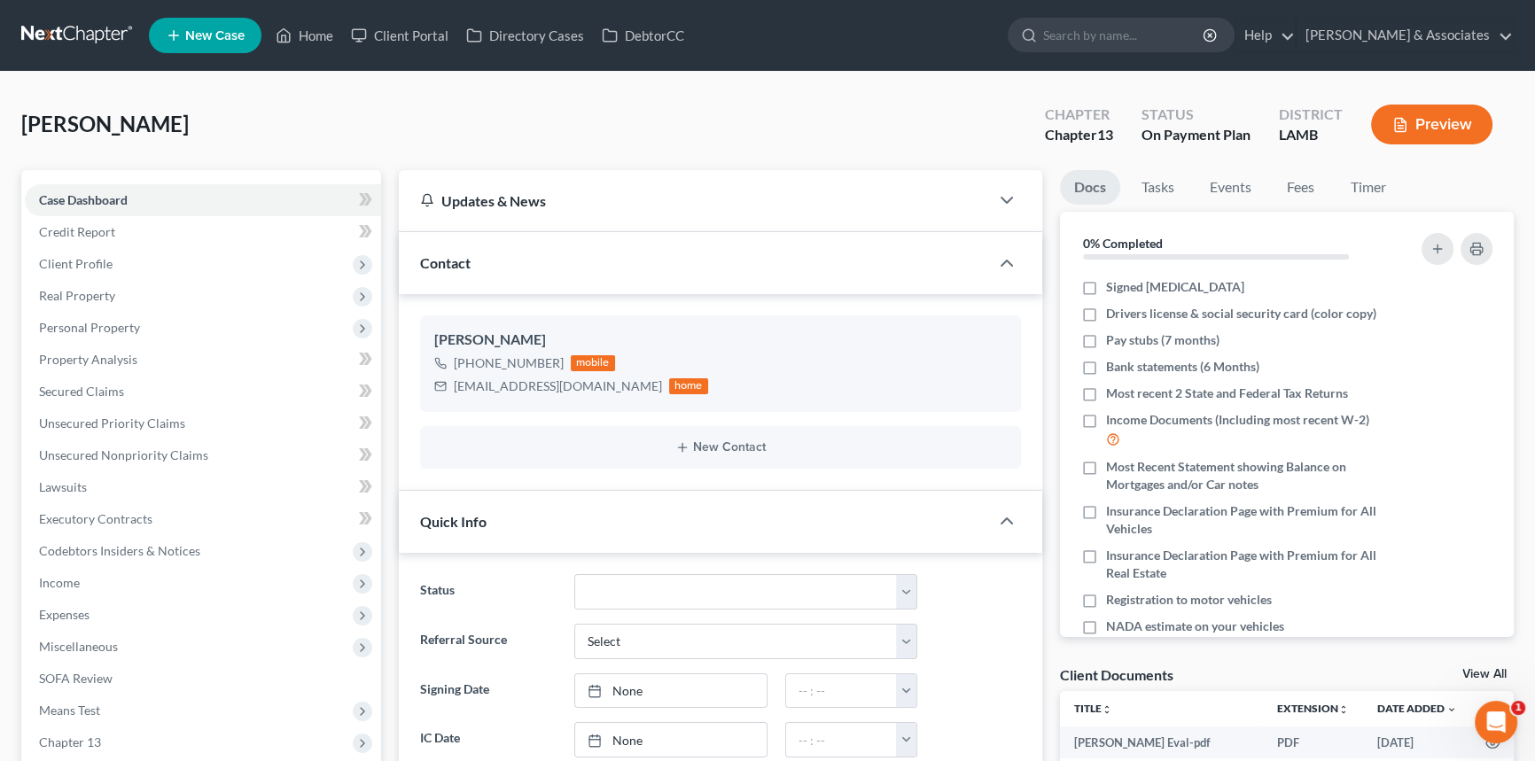
scroll to position [37, 0]
click at [1301, 166] on div "Perkins, Debra Upgraded Chapter Chapter 13 Status On Payment Plan District LAMB…" at bounding box center [767, 131] width 1493 height 77
click at [1300, 186] on link "Fees" at bounding box center [1301, 187] width 57 height 35
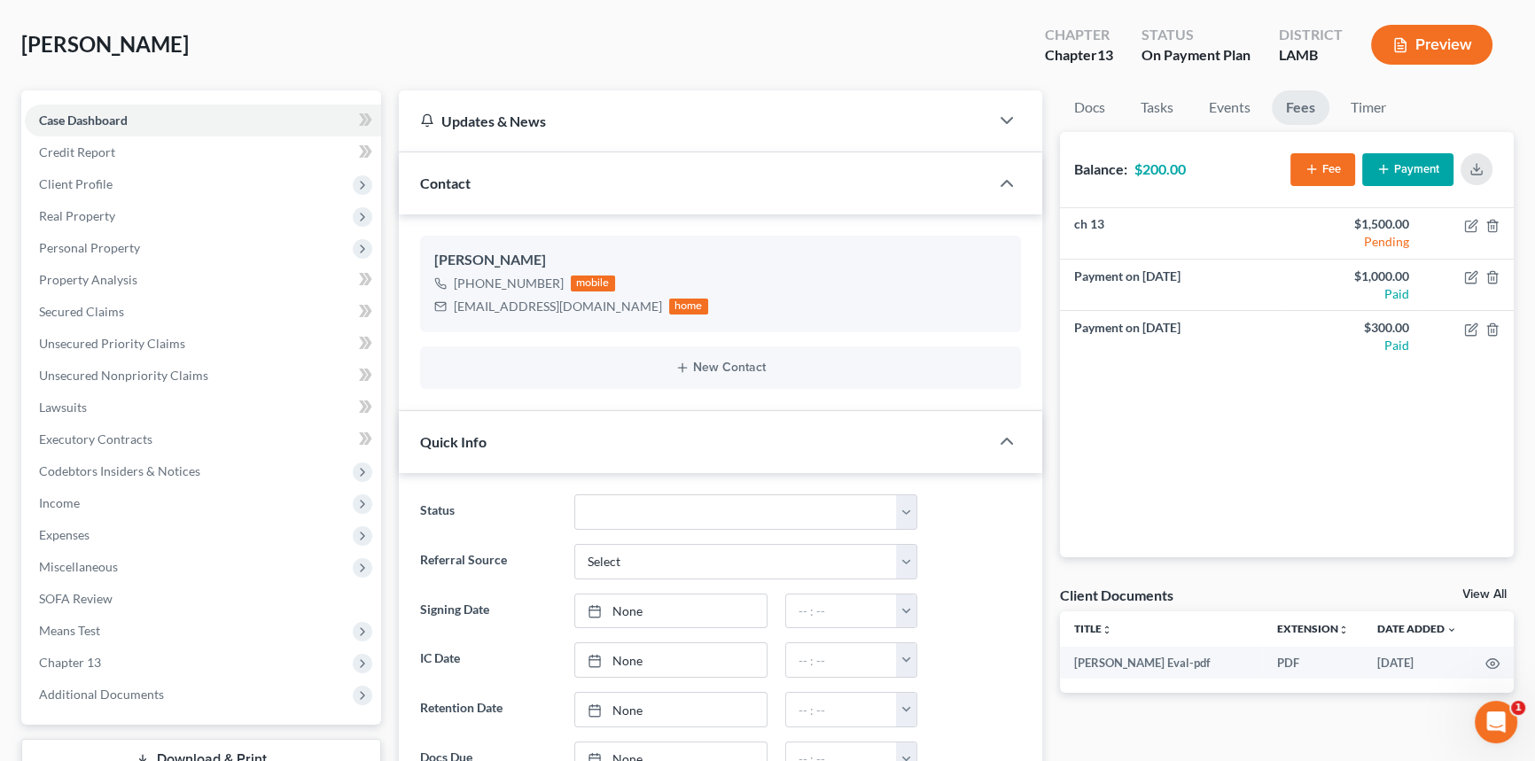
scroll to position [241, 0]
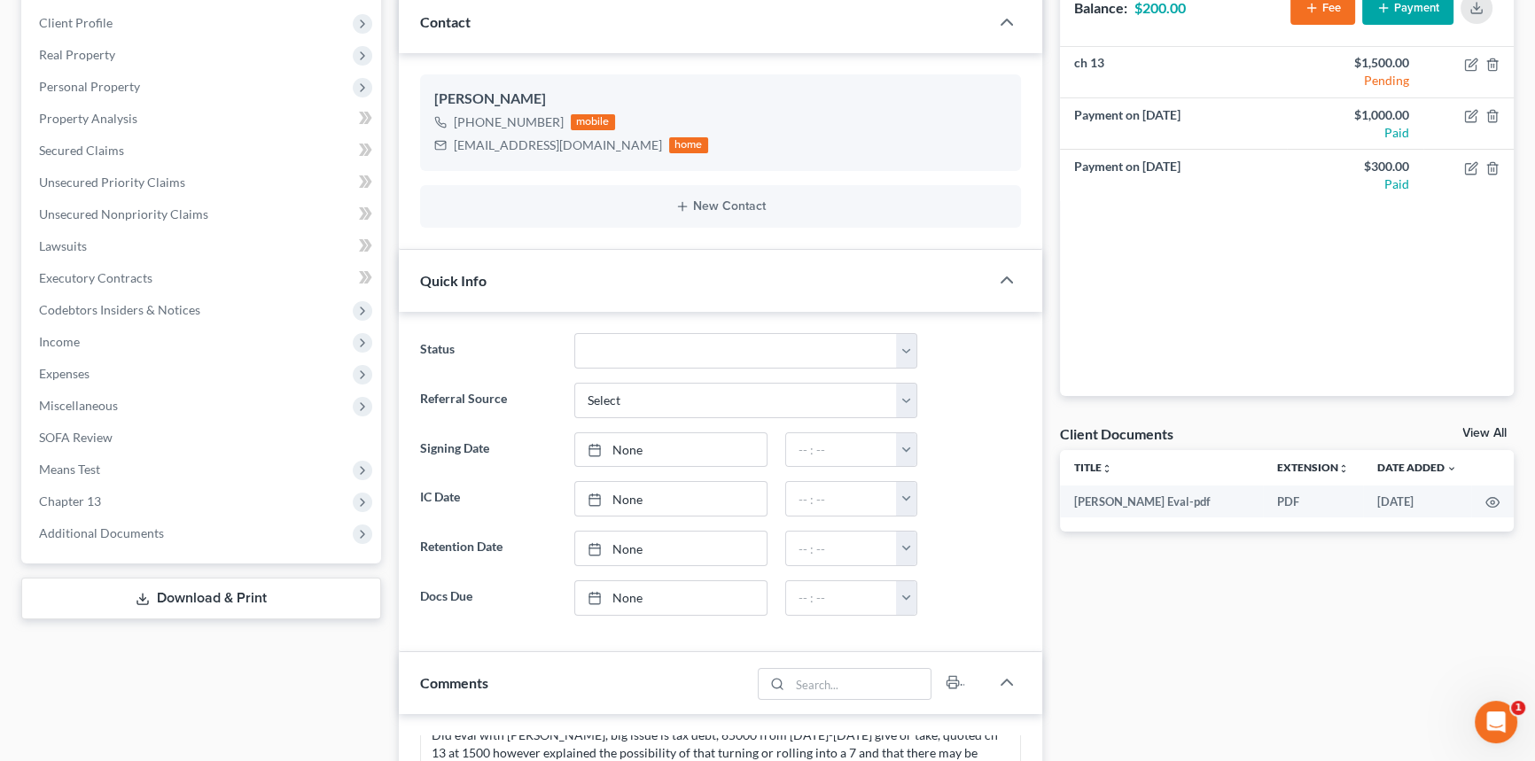
click at [1489, 430] on link "View All" at bounding box center [1484, 433] width 44 height 12
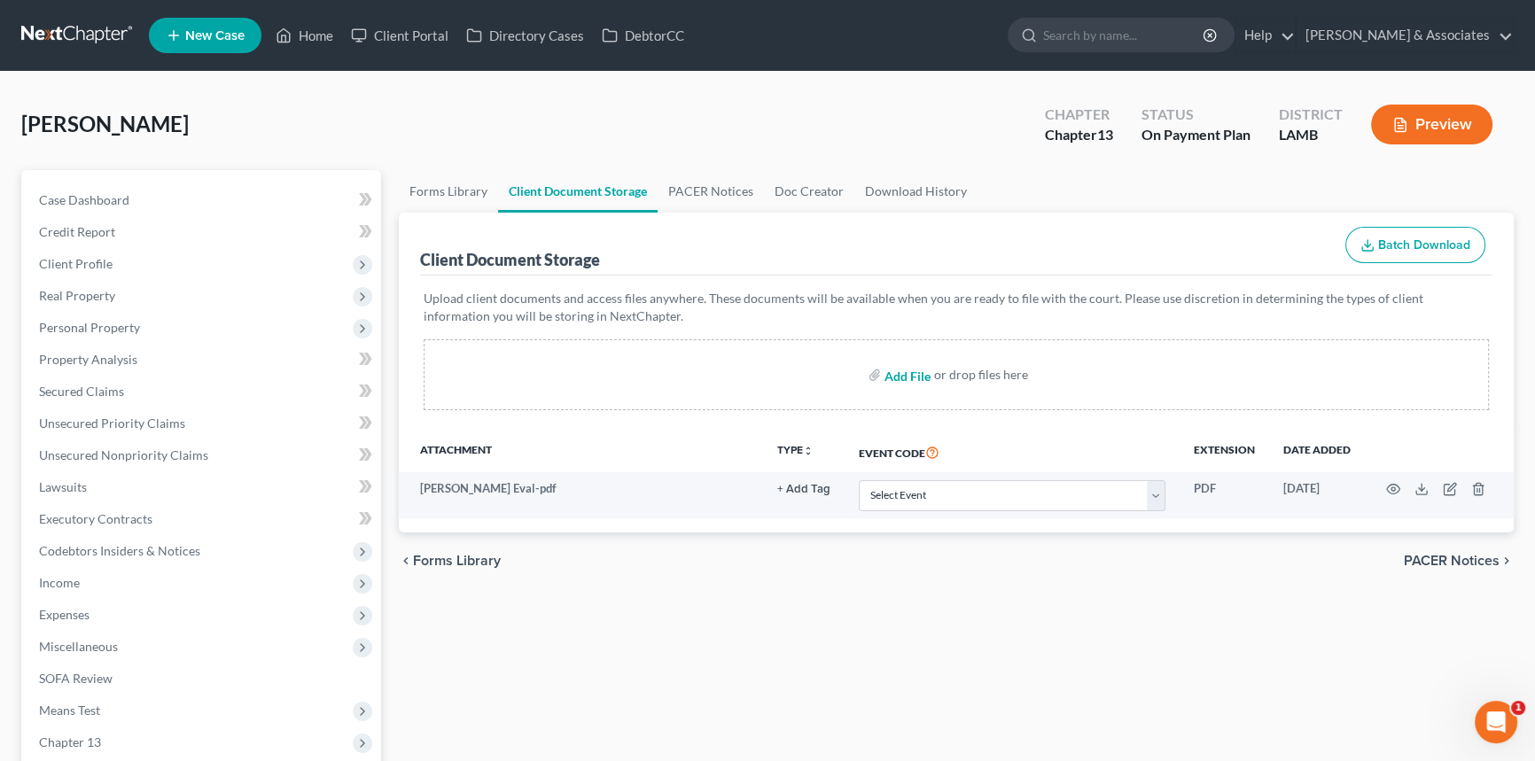
click at [898, 373] on input "file" at bounding box center [906, 375] width 43 height 32
type input "C:\fakepath\Perkins, Debra.intakeBK.pdf"
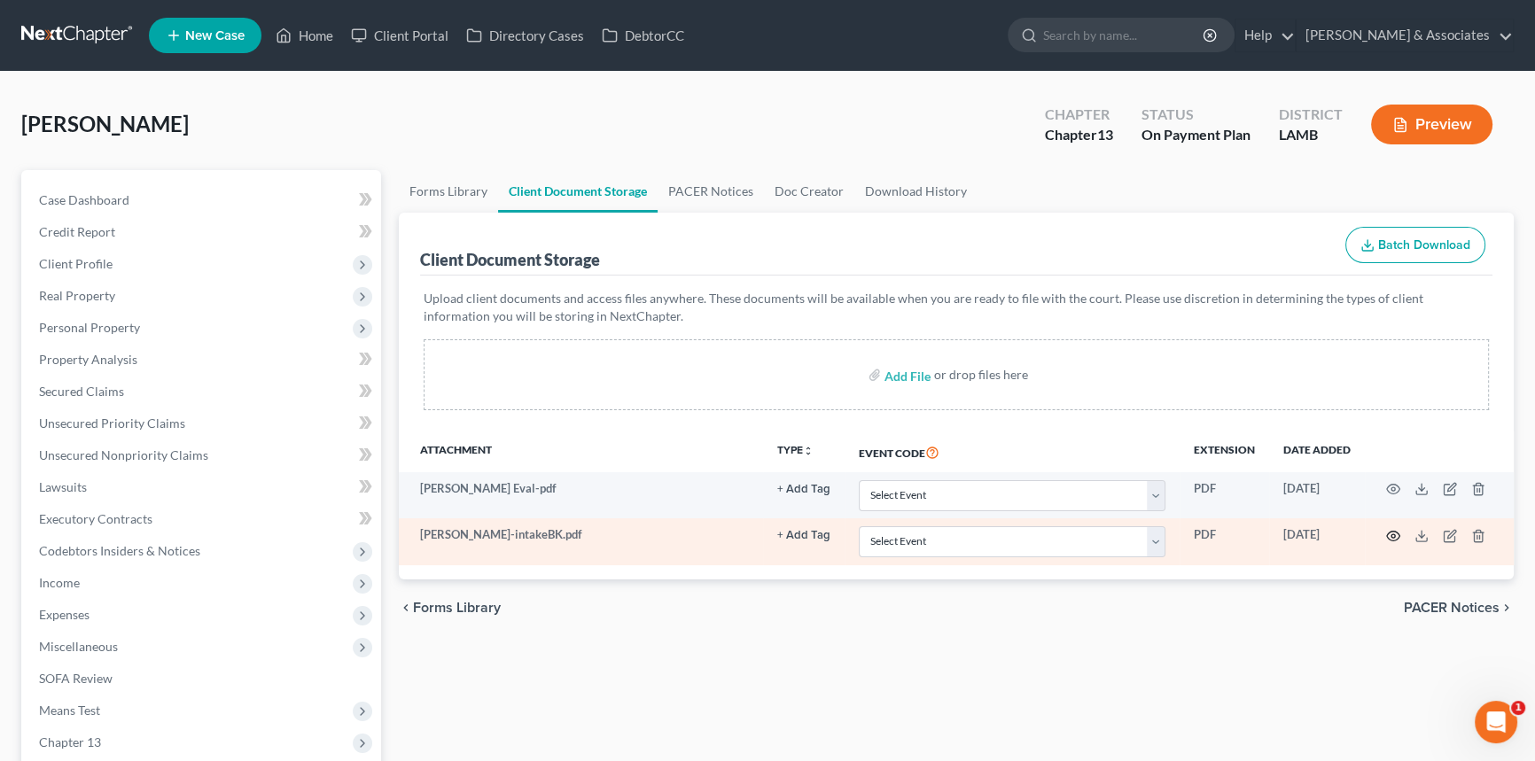
click at [1394, 530] on icon "button" at bounding box center [1393, 536] width 14 height 14
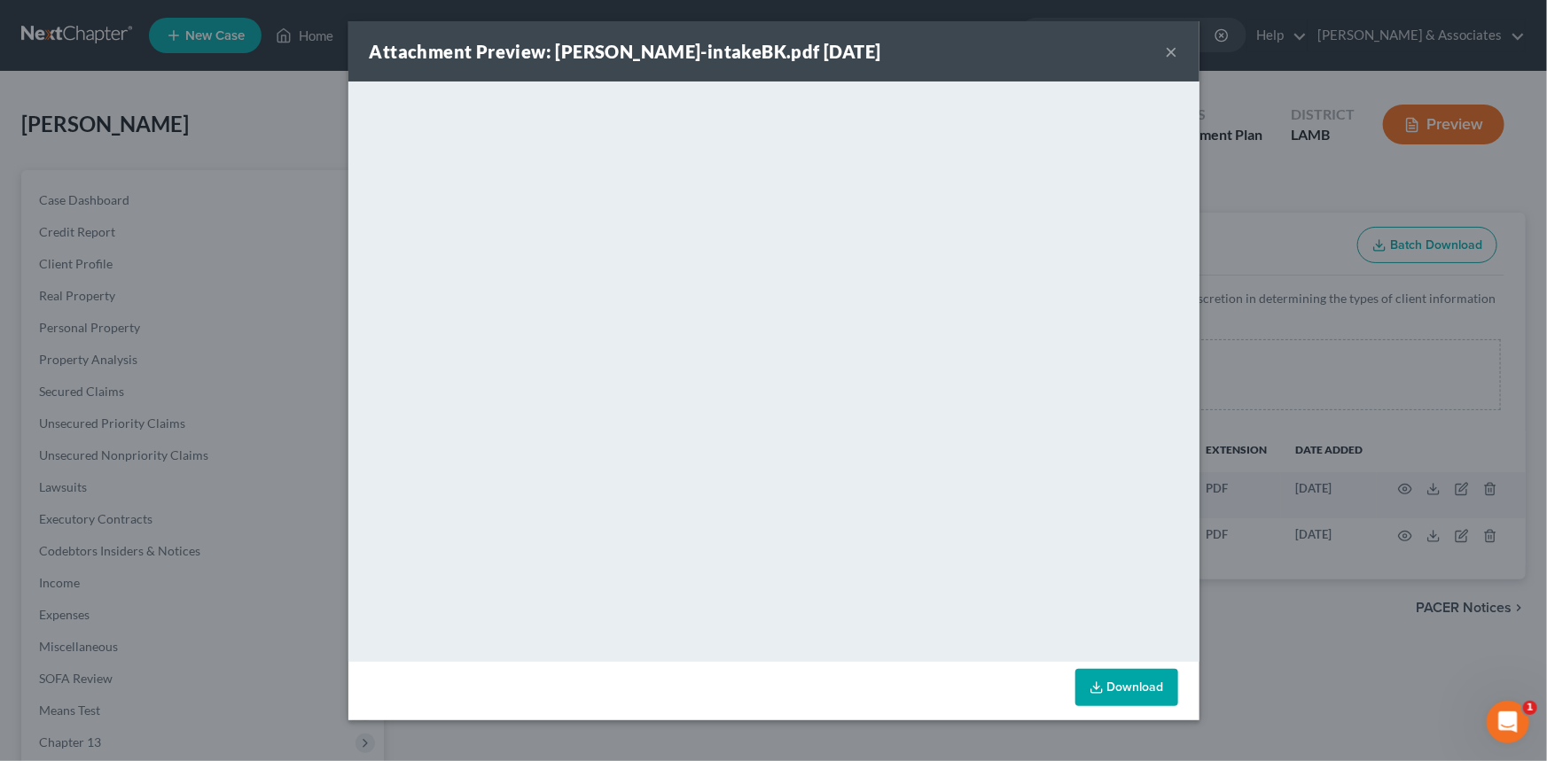
click at [1169, 49] on button "×" at bounding box center [1171, 51] width 12 height 21
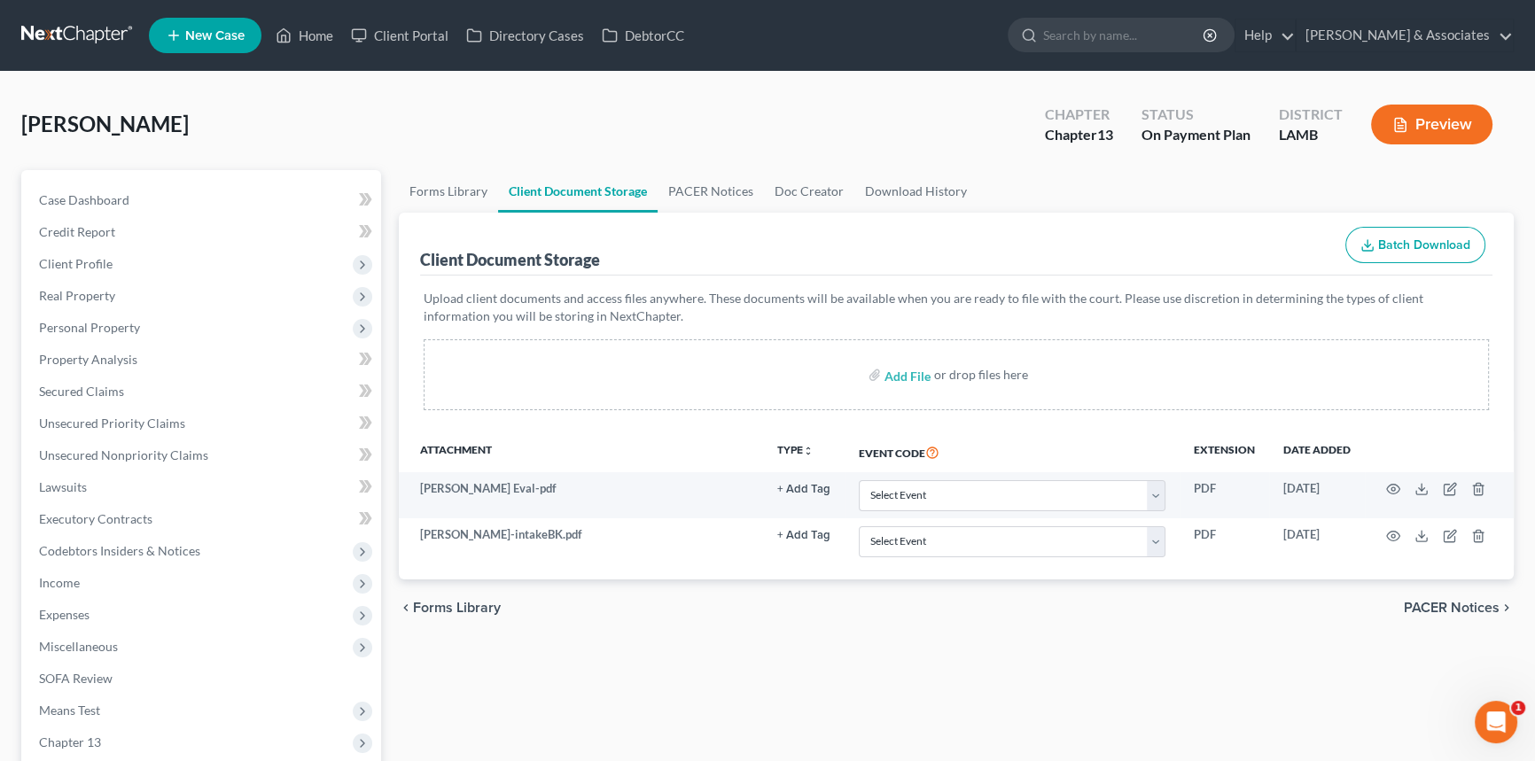
click at [285, 64] on nav "Home New Case Client Portal Directory Cases DebtorCC Diment & Associates amh@di…" at bounding box center [767, 35] width 1535 height 71
click at [307, 36] on link "Home" at bounding box center [304, 35] width 75 height 32
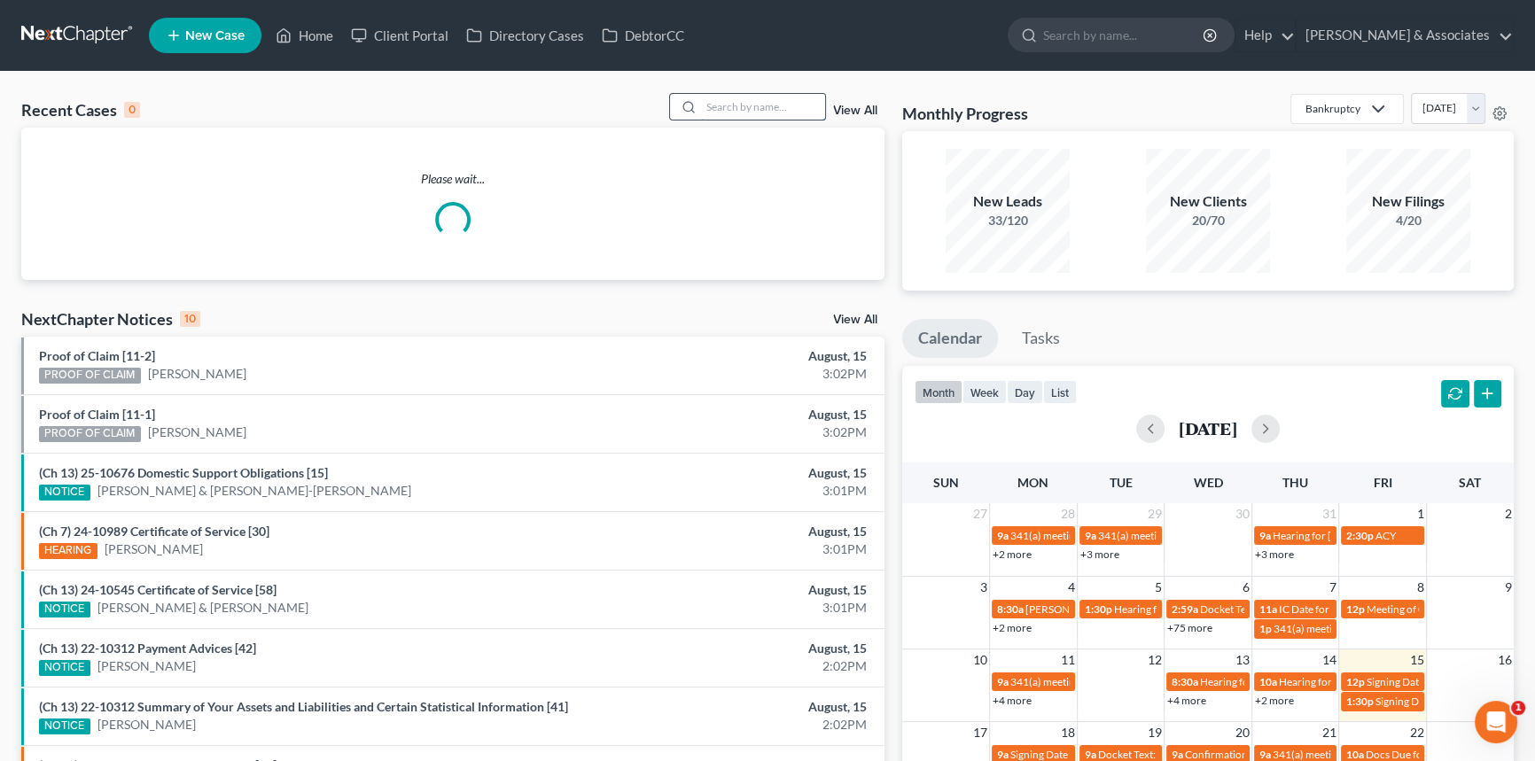
click at [770, 116] on input "search" at bounding box center [763, 107] width 124 height 26
type input "s"
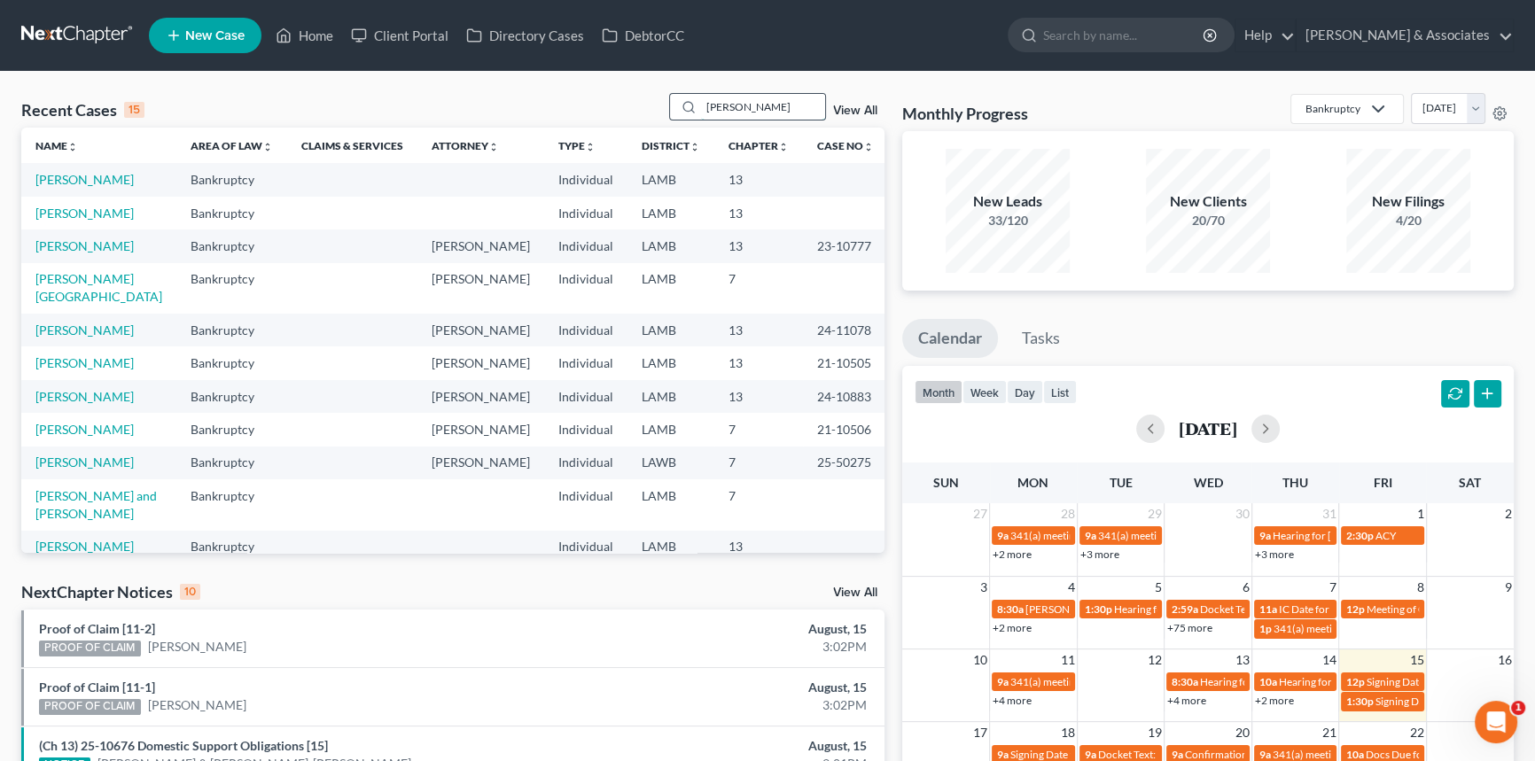
type input "[PERSON_NAME]"
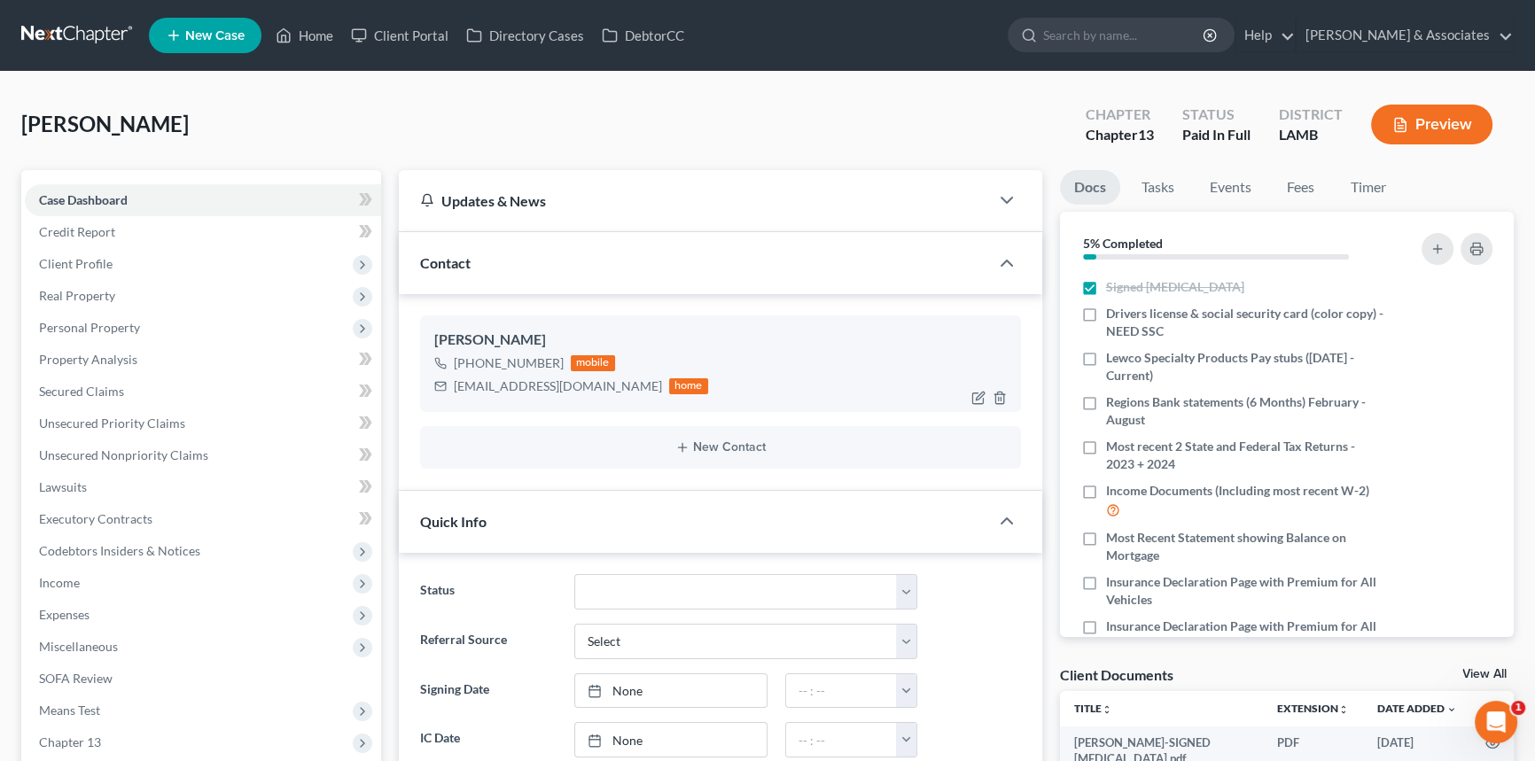
click at [535, 355] on div "+1 (225) 877-0833" at bounding box center [509, 364] width 110 height 18
copy div "+1 (225) 877-0833"
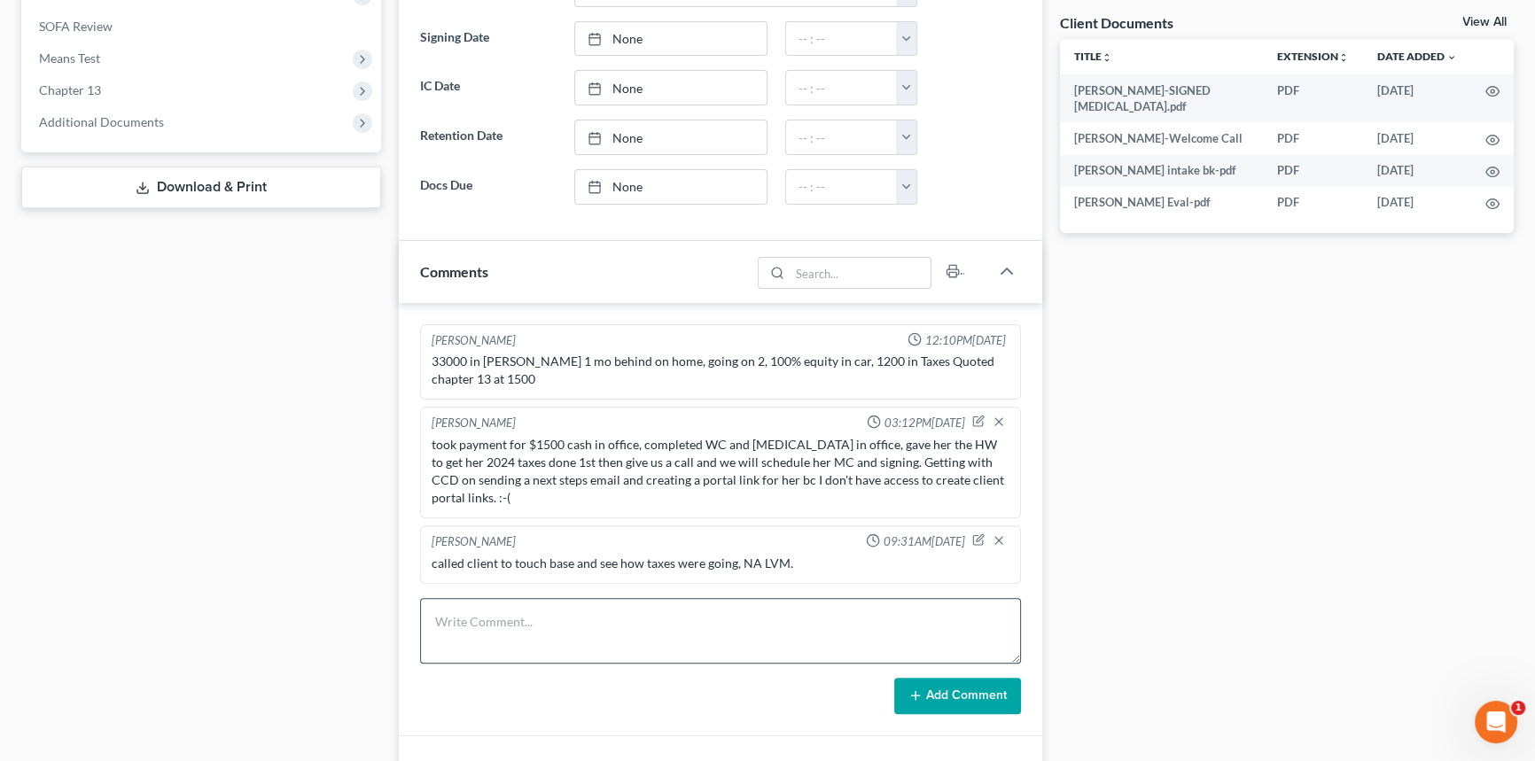
scroll to position [725, 0]
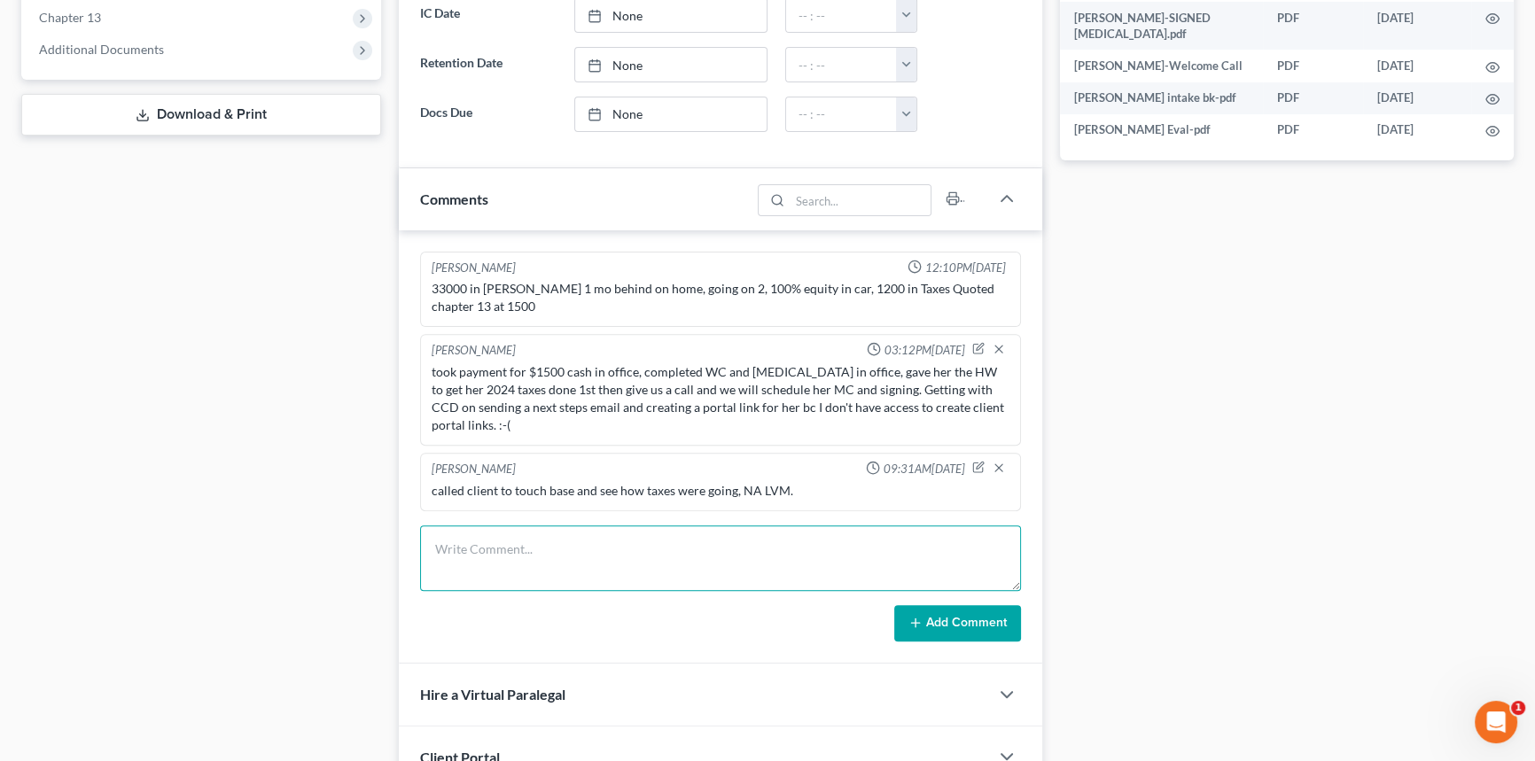
click at [557, 575] on textarea at bounding box center [720, 559] width 601 height 66
type textarea "sent client a text message touching base, will call monday"
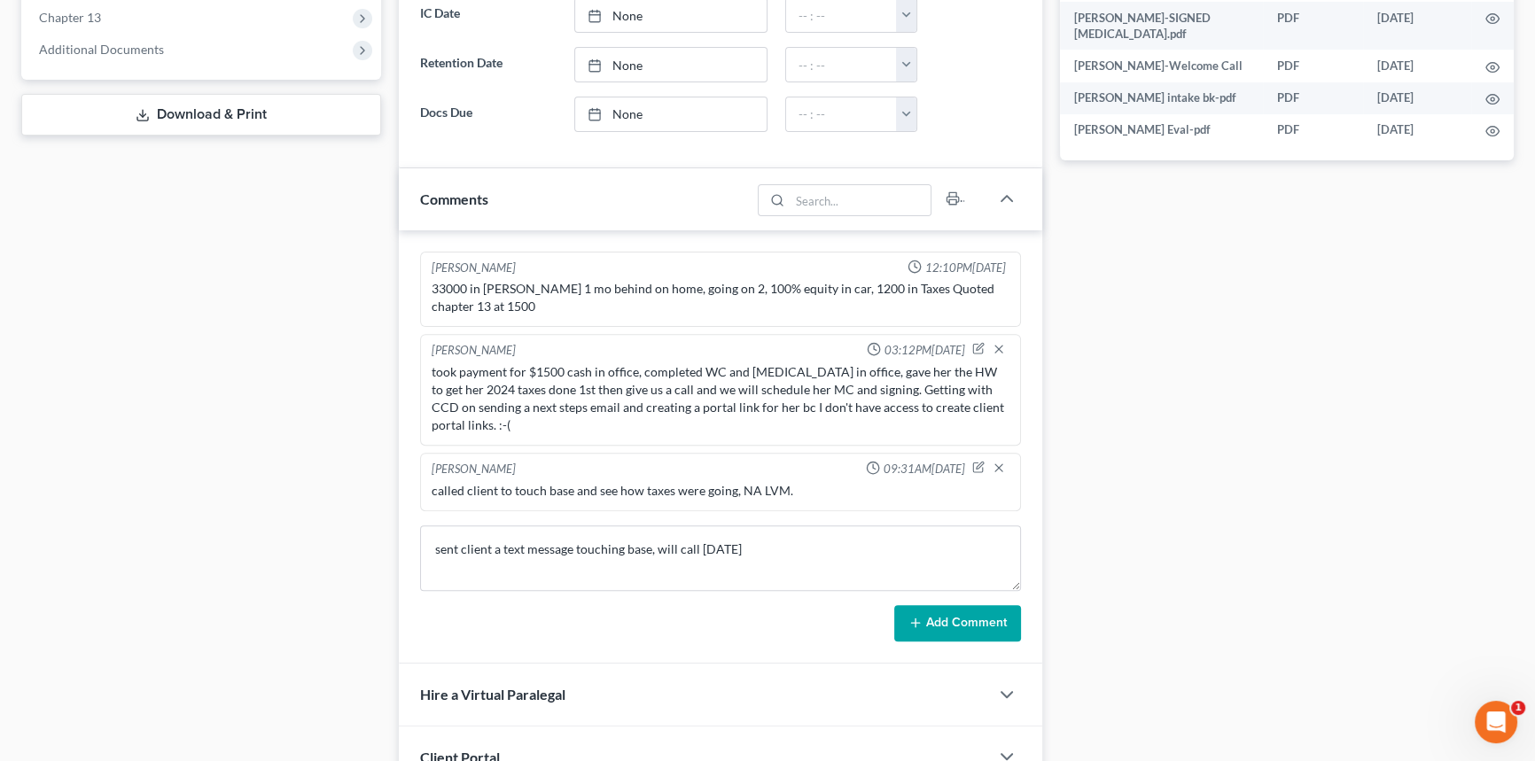
click at [927, 627] on button "Add Comment" at bounding box center [957, 623] width 127 height 37
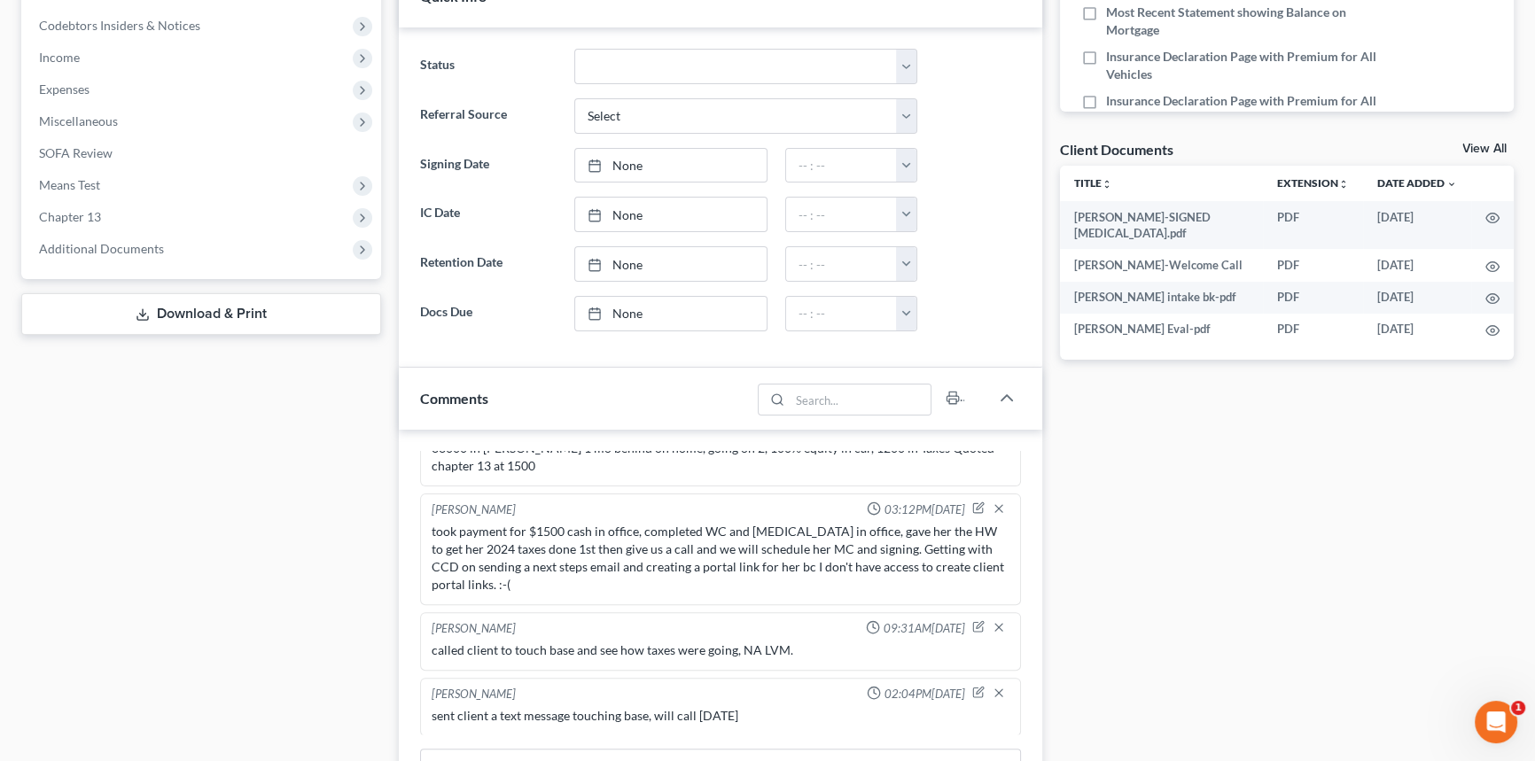
scroll to position [241, 0]
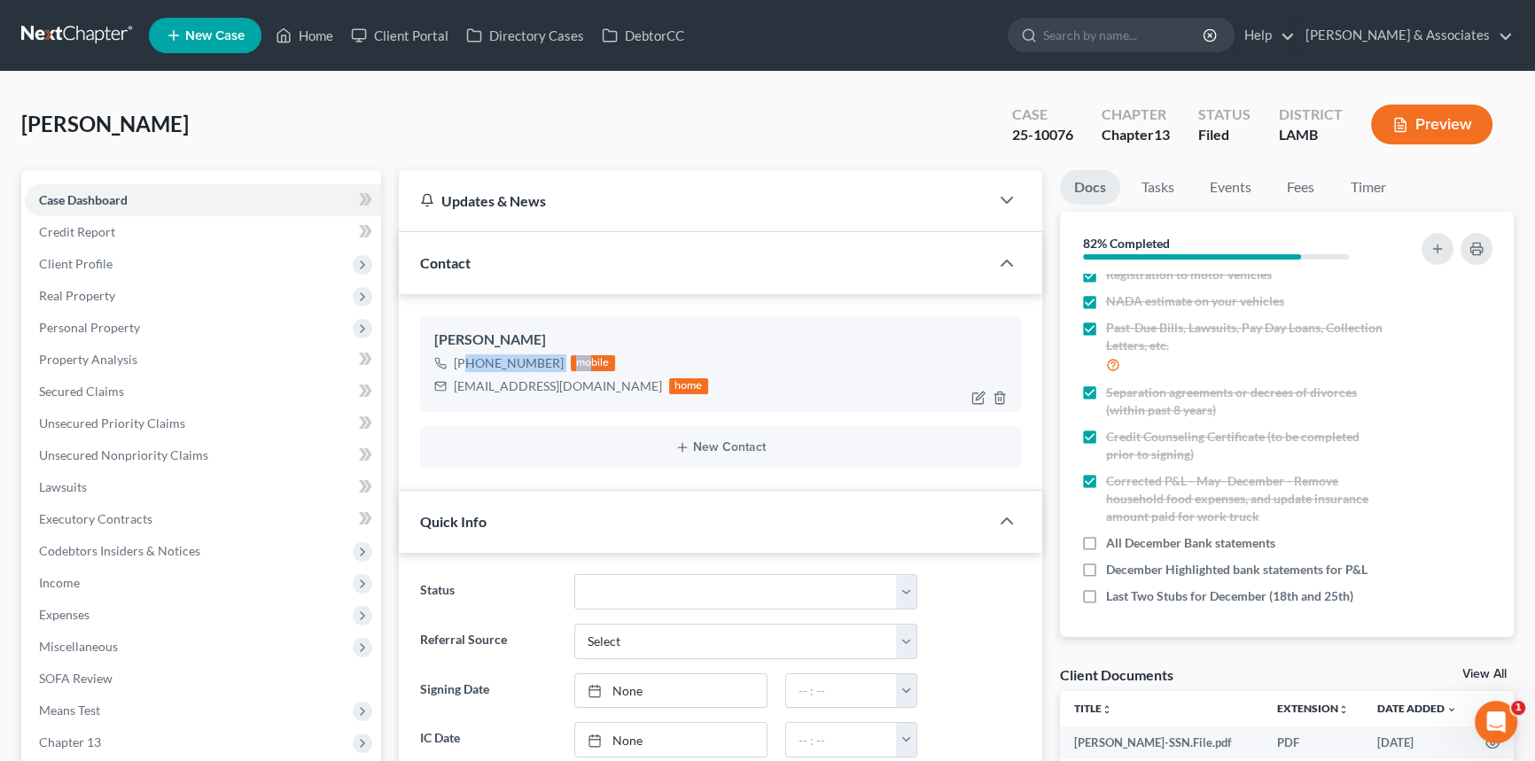
drag, startPoint x: 468, startPoint y: 360, endPoint x: 583, endPoint y: 360, distance: 115.2
click at [583, 360] on div "[PHONE_NUMBER] mobile" at bounding box center [571, 363] width 274 height 23
click at [579, 361] on div "mobile" at bounding box center [593, 363] width 44 height 16
drag, startPoint x: 450, startPoint y: 359, endPoint x: 562, endPoint y: 359, distance: 111.7
click at [562, 359] on div "[PHONE_NUMBER] mobile" at bounding box center [571, 363] width 274 height 23
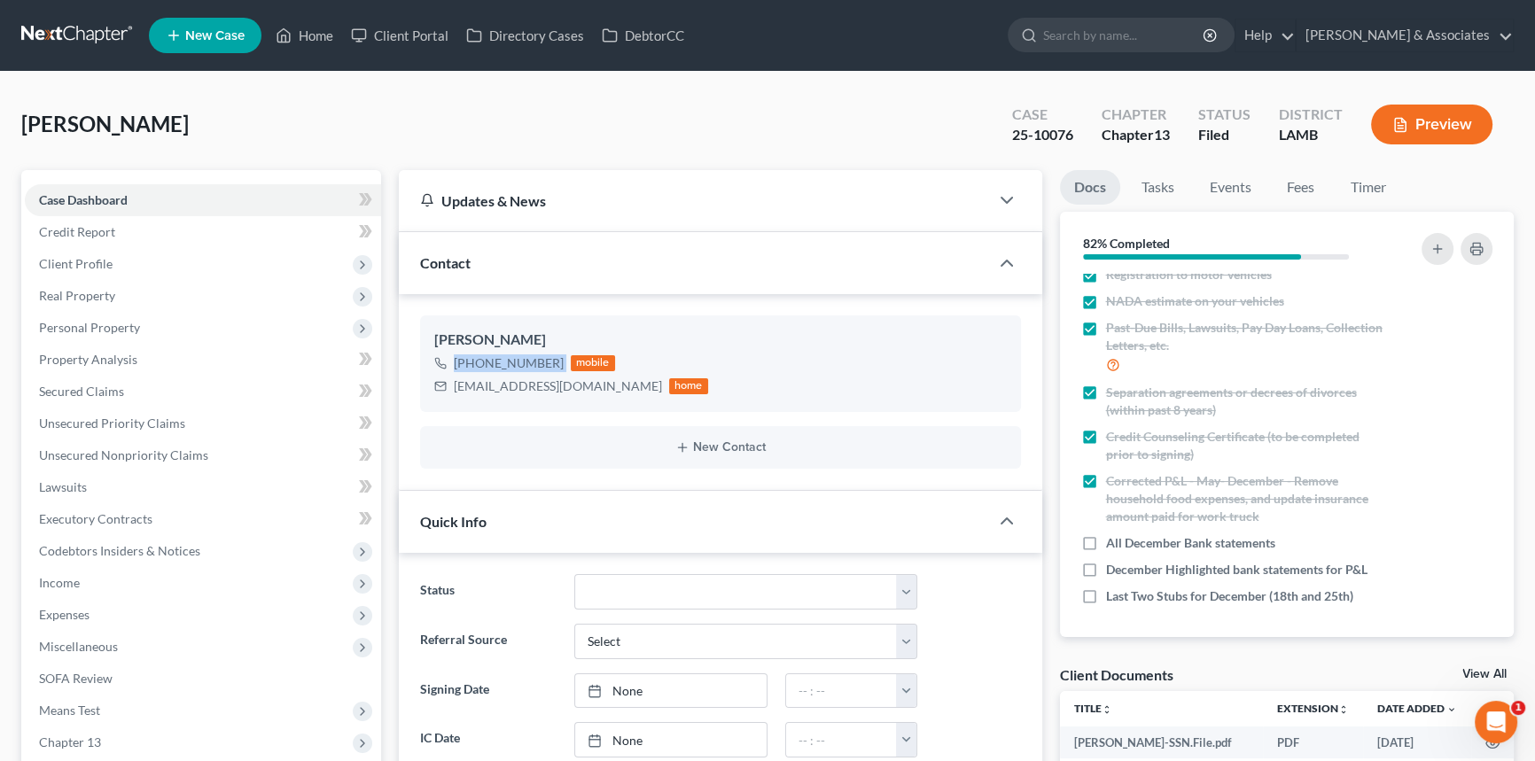
copy div "[PHONE_NUMBER]"
click at [526, 380] on div "[EMAIL_ADDRESS][DOMAIN_NAME]" at bounding box center [558, 387] width 208 height 18
copy div "[EMAIL_ADDRESS][DOMAIN_NAME]"
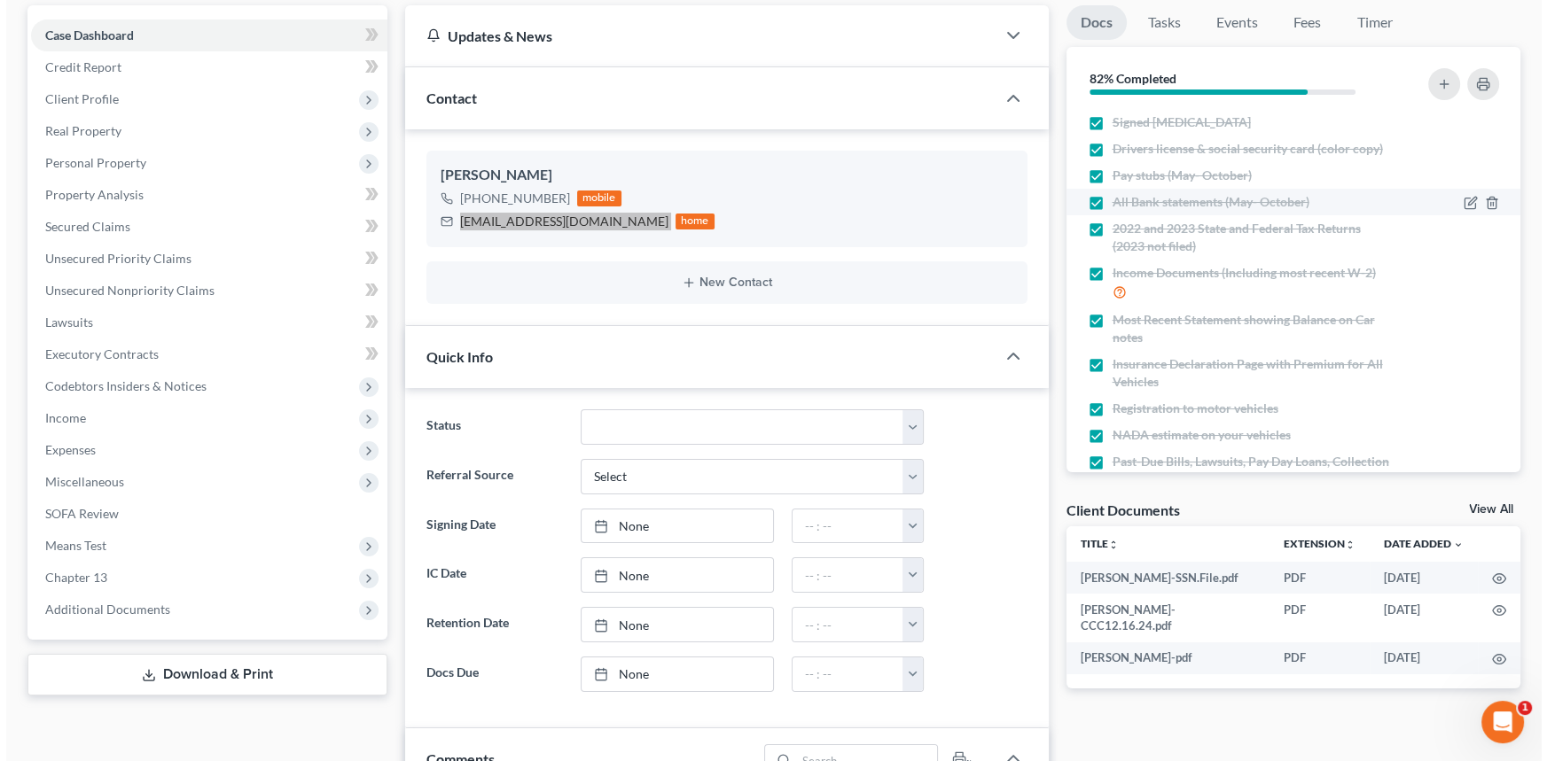
scroll to position [160, 0]
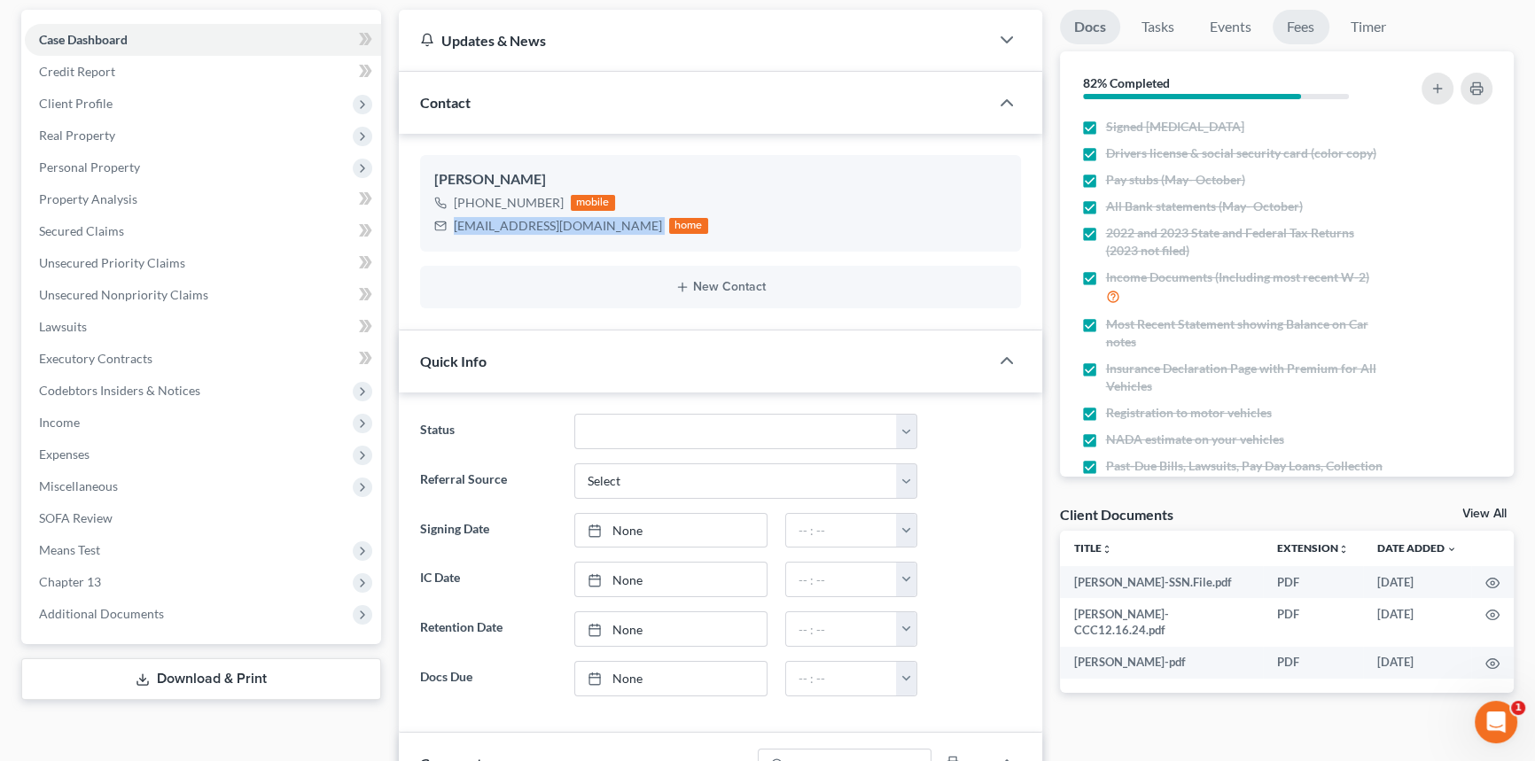
drag, startPoint x: 1302, startPoint y: 26, endPoint x: 1267, endPoint y: 26, distance: 34.6
click at [1301, 26] on link "Fees" at bounding box center [1301, 27] width 57 height 35
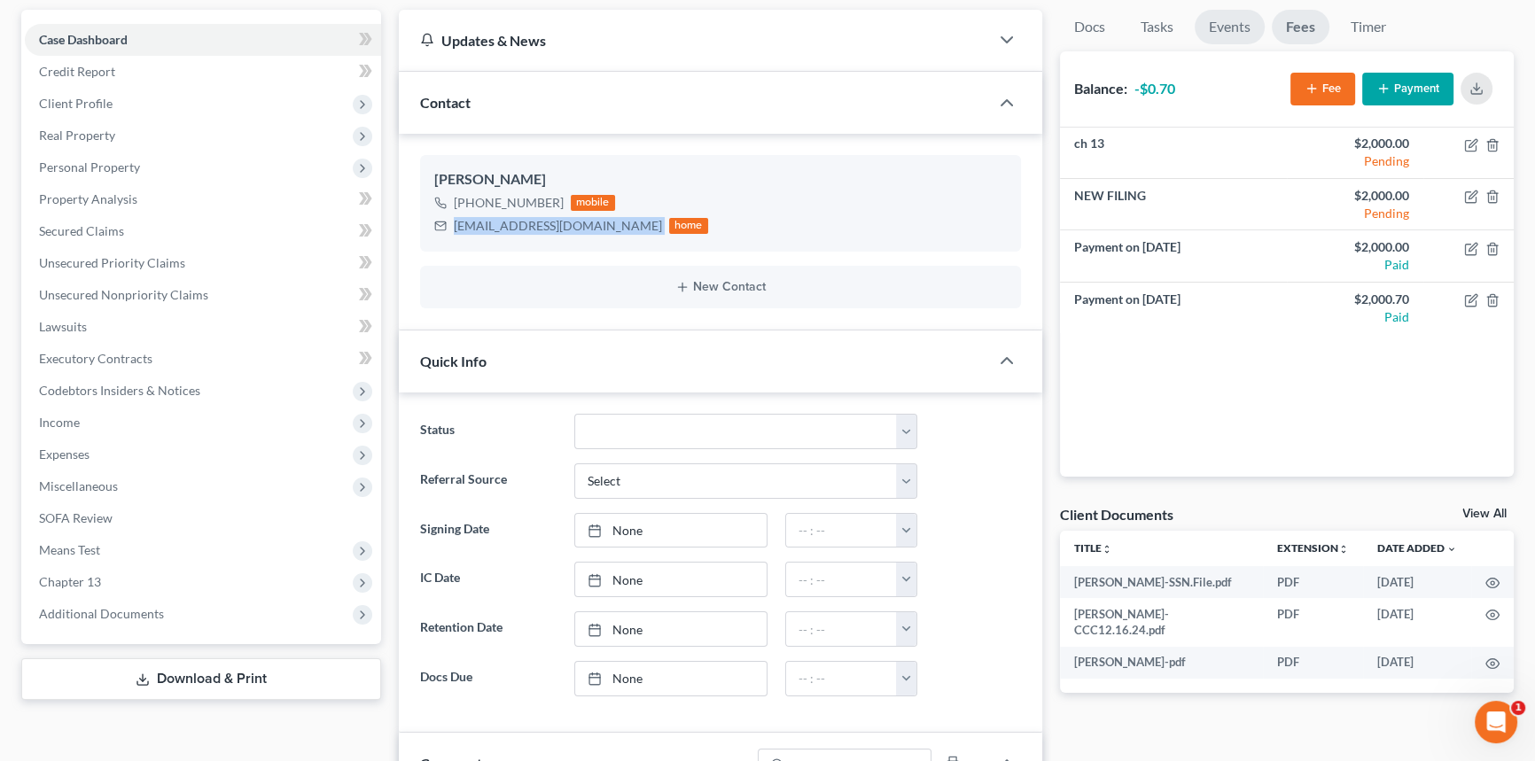
click at [1248, 28] on link "Events" at bounding box center [1230, 27] width 70 height 35
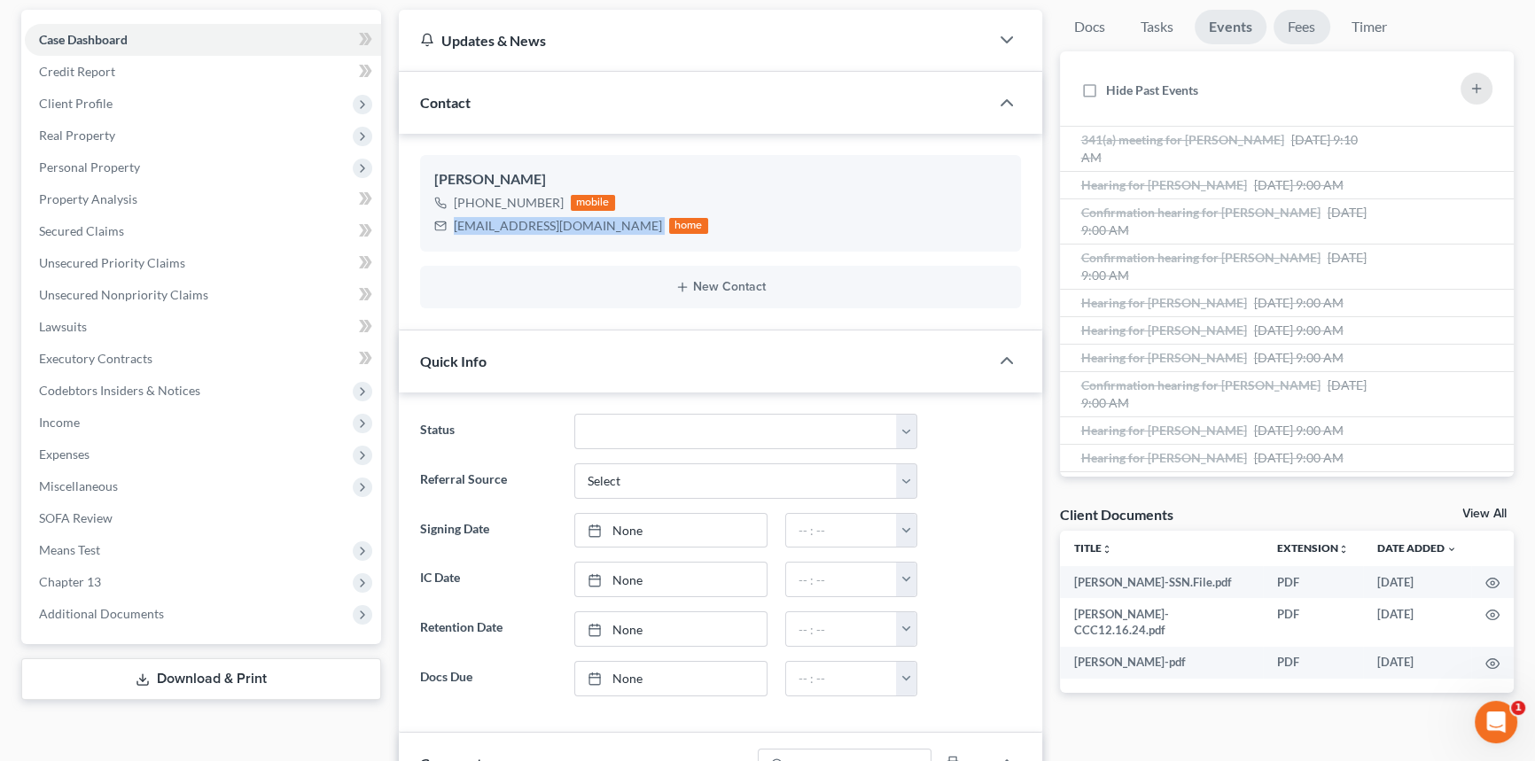
click at [1303, 21] on link "Fees" at bounding box center [1302, 27] width 57 height 35
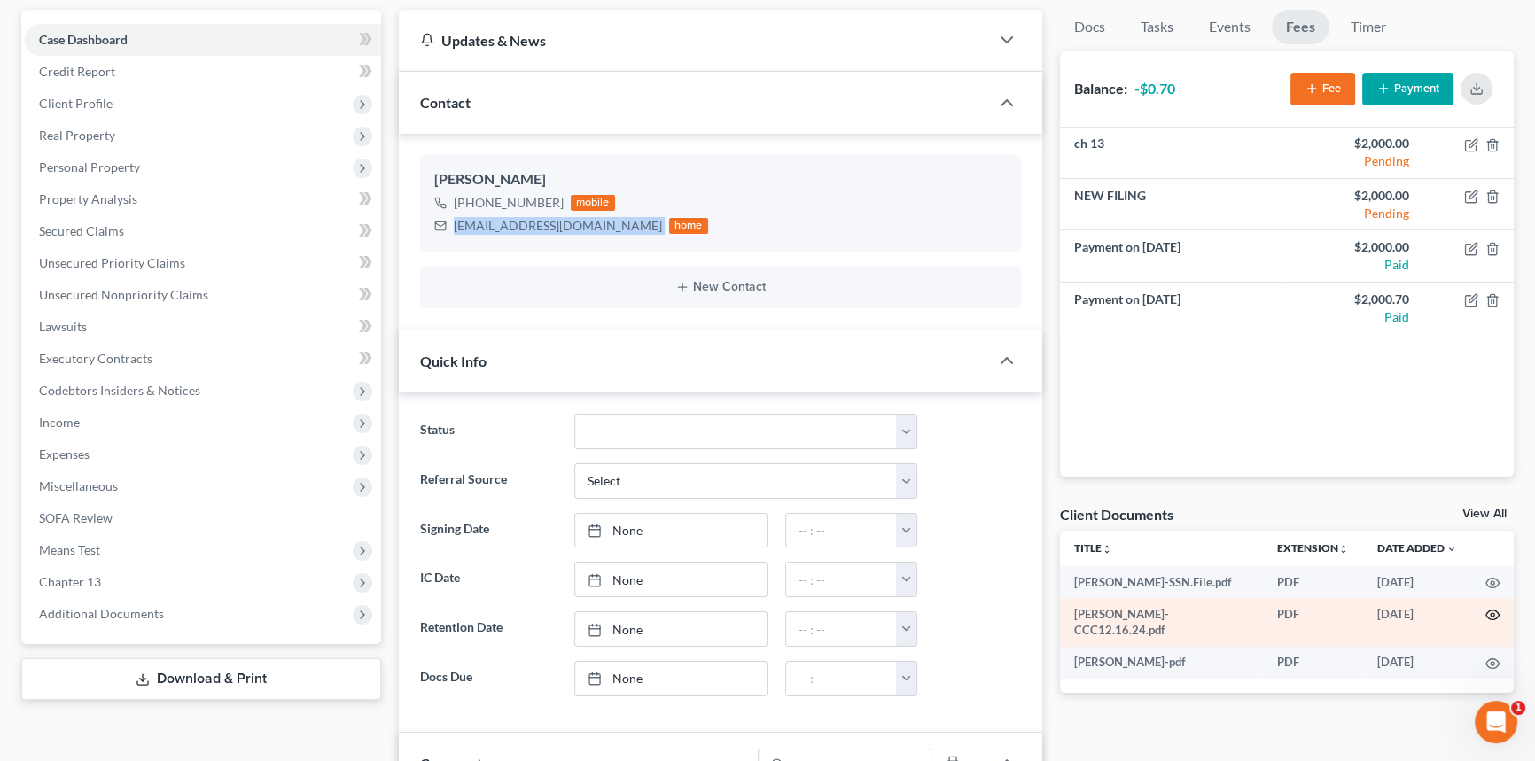
click at [1493, 617] on icon "button" at bounding box center [1492, 616] width 13 height 10
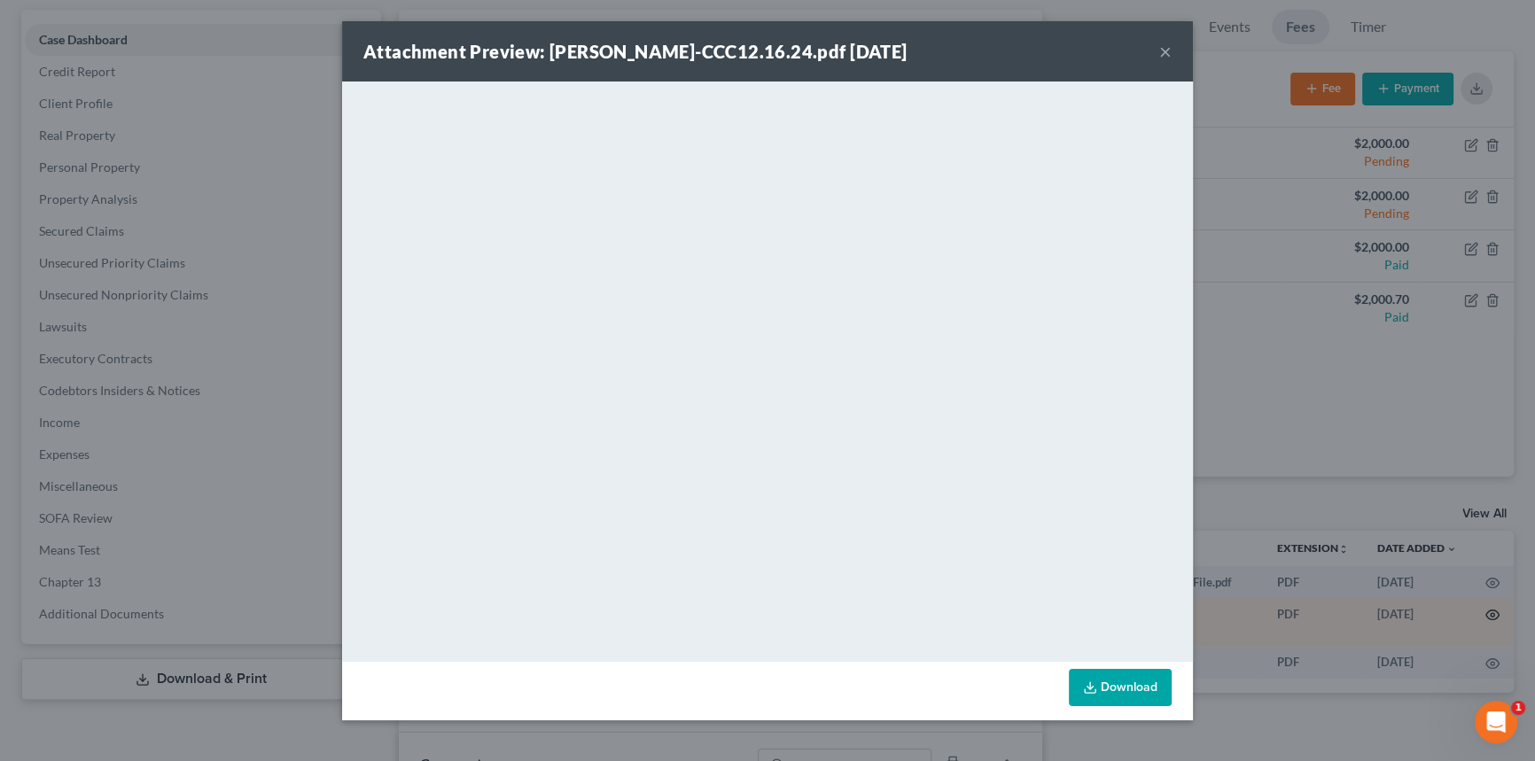
scroll to position [6232, 0]
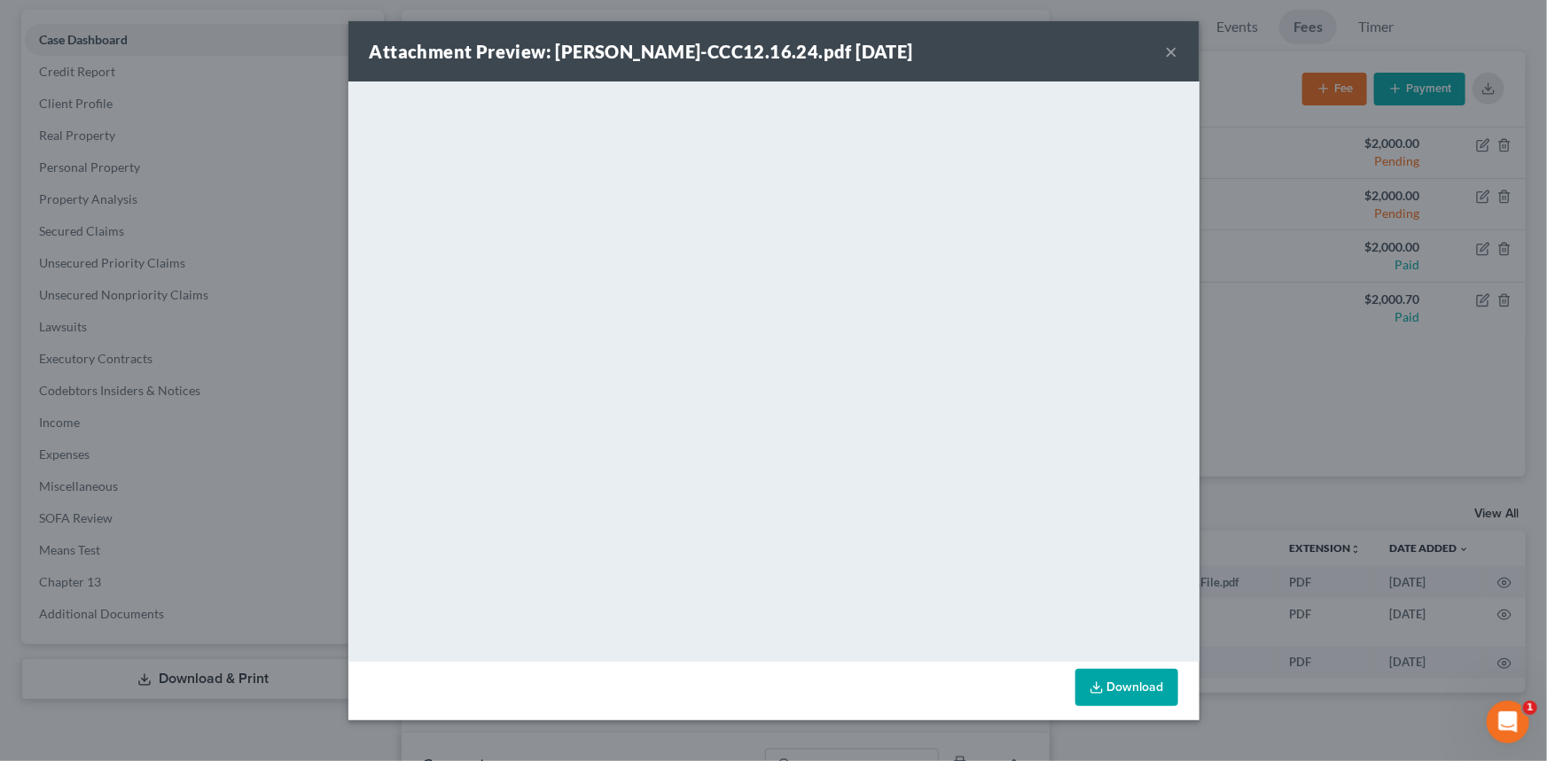
click at [1166, 55] on button "×" at bounding box center [1171, 51] width 12 height 21
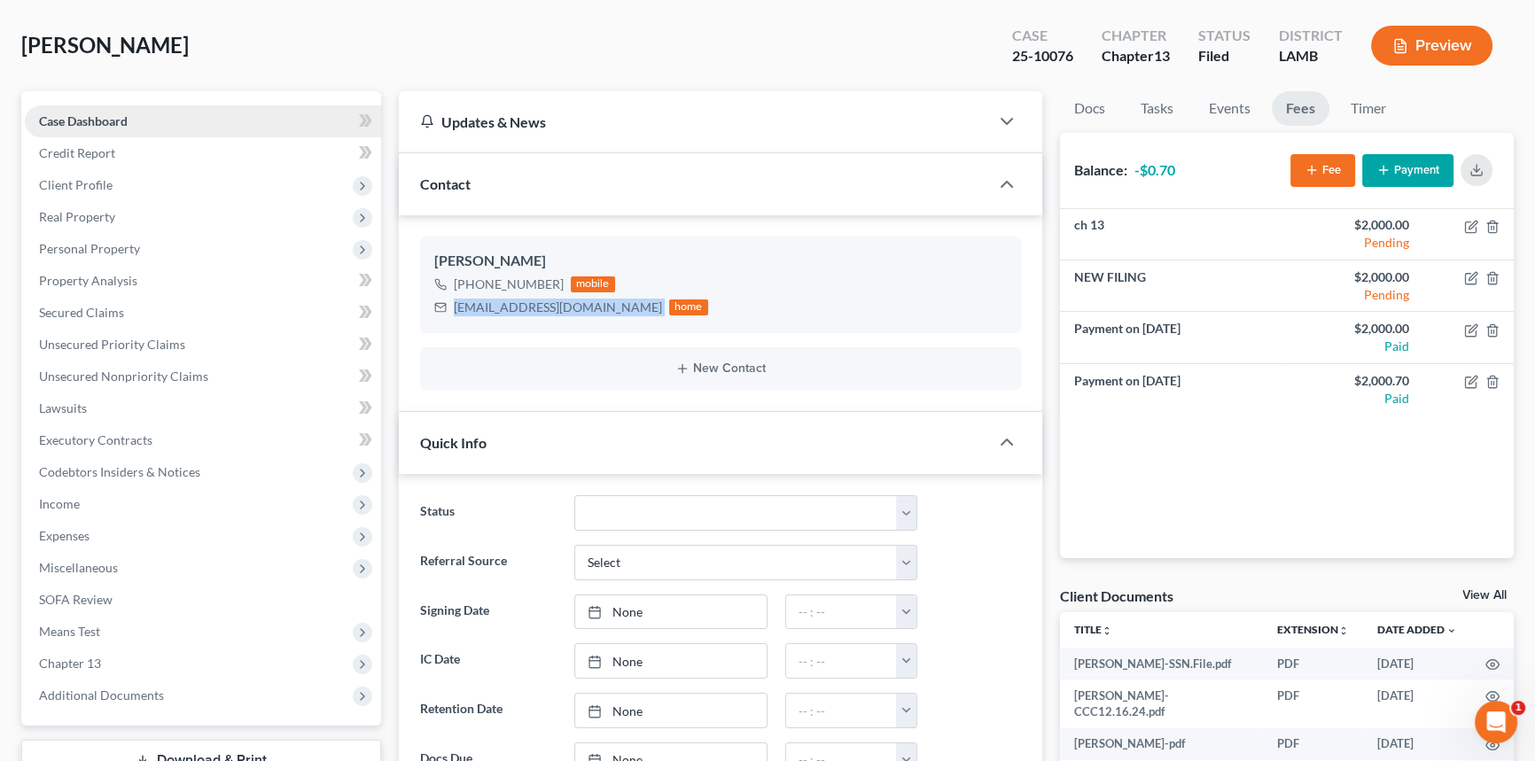
scroll to position [0, 0]
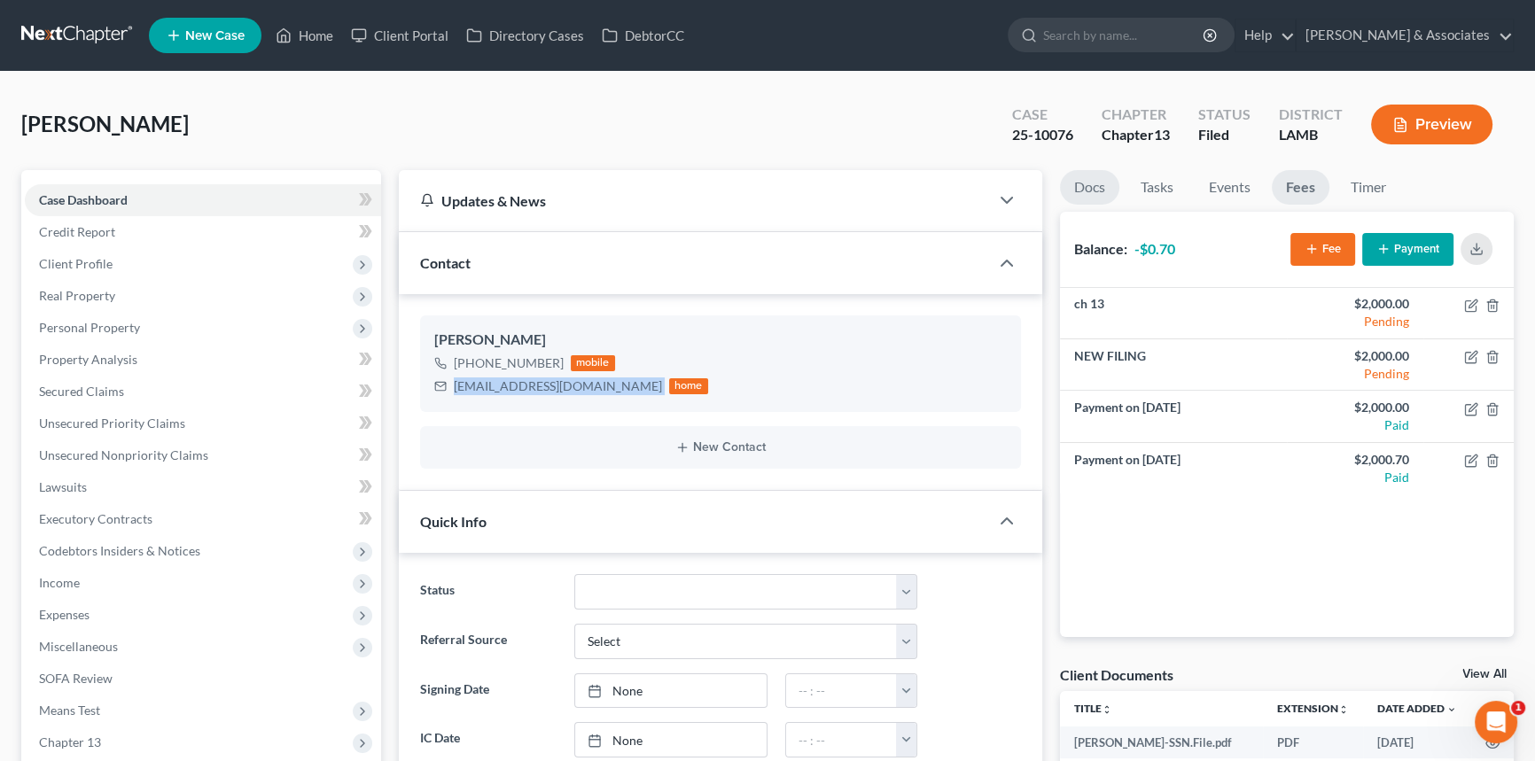
click at [1080, 187] on link "Docs" at bounding box center [1089, 187] width 59 height 35
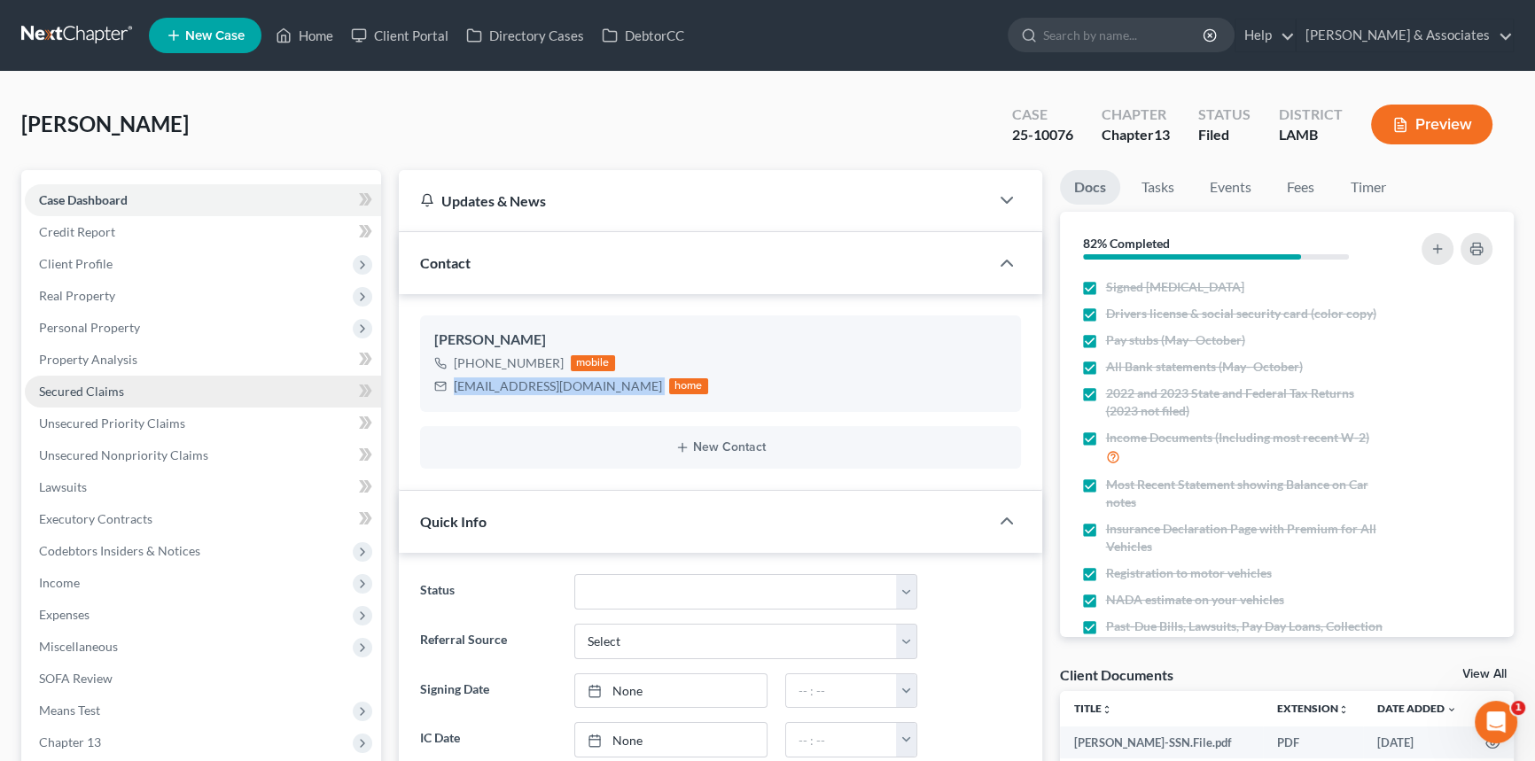
click at [115, 389] on span "Secured Claims" at bounding box center [81, 391] width 85 height 15
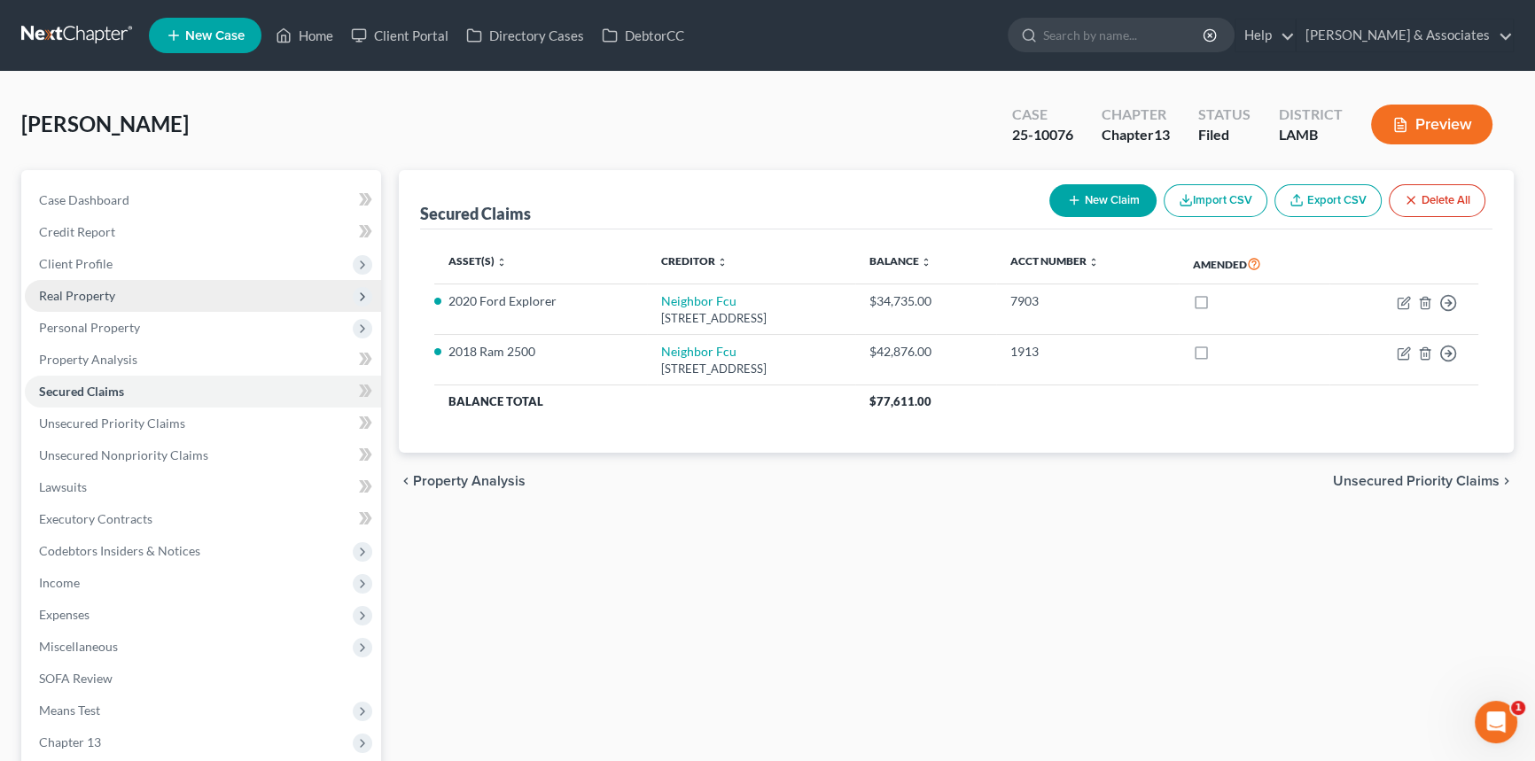
click at [119, 304] on span "Real Property" at bounding box center [203, 296] width 356 height 32
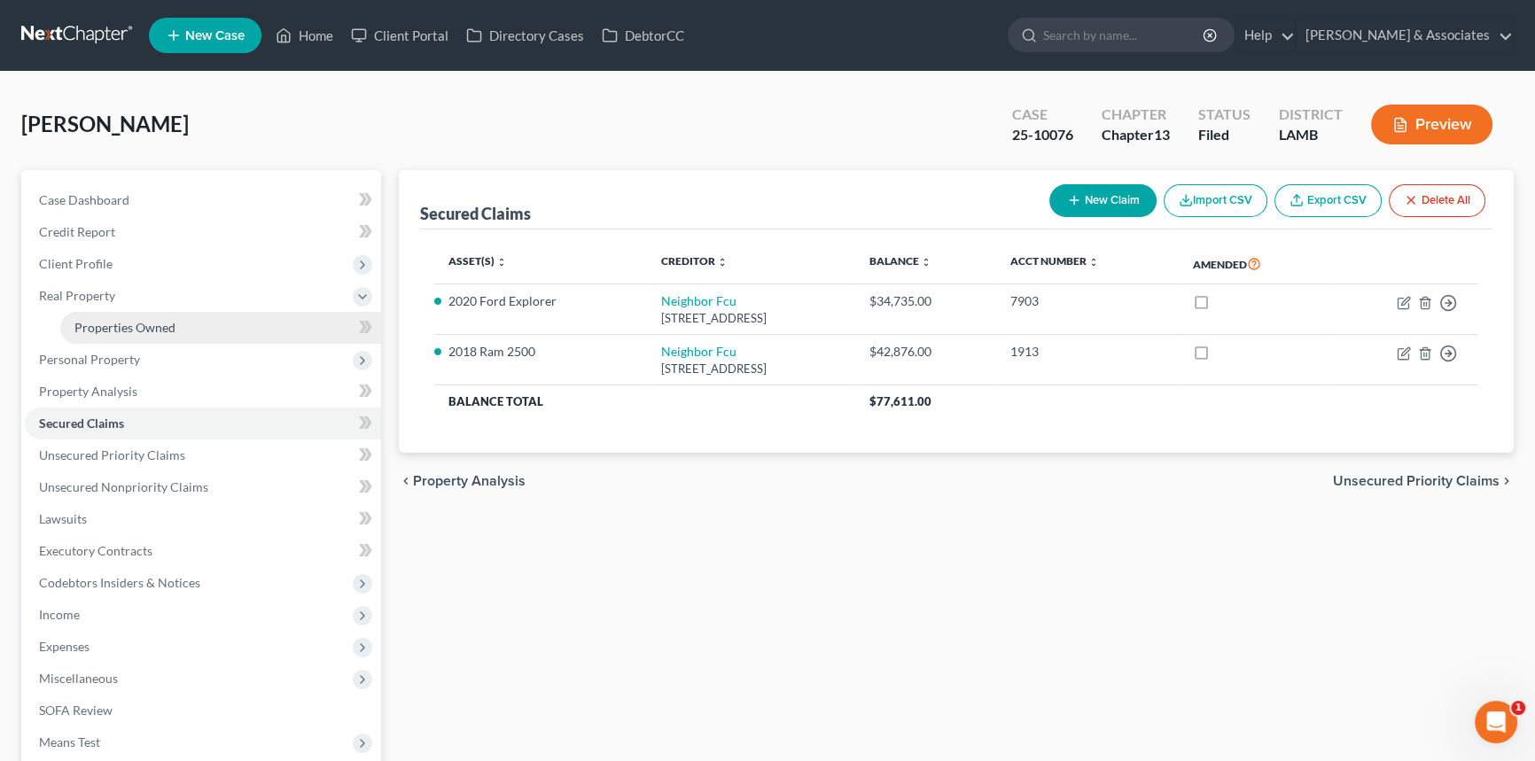
click at [132, 331] on span "Properties Owned" at bounding box center [124, 327] width 101 height 15
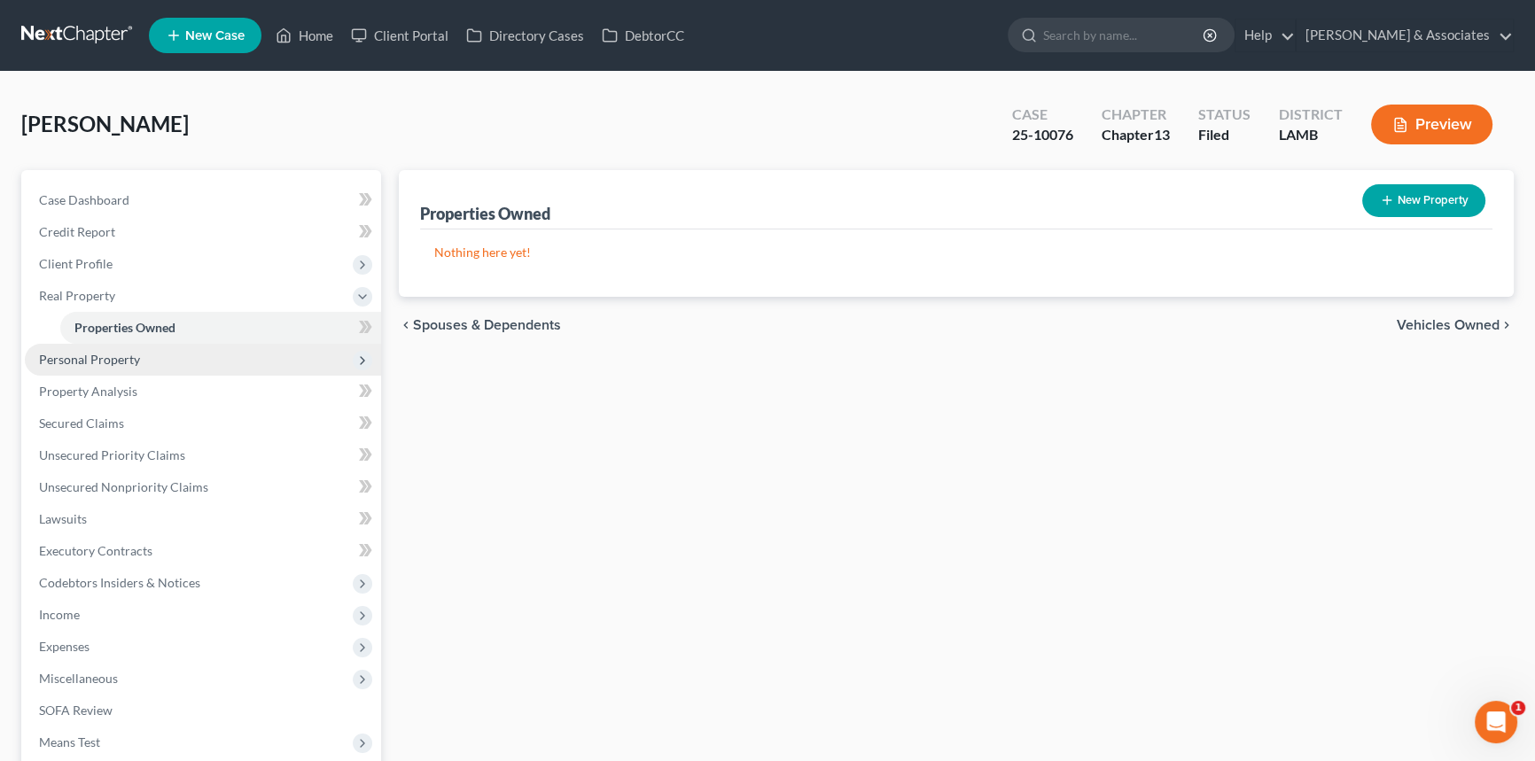
click at [137, 355] on span "Personal Property" at bounding box center [203, 360] width 356 height 32
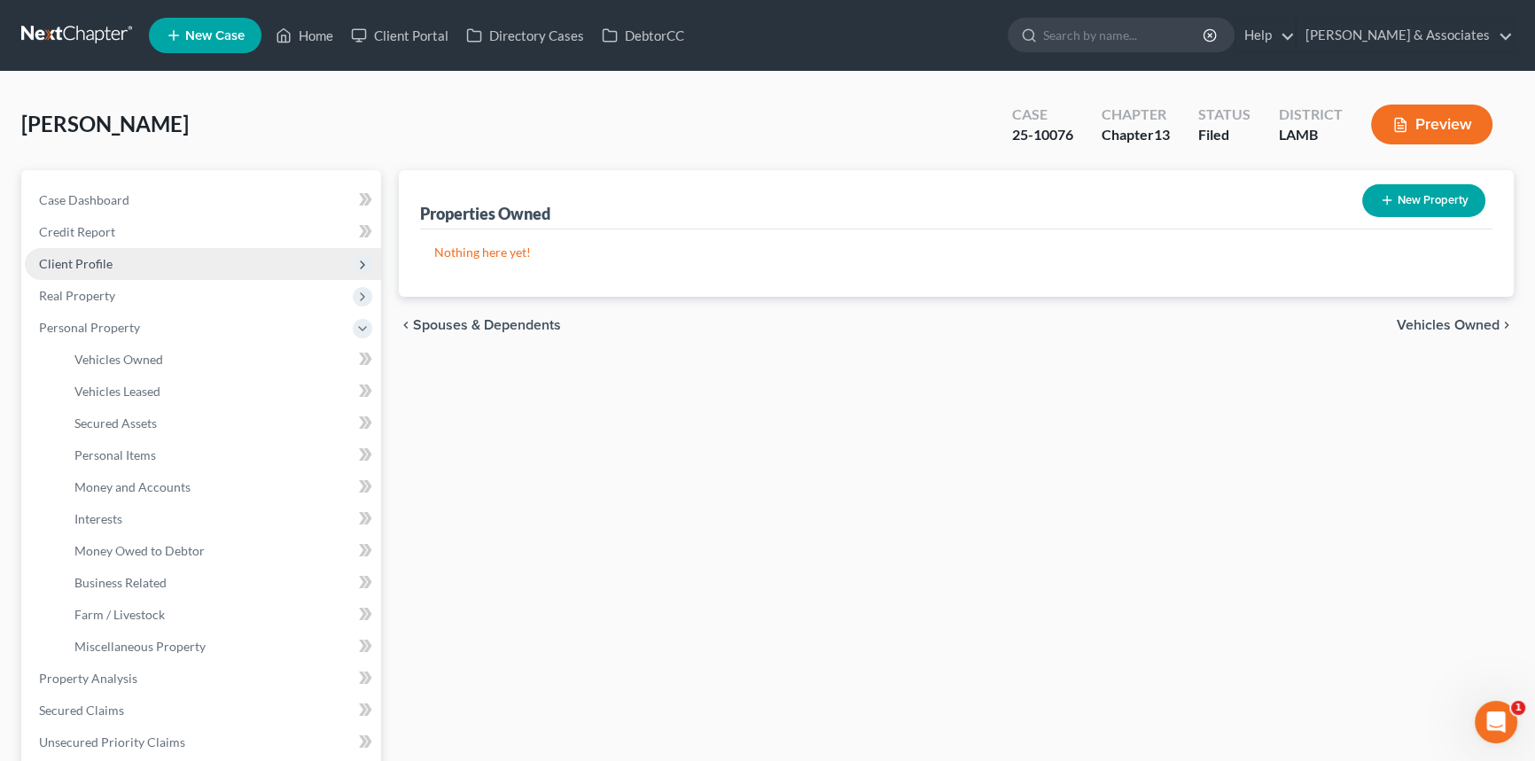
click at [133, 269] on span "Client Profile" at bounding box center [203, 264] width 356 height 32
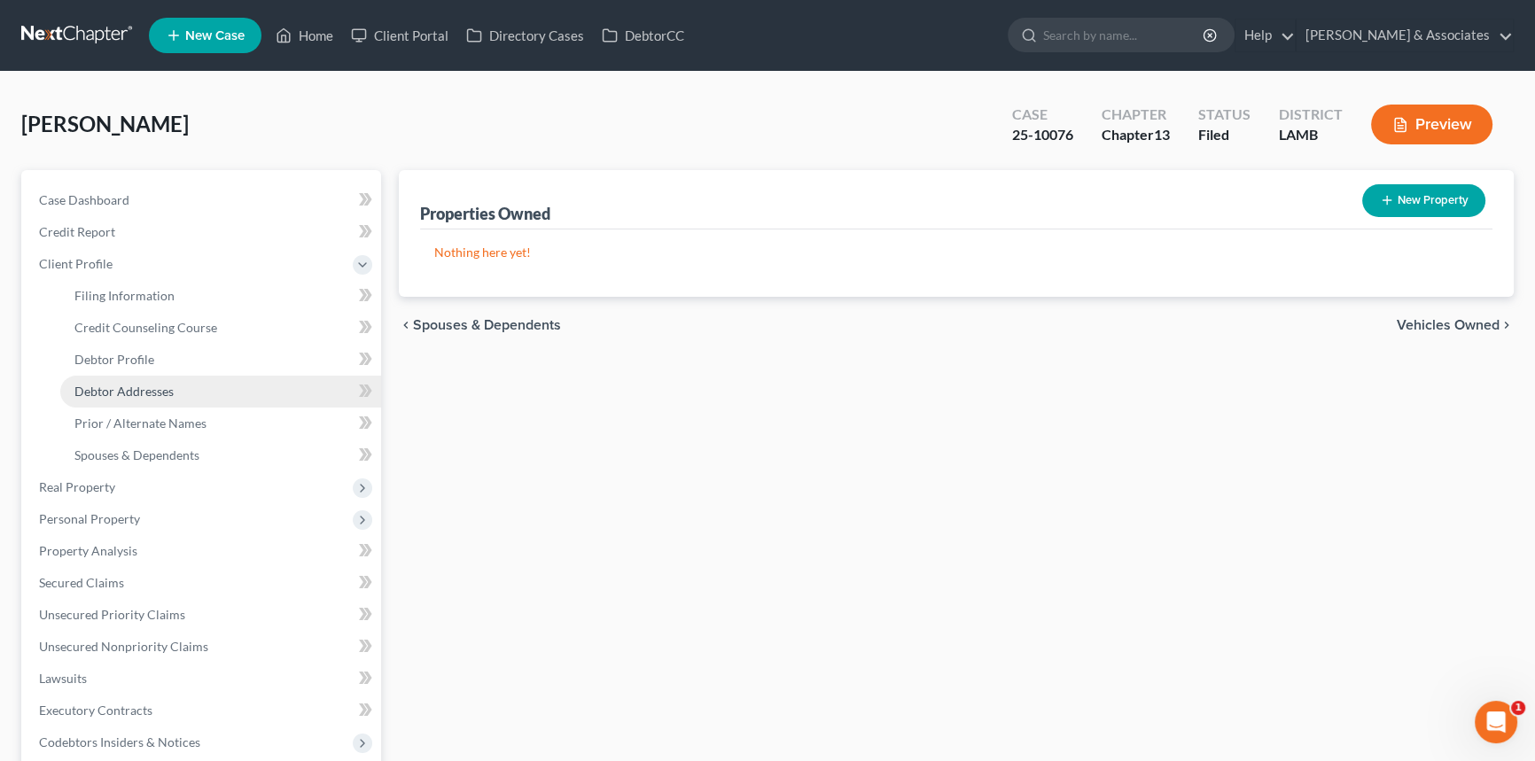
click at [130, 398] on link "Debtor Addresses" at bounding box center [220, 392] width 321 height 32
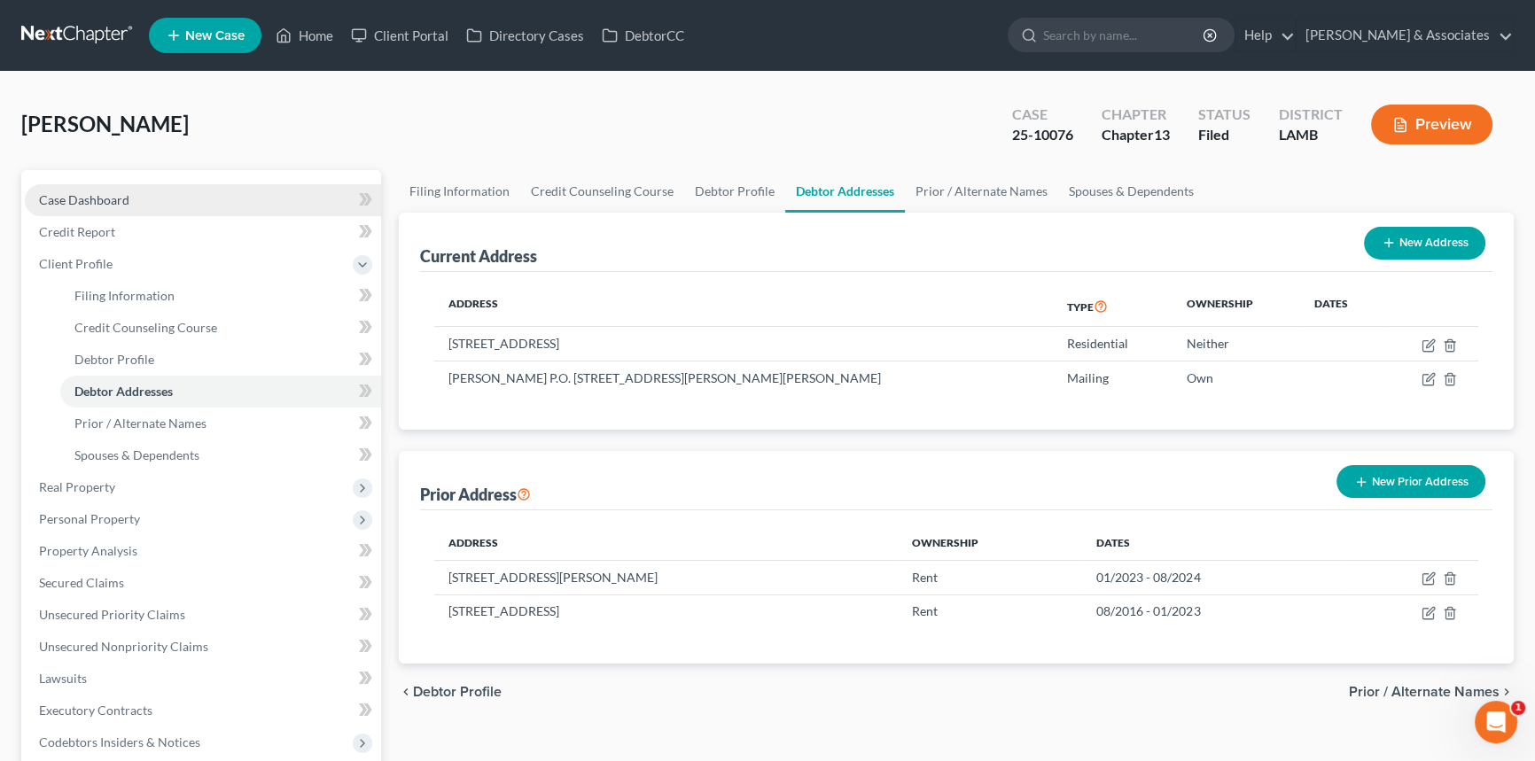
click at [131, 199] on link "Case Dashboard" at bounding box center [203, 200] width 356 height 32
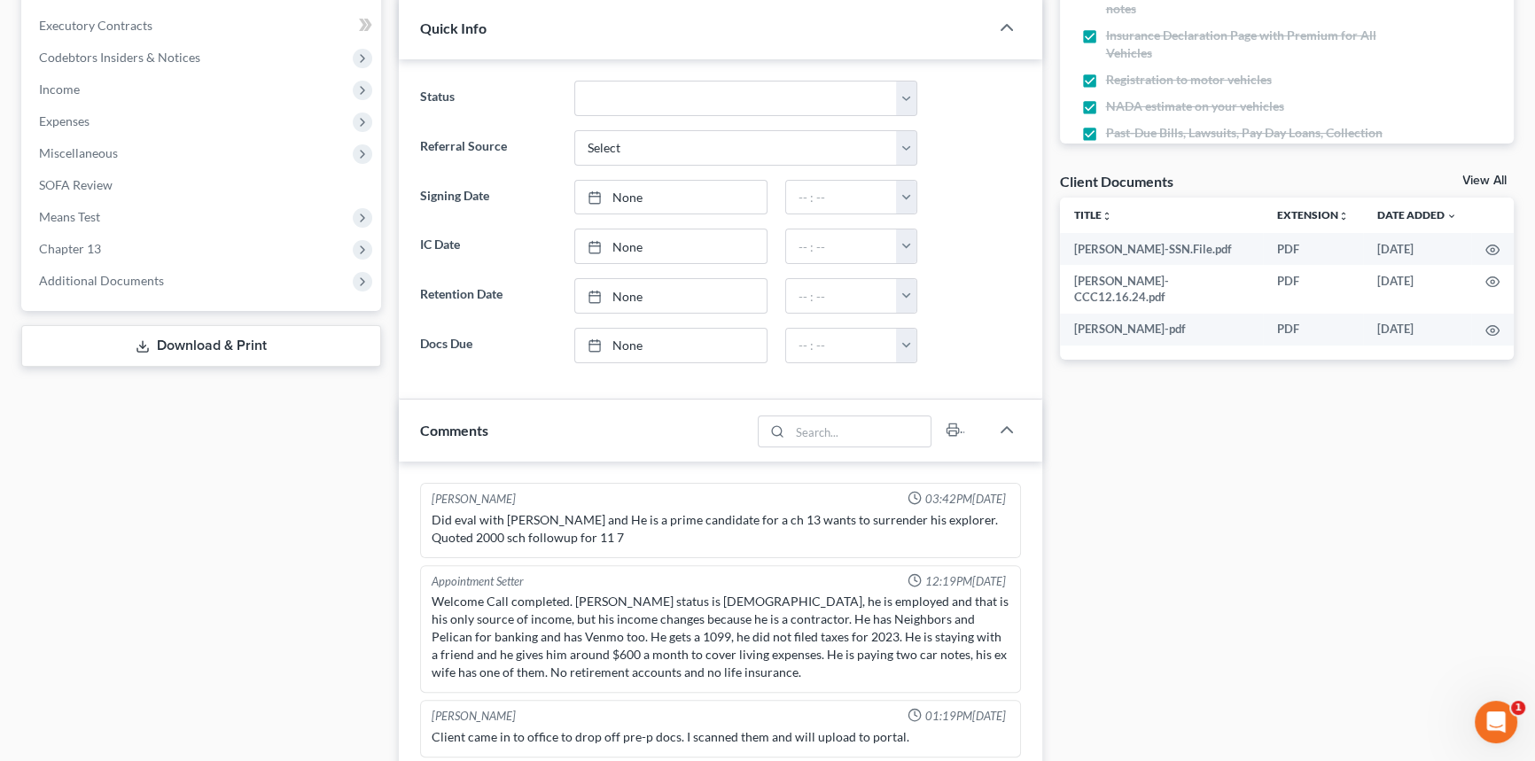
scroll to position [6250, 0]
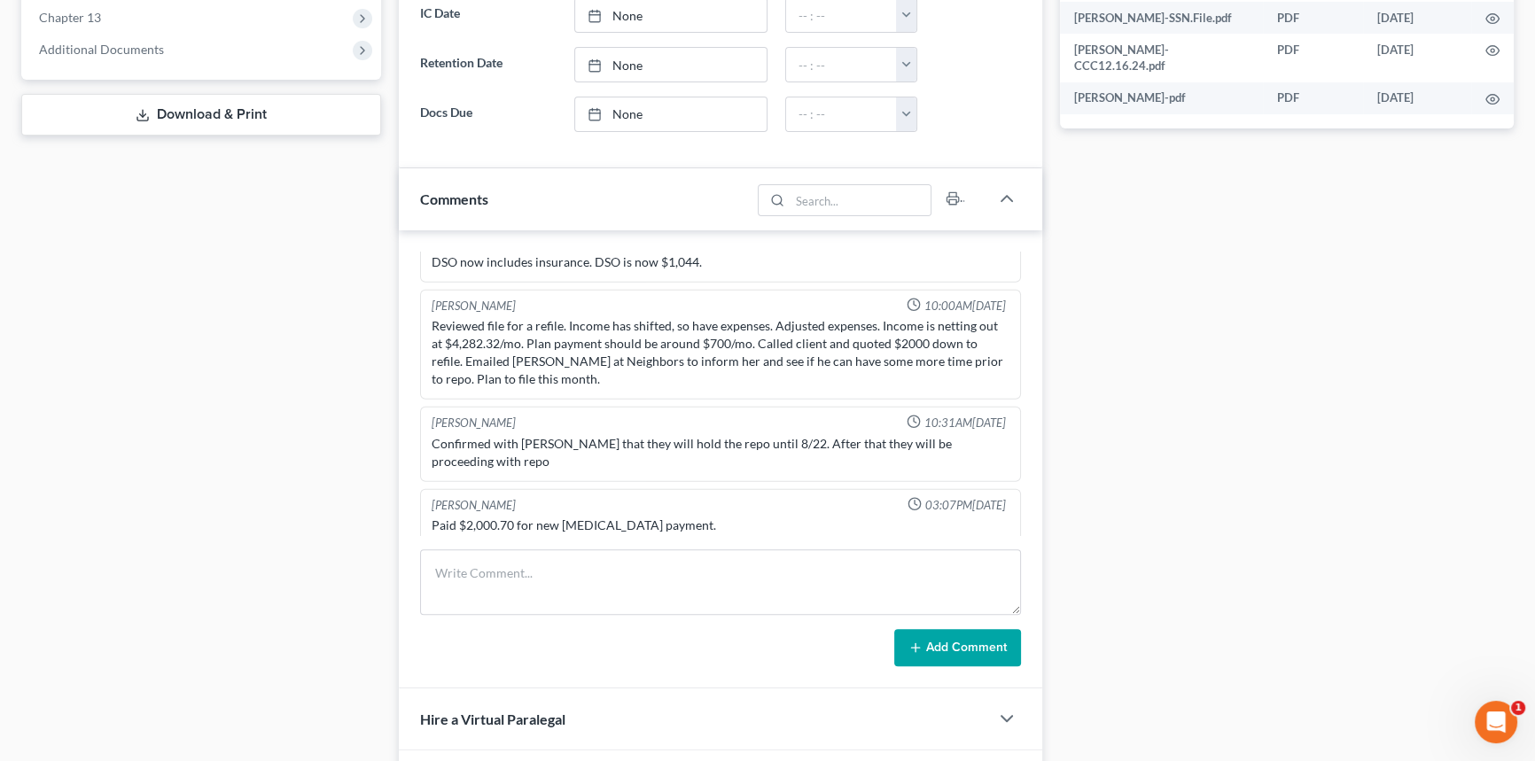
click at [876, 214] on div at bounding box center [870, 198] width 238 height 43
click at [875, 210] on input "search" at bounding box center [860, 200] width 141 height 30
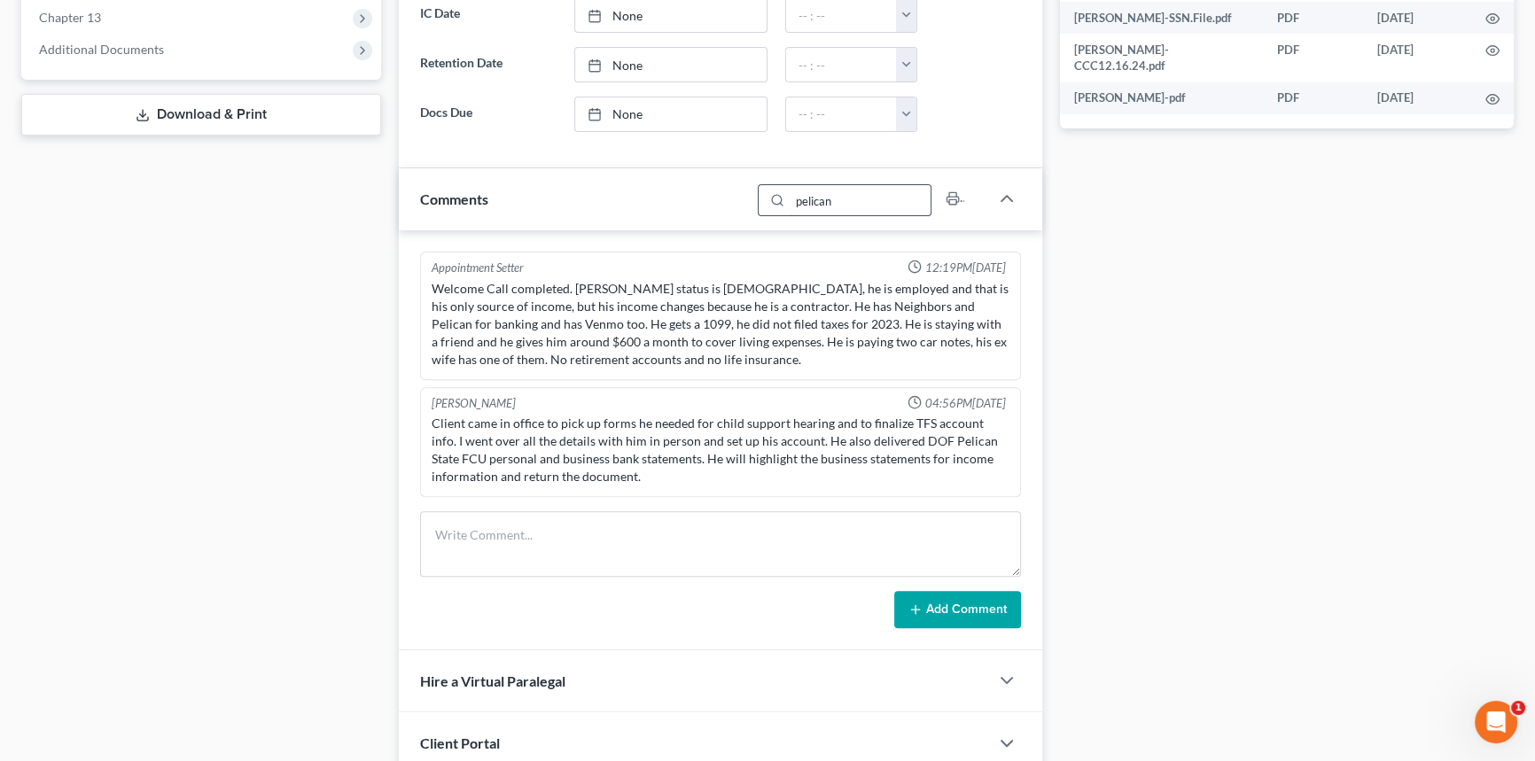
scroll to position [0, 0]
click at [828, 185] on input "pelican" at bounding box center [860, 200] width 141 height 30
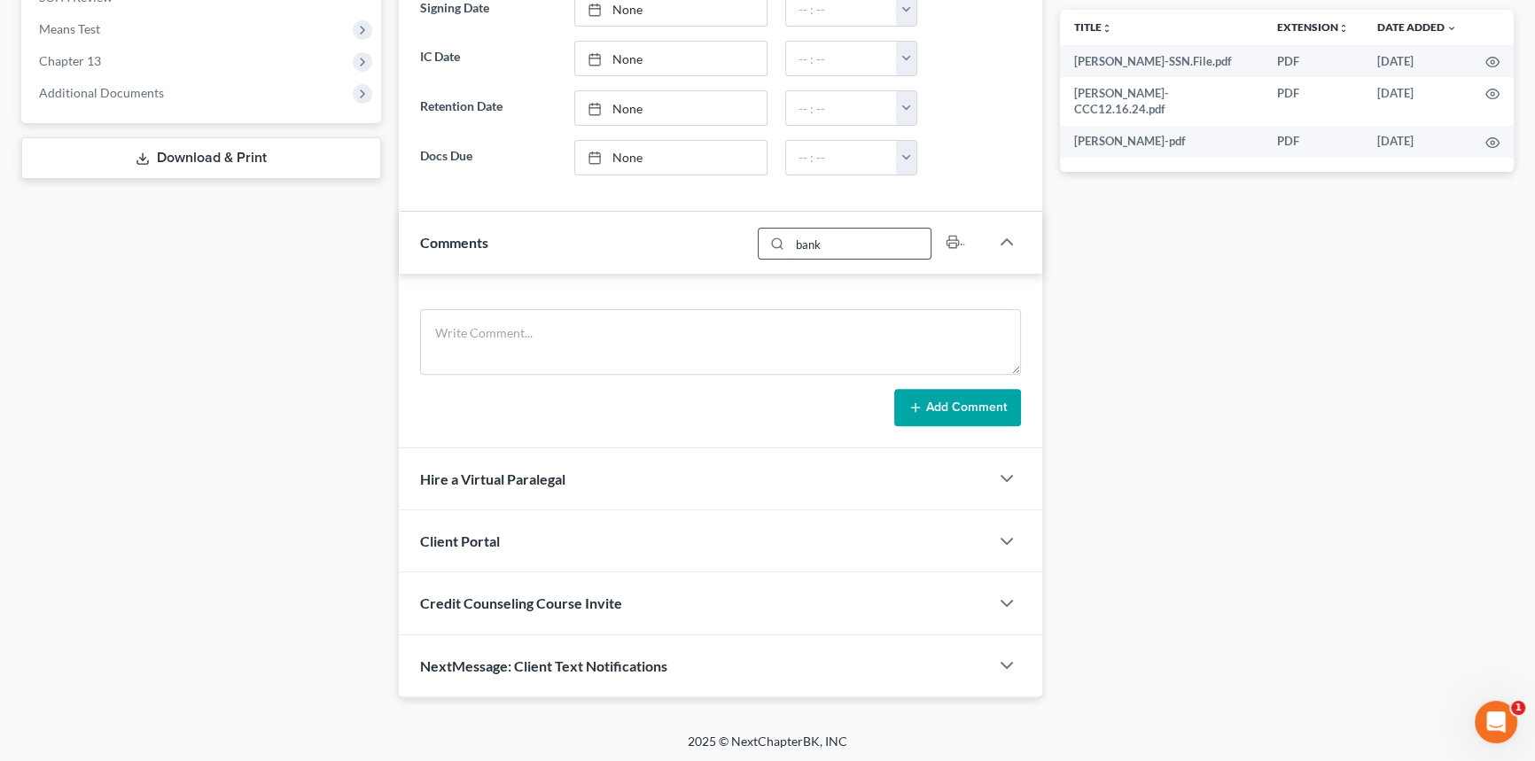
type input "bank"
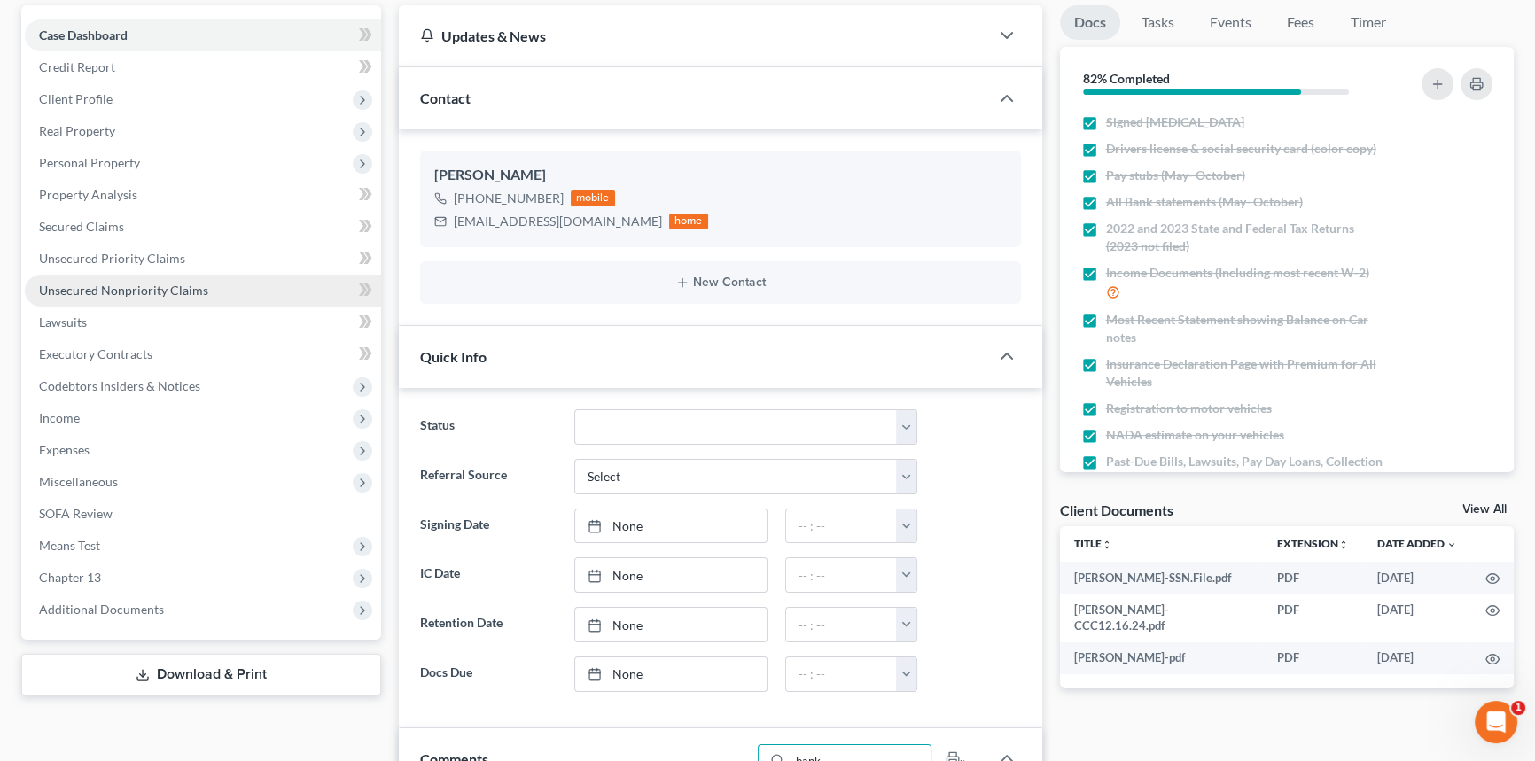
scroll to position [80, 0]
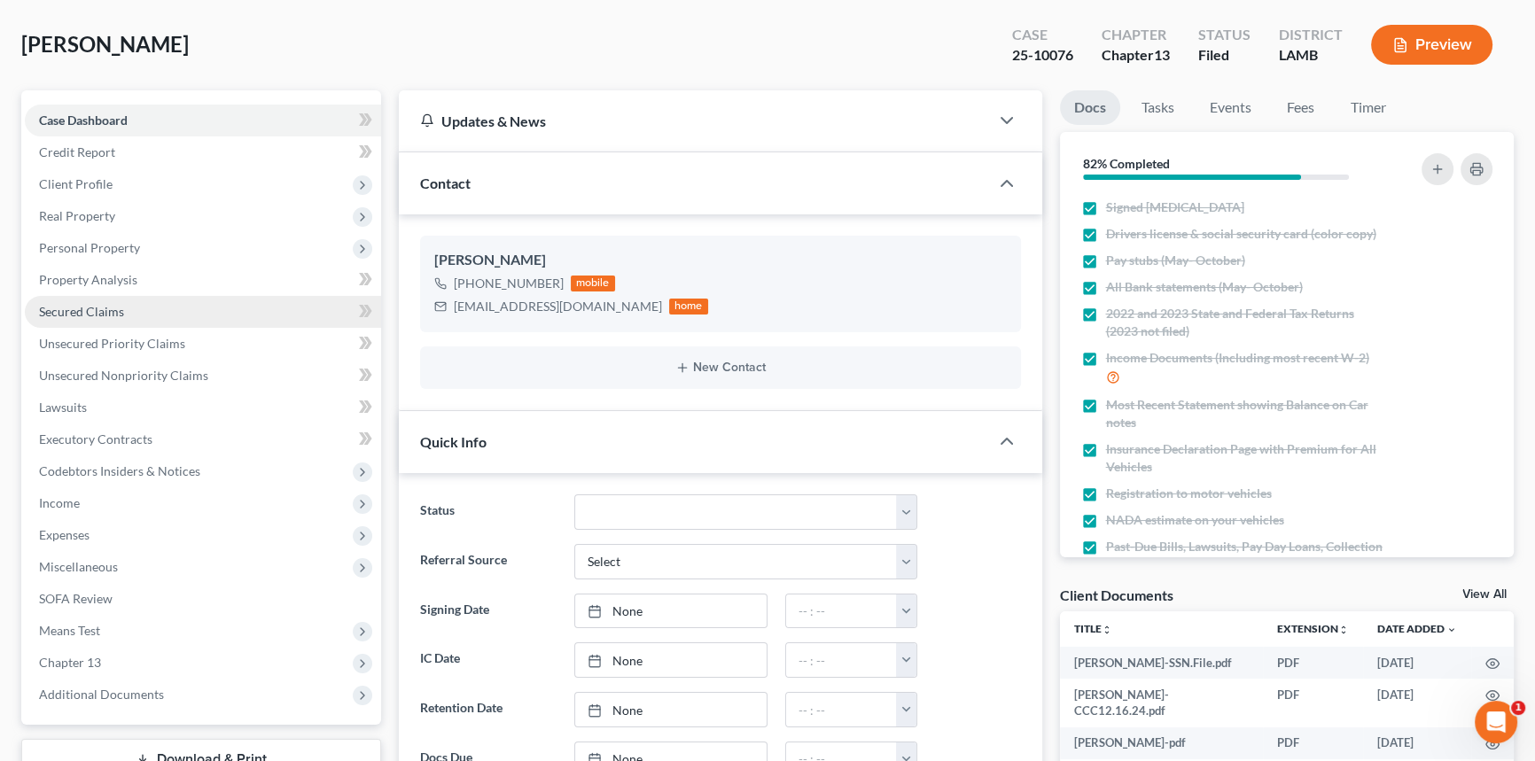
click at [119, 308] on span "Secured Claims" at bounding box center [81, 311] width 85 height 15
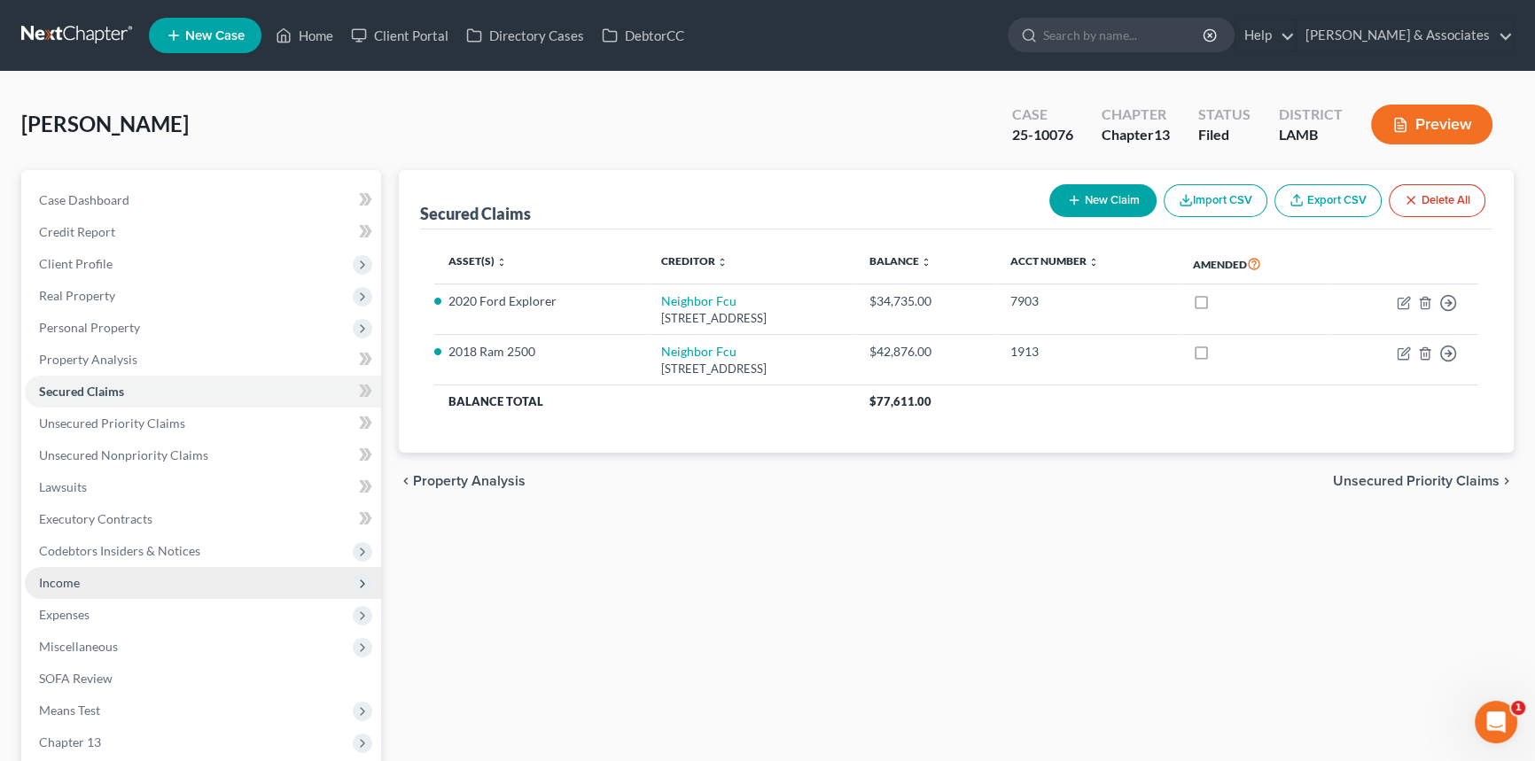
click at [79, 582] on span "Income" at bounding box center [59, 582] width 41 height 15
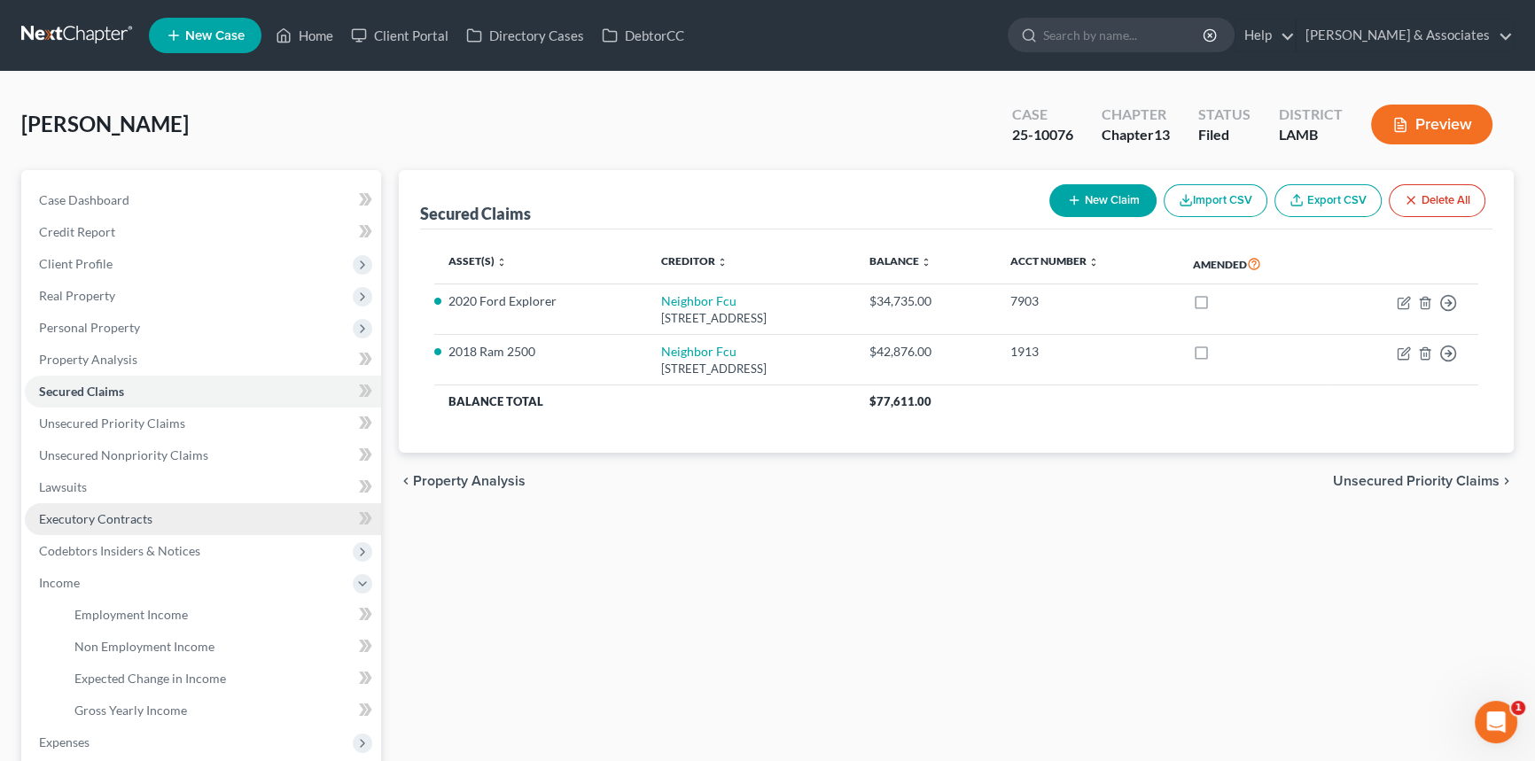
click at [120, 512] on span "Executory Contracts" at bounding box center [95, 518] width 113 height 15
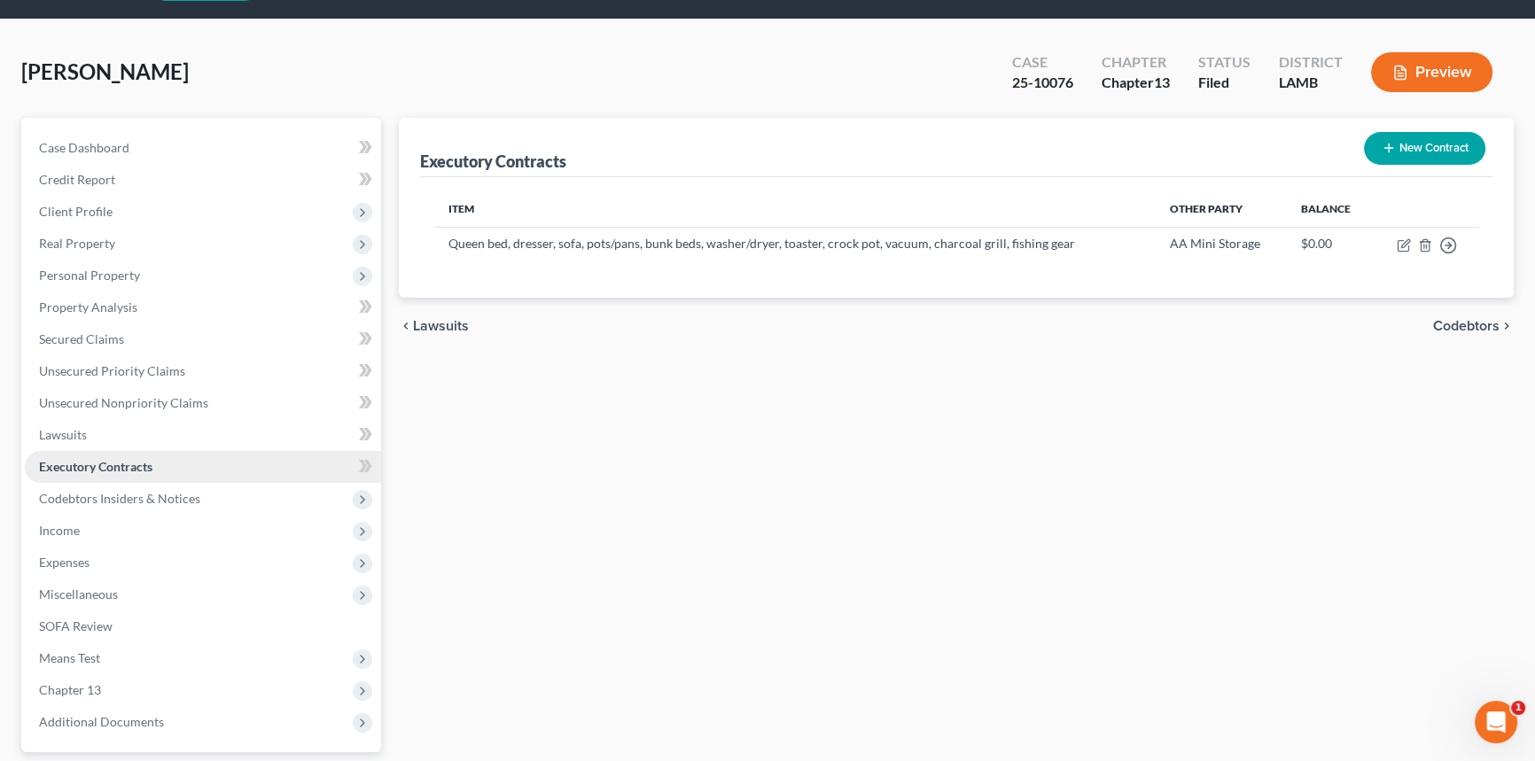
scroll to position [80, 0]
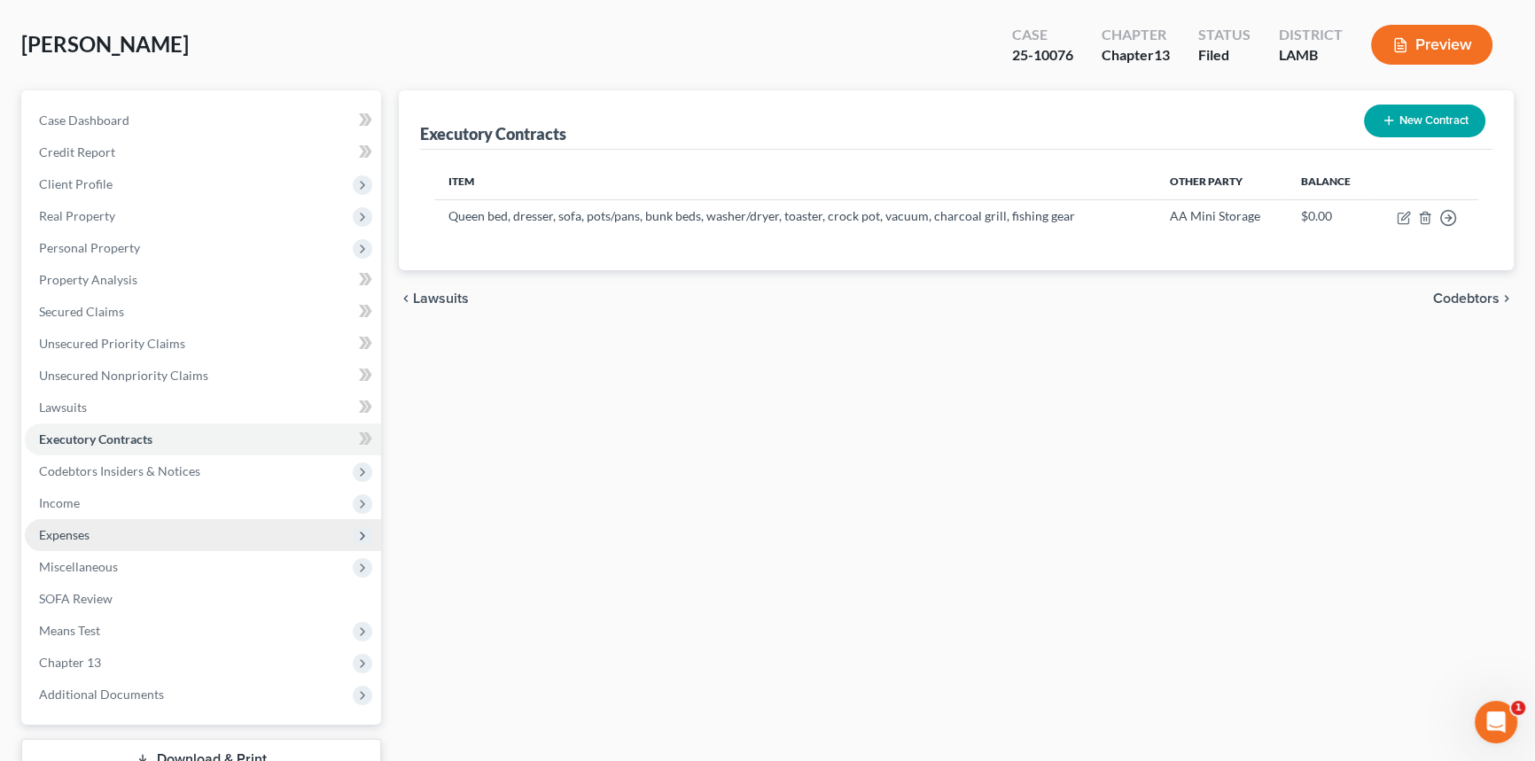
click at [104, 534] on span "Expenses" at bounding box center [203, 535] width 356 height 32
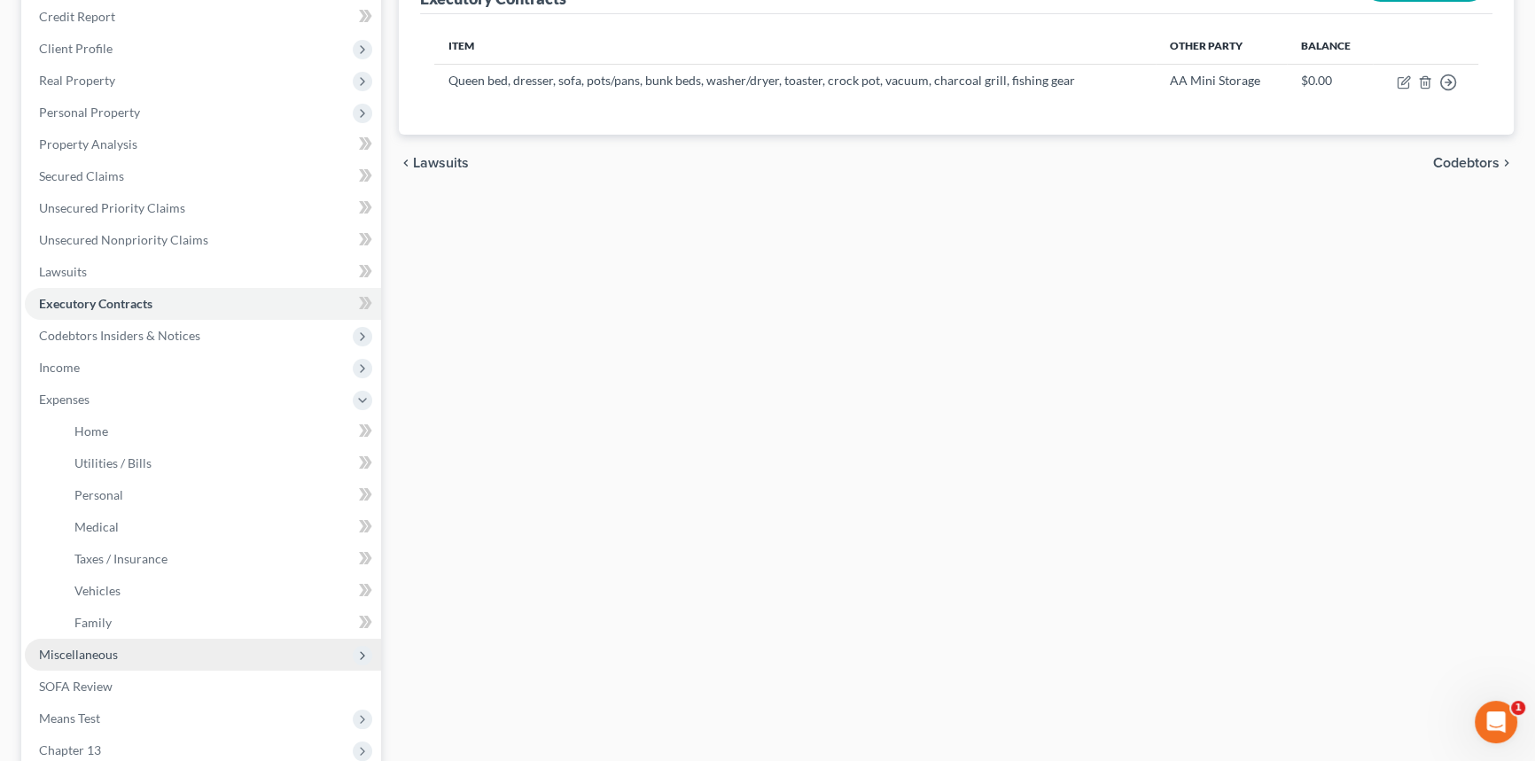
scroll to position [322, 0]
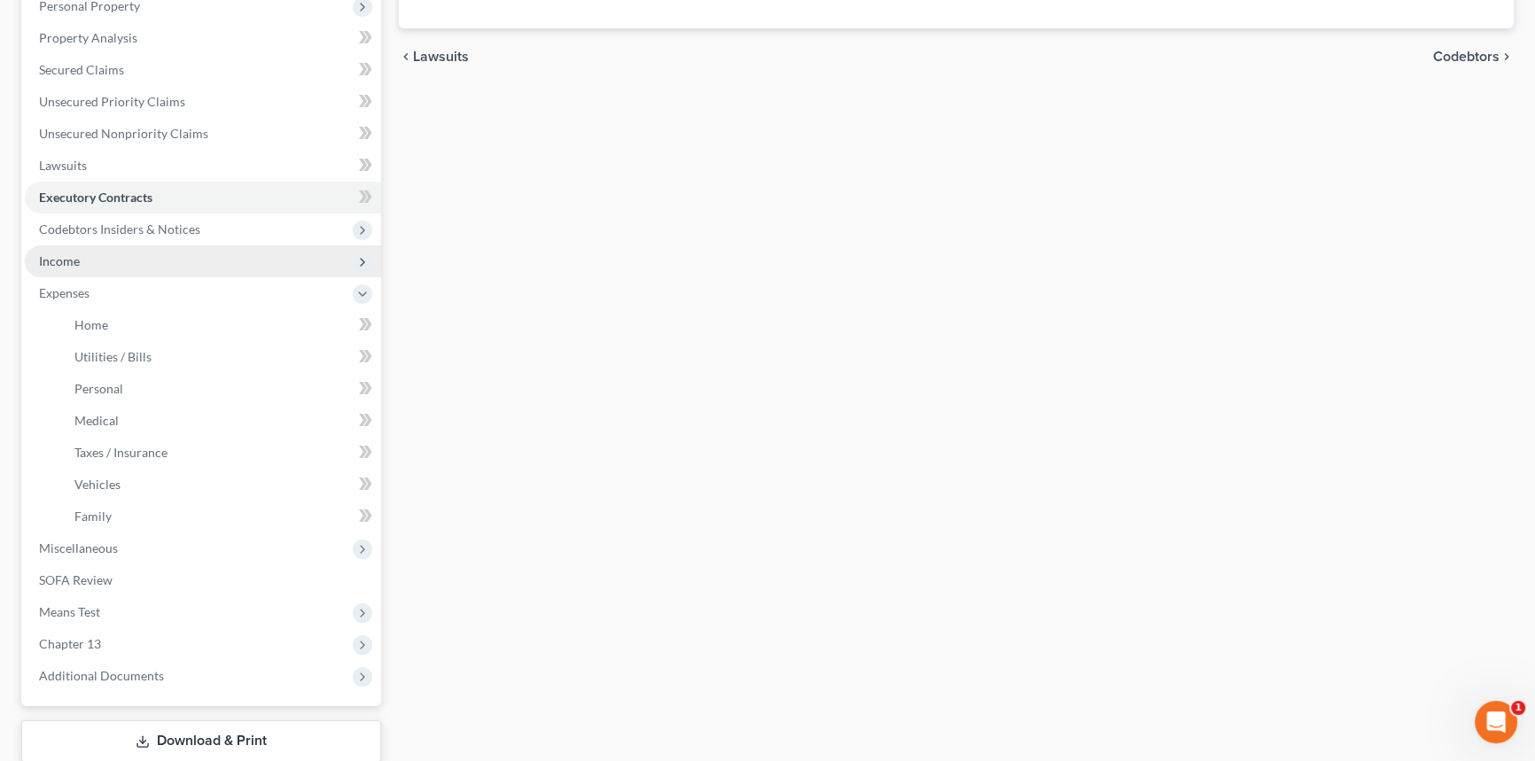
click at [54, 263] on span "Income" at bounding box center [59, 260] width 41 height 15
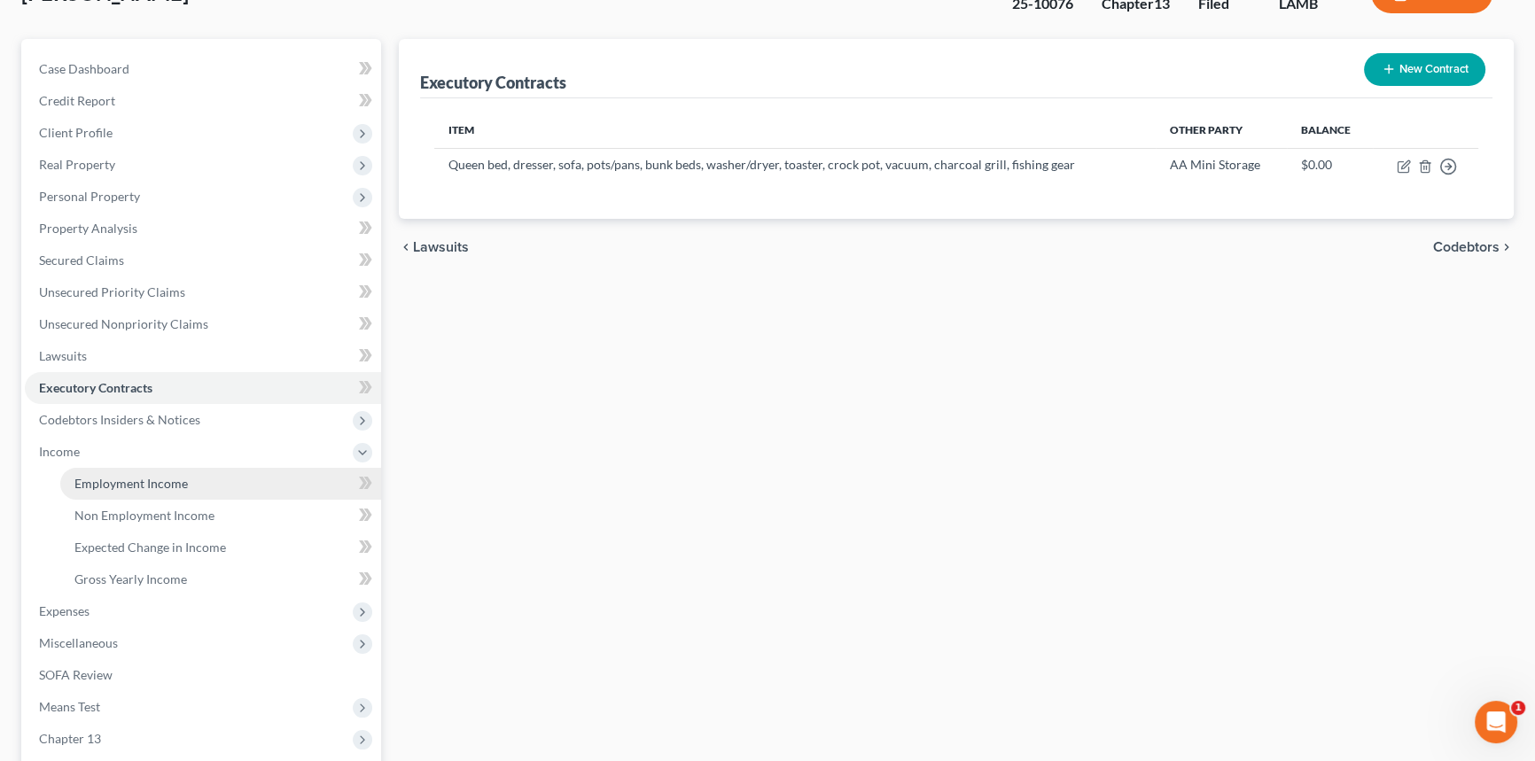
click at [113, 487] on span "Employment Income" at bounding box center [130, 483] width 113 height 15
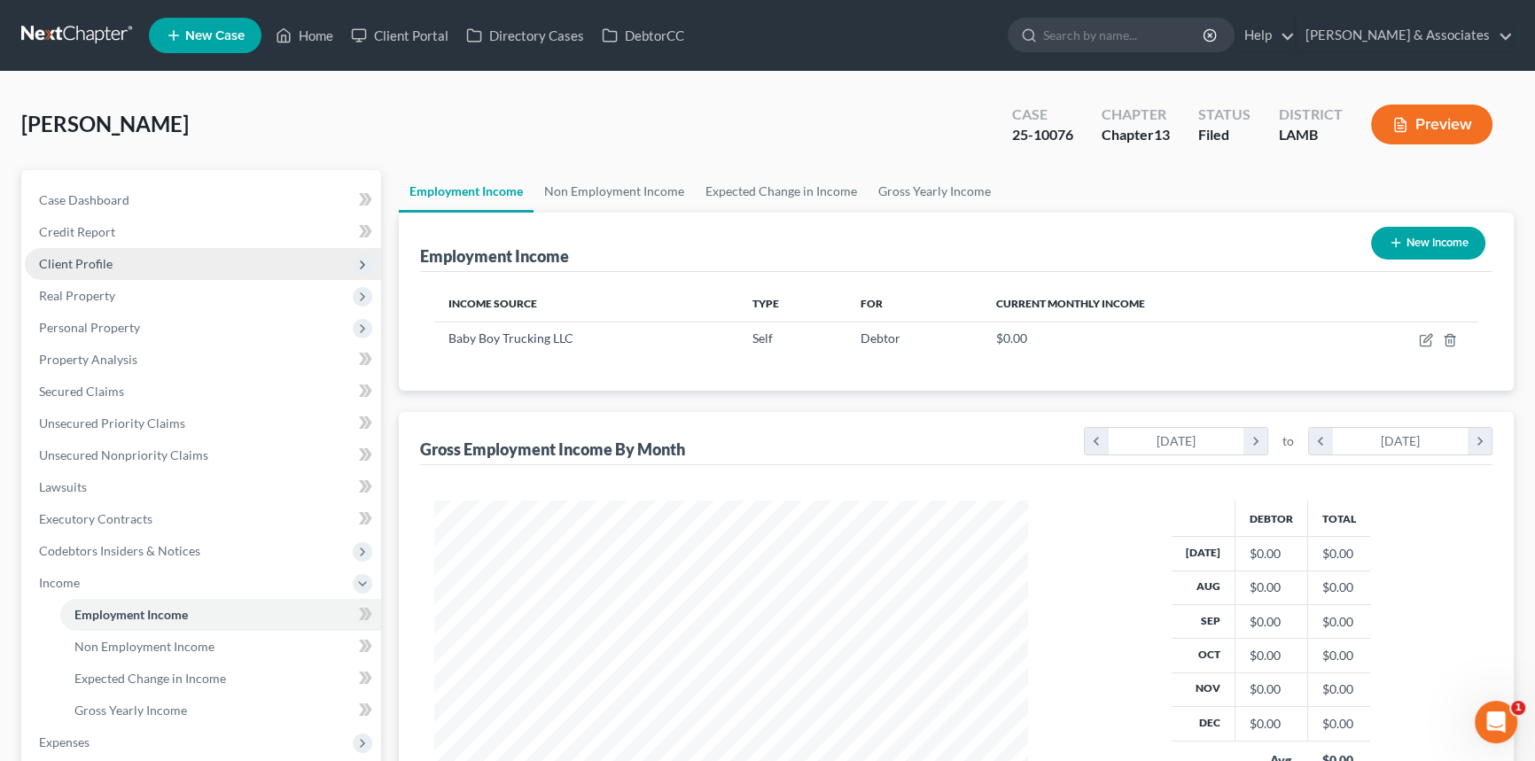
scroll to position [317, 629]
click at [92, 248] on span "Client Profile" at bounding box center [203, 264] width 356 height 32
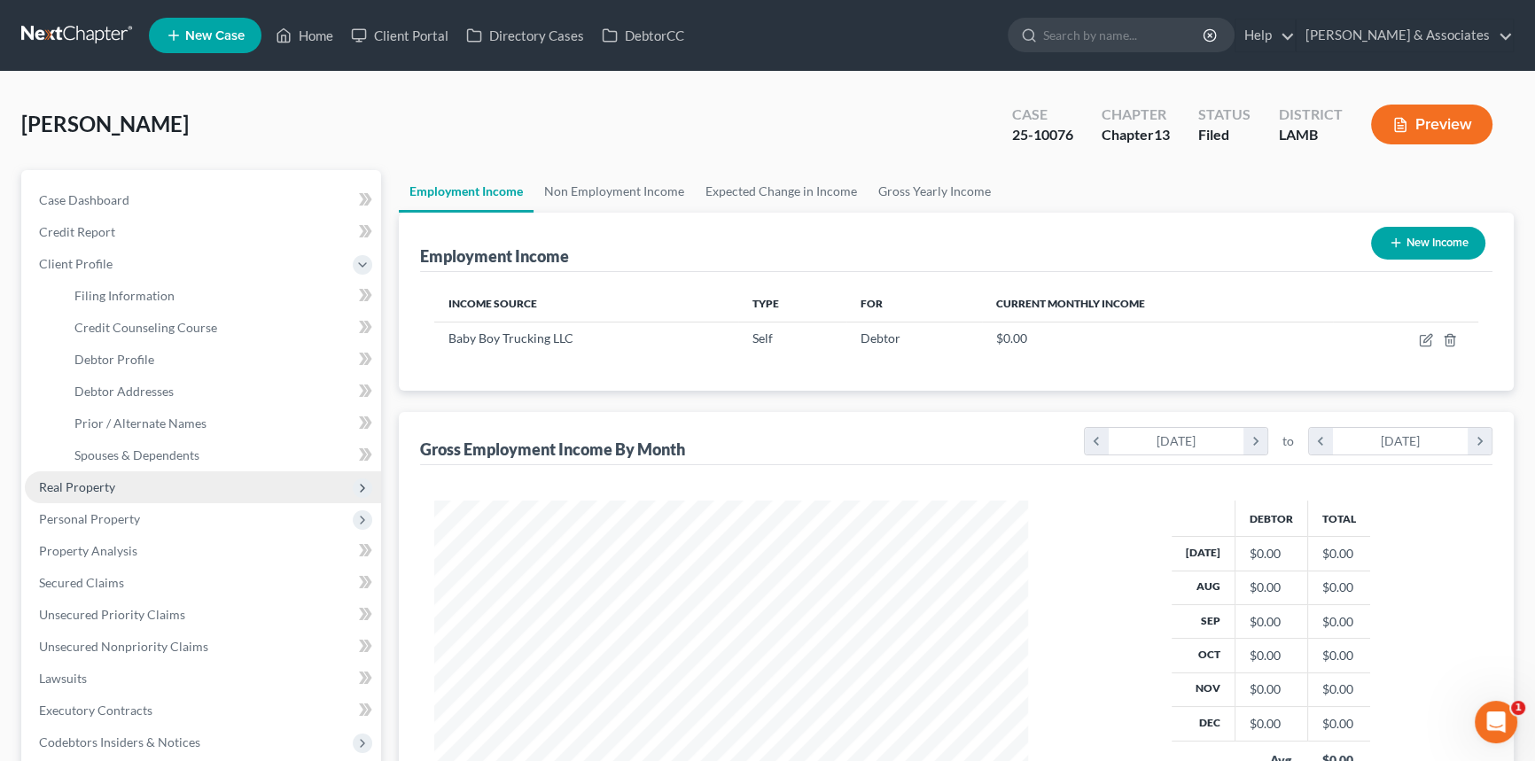
click at [111, 489] on span "Real Property" at bounding box center [77, 486] width 76 height 15
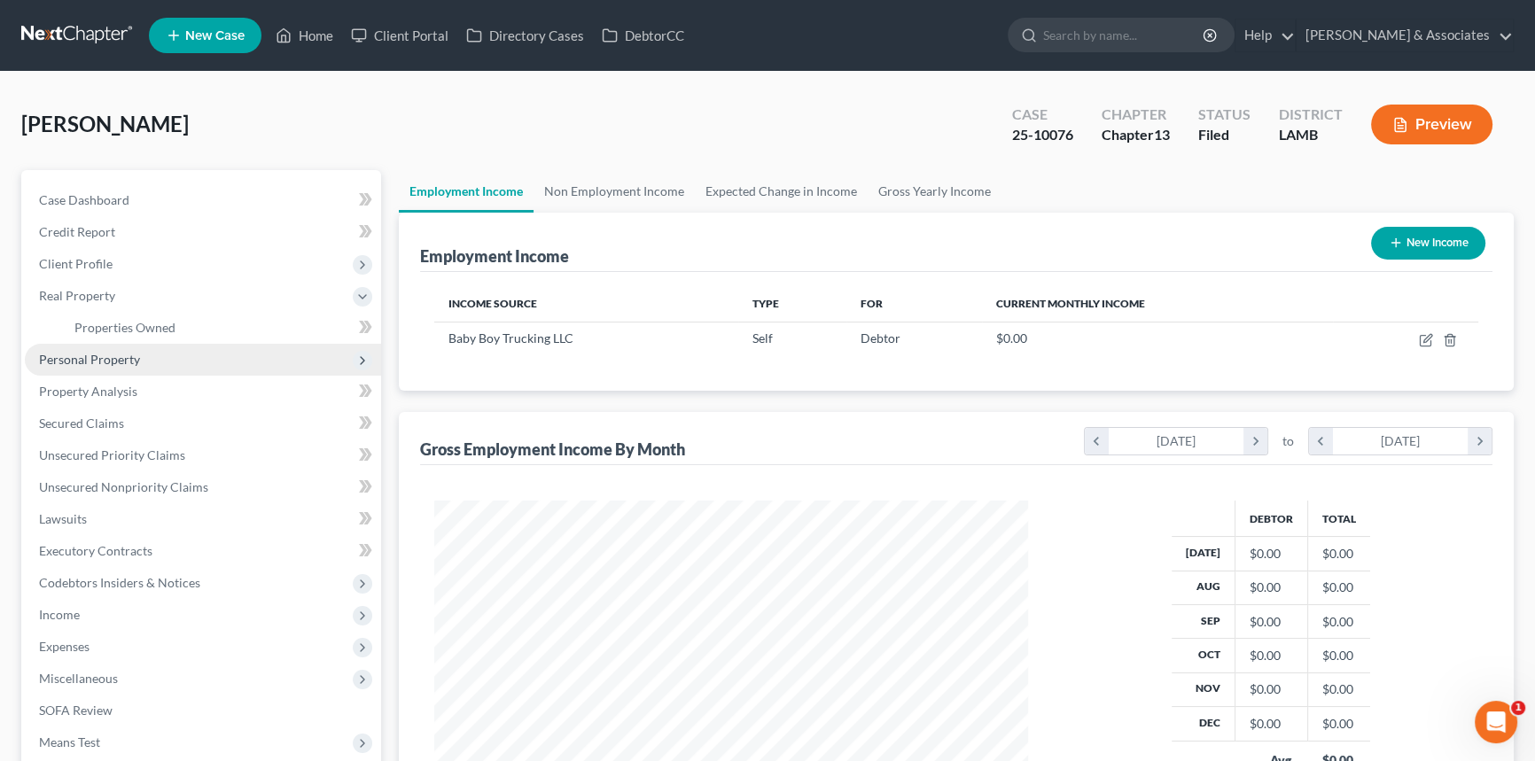
click at [103, 363] on span "Personal Property" at bounding box center [89, 359] width 101 height 15
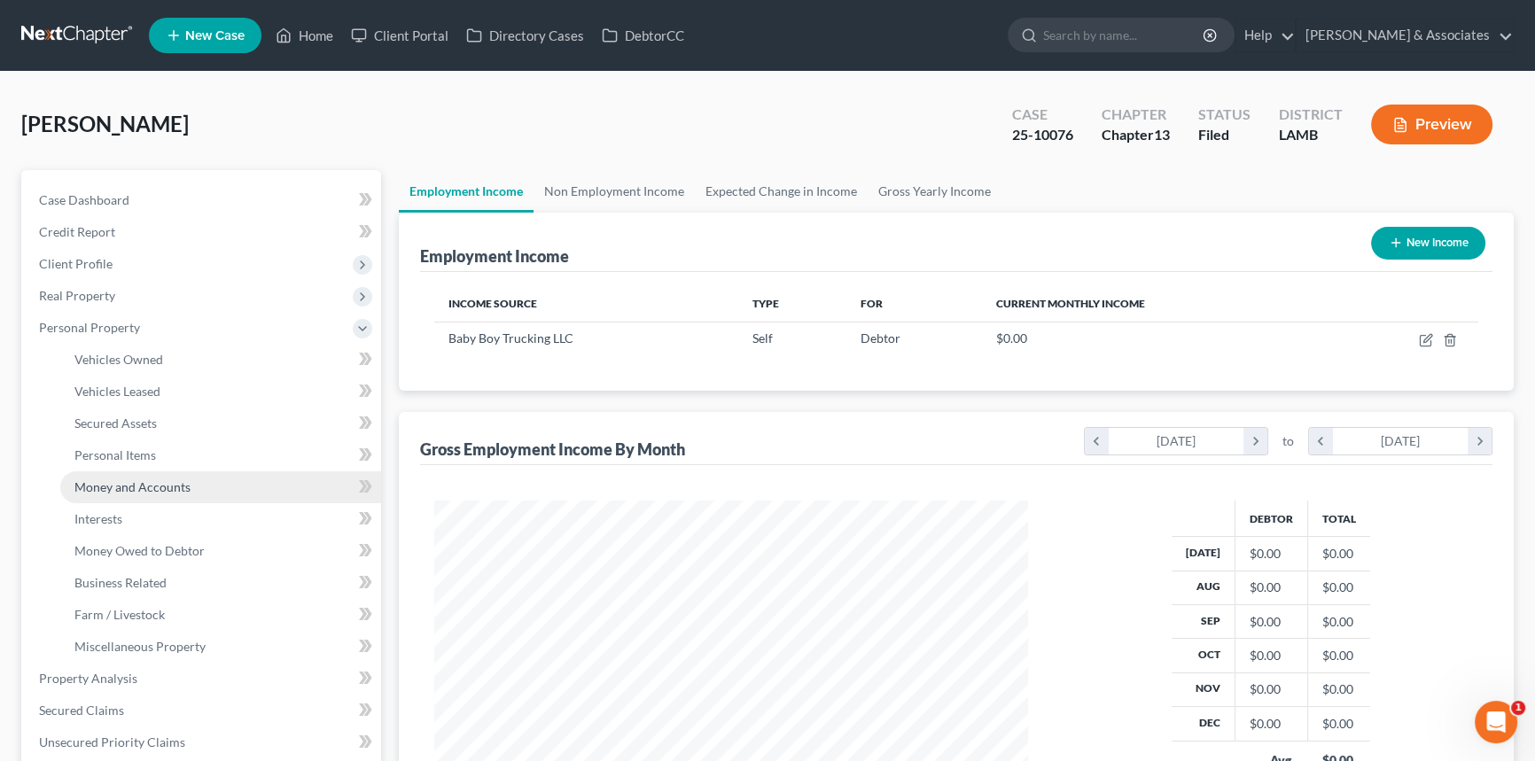
click at [115, 488] on span "Money and Accounts" at bounding box center [132, 486] width 116 height 15
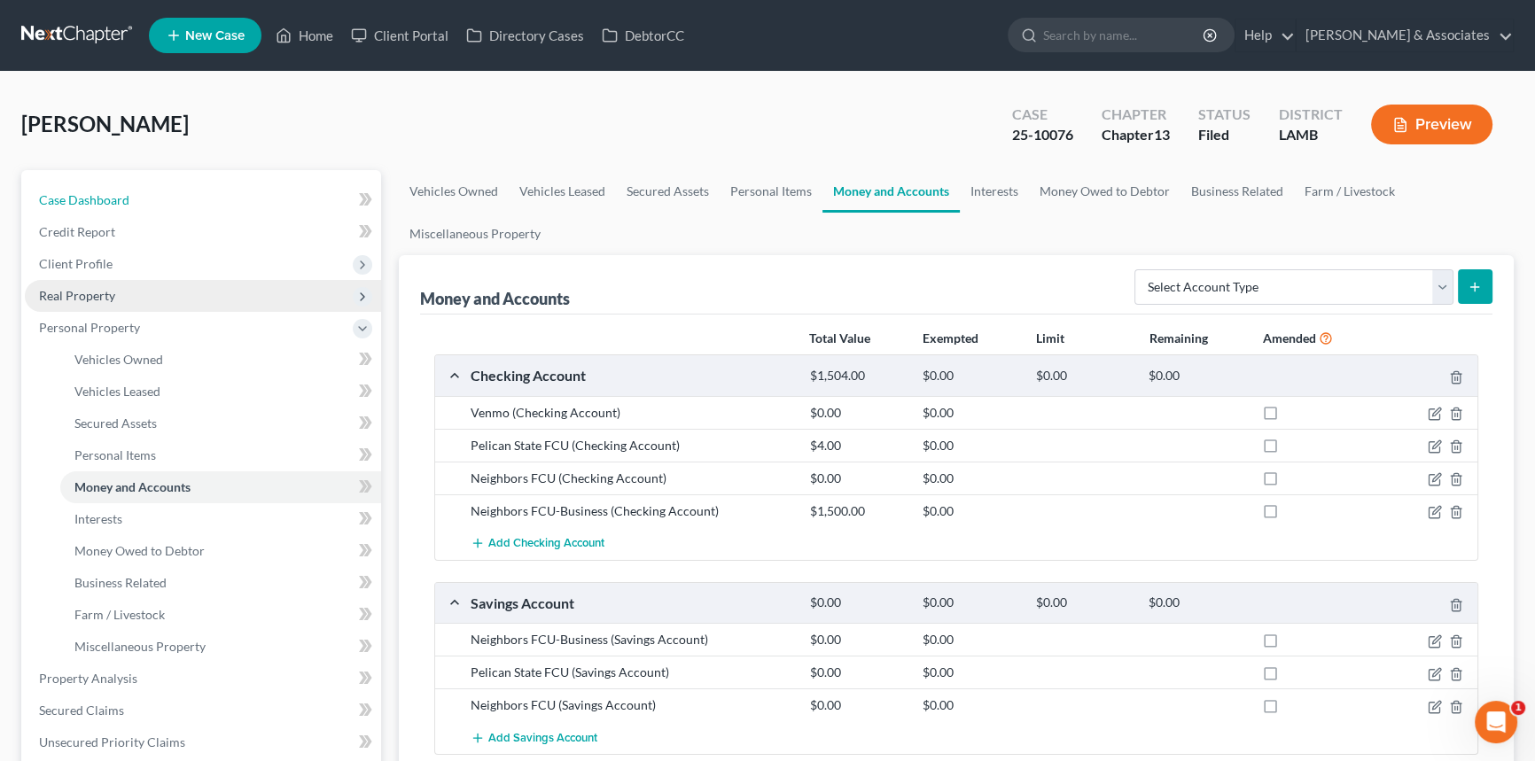
drag, startPoint x: 139, startPoint y: 209, endPoint x: 289, endPoint y: 309, distance: 180.2
click at [139, 209] on link "Case Dashboard" at bounding box center [203, 200] width 356 height 32
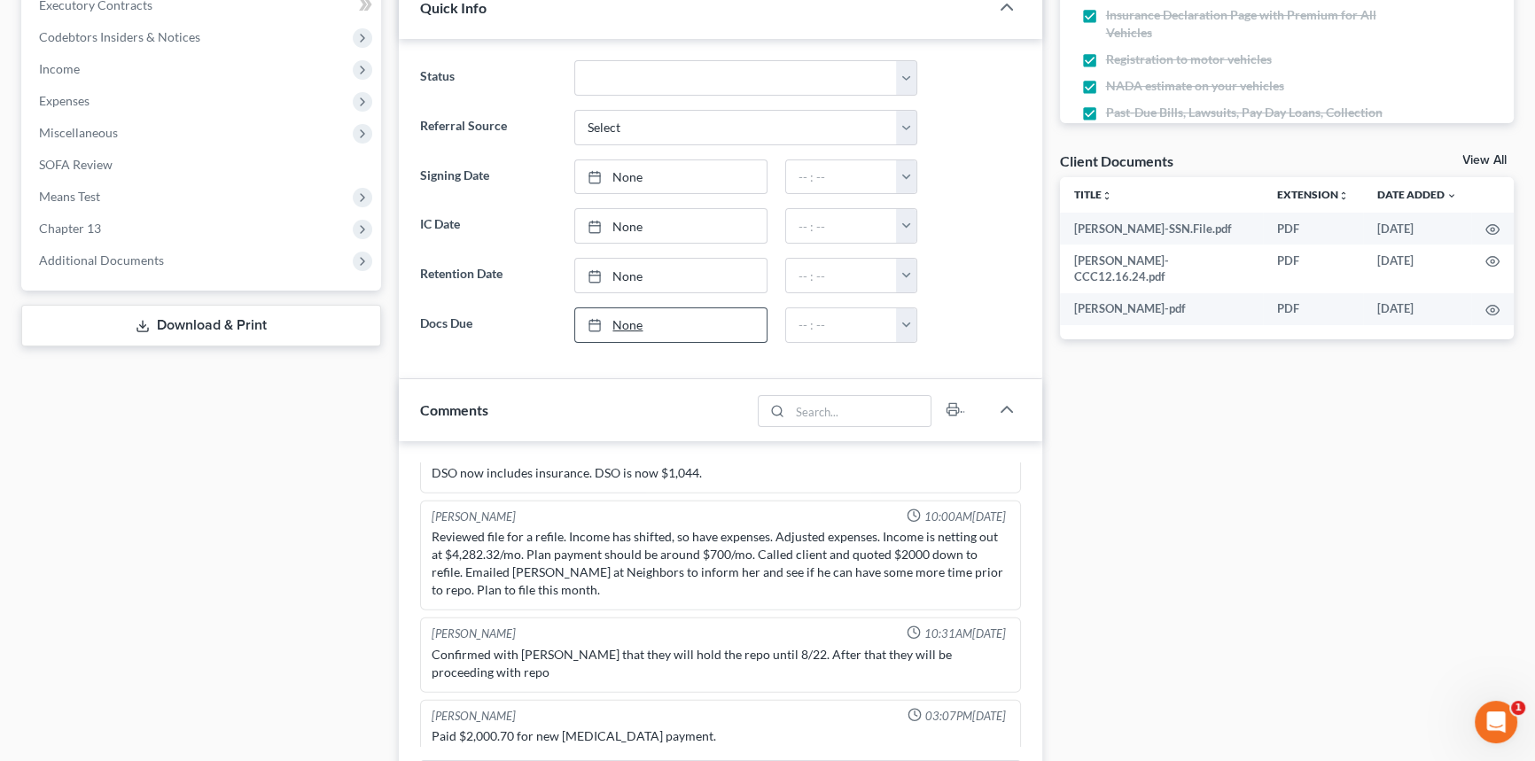
scroll to position [644, 0]
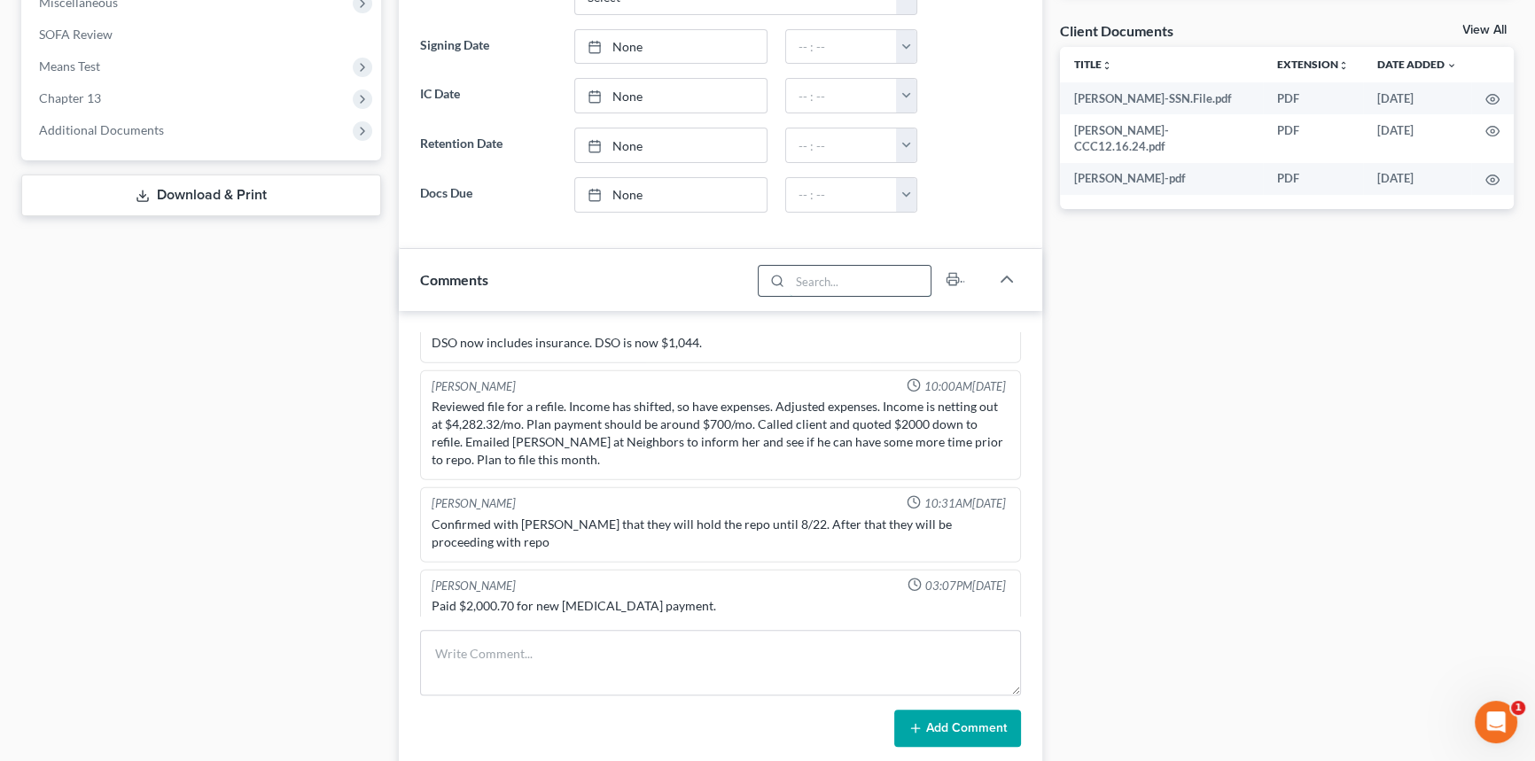
click at [835, 278] on input "search" at bounding box center [860, 281] width 141 height 30
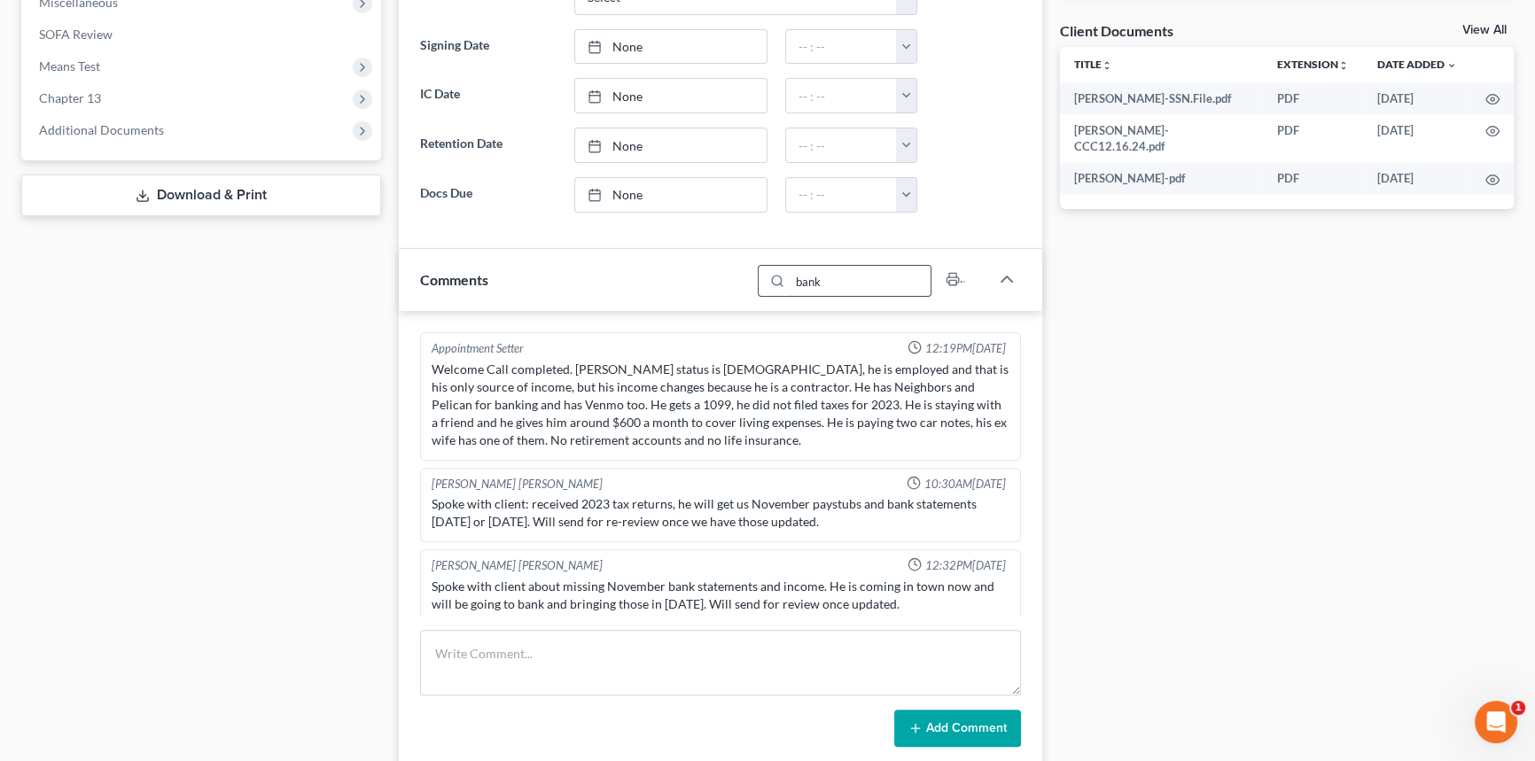
scroll to position [1340, 0]
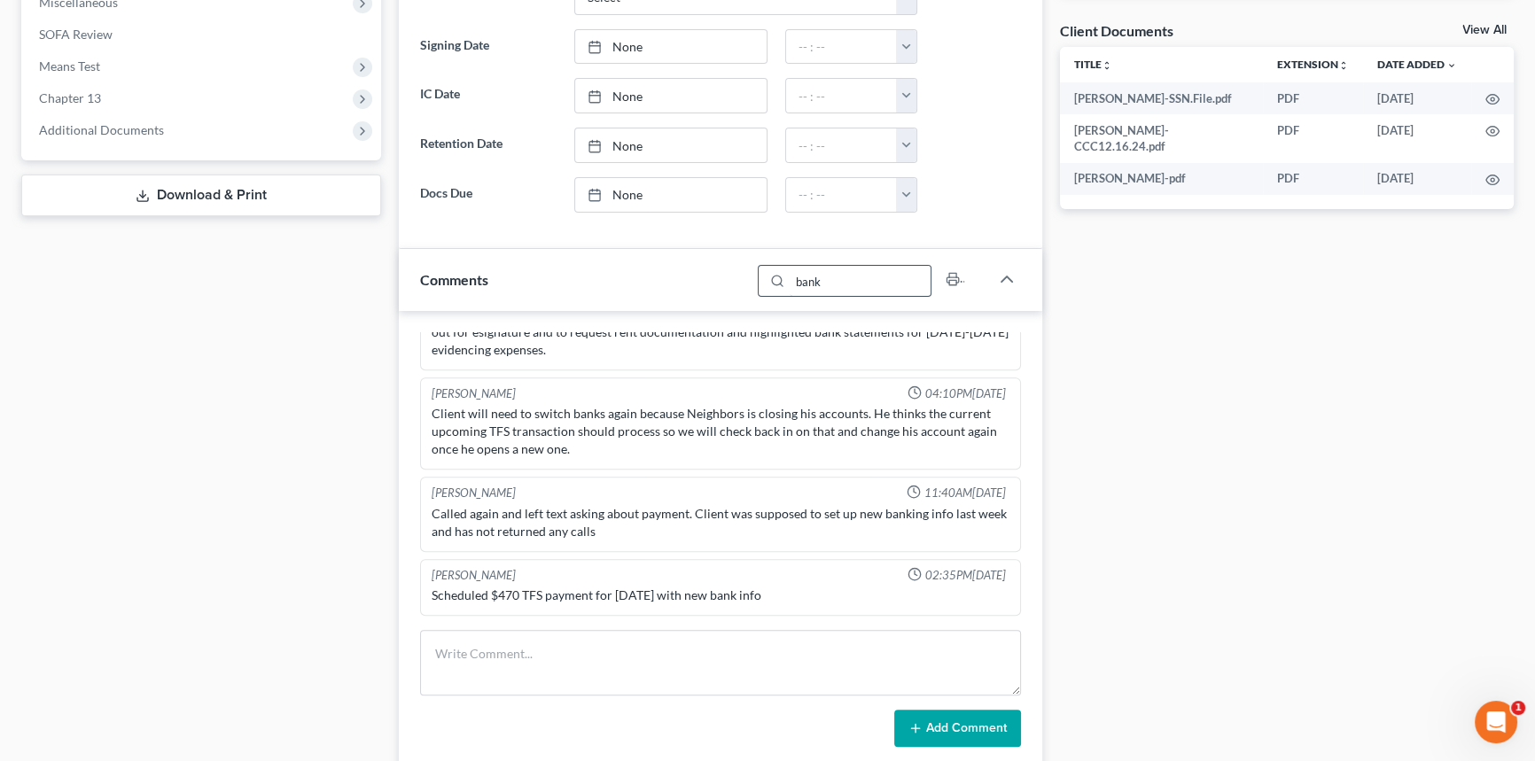
click at [875, 275] on input "bank" at bounding box center [860, 281] width 141 height 30
click at [874, 274] on input "bank" at bounding box center [860, 281] width 141 height 30
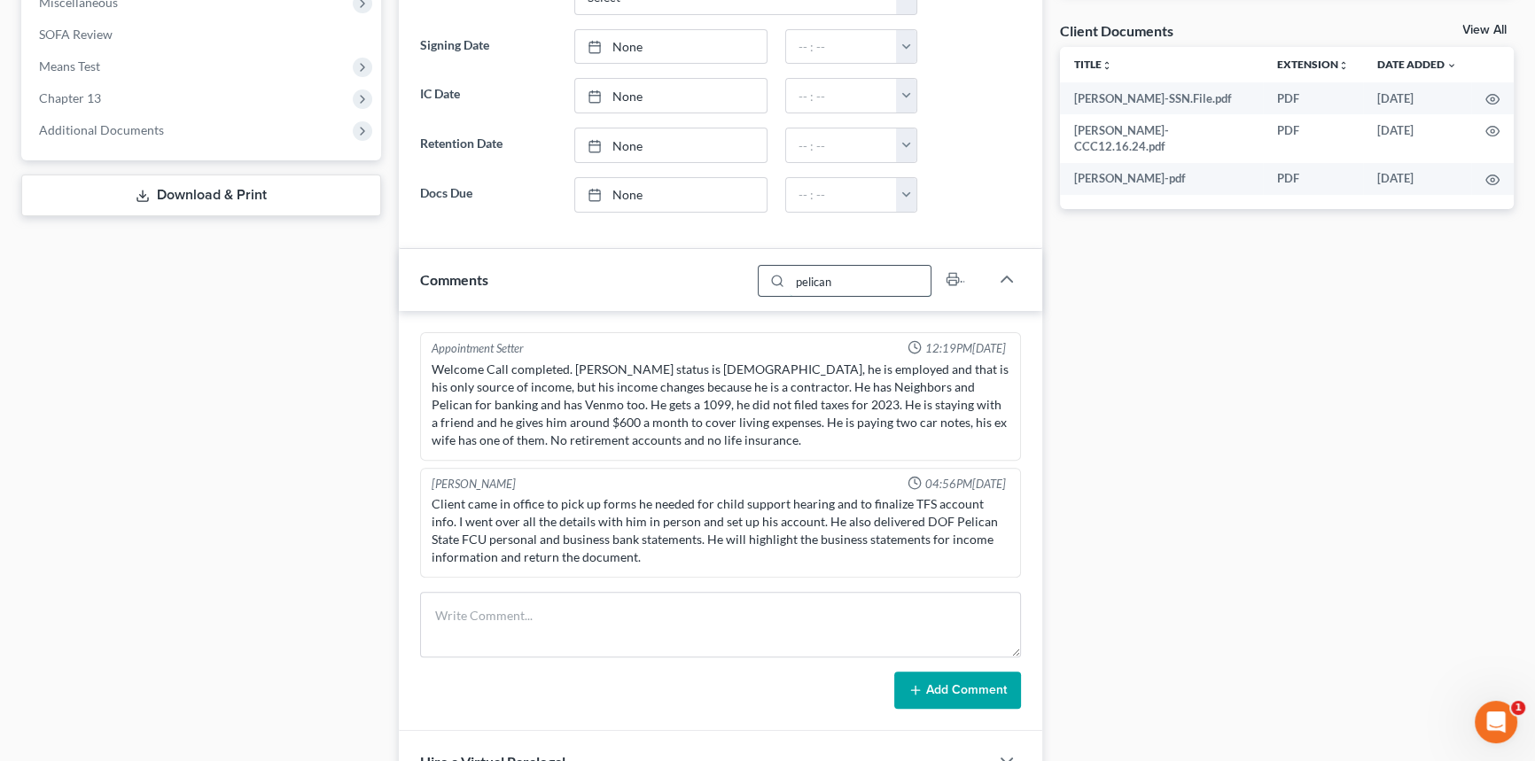
scroll to position [0, 0]
click at [844, 284] on input "pelican" at bounding box center [860, 281] width 141 height 30
click at [846, 282] on input "pelican" at bounding box center [860, 281] width 141 height 30
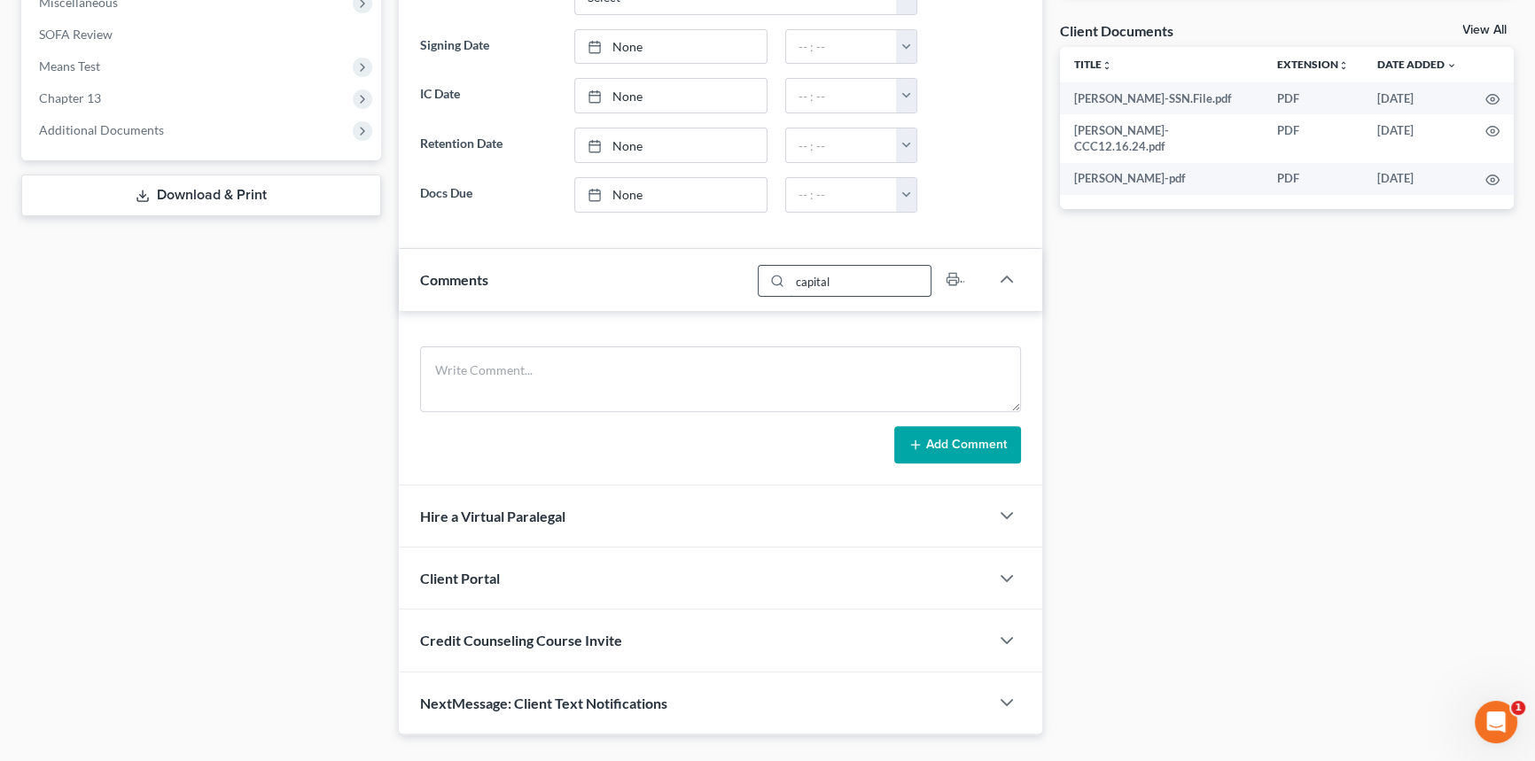
click at [859, 266] on input "capital" at bounding box center [860, 281] width 141 height 30
type input "c"
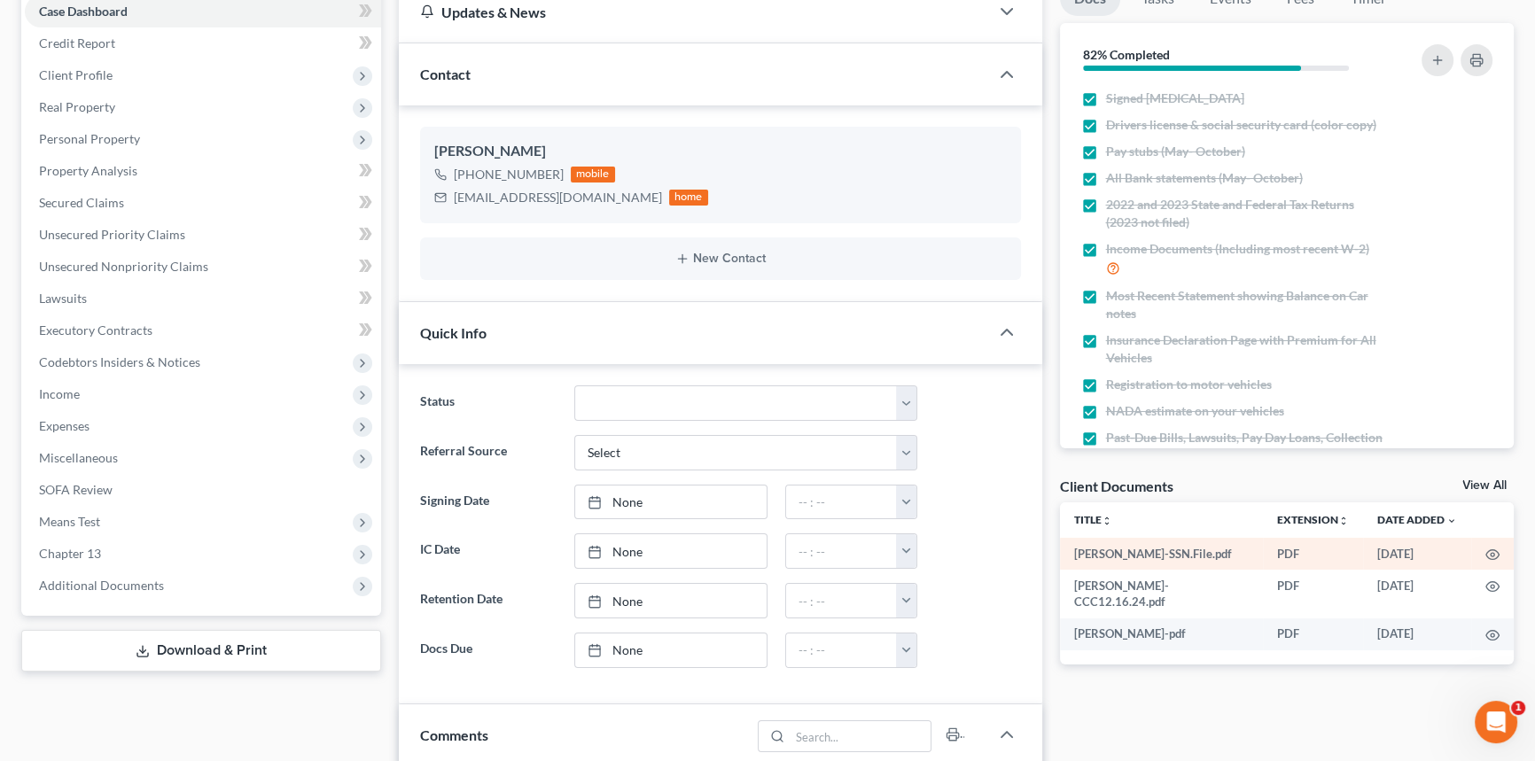
scroll to position [160, 0]
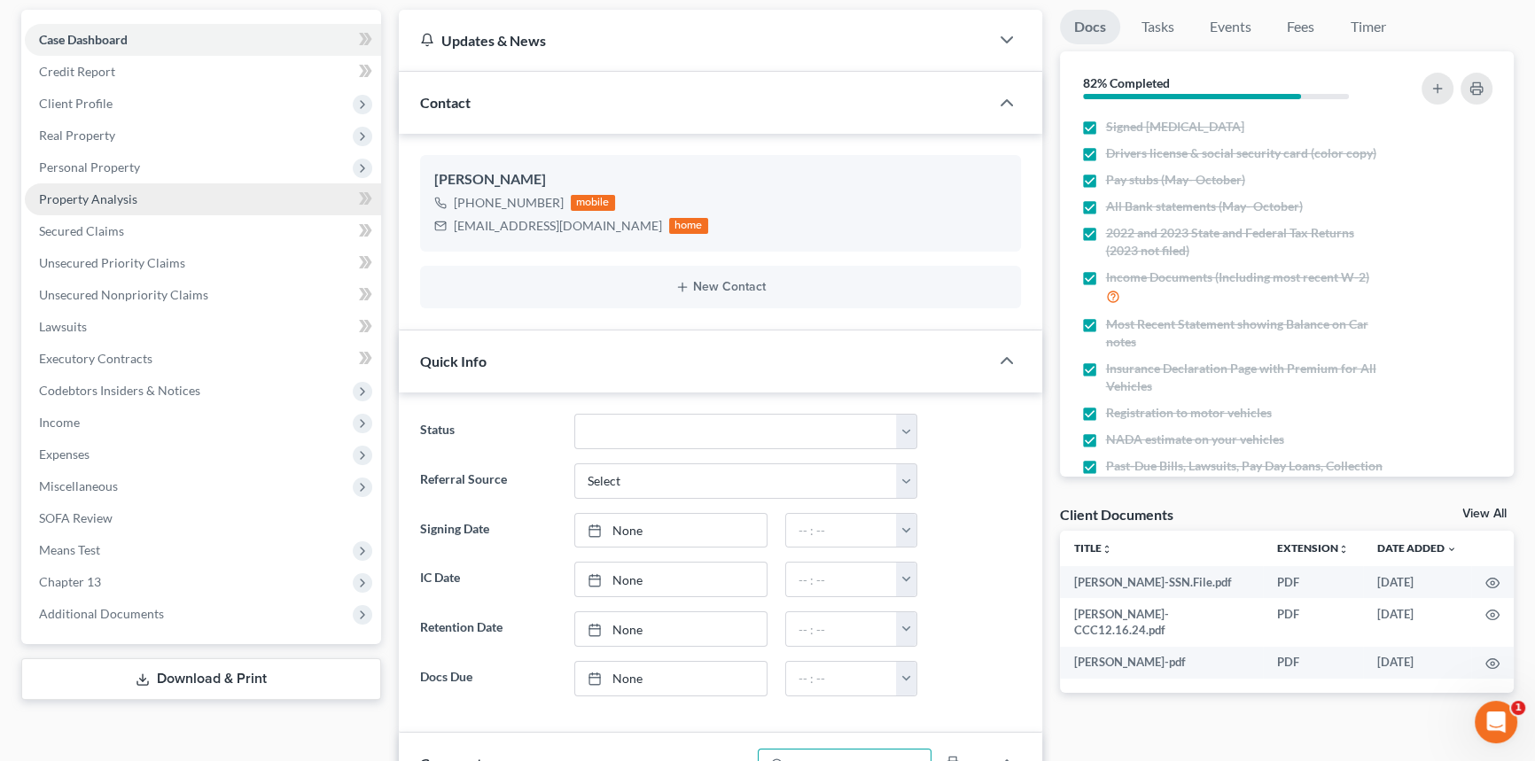
click at [120, 177] on span "Personal Property" at bounding box center [203, 168] width 356 height 32
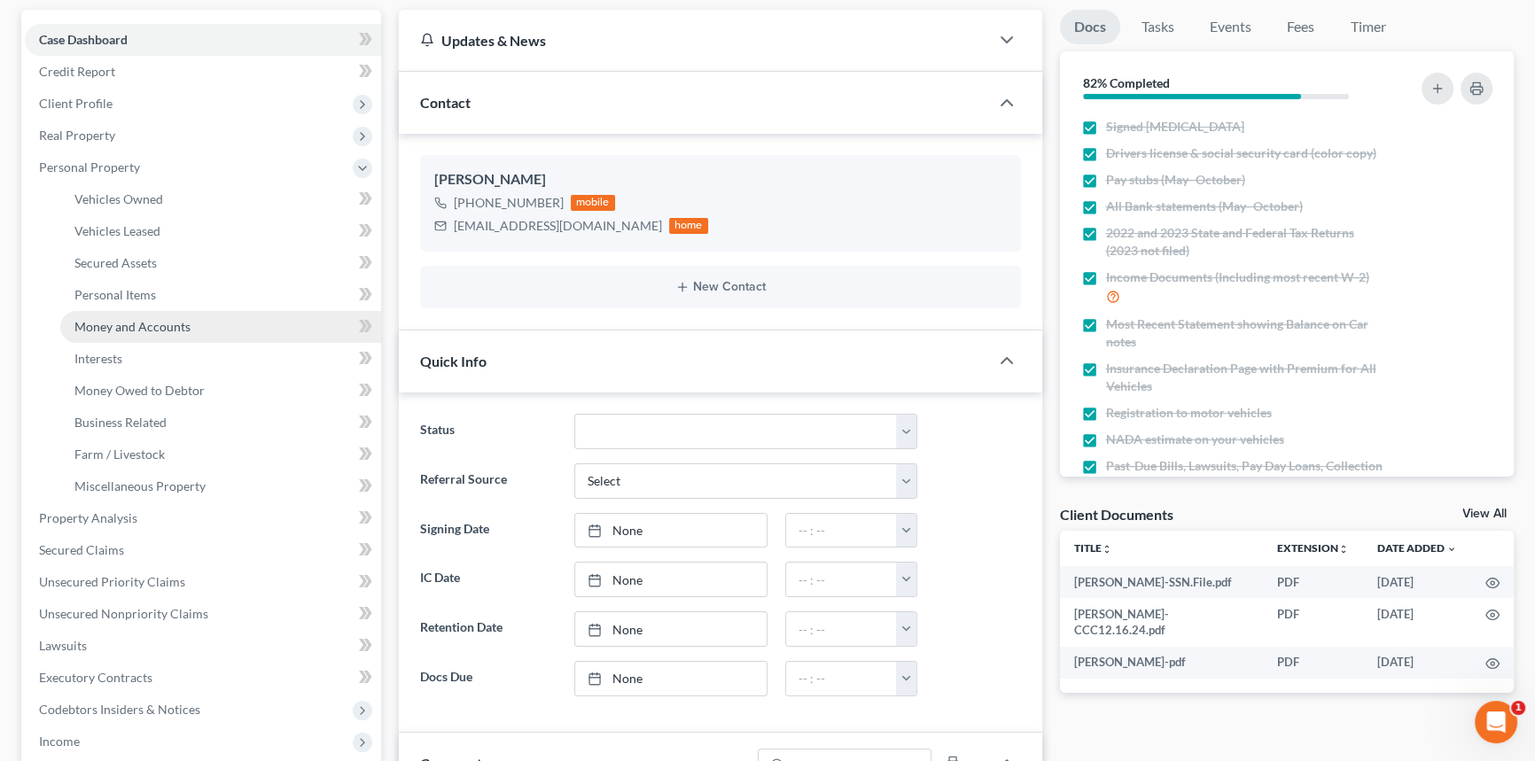
click at [117, 328] on span "Money and Accounts" at bounding box center [132, 326] width 116 height 15
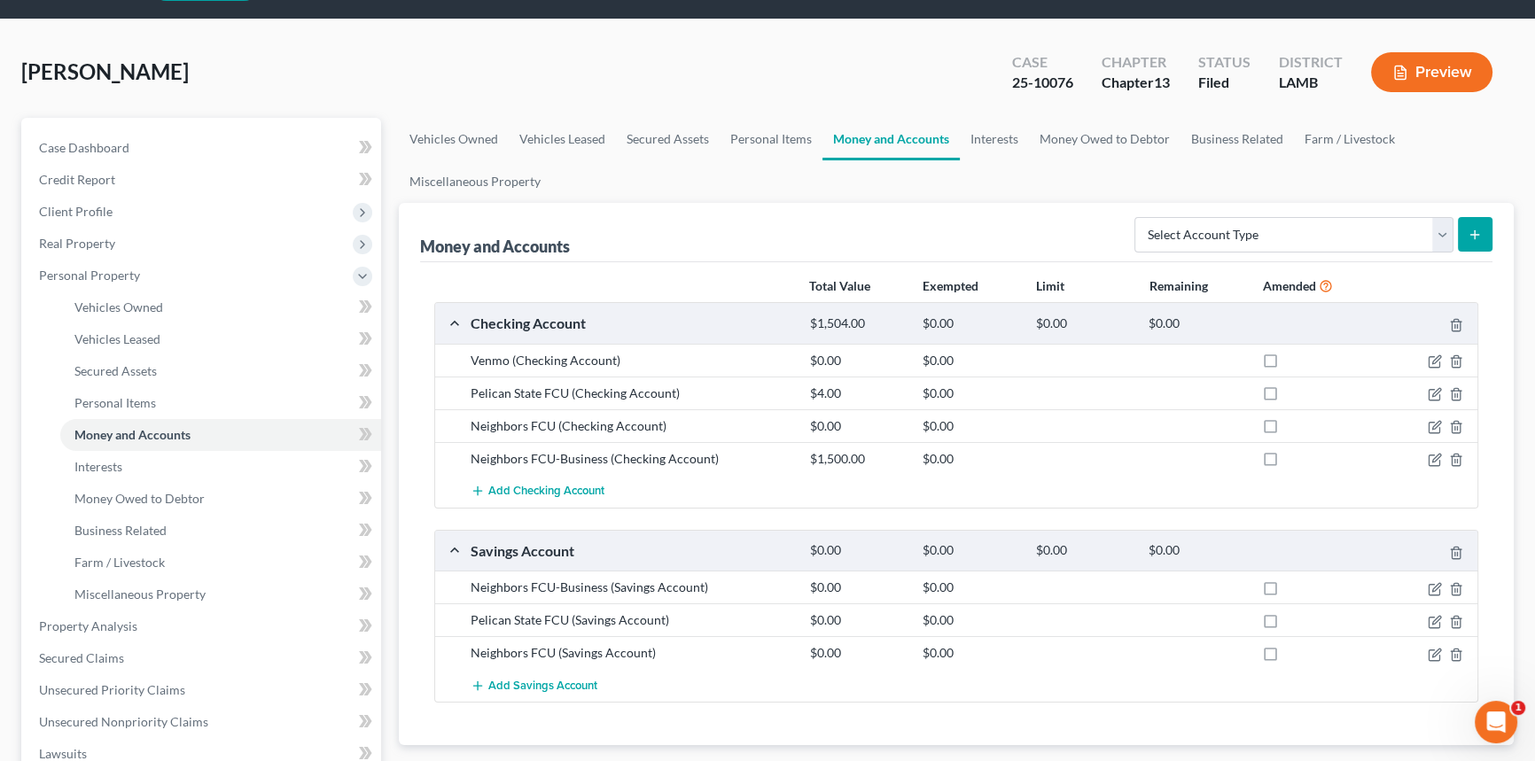
scroll to position [80, 0]
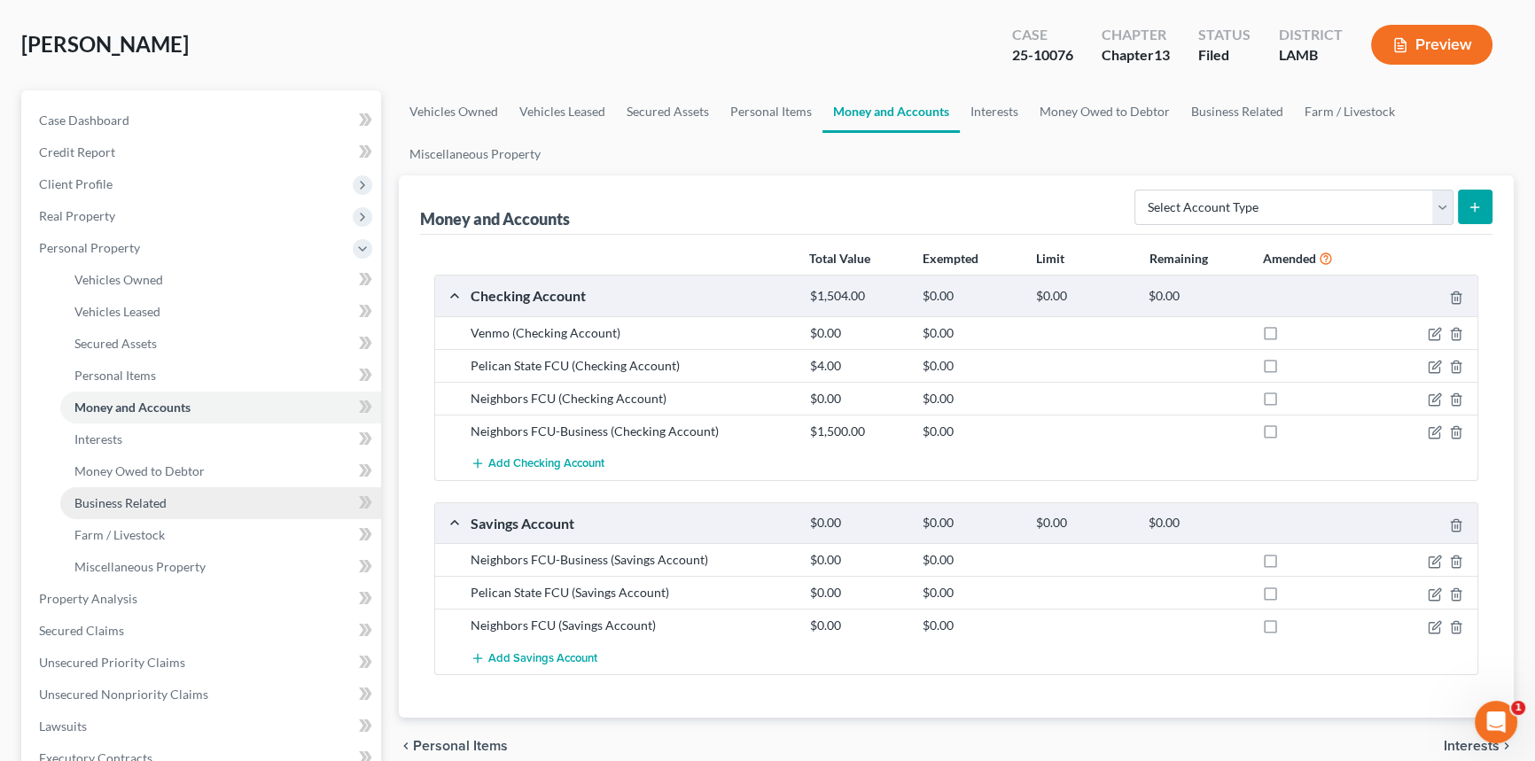
click at [153, 502] on span "Business Related" at bounding box center [120, 502] width 92 height 15
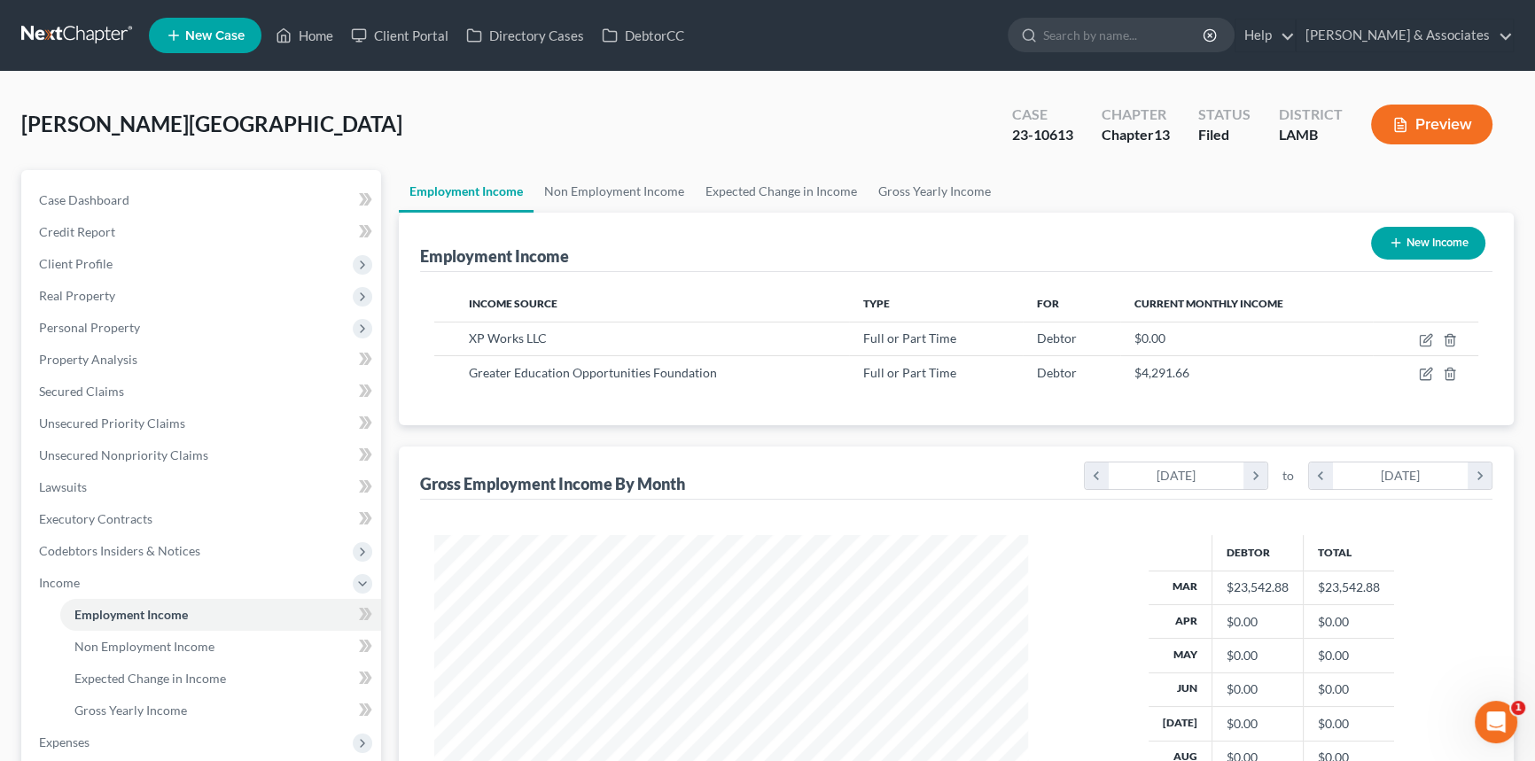
scroll to position [317, 629]
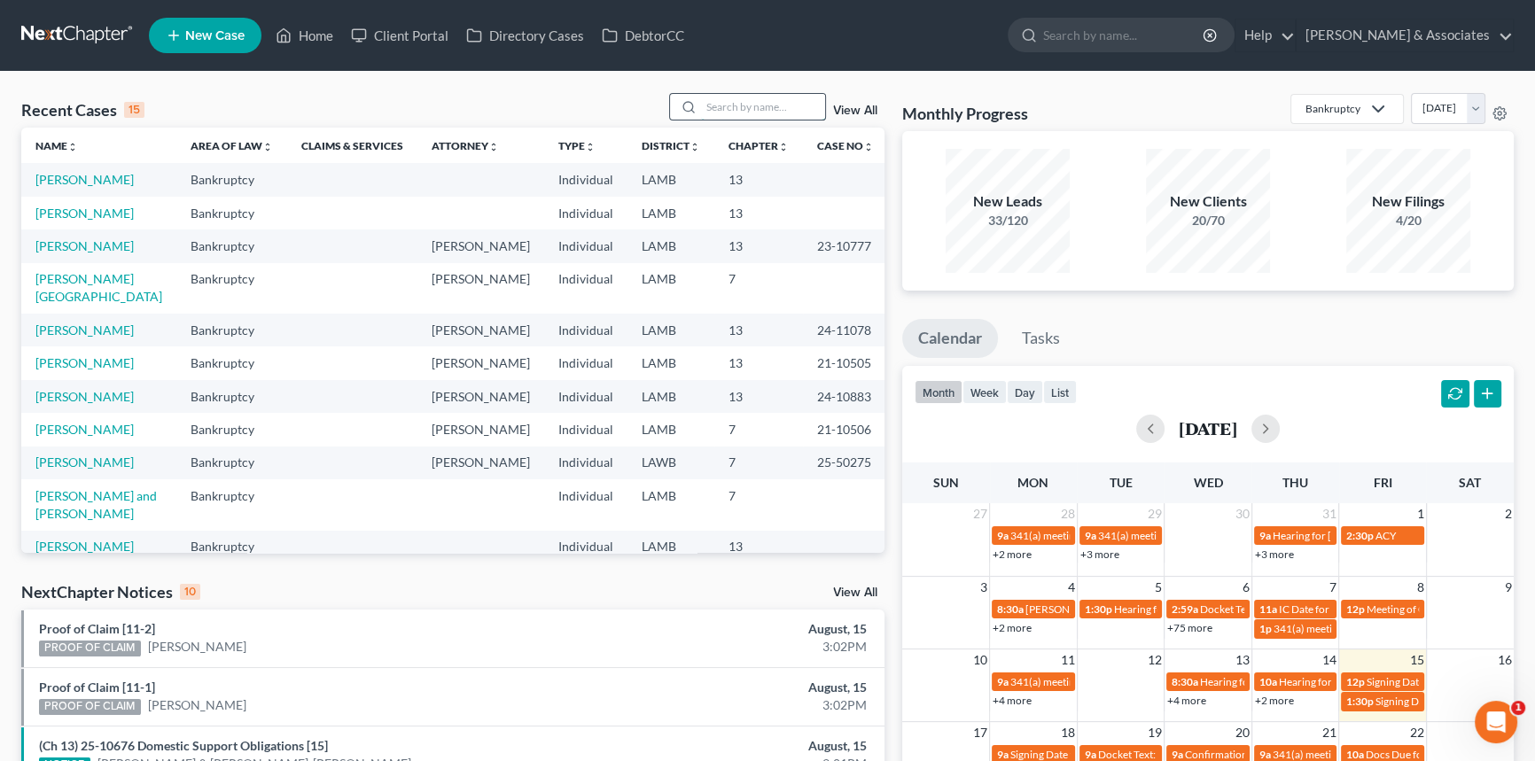
click at [799, 116] on input "search" at bounding box center [763, 107] width 124 height 26
type input "[PERSON_NAME]"
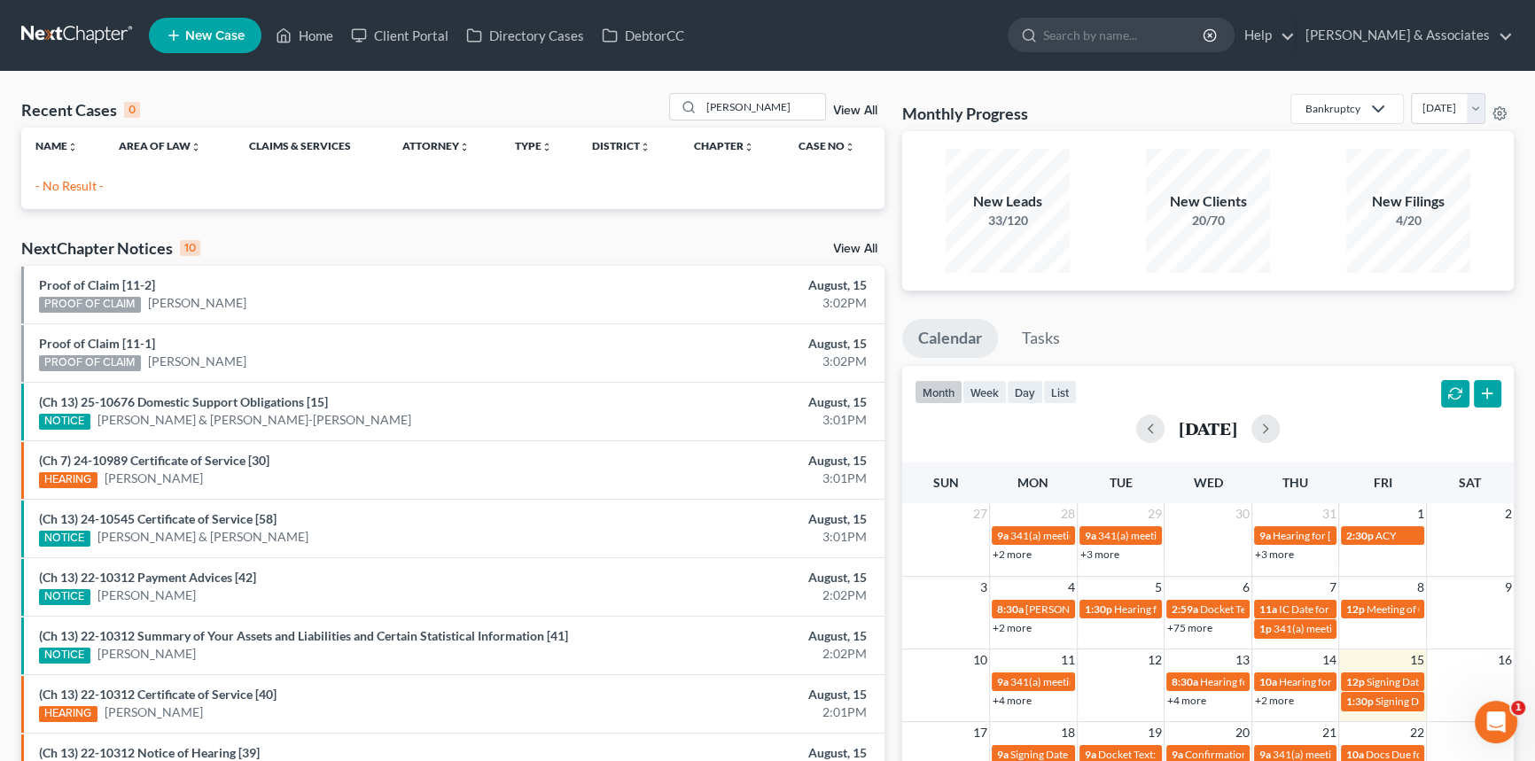
click at [200, 32] on span "New Case" at bounding box center [214, 35] width 59 height 13
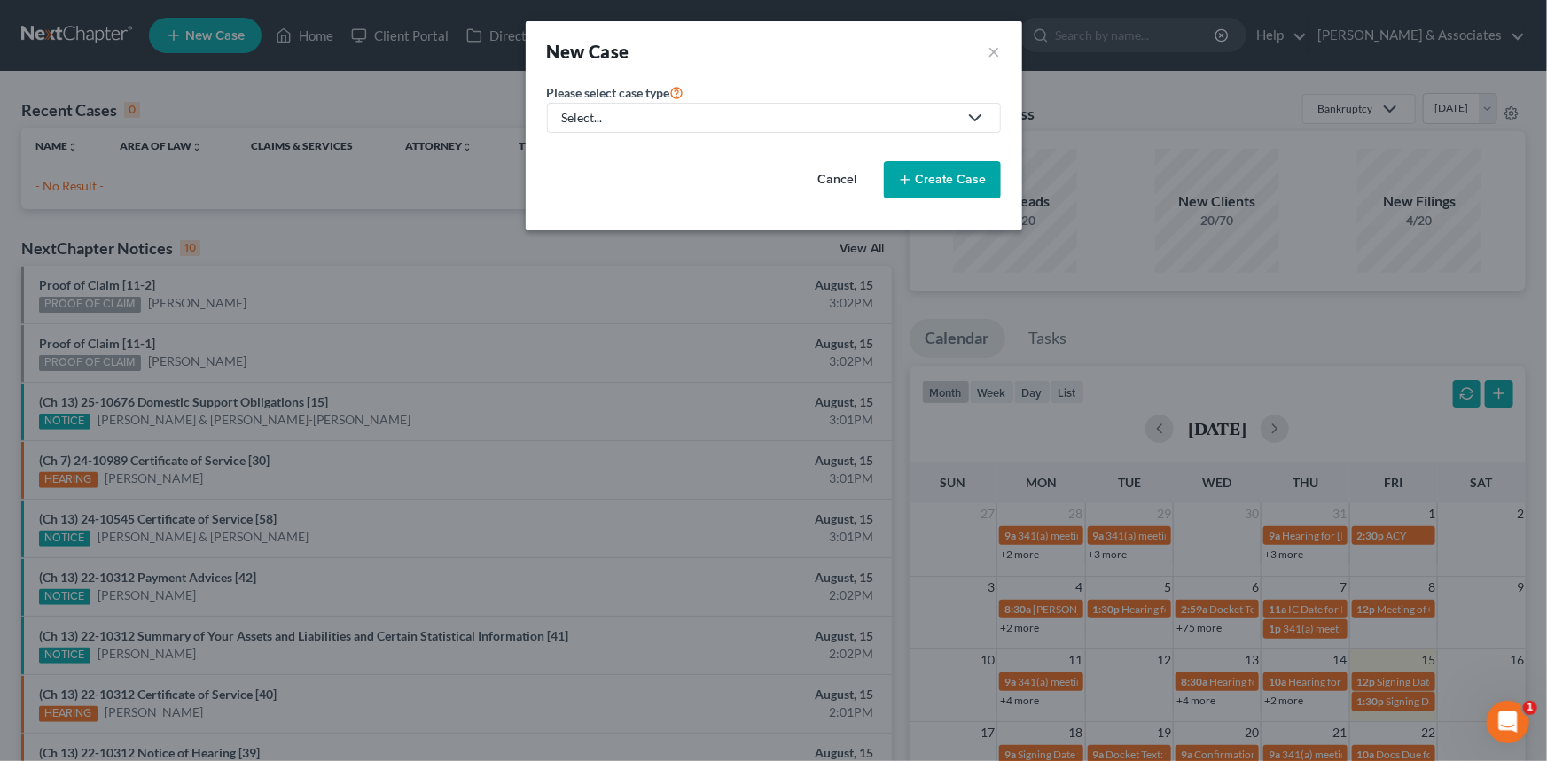
click at [755, 104] on link "Select..." at bounding box center [774, 118] width 454 height 30
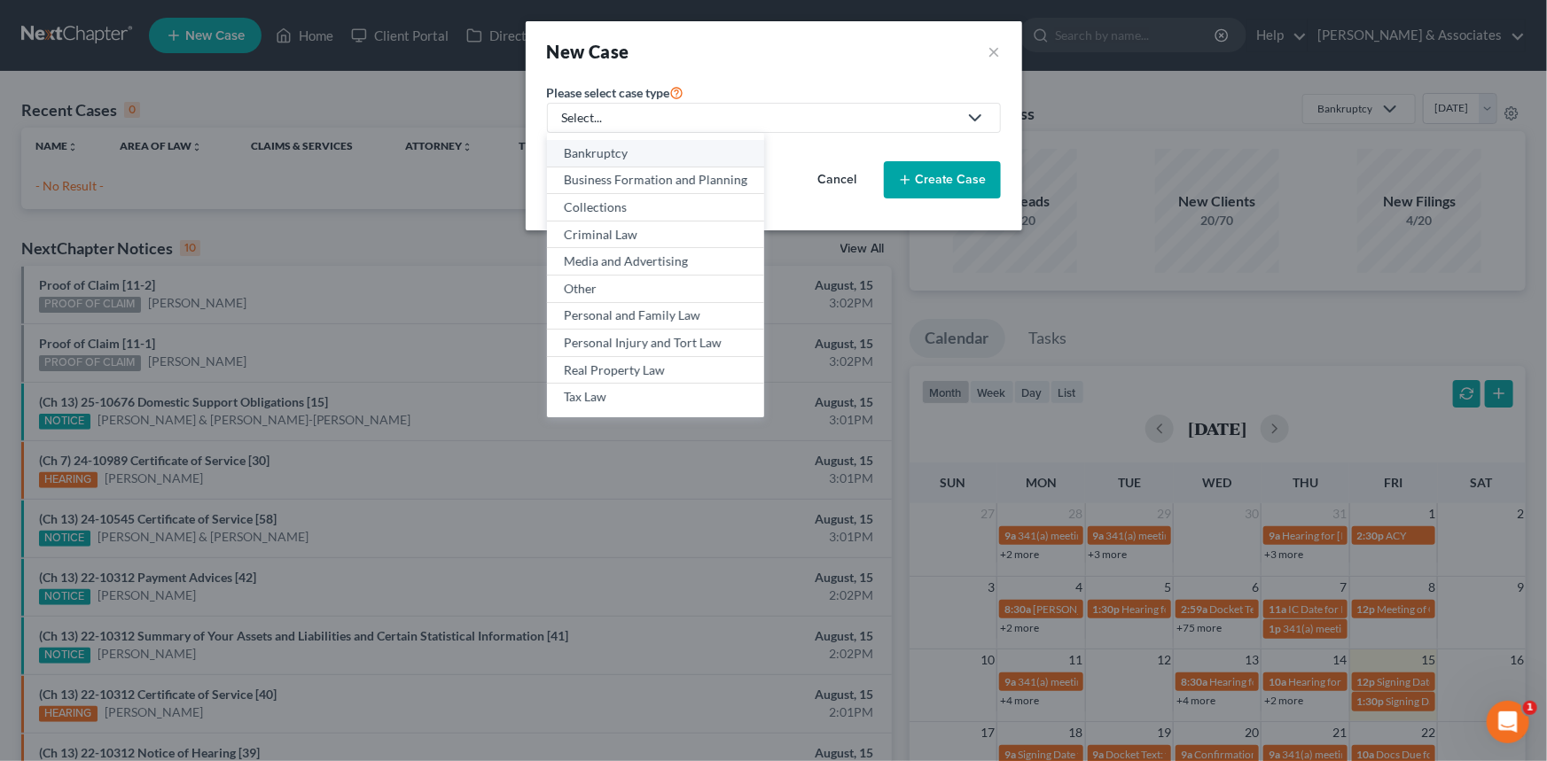
click at [646, 148] on div "Bankruptcy" at bounding box center [655, 153] width 183 height 18
select select "35"
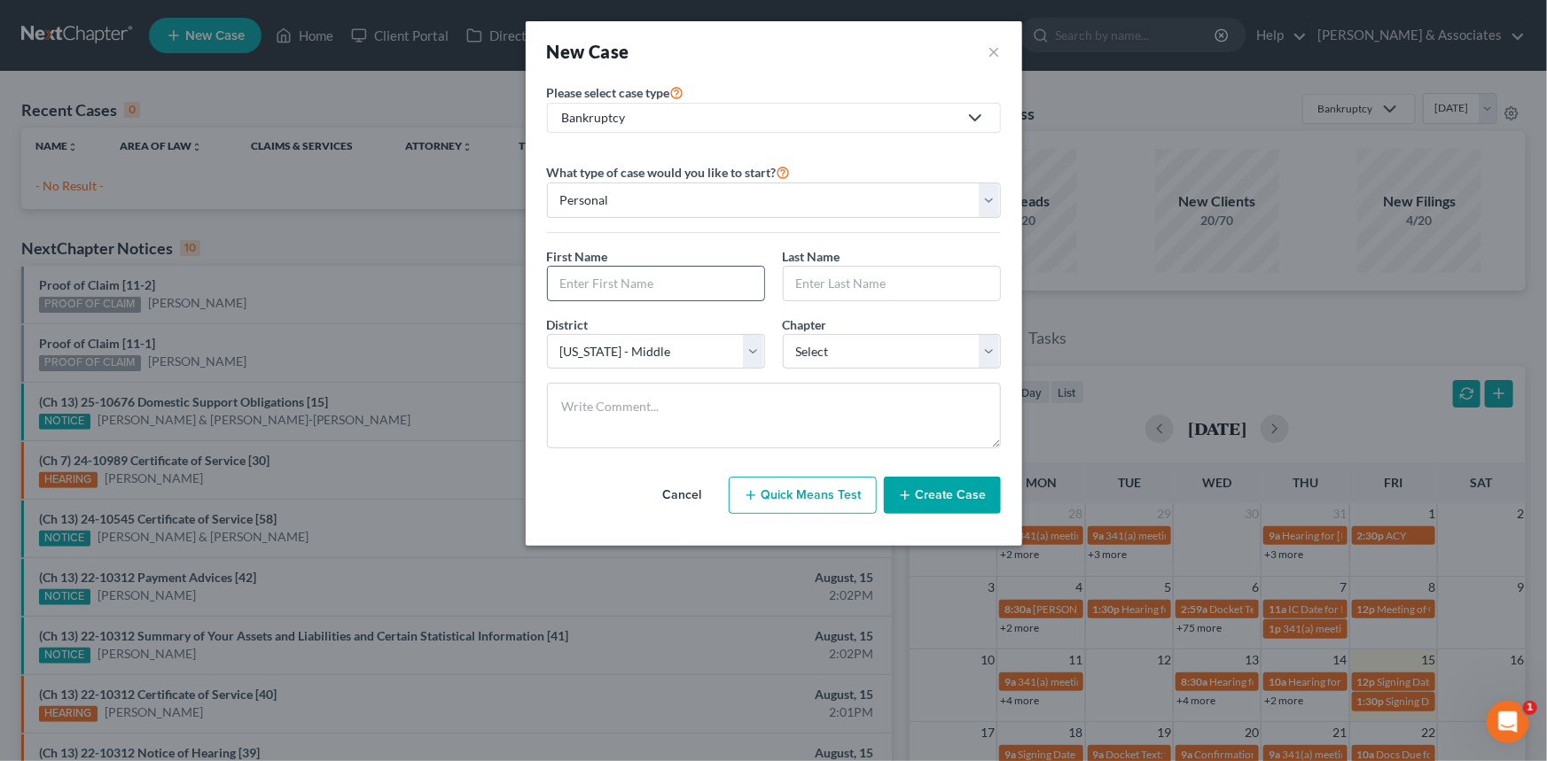
click at [638, 287] on input "text" at bounding box center [656, 284] width 216 height 34
type input "[PERSON_NAME]"
click at [862, 367] on select "Select 7 11 12 13" at bounding box center [892, 351] width 218 height 35
select select "0"
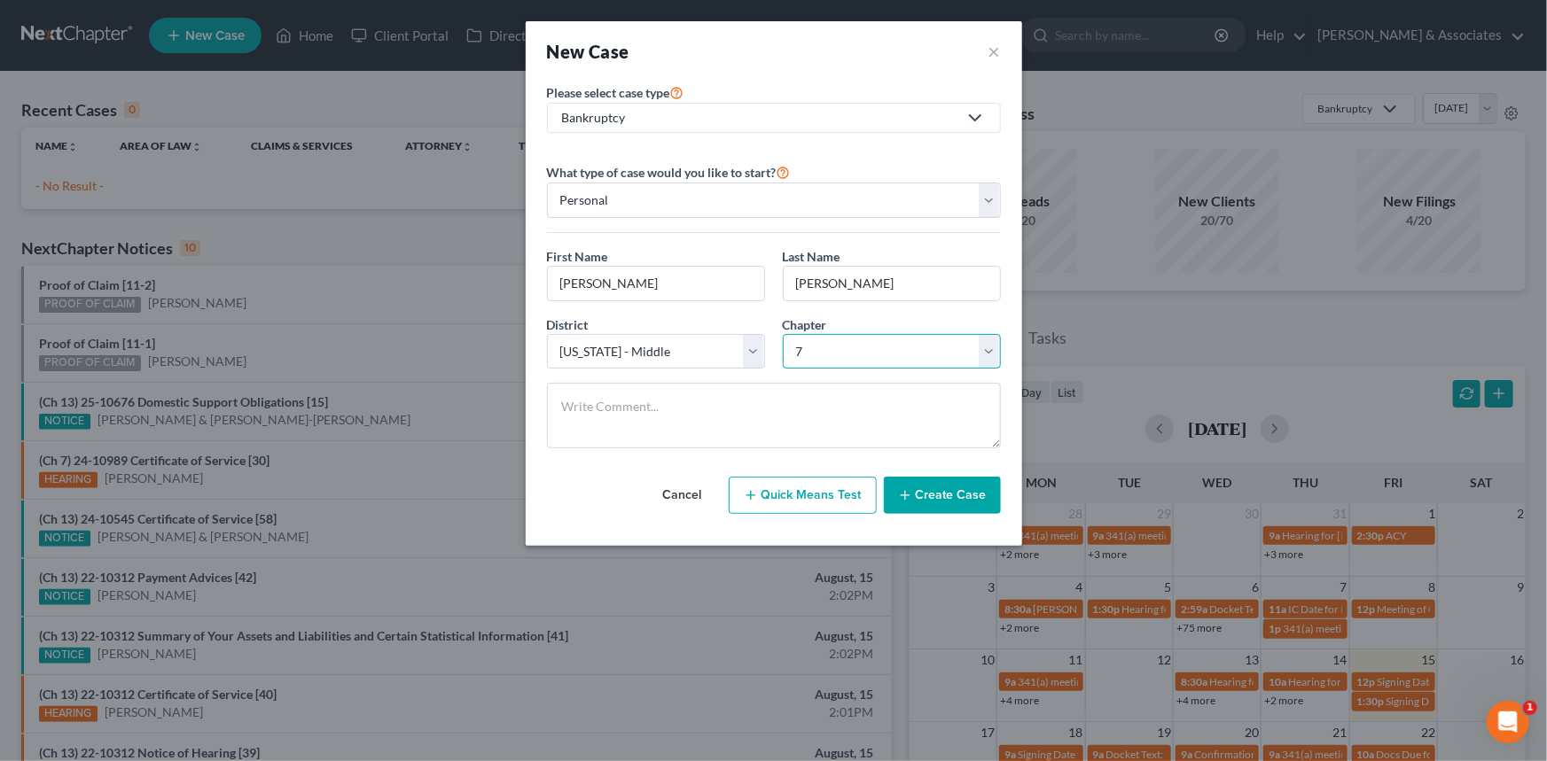
click at [783, 334] on select "Select 7 11 12 13" at bounding box center [892, 351] width 218 height 35
click at [739, 355] on select "Select [US_STATE] - [GEOGRAPHIC_DATA] [US_STATE] - [GEOGRAPHIC_DATA][US_STATE] …" at bounding box center [656, 351] width 218 height 35
select select "34"
click at [547, 334] on select "Select [US_STATE] - [GEOGRAPHIC_DATA] [US_STATE] - [GEOGRAPHIC_DATA][US_STATE] …" at bounding box center [656, 351] width 218 height 35
click at [948, 486] on button "Create Case" at bounding box center [942, 495] width 117 height 37
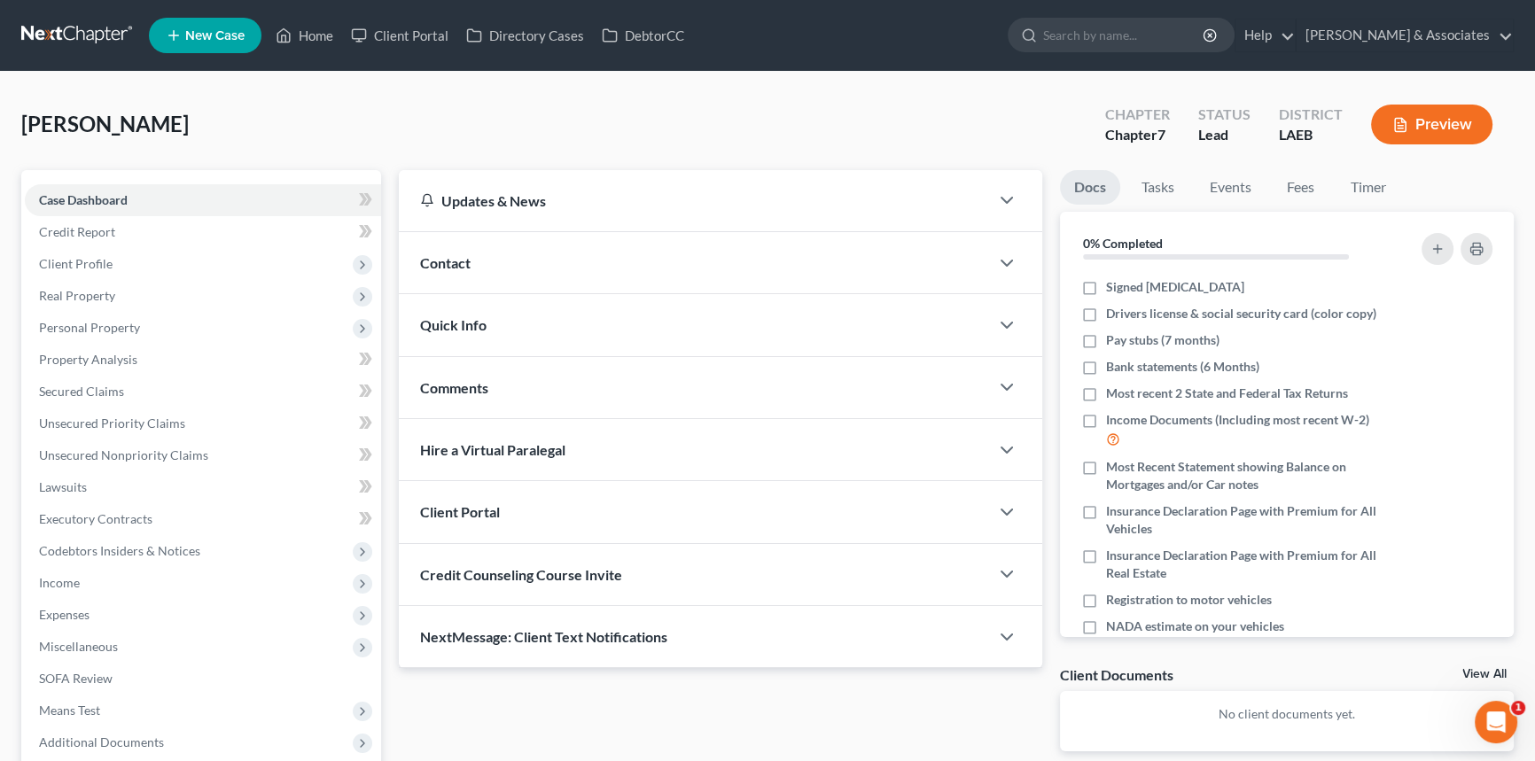
click at [469, 265] on span "Contact" at bounding box center [445, 262] width 51 height 17
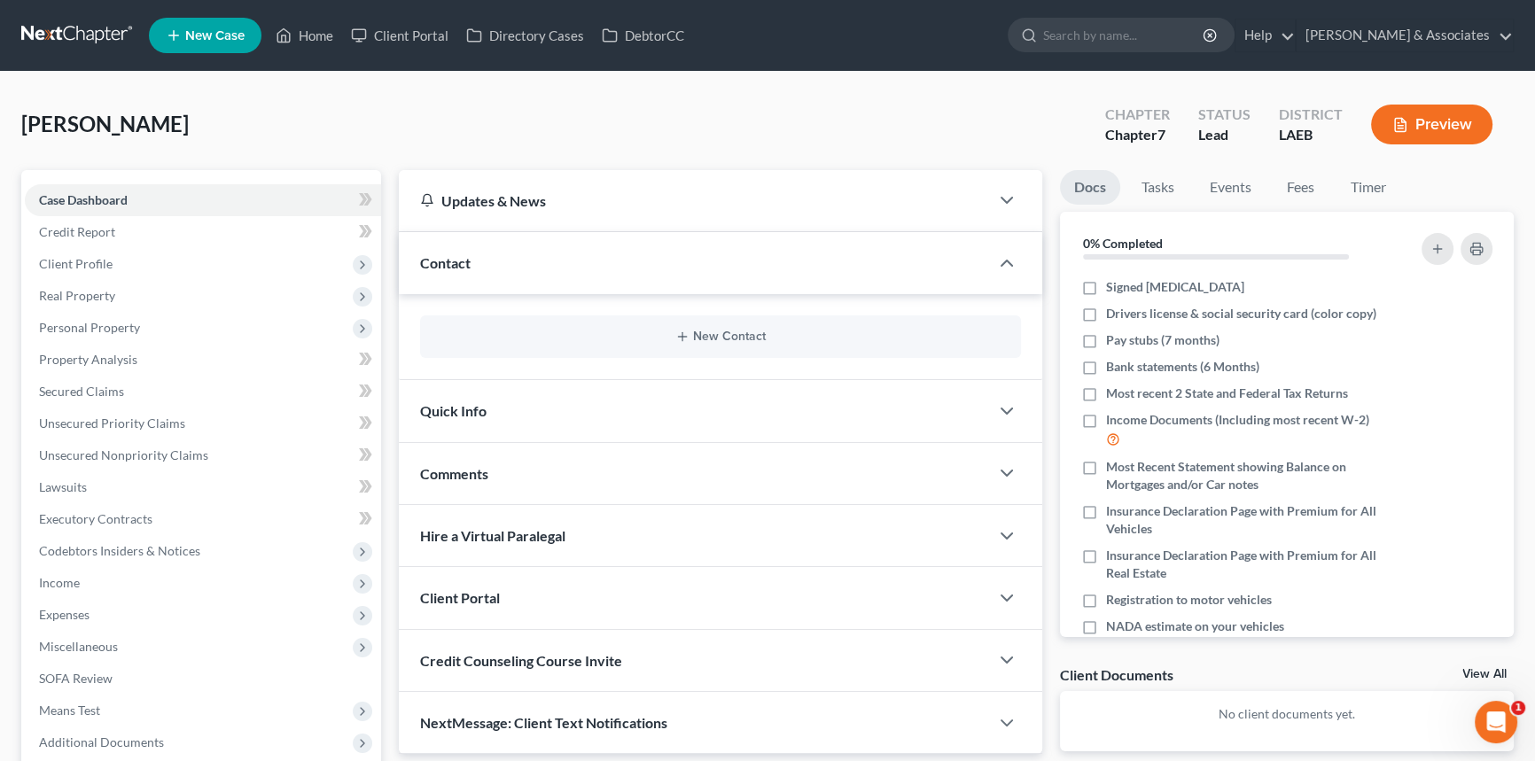
click at [587, 360] on div "New Contact" at bounding box center [720, 337] width 643 height 86
click at [612, 323] on div "New Contact" at bounding box center [720, 337] width 601 height 43
click at [695, 339] on button "New Contact" at bounding box center [720, 337] width 573 height 14
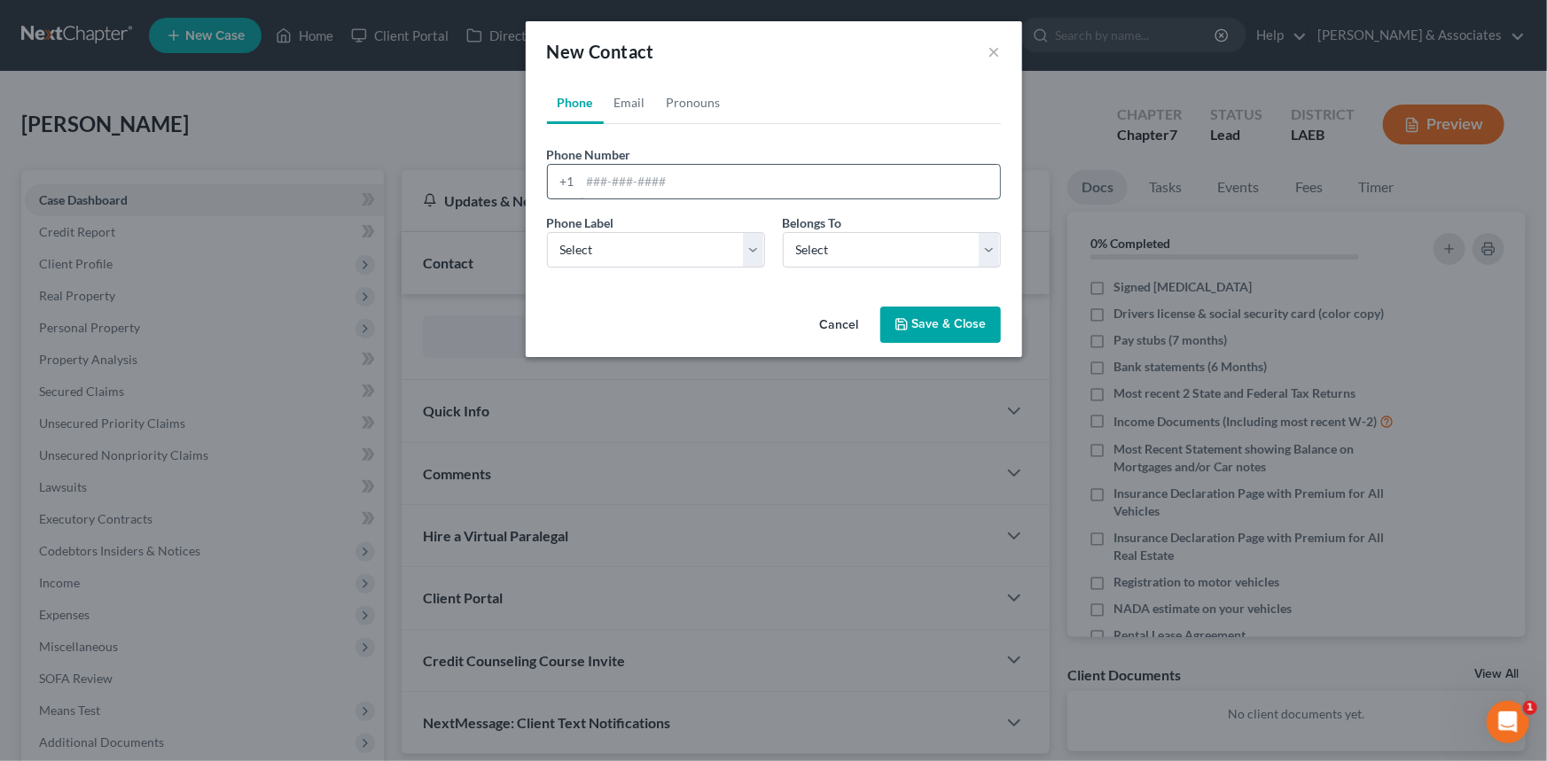
click at [679, 190] on input "tel" at bounding box center [790, 182] width 419 height 34
type input "9859510307"
click at [691, 223] on div "Phone Label * Select Mobile Home Work Other" at bounding box center [656, 241] width 236 height 54
click at [685, 244] on select "Select Mobile Home Work Other" at bounding box center [656, 249] width 218 height 35
select select "0"
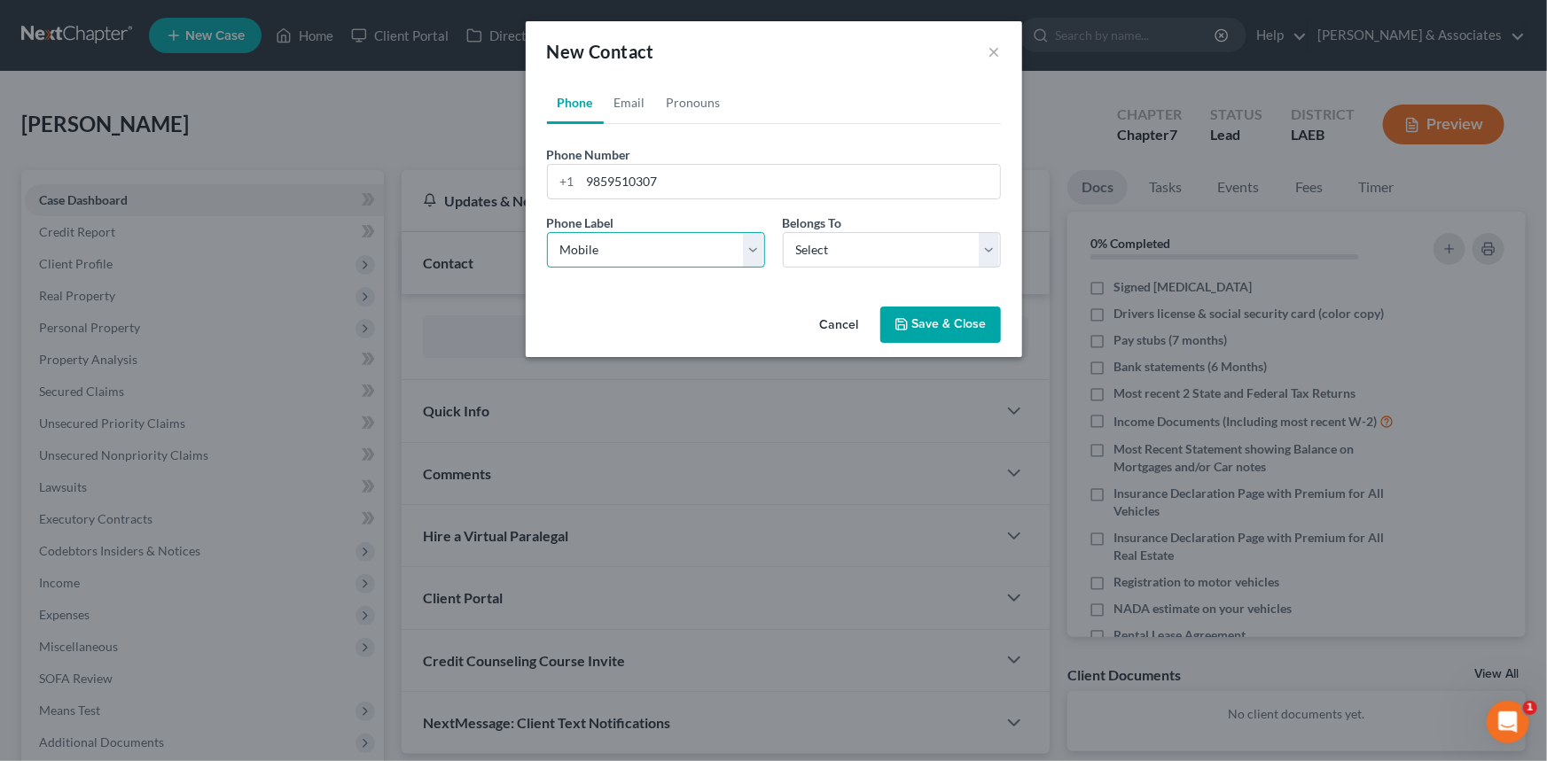
click at [547, 232] on select "Select Mobile Home Work Other" at bounding box center [656, 249] width 218 height 35
click at [921, 261] on select "Select Client Other" at bounding box center [892, 249] width 218 height 35
select select "0"
click at [783, 232] on select "Select Client Other" at bounding box center [892, 249] width 218 height 35
click at [610, 104] on link "Email" at bounding box center [630, 103] width 52 height 43
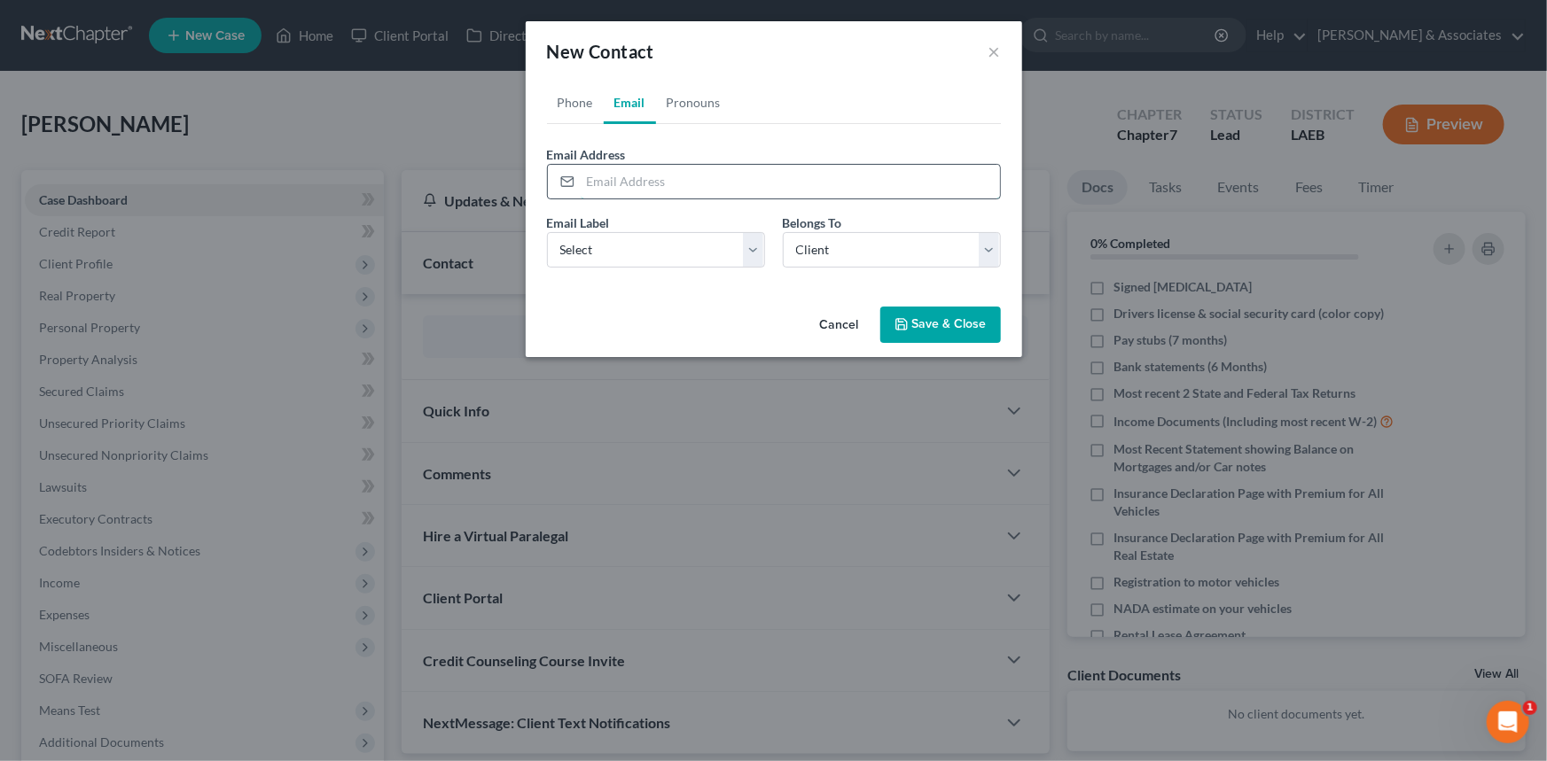
click at [753, 183] on input "email" at bounding box center [790, 182] width 419 height 34
paste input "[EMAIL_ADDRESS][DOMAIN_NAME]"
type input "[EMAIL_ADDRESS][DOMAIN_NAME]"
click at [623, 238] on select "Select Home Work Other" at bounding box center [656, 249] width 218 height 35
select select "0"
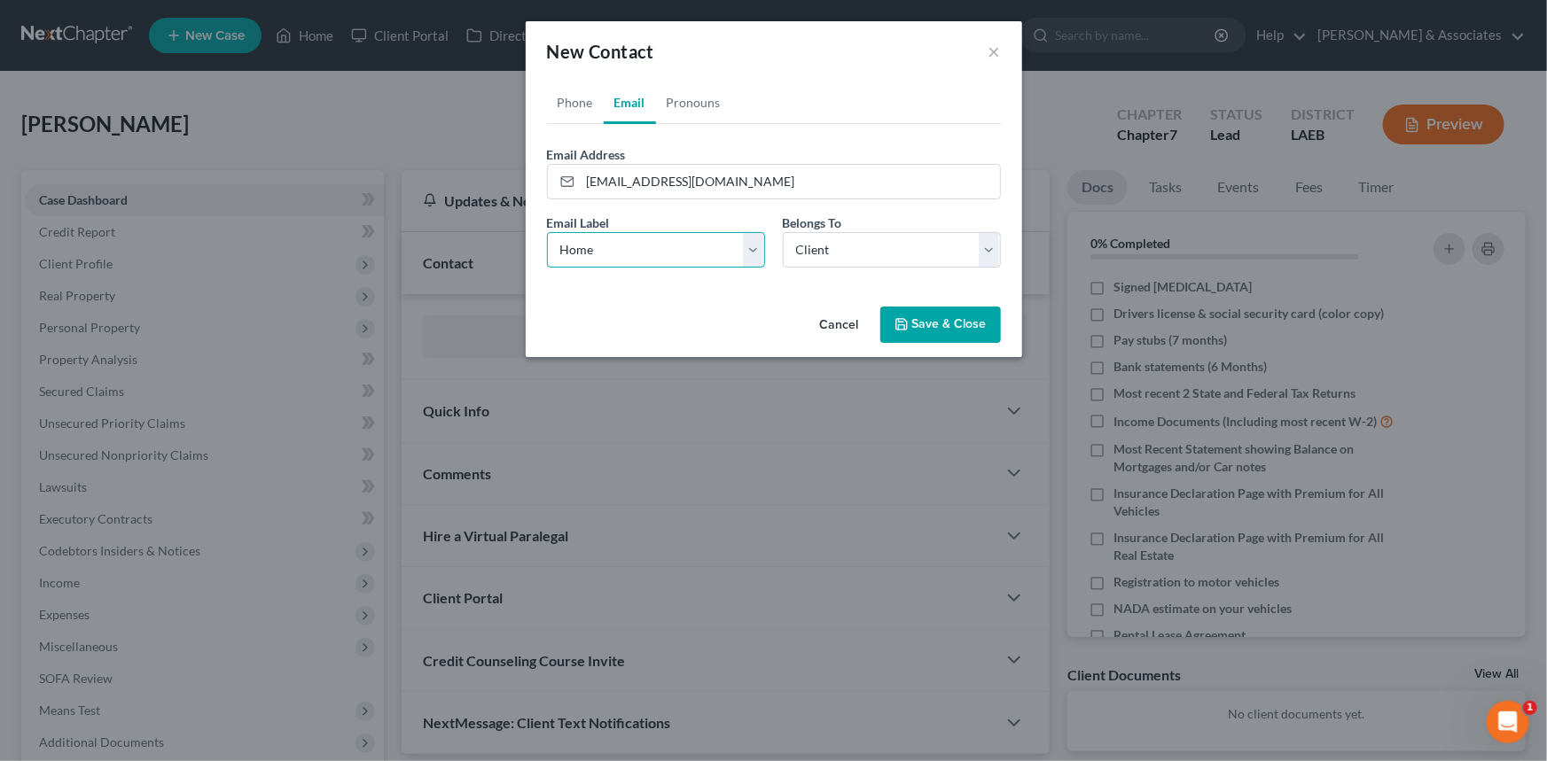
click at [547, 232] on select "Select Home Work Other" at bounding box center [656, 249] width 218 height 35
click at [946, 319] on button "Save & Close" at bounding box center [940, 325] width 121 height 37
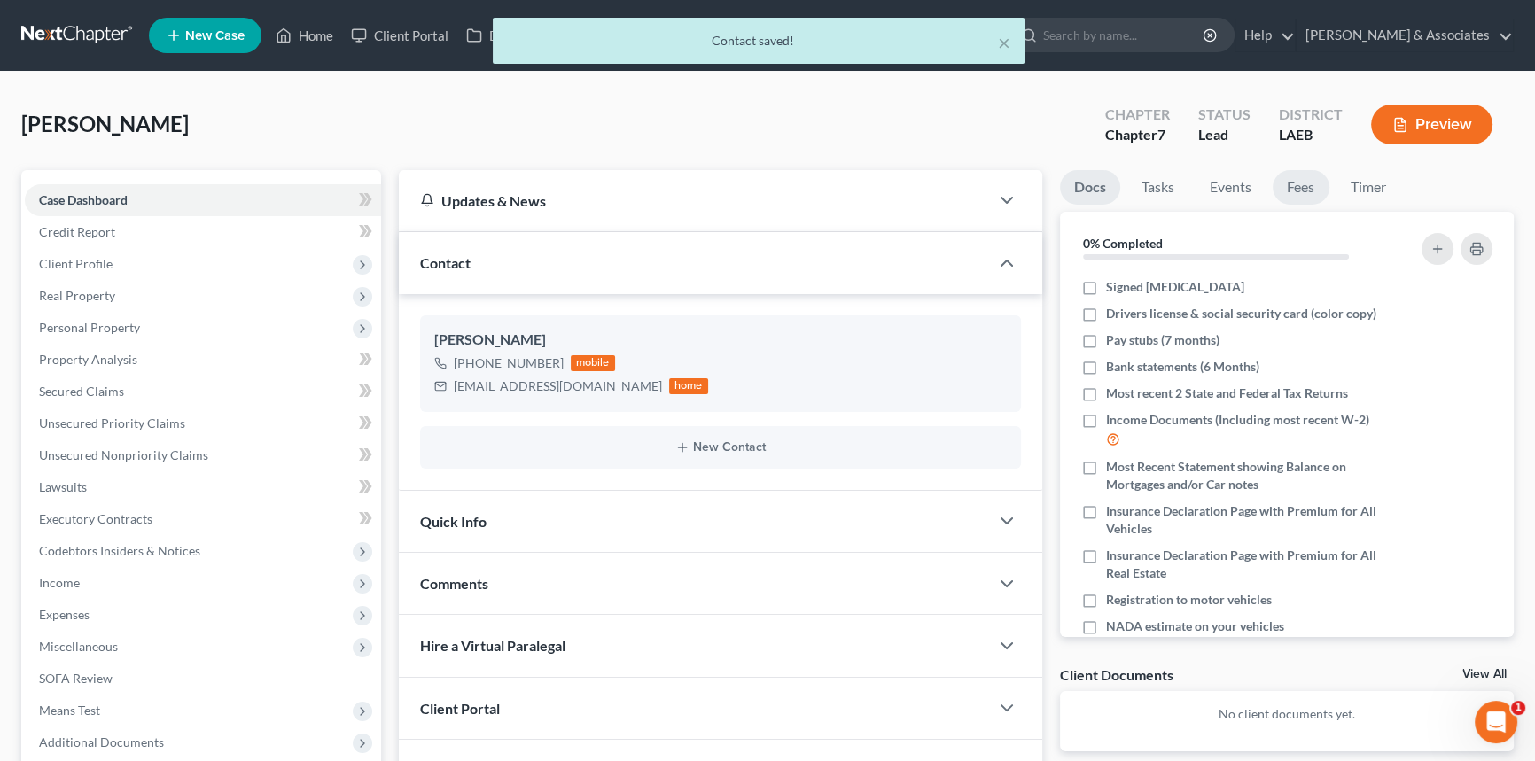
click at [1279, 185] on link "Fees" at bounding box center [1301, 187] width 57 height 35
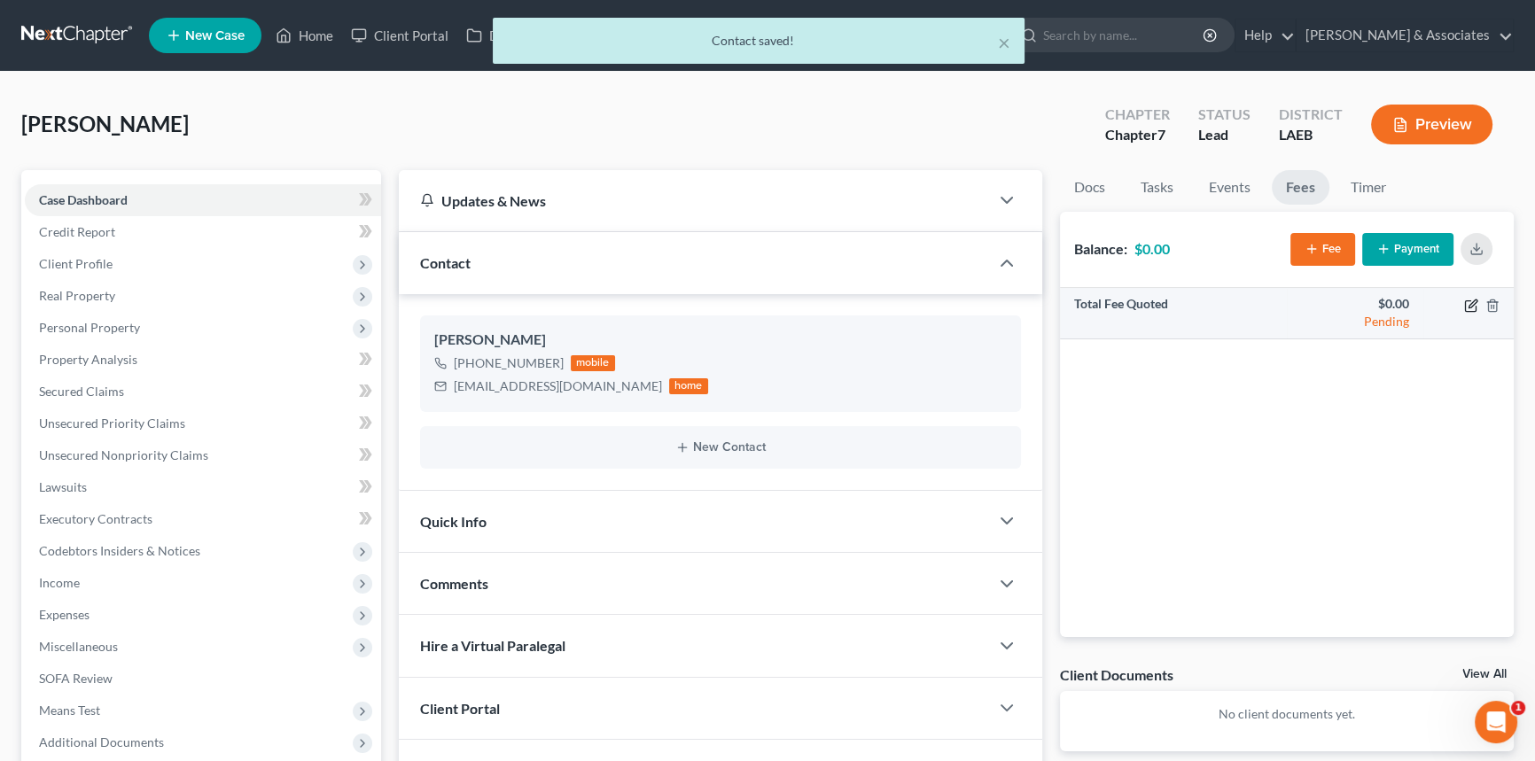
click at [1464, 310] on icon "button" at bounding box center [1471, 306] width 14 height 14
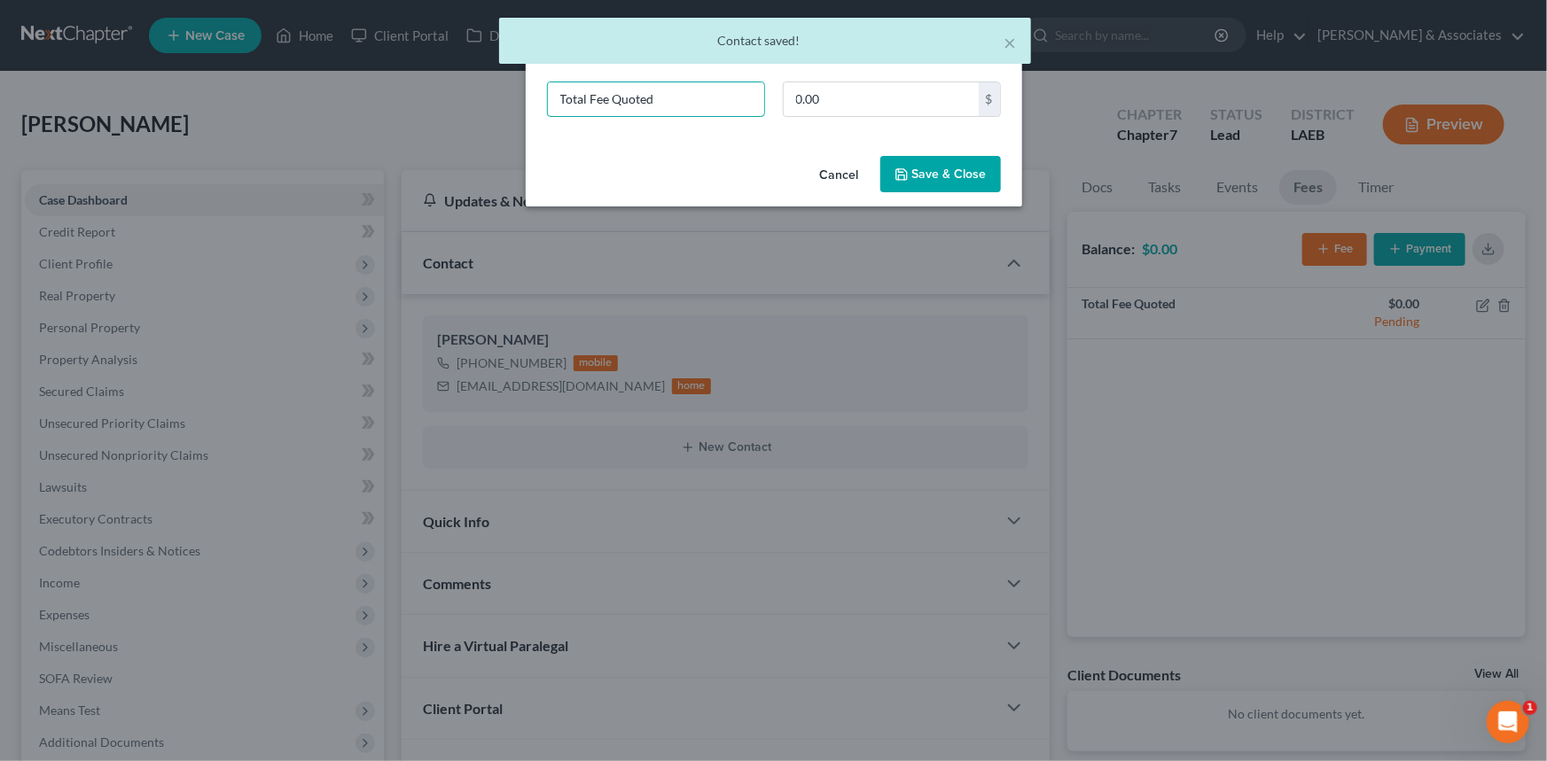
drag, startPoint x: 713, startPoint y: 99, endPoint x: 177, endPoint y: 111, distance: 535.4
click at [207, 113] on div "New Fee Edit Fee × Total Fee Quoted 0.00 $ Cancel Save & Close" at bounding box center [773, 380] width 1547 height 761
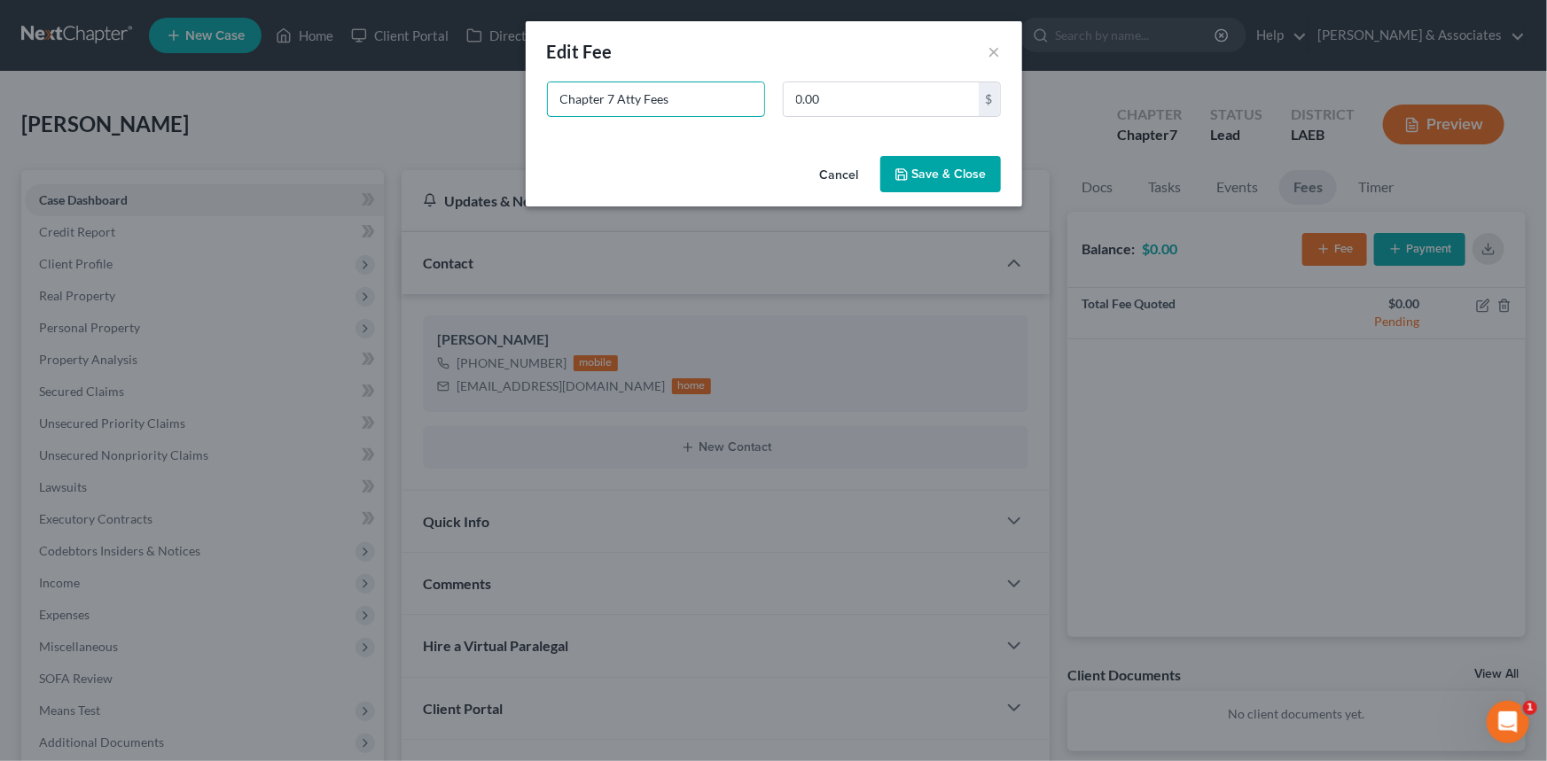
type input "Chapter 7 Atty Fees"
type input "1,500"
click at [932, 186] on button "Save & Close" at bounding box center [940, 174] width 121 height 37
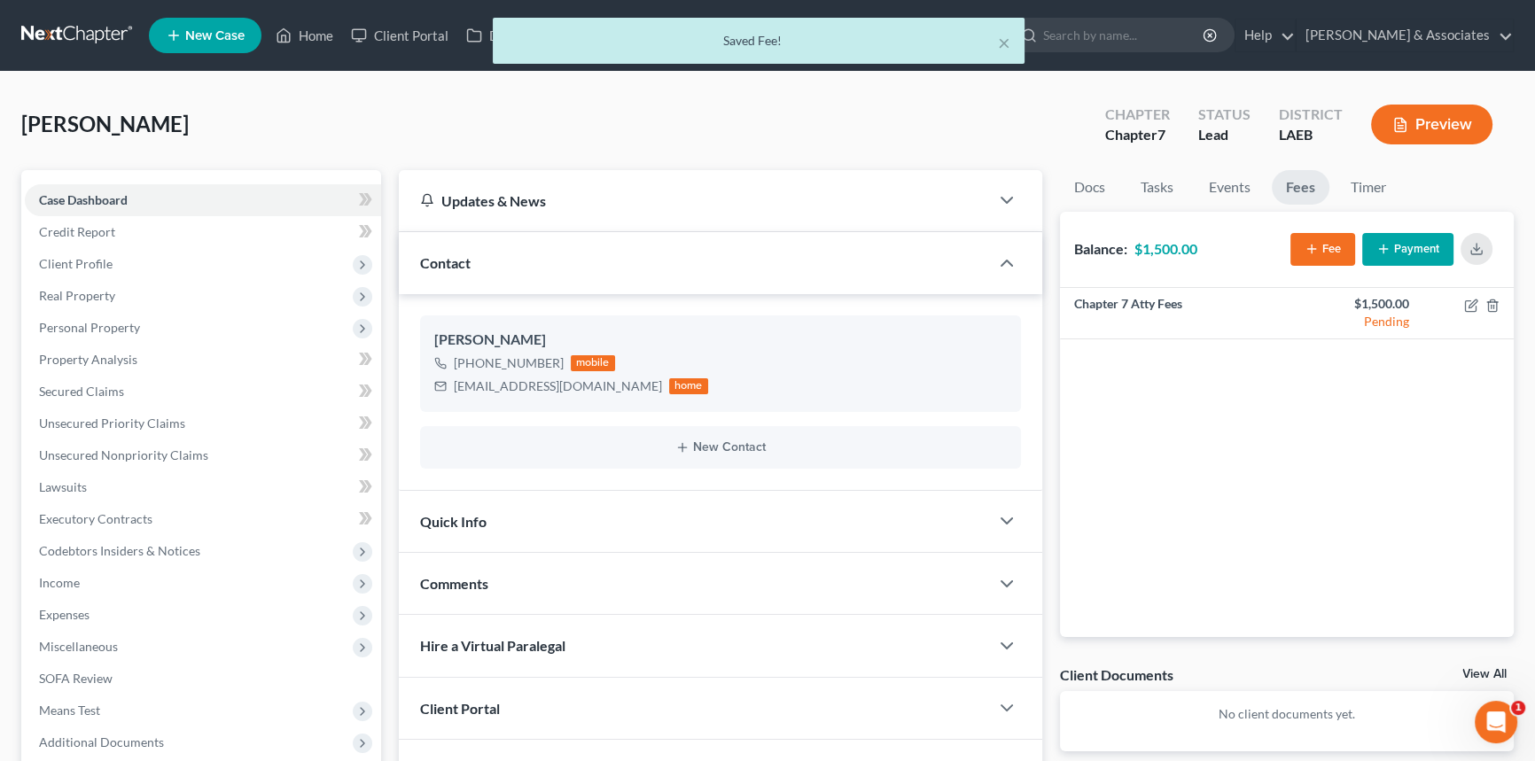
click at [1412, 245] on button "Payment" at bounding box center [1407, 249] width 91 height 33
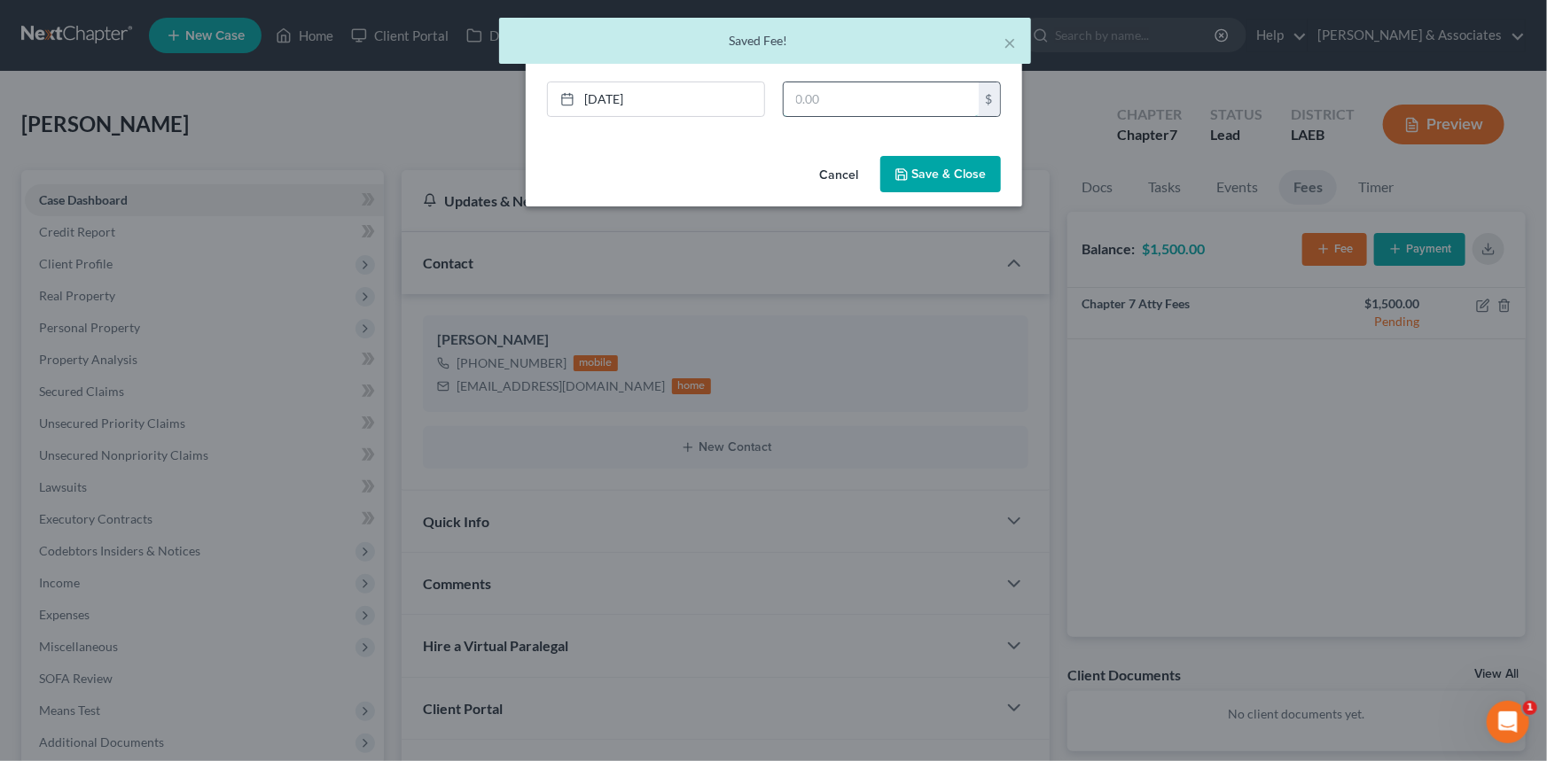
click at [888, 105] on input "text" at bounding box center [880, 99] width 195 height 34
type input "1,500"
click at [925, 174] on button "Save & Close" at bounding box center [940, 174] width 121 height 37
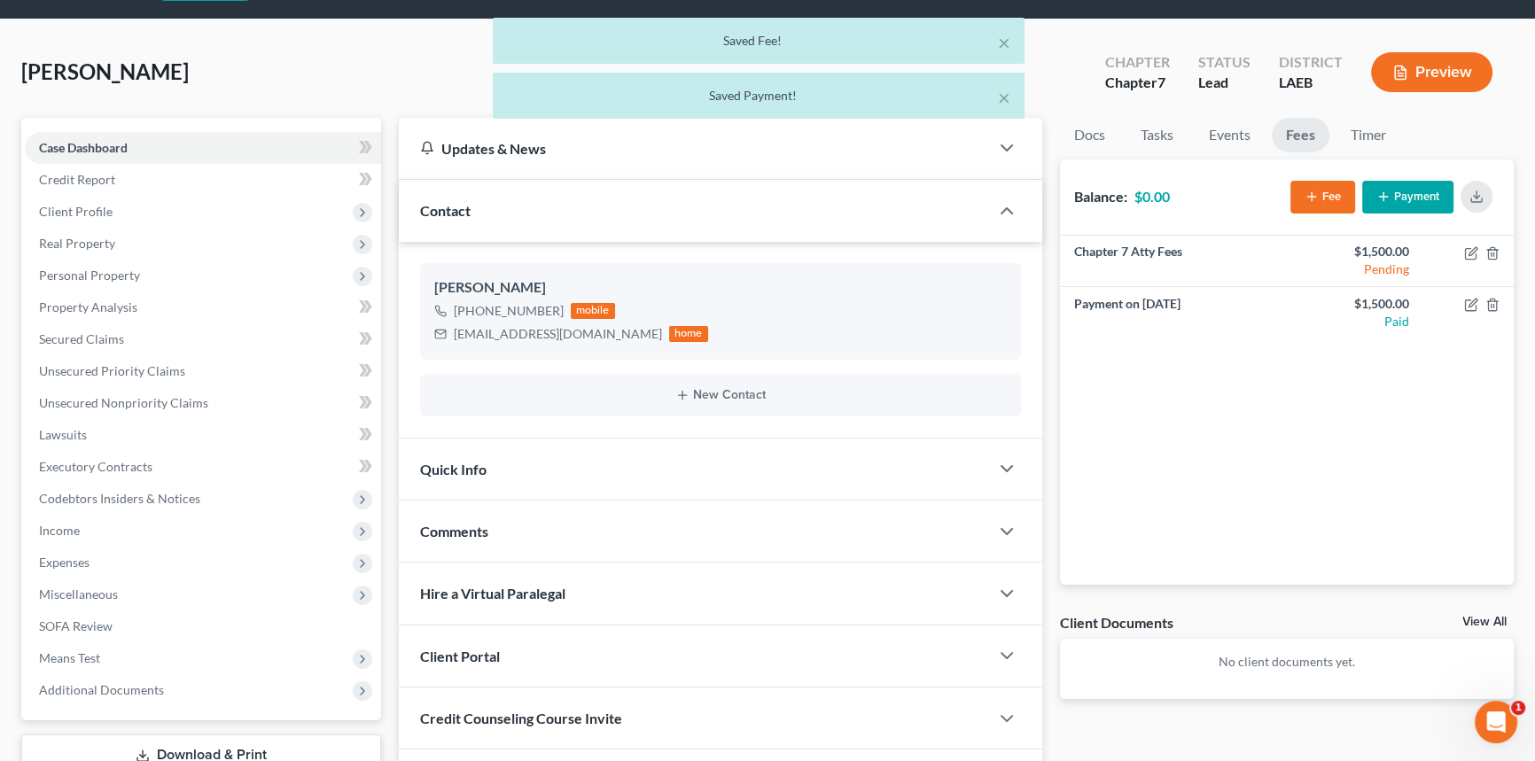
scroll to position [80, 0]
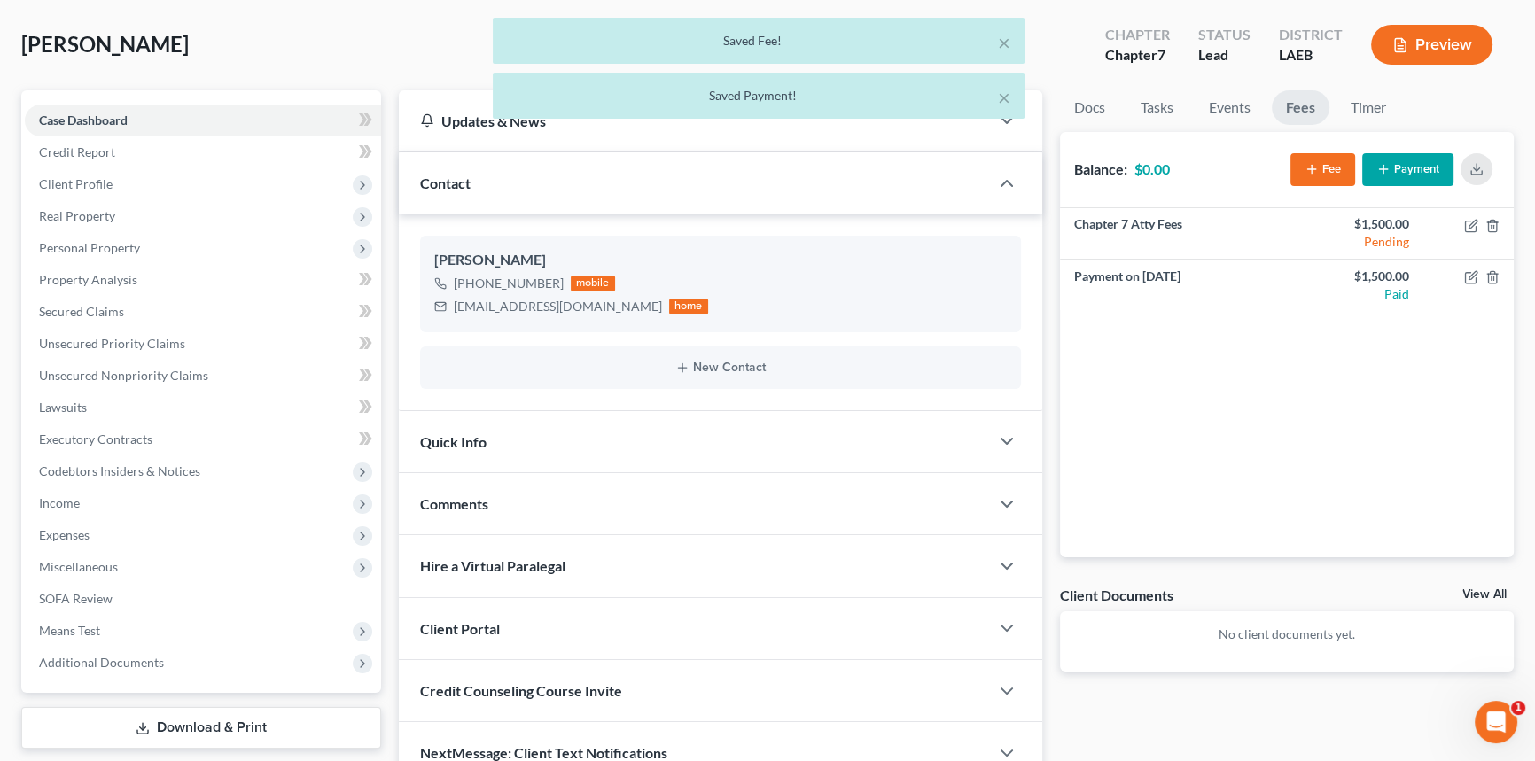
click at [548, 511] on div "Comments" at bounding box center [694, 503] width 590 height 61
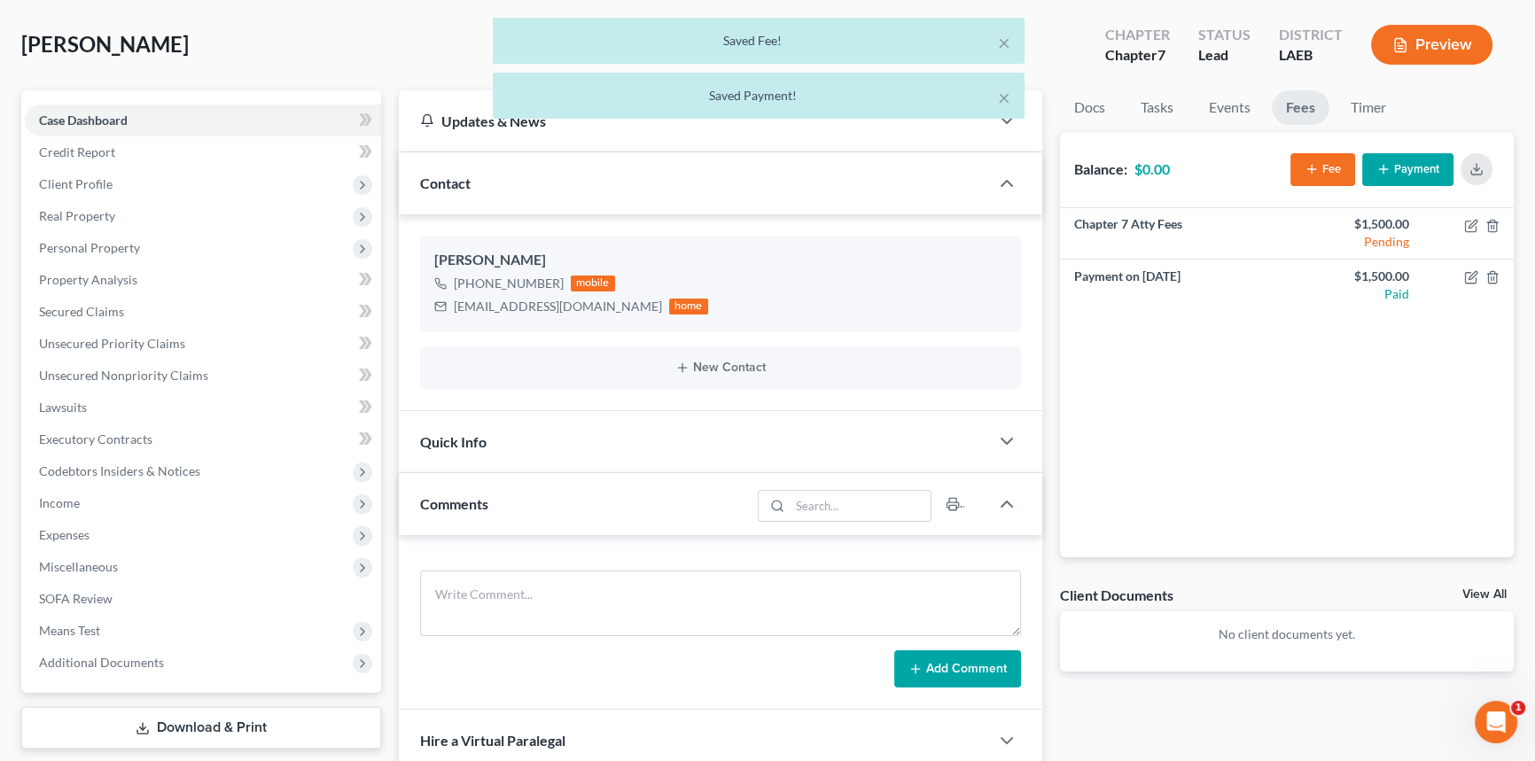
click at [520, 565] on div "Add Comment" at bounding box center [720, 622] width 643 height 175
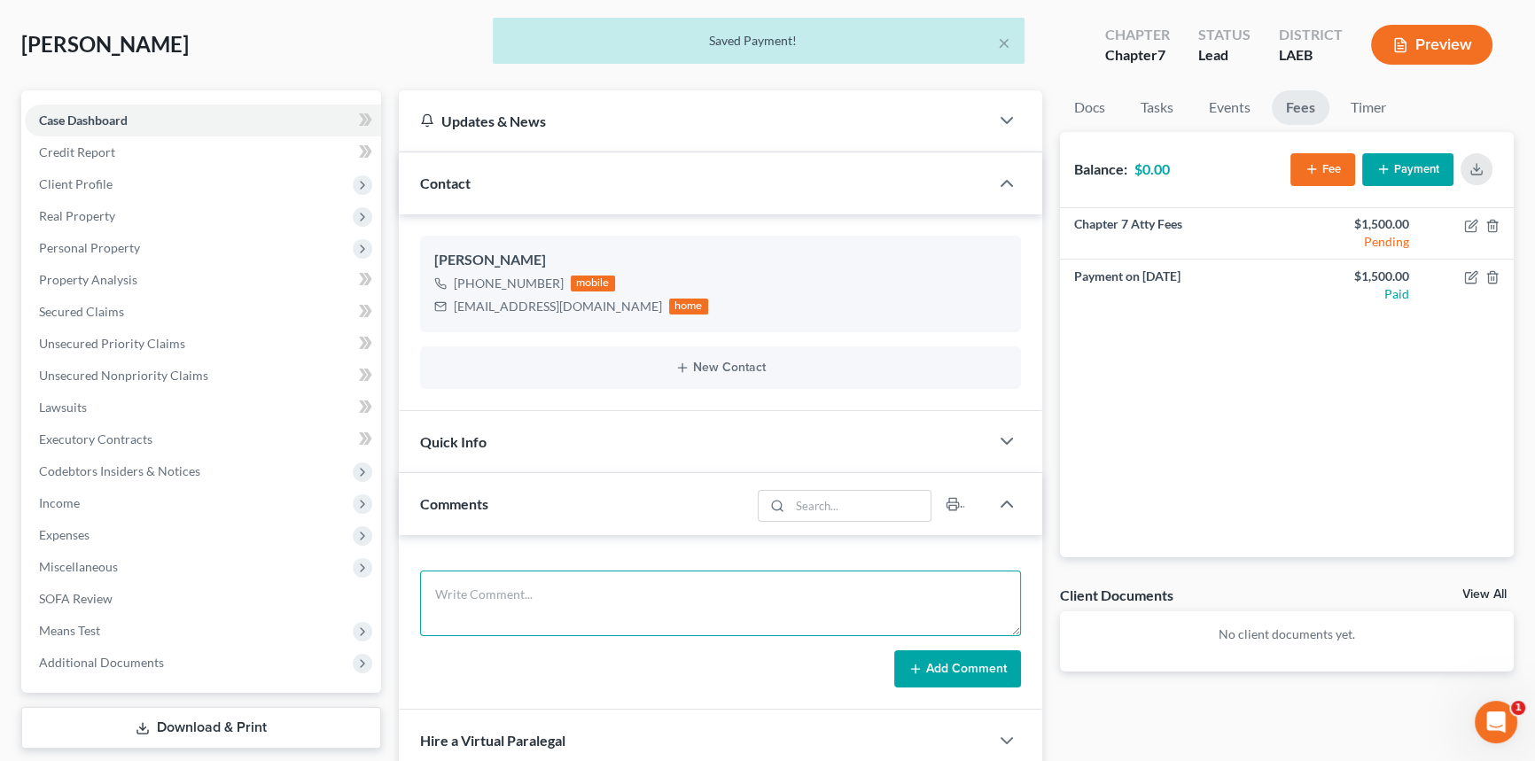
click at [496, 595] on textarea at bounding box center [720, 604] width 601 height 66
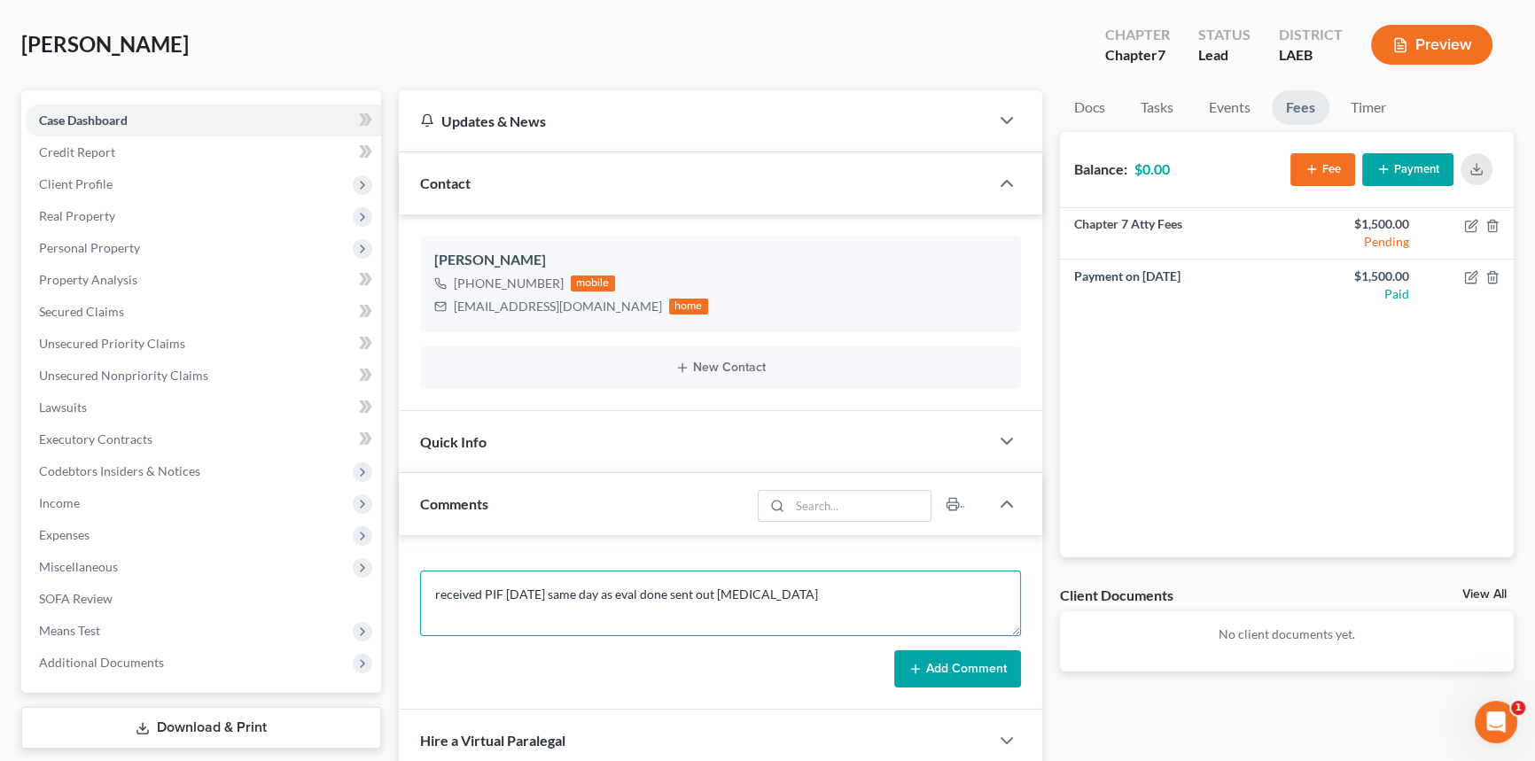
type textarea "received PIF [DATE] same day as eval done sent out [MEDICAL_DATA]"
click at [970, 679] on button "Add Comment" at bounding box center [957, 669] width 127 height 37
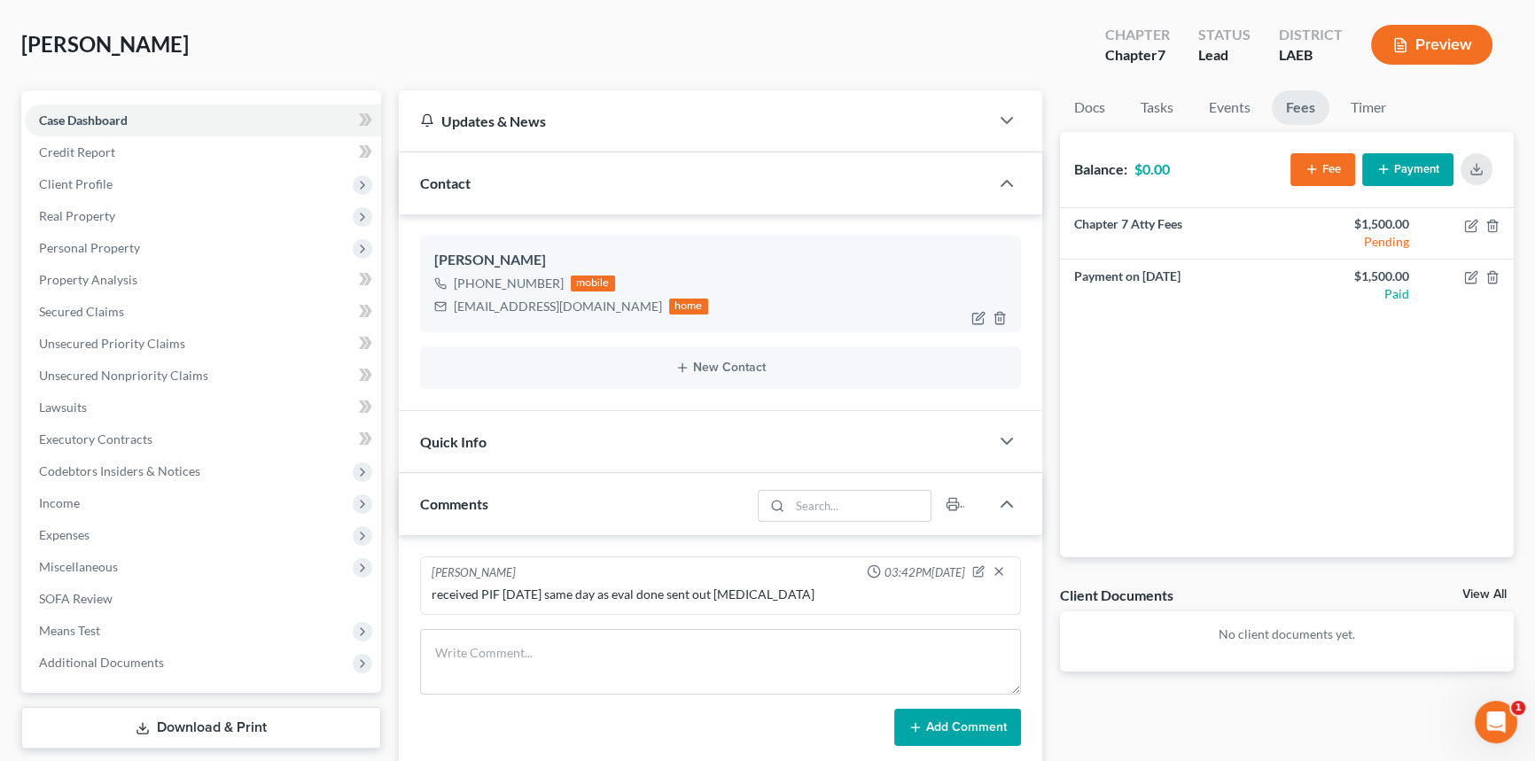
click at [470, 312] on div "[EMAIL_ADDRESS][DOMAIN_NAME]" at bounding box center [558, 307] width 208 height 18
click at [476, 302] on div "[EMAIL_ADDRESS][DOMAIN_NAME]" at bounding box center [558, 307] width 208 height 18
copy div "[EMAIL_ADDRESS][DOMAIN_NAME]"
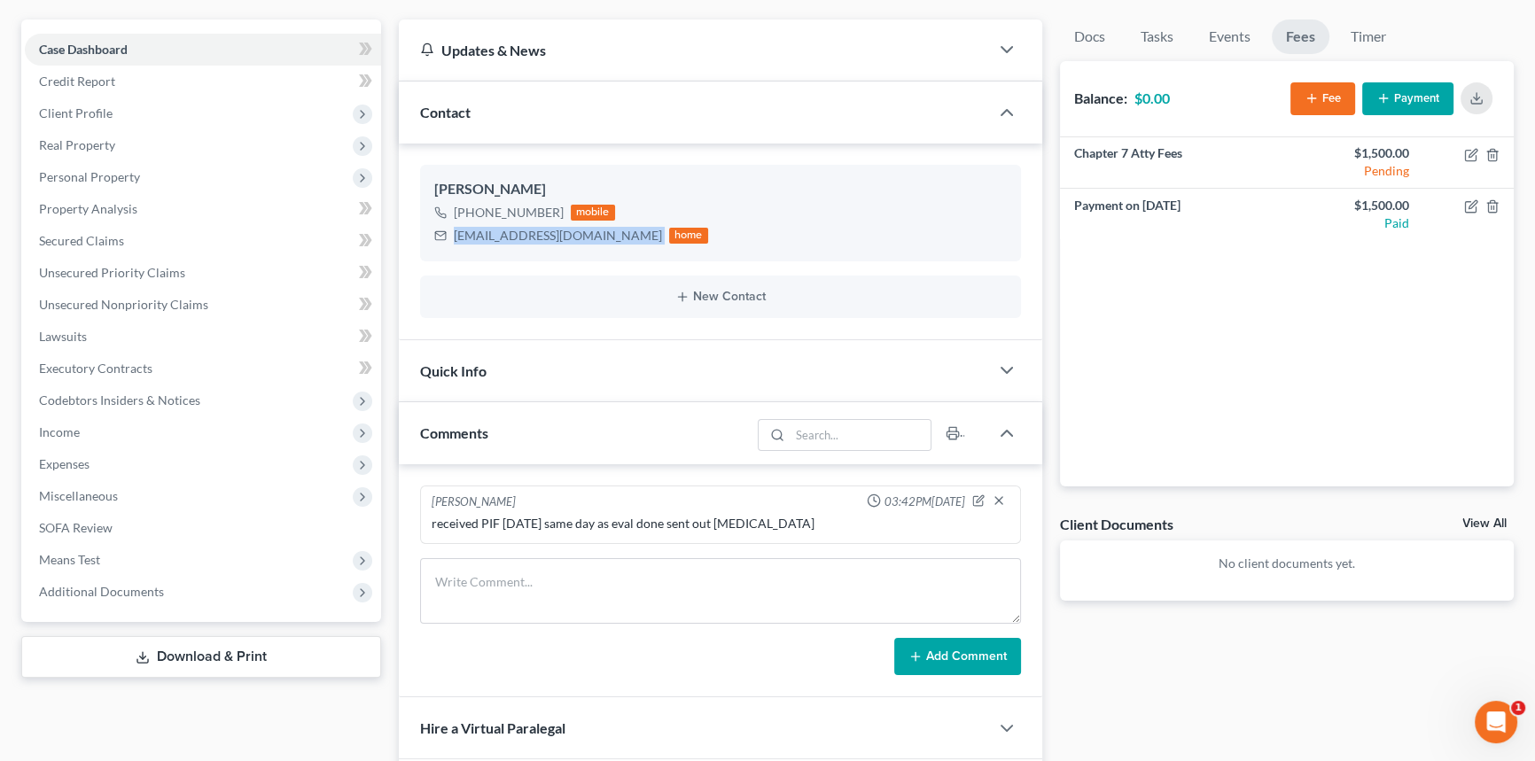
scroll to position [78, 0]
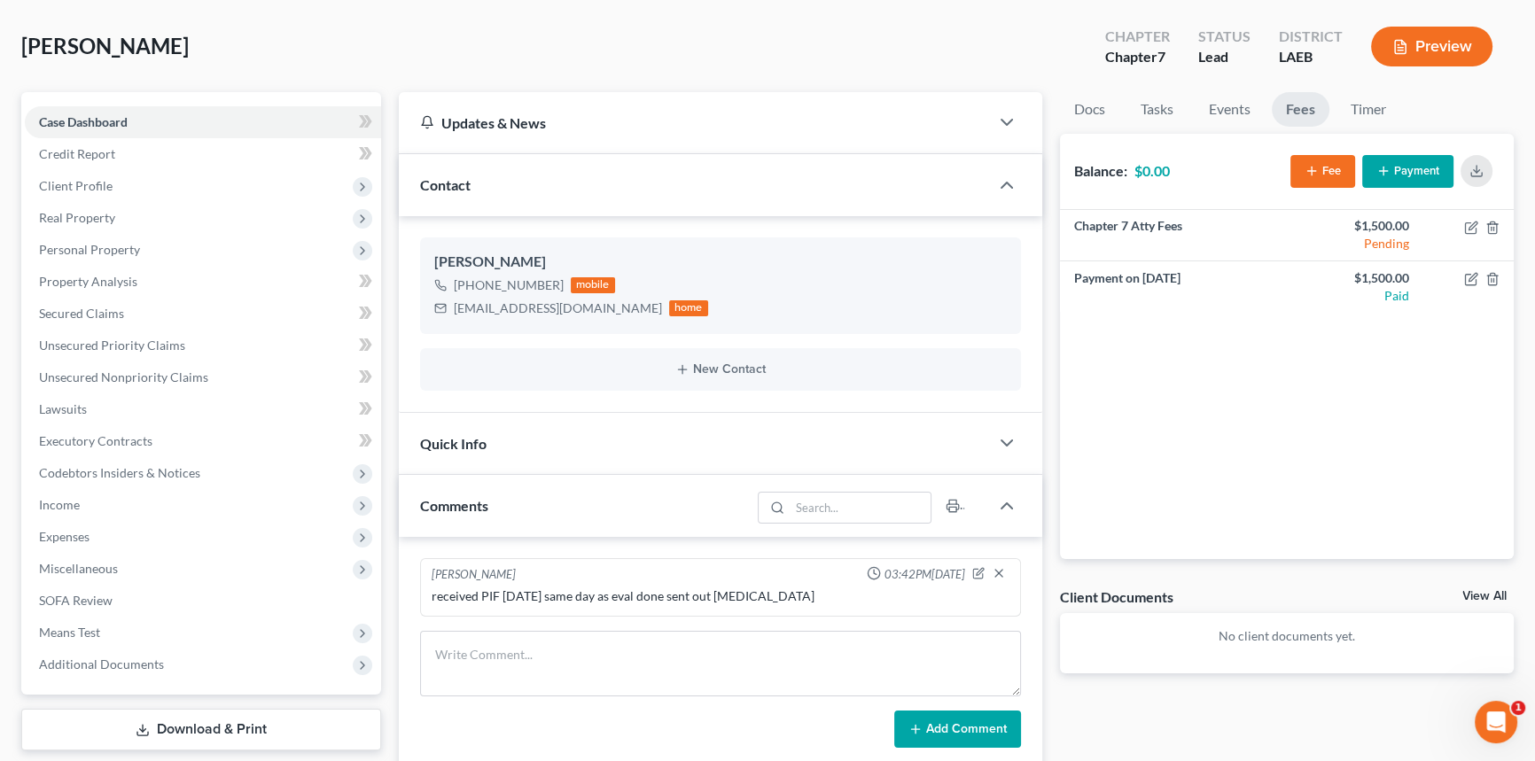
click at [517, 462] on div "Quick Info" at bounding box center [694, 443] width 590 height 61
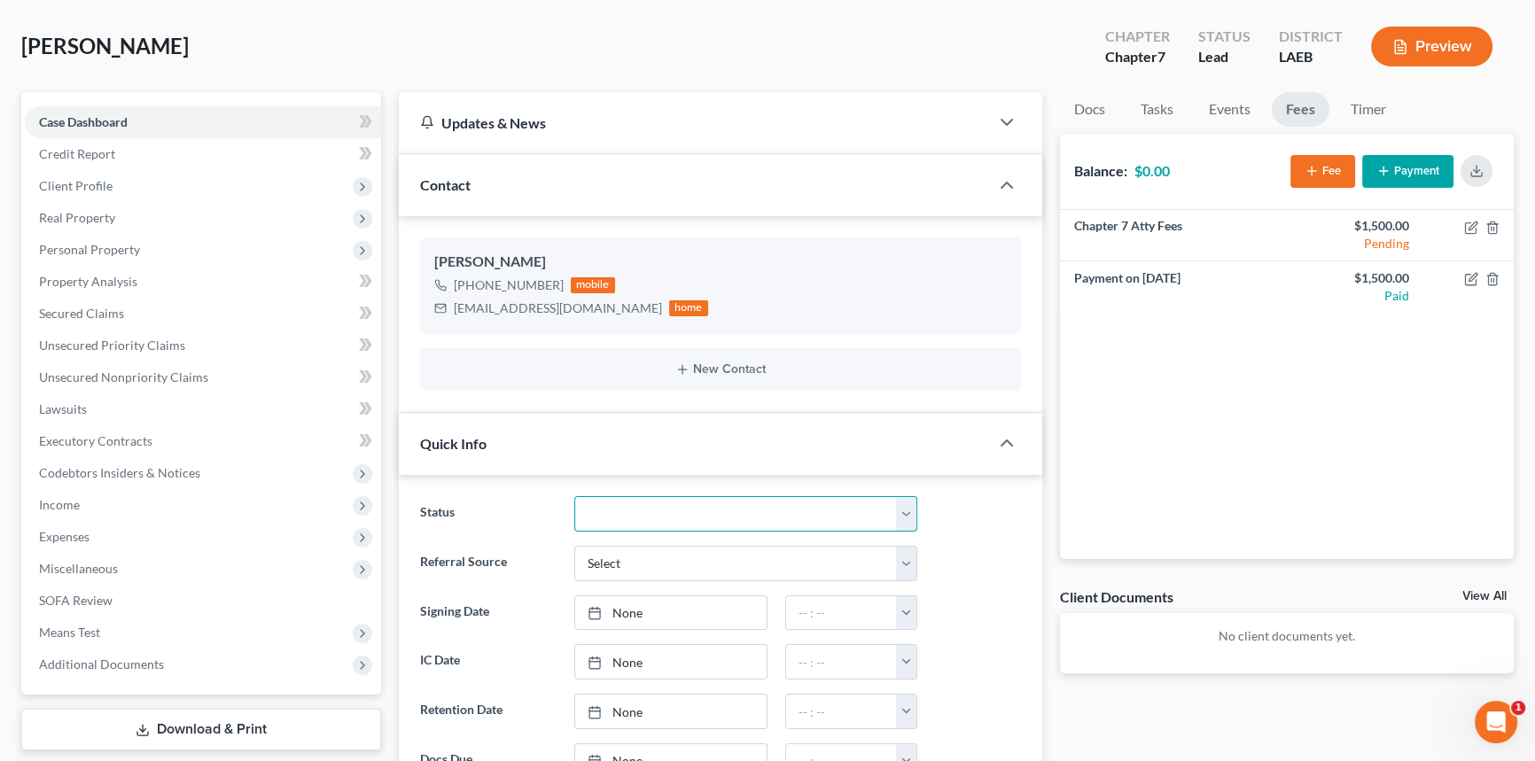
click at [595, 511] on select "Amended Plan Needed Awaiting Income Closed Confirmed Discharged Dismissed Docs …" at bounding box center [745, 513] width 343 height 35
select select "17"
click at [574, 496] on select "Amended Plan Needed Awaiting Income Closed Confirmed Discharged Dismissed Docs …" at bounding box center [745, 513] width 343 height 35
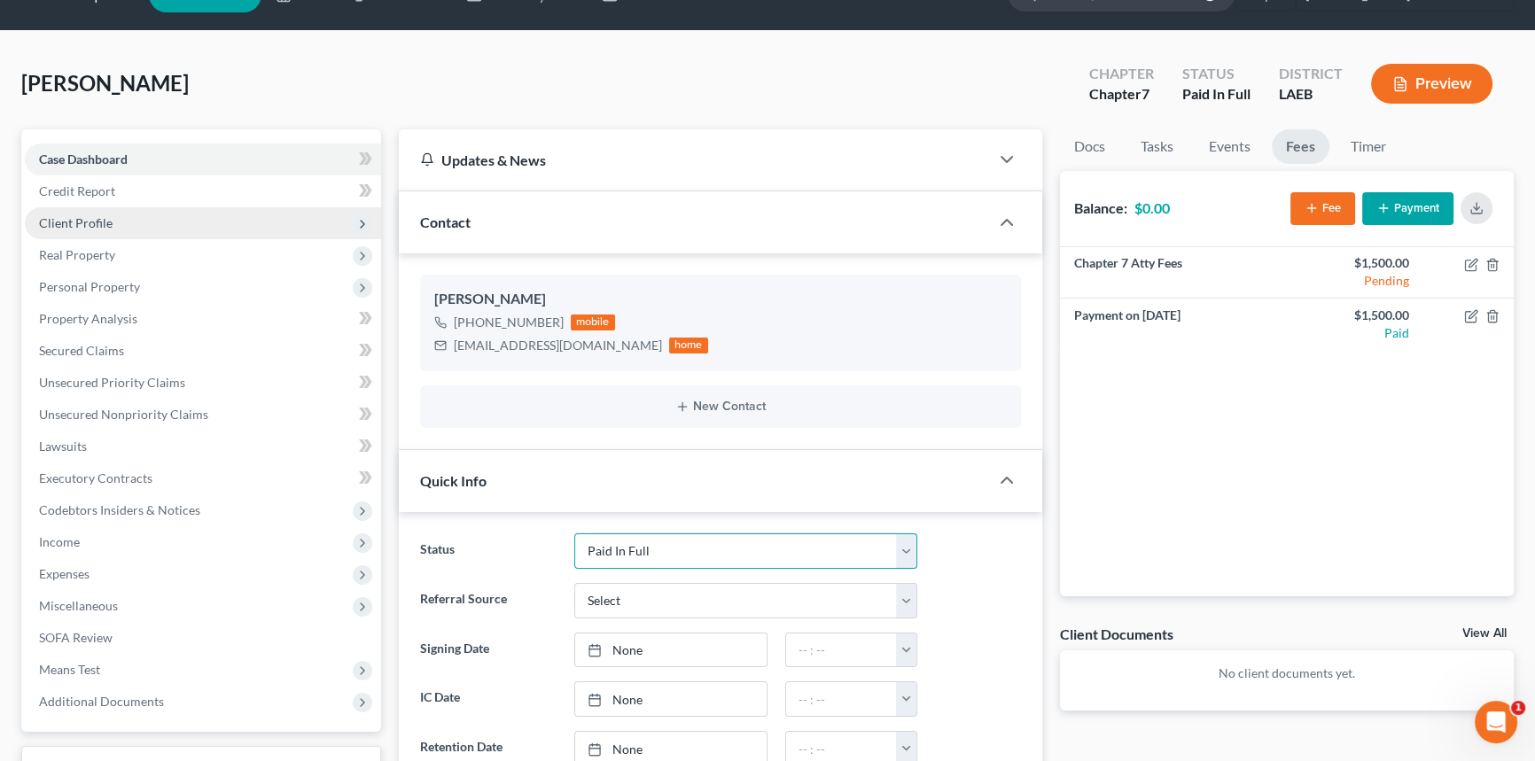
scroll to position [0, 0]
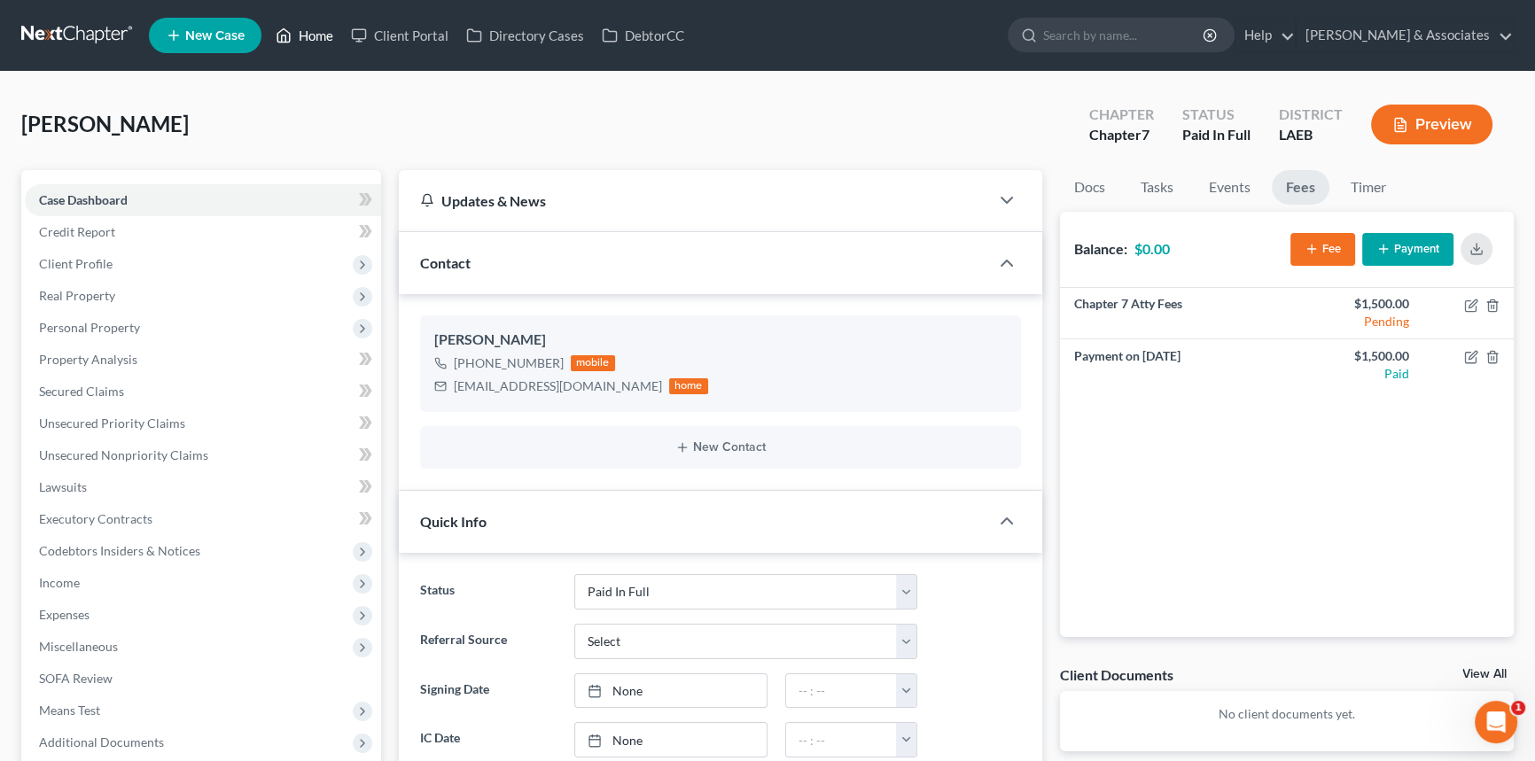
click at [293, 34] on link "Home" at bounding box center [304, 35] width 75 height 32
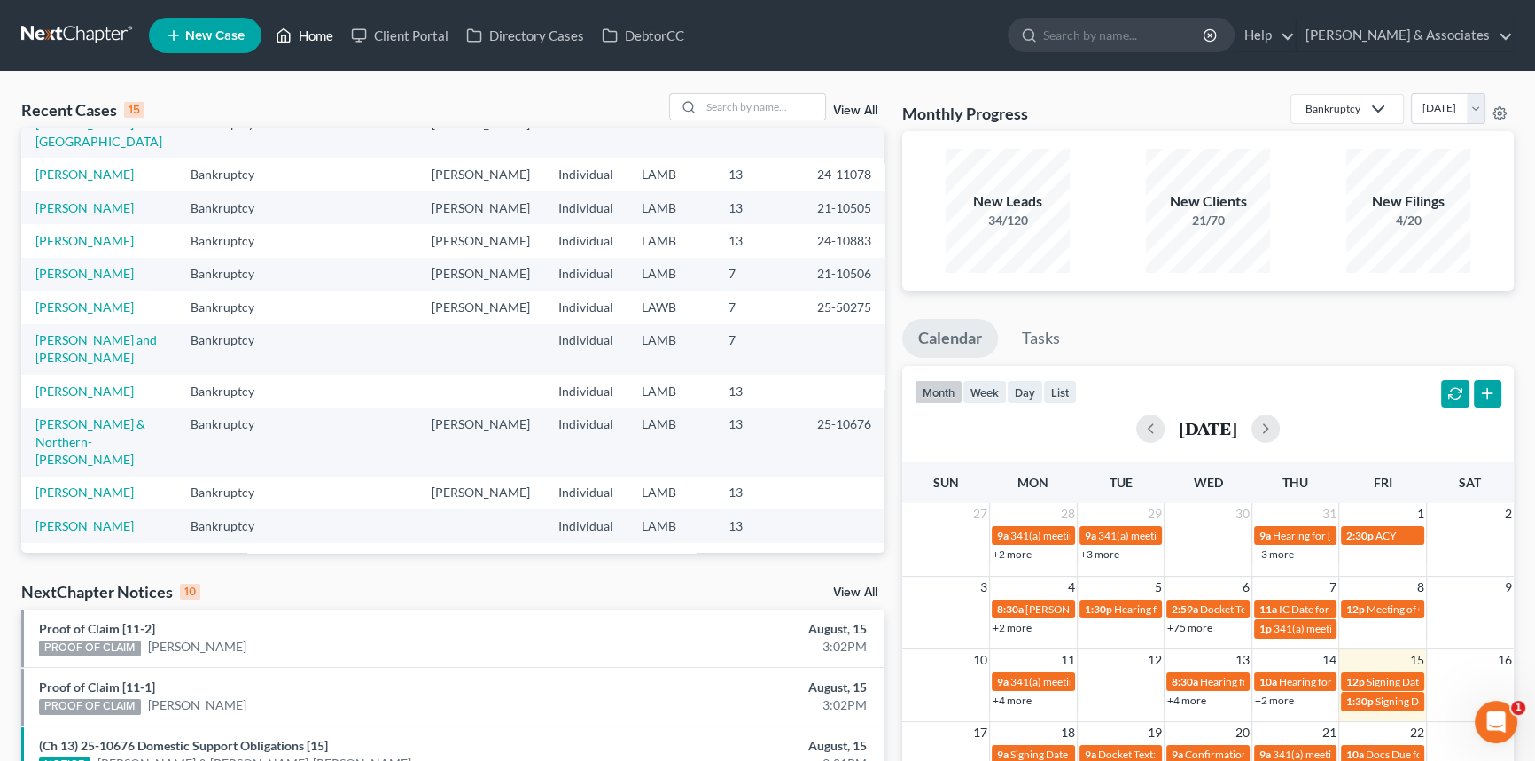
scroll to position [210, 0]
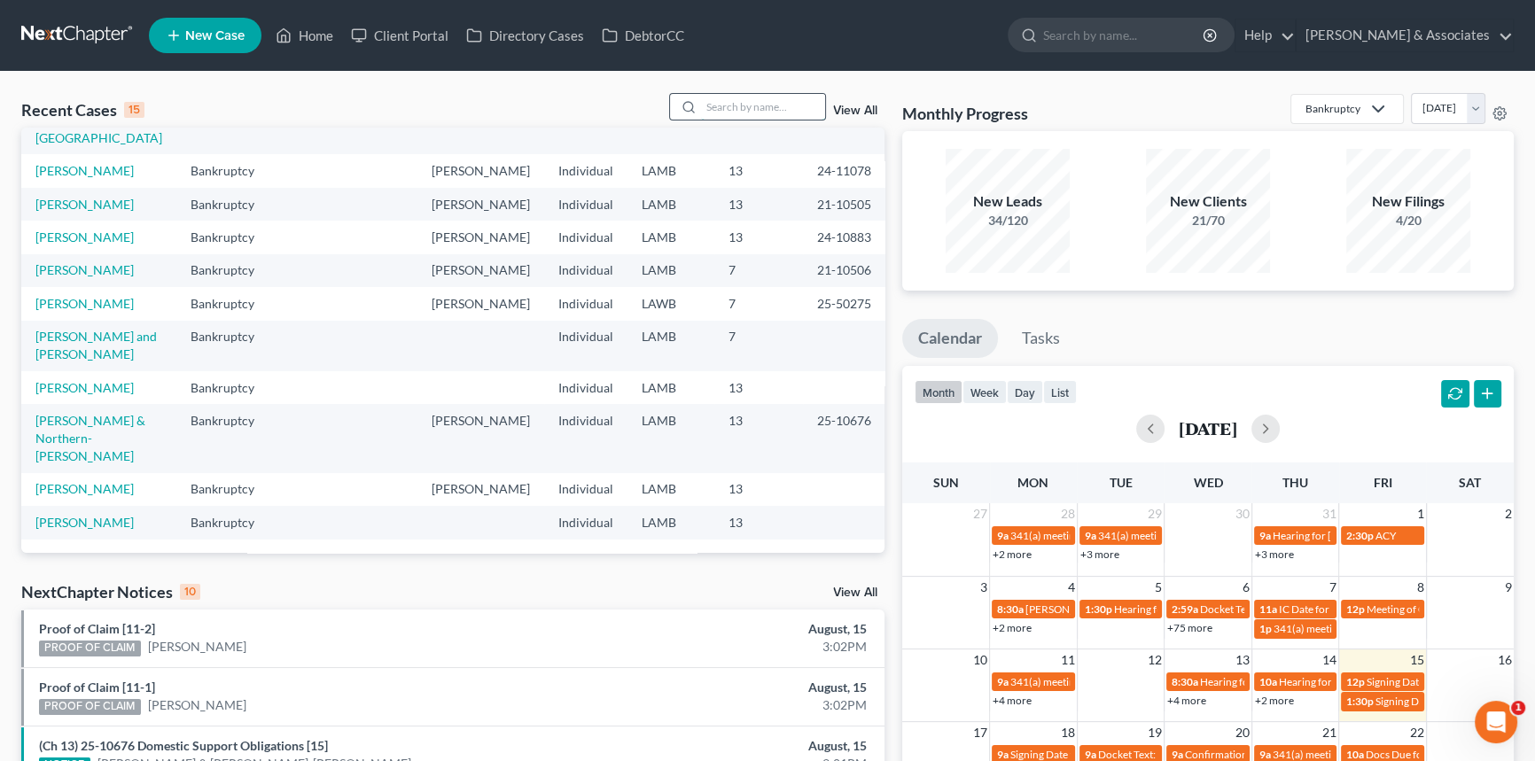
click at [757, 114] on input "search" at bounding box center [763, 107] width 124 height 26
click at [62, 525] on link "[PERSON_NAME]" at bounding box center [84, 522] width 98 height 15
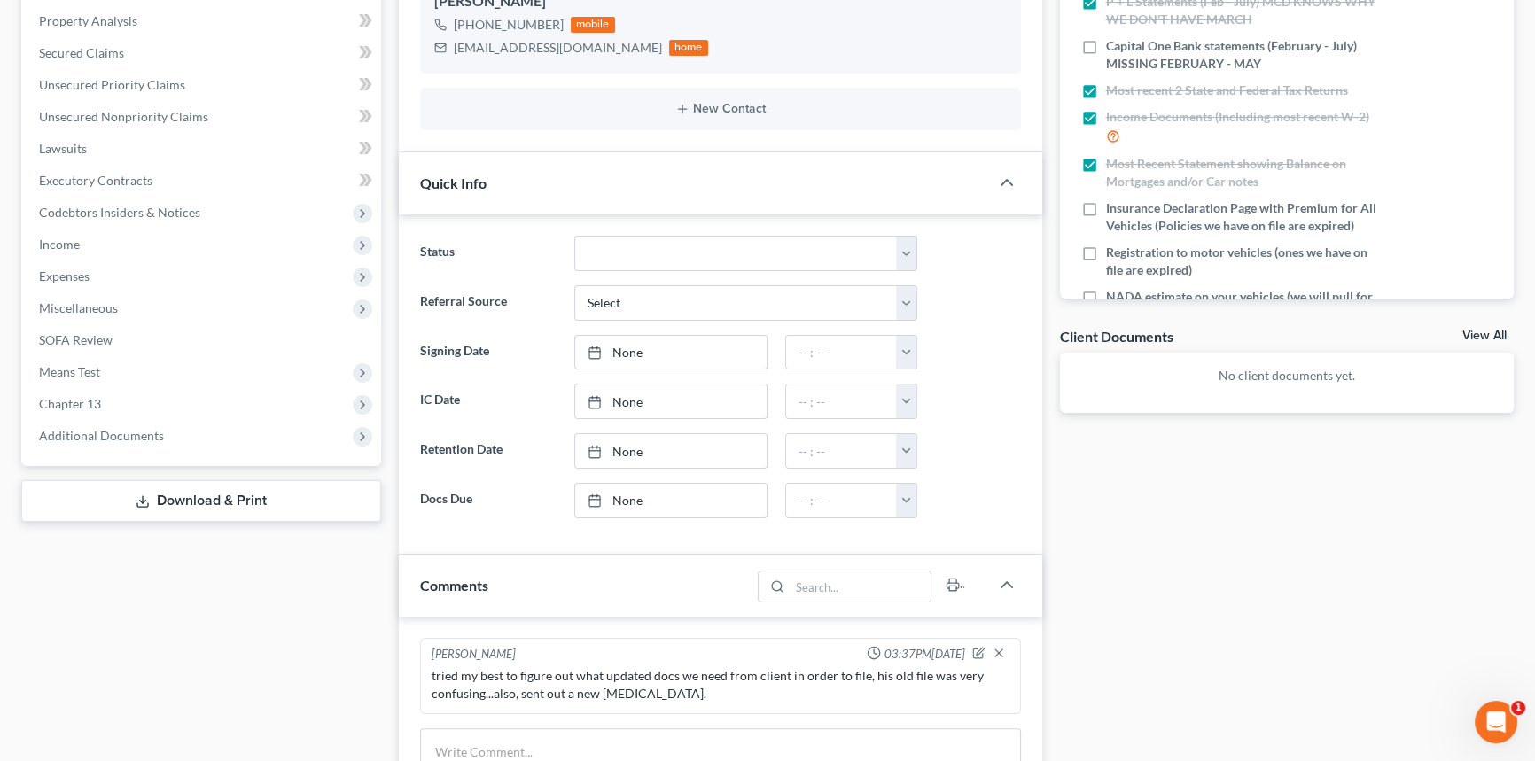
scroll to position [483, 0]
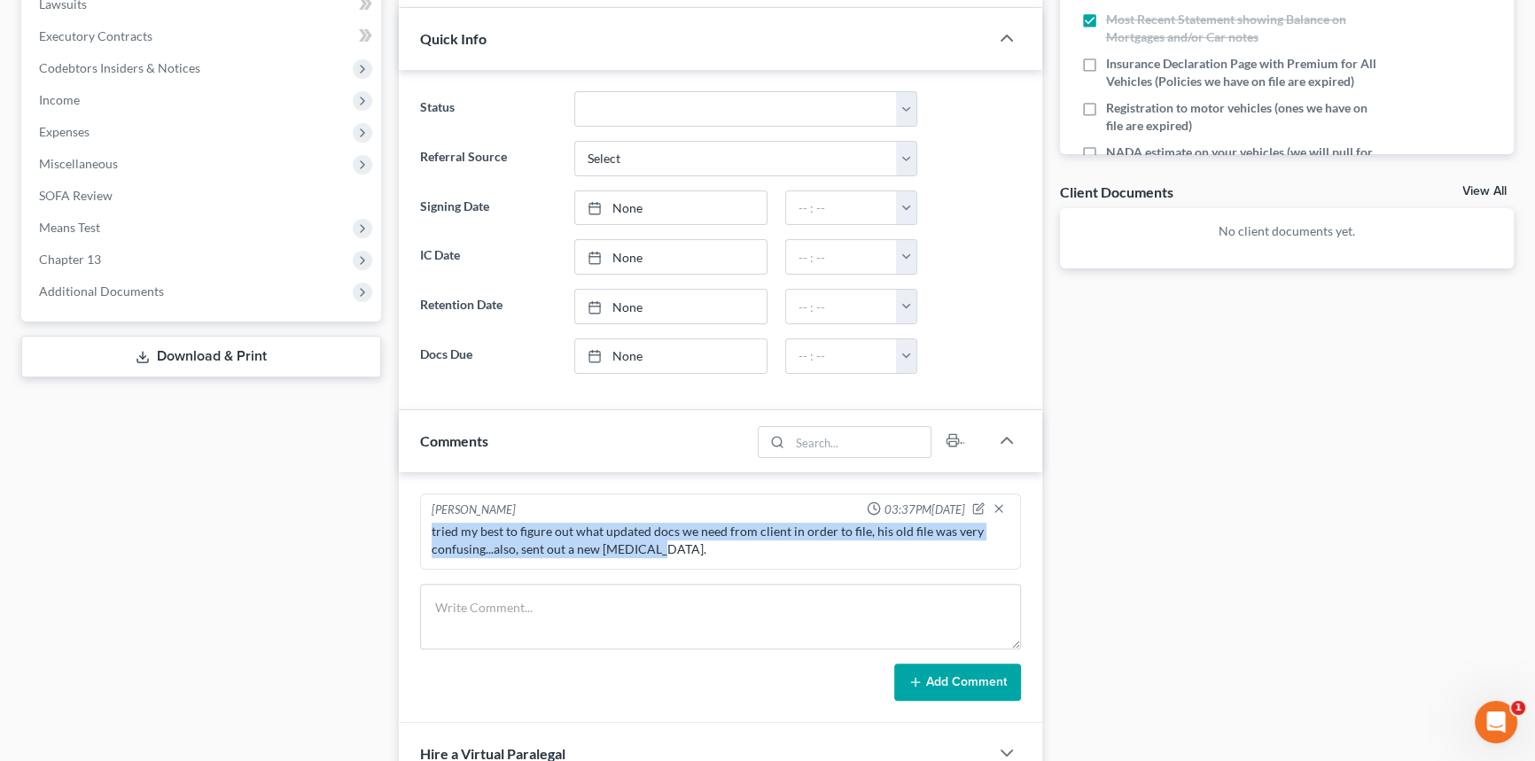
drag, startPoint x: 656, startPoint y: 550, endPoint x: 422, endPoint y: 531, distance: 234.7
click at [422, 531] on div "[PERSON_NAME] 03:37PM[DATE] tried my best to figure out what updated docs we ne…" at bounding box center [720, 532] width 601 height 76
copy div "tried my best to figure out what updated docs we need from client in order to f…"
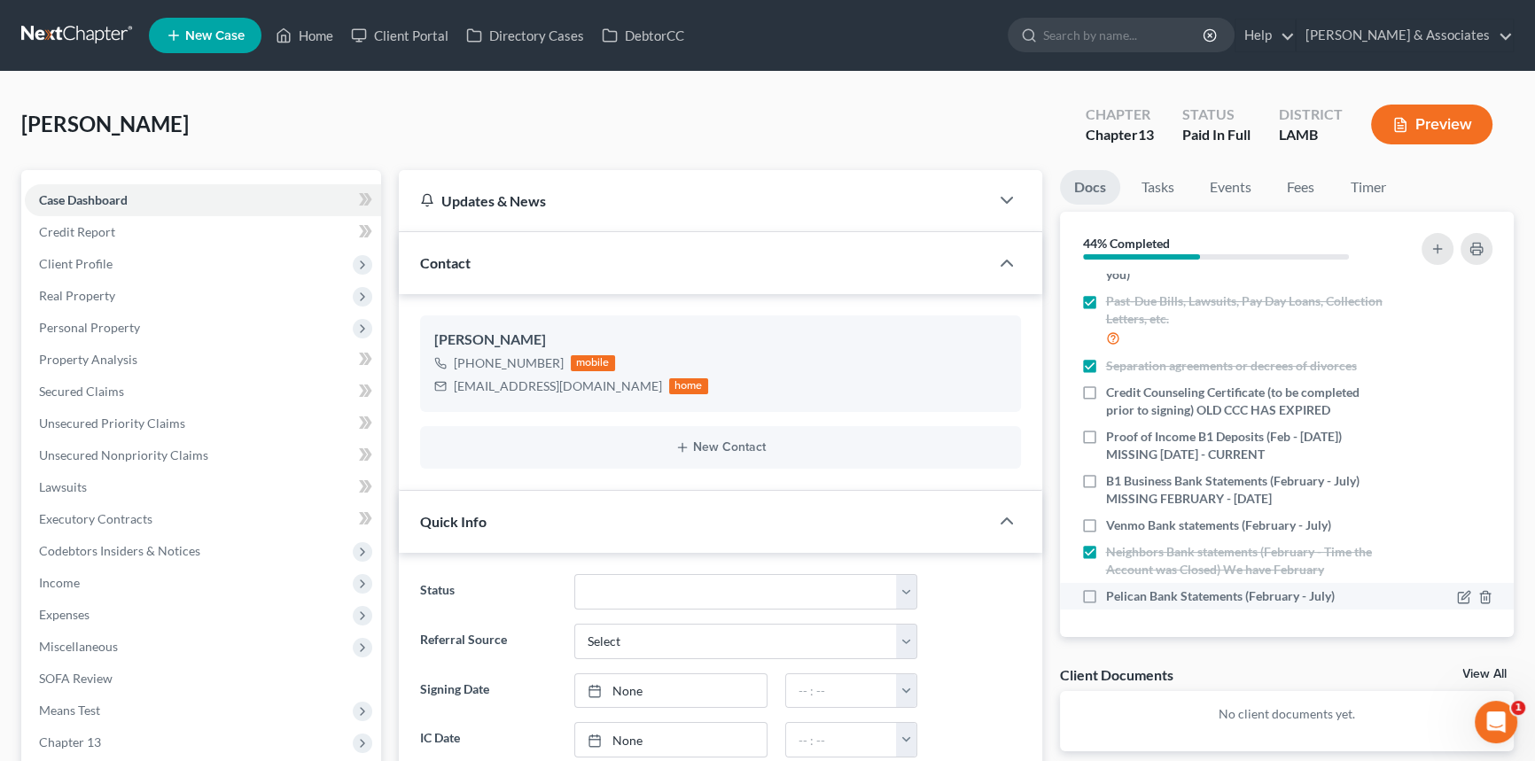
scroll to position [0, 0]
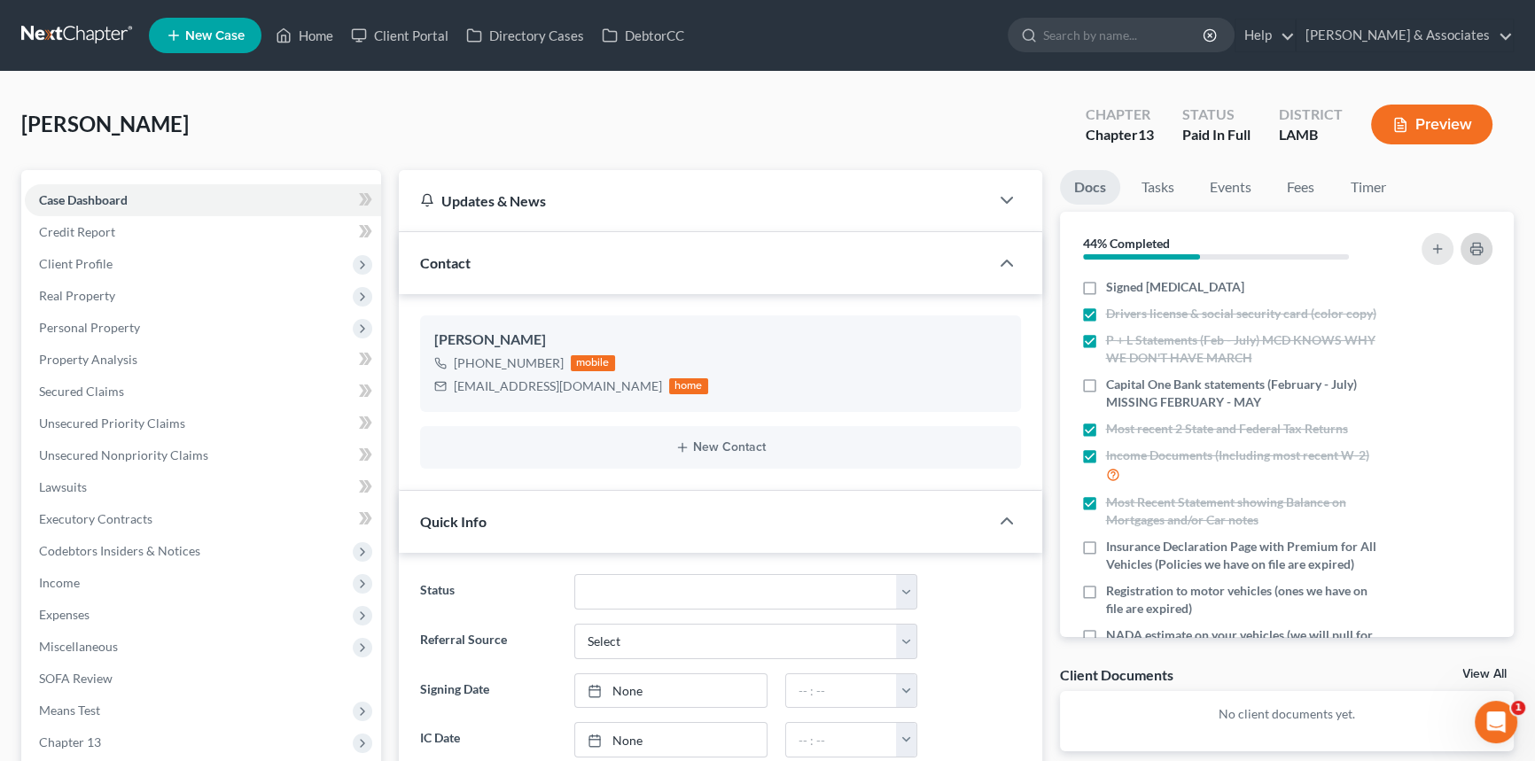
click at [1469, 247] on icon "button" at bounding box center [1476, 249] width 14 height 14
click at [539, 370] on div "[PHONE_NUMBER] mobile" at bounding box center [571, 363] width 274 height 23
click at [532, 378] on div "[EMAIL_ADDRESS][DOMAIN_NAME]" at bounding box center [558, 387] width 208 height 18
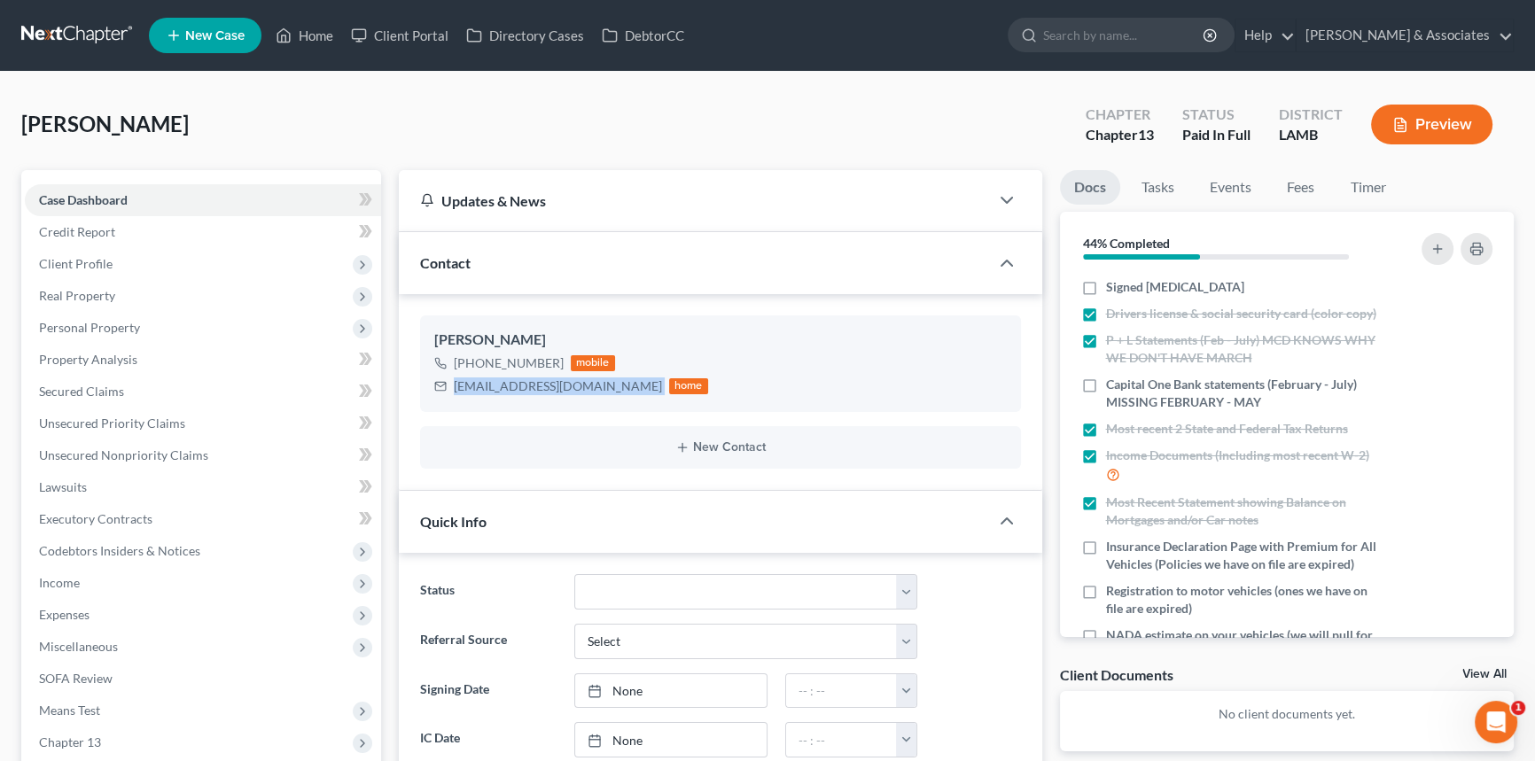
copy div "[EMAIL_ADDRESS][DOMAIN_NAME]"
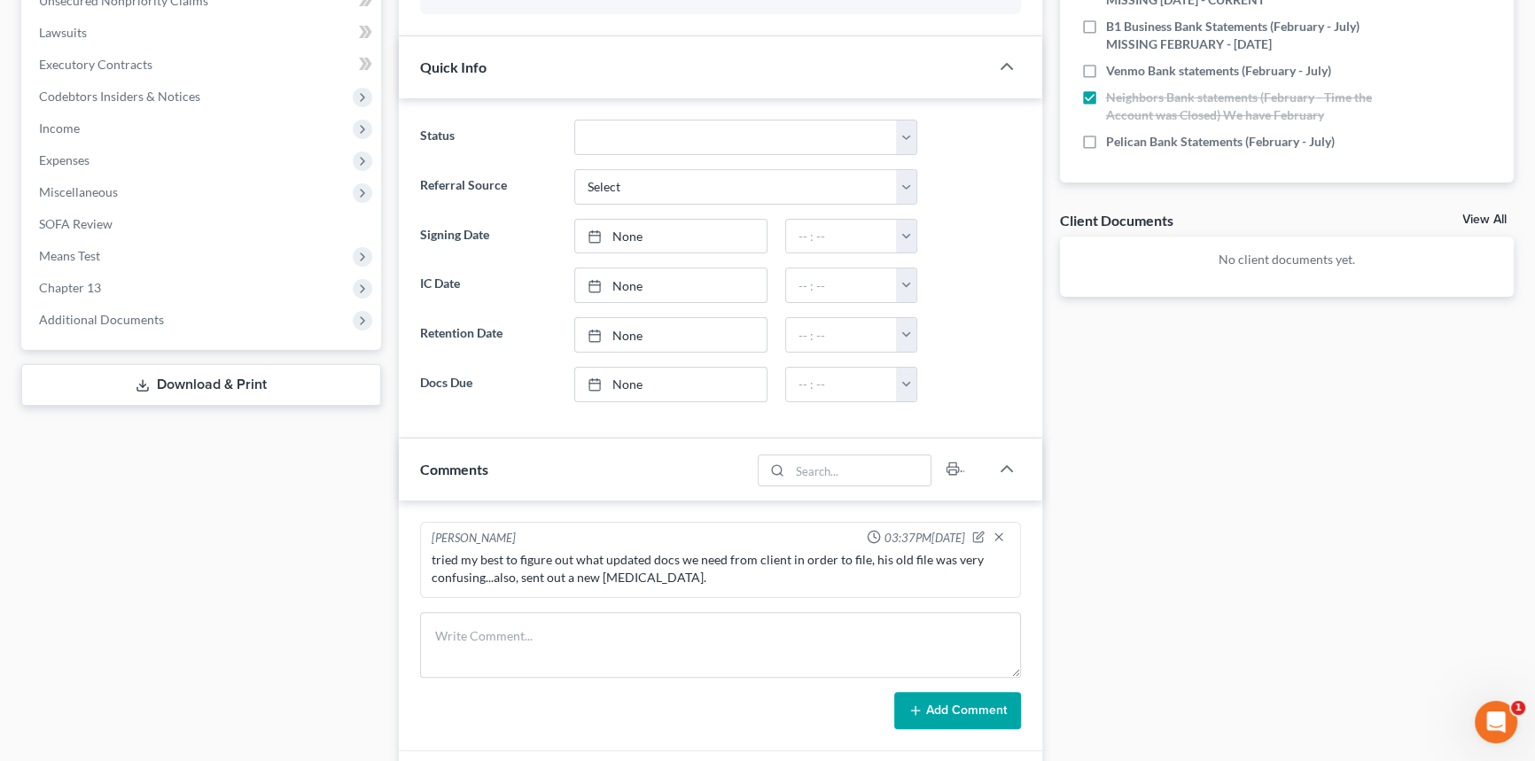
scroll to position [483, 0]
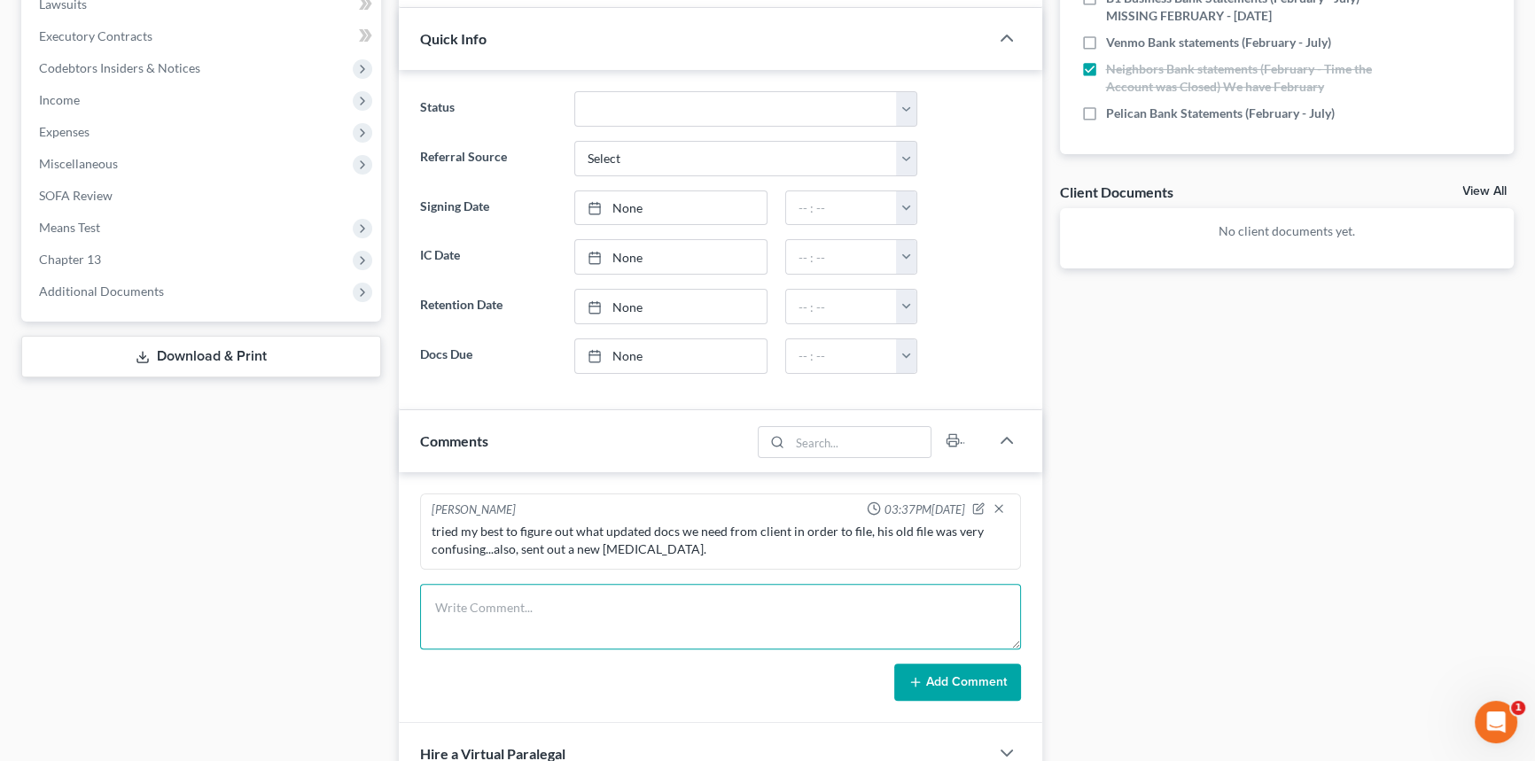
click at [581, 629] on textarea at bounding box center [720, 617] width 601 height 66
type textarea "sent client an email with CCC info and updated doc checklist"
click at [983, 674] on button "Add Comment" at bounding box center [957, 682] width 127 height 37
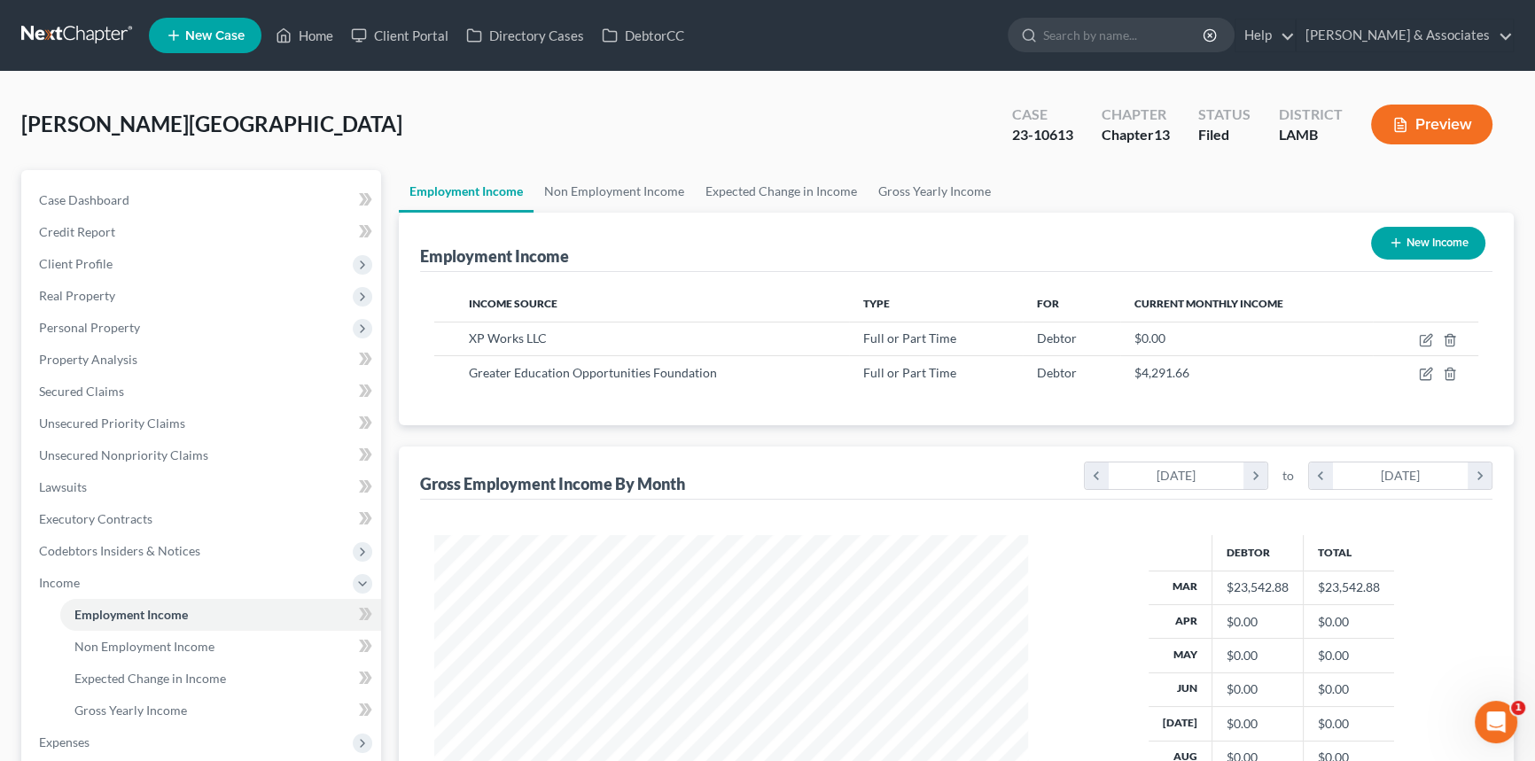
scroll to position [317, 629]
